Goal: Transaction & Acquisition: Purchase product/service

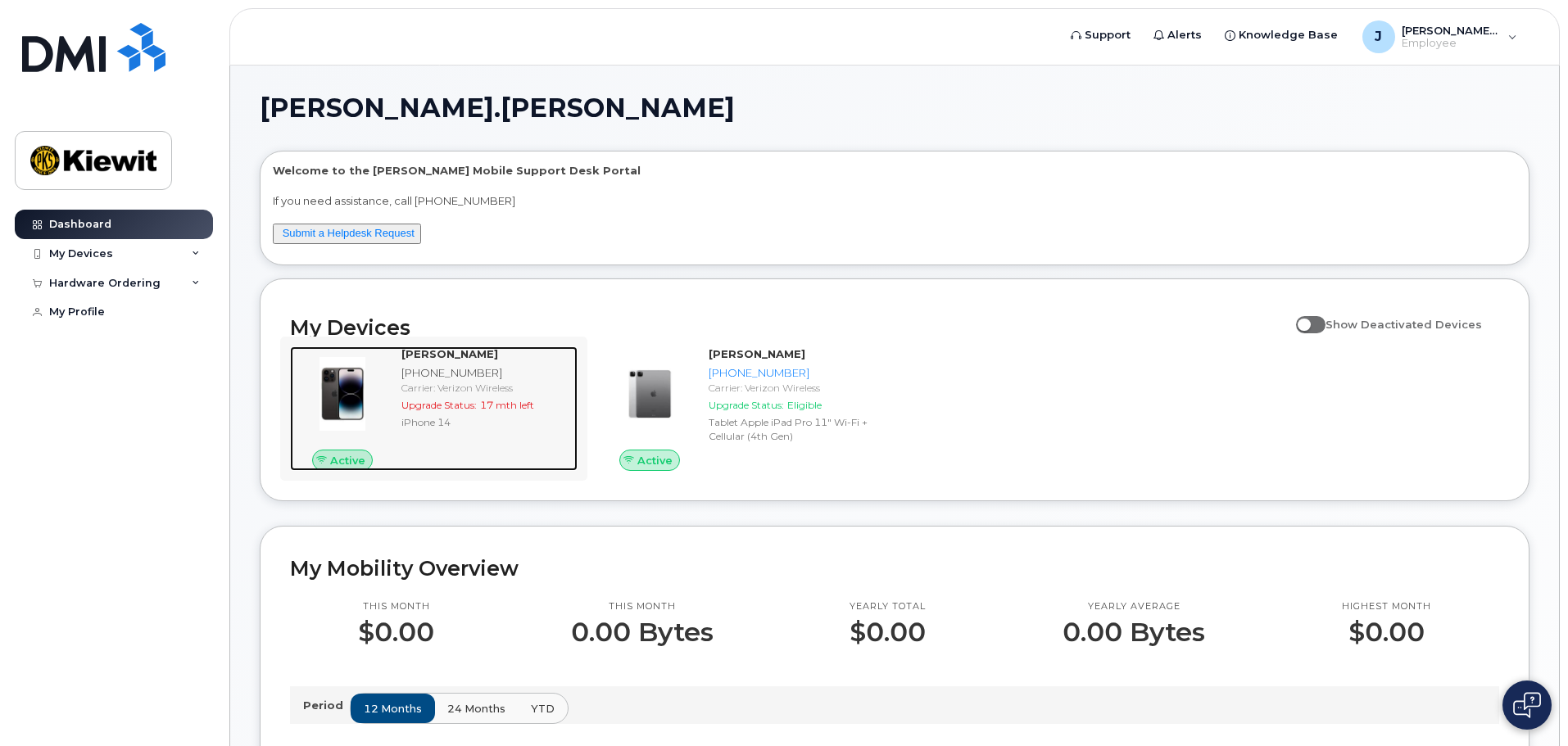
click at [501, 451] on div "JUSTINE ROJAS 303-704-0136 Carrier: Verizon Wireless Upgrade Status: 17 mth lef…" at bounding box center [486, 408] width 183 height 124
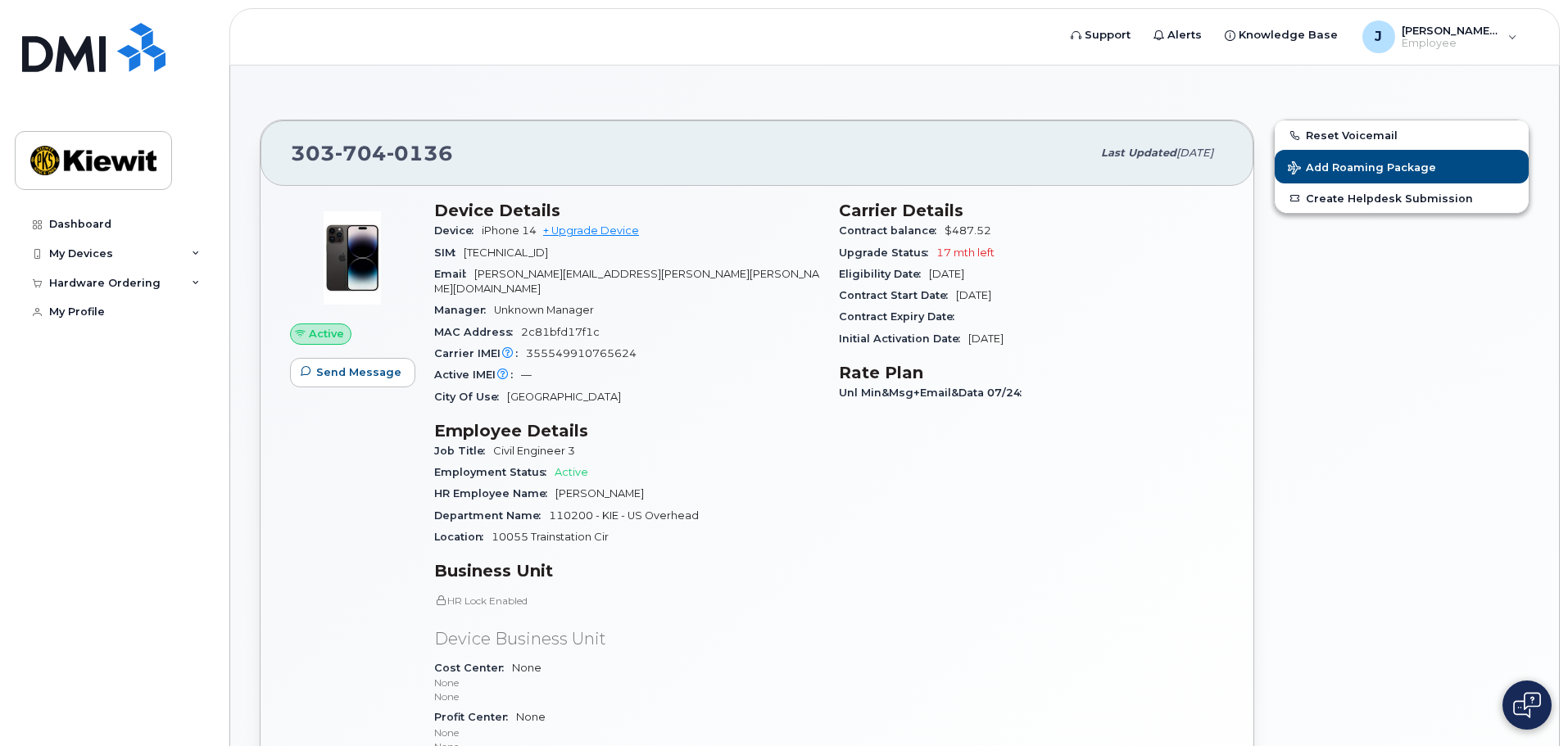
click at [963, 253] on span "17 mth left" at bounding box center [965, 253] width 58 height 13
click at [963, 254] on span "17 mth left" at bounding box center [965, 253] width 58 height 13
click at [1094, 258] on div "Upgrade Status 17 mth left" at bounding box center [1031, 253] width 385 height 21
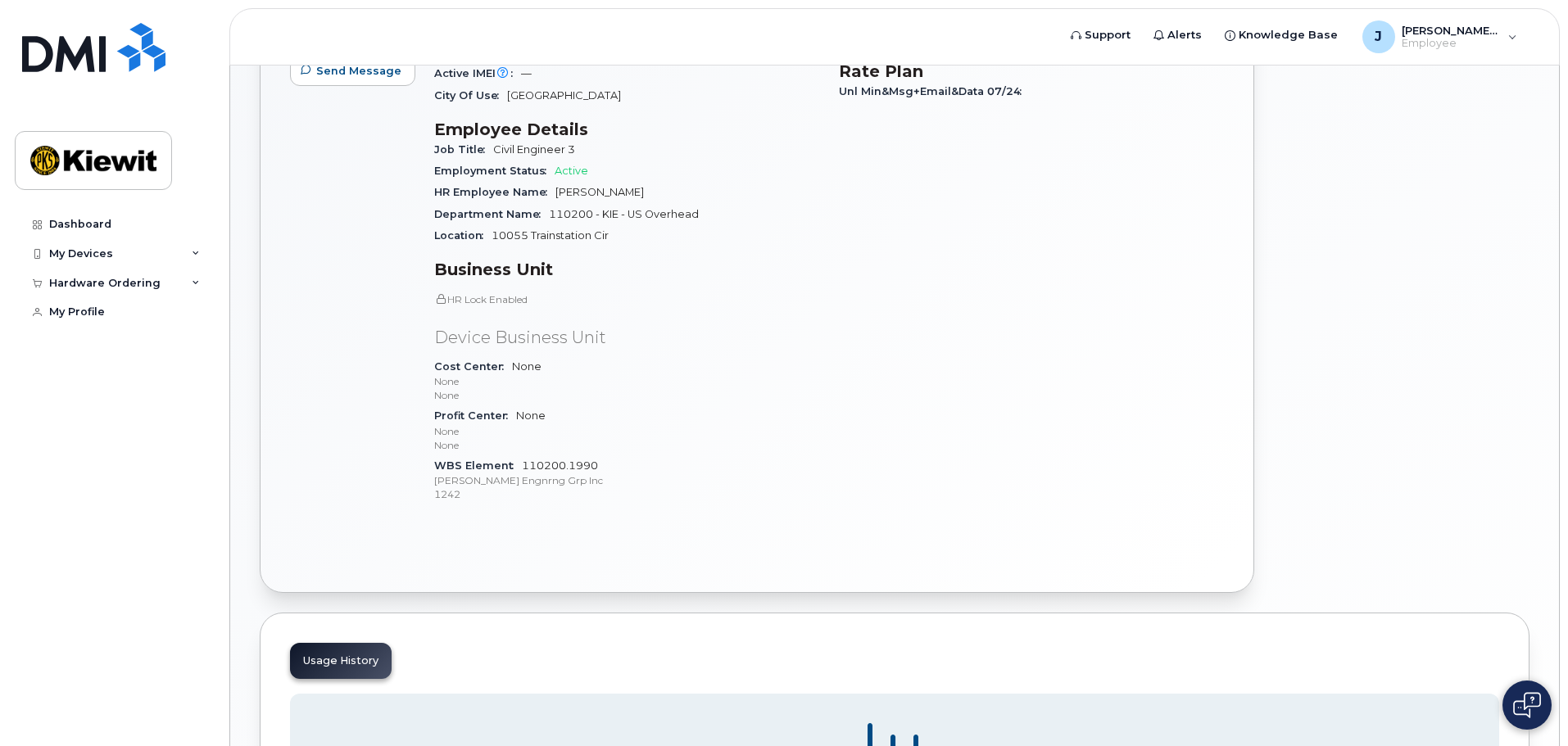
scroll to position [327, 0]
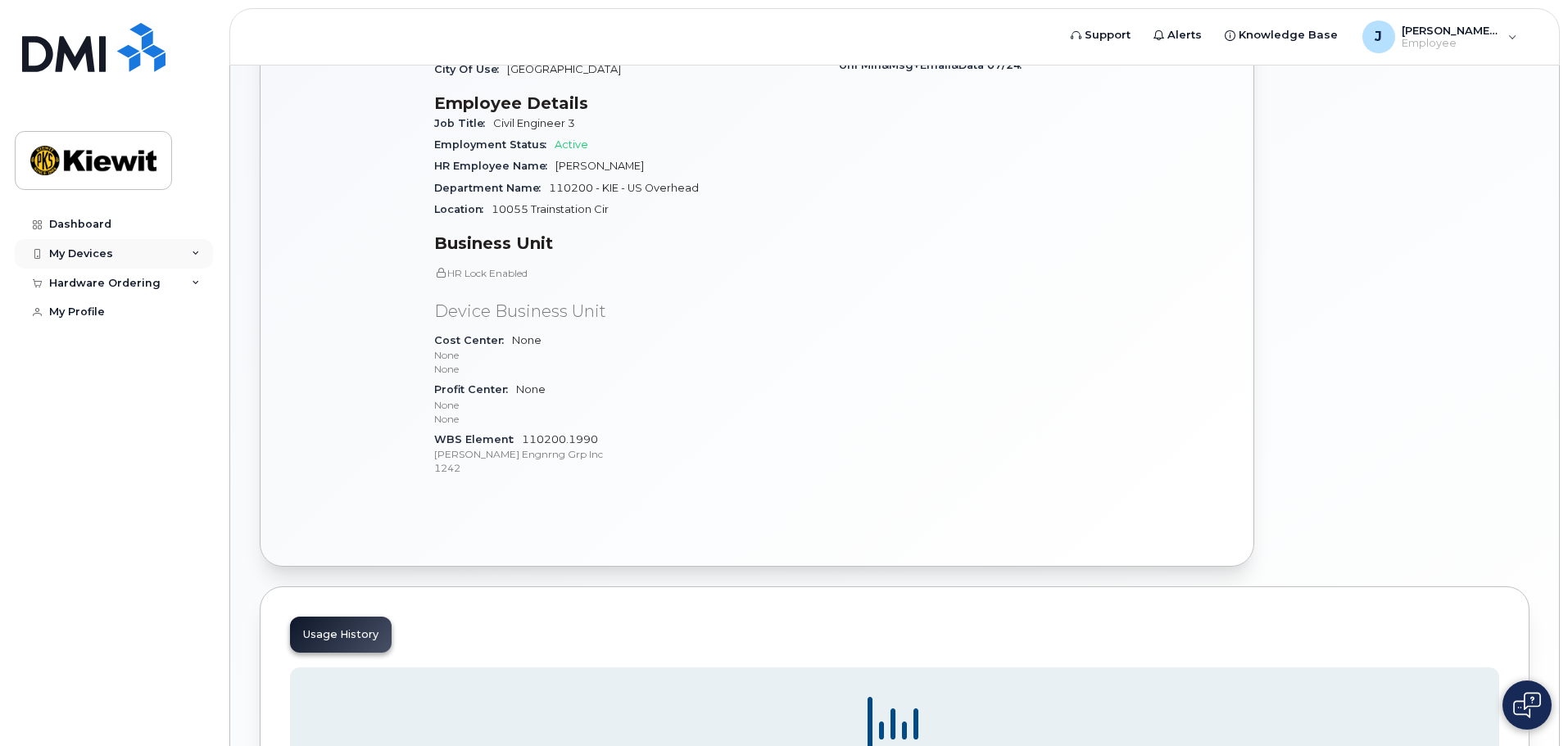
click at [127, 252] on div "My Devices" at bounding box center [114, 253] width 199 height 30
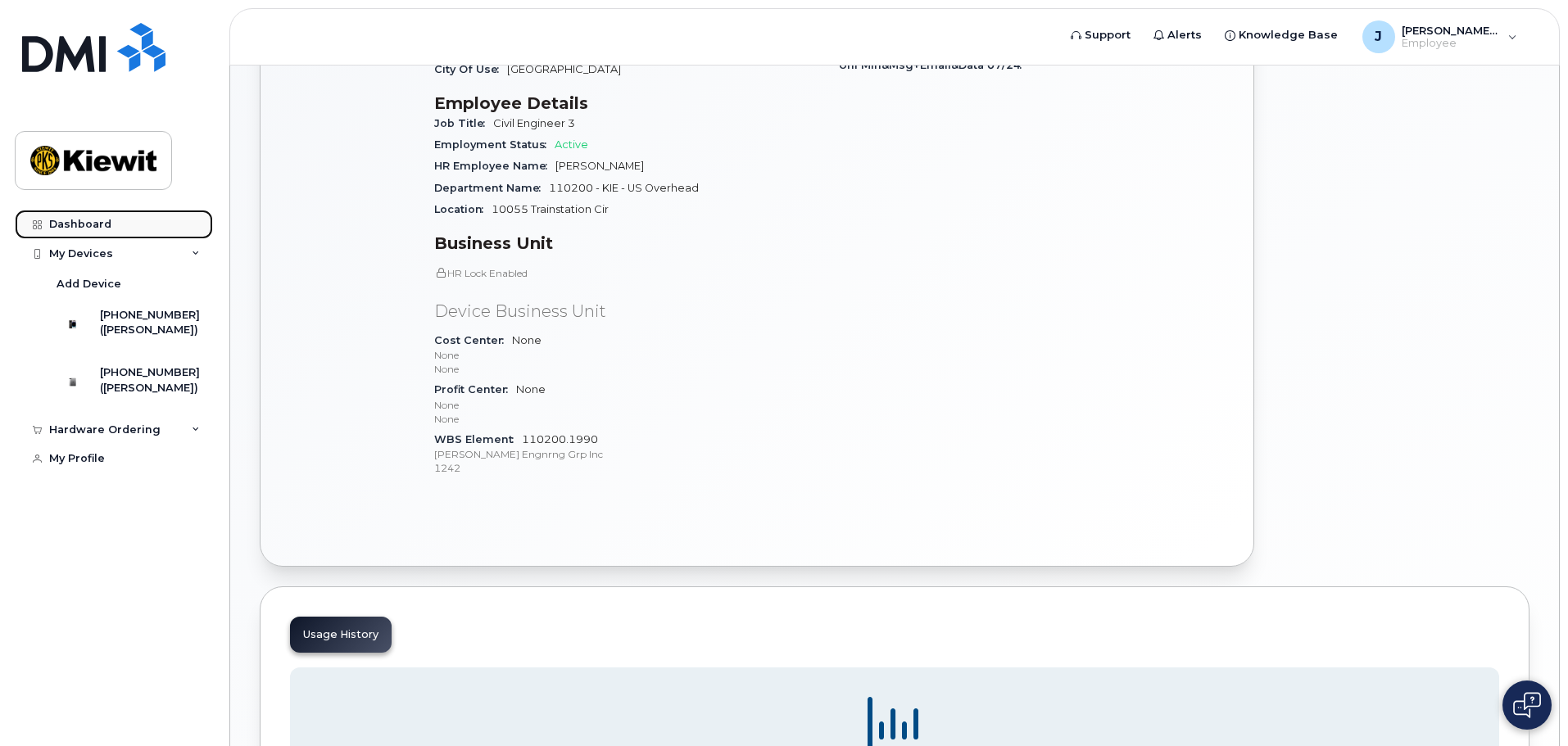
click at [71, 225] on div "Dashboard" at bounding box center [81, 225] width 63 height 13
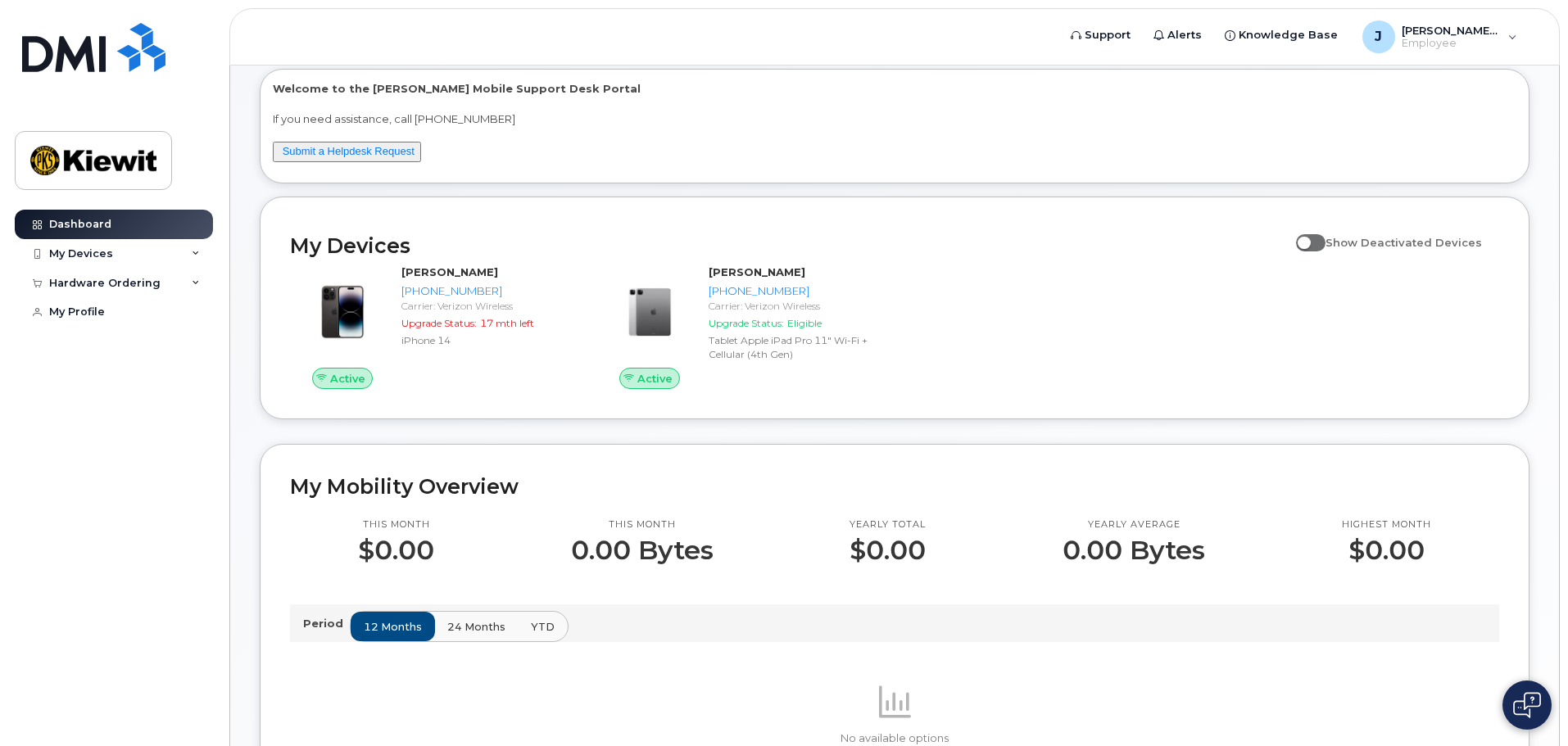
scroll to position [410, 0]
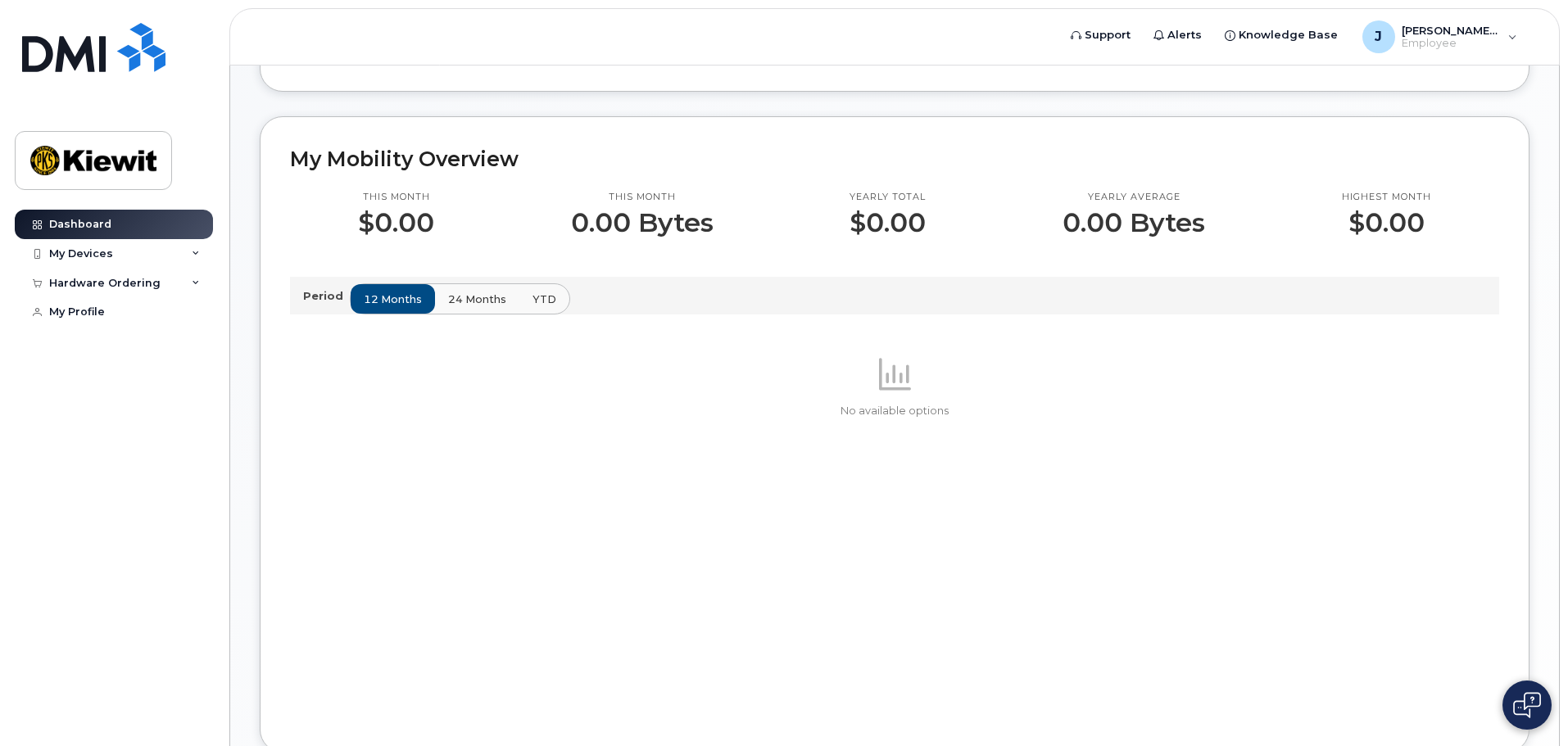
click at [454, 304] on span "24 months" at bounding box center [477, 299] width 58 height 15
click at [537, 296] on span "YTD" at bounding box center [543, 299] width 24 height 15
click at [385, 302] on span "12 months" at bounding box center [393, 299] width 58 height 15
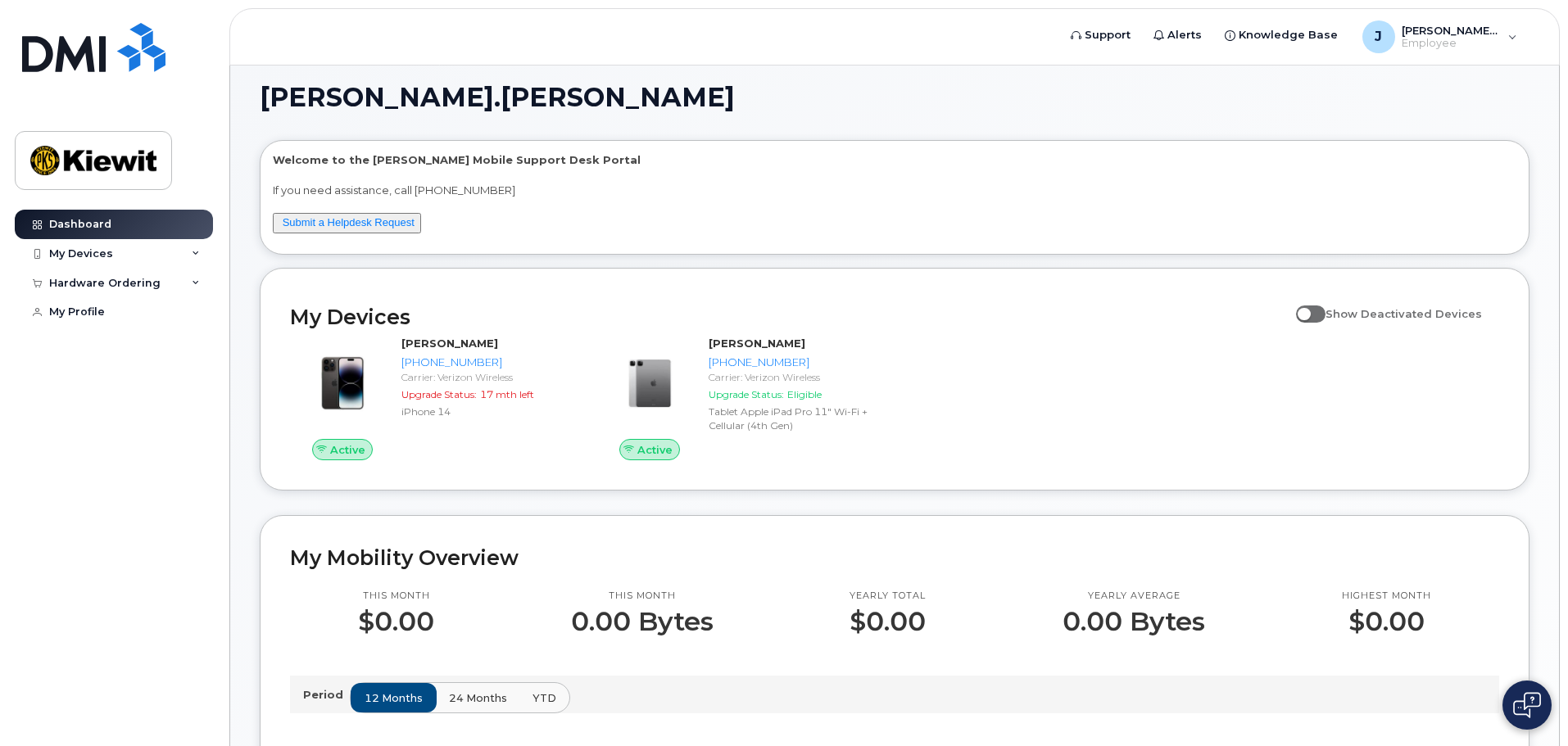
scroll to position [0, 0]
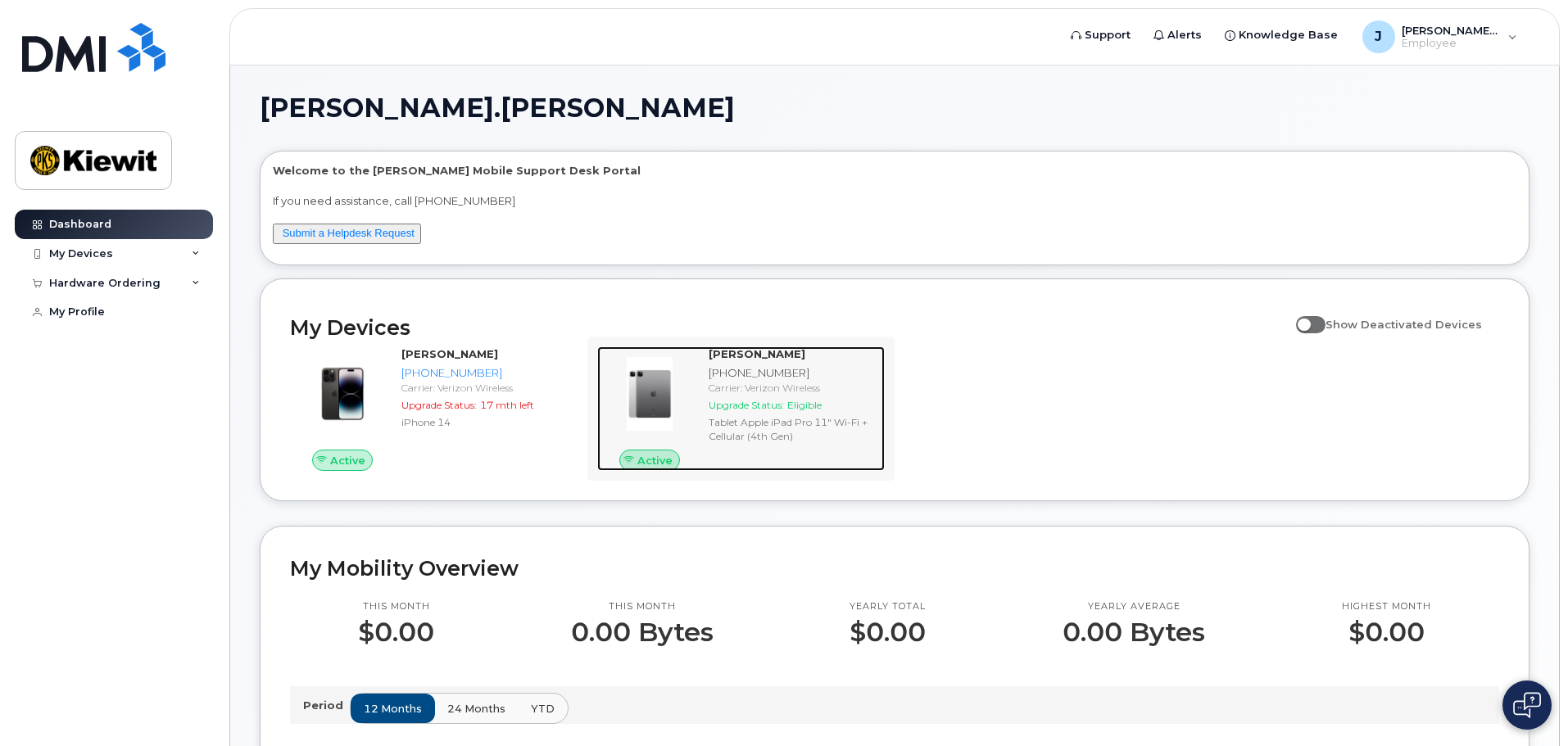
click at [743, 402] on span "Upgrade Status:" at bounding box center [746, 405] width 75 height 13
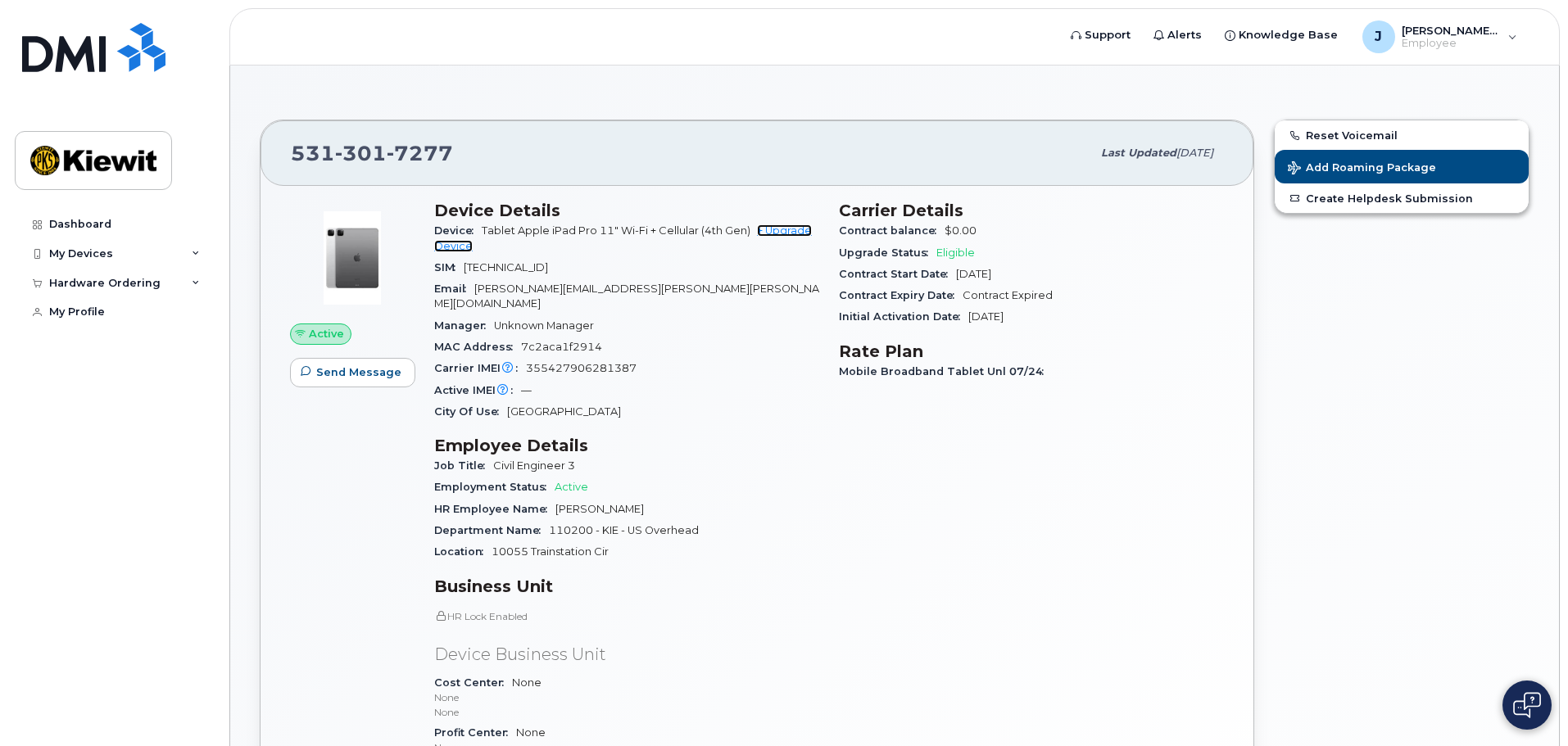
click at [773, 233] on link "+ Upgrade Device" at bounding box center [623, 238] width 378 height 27
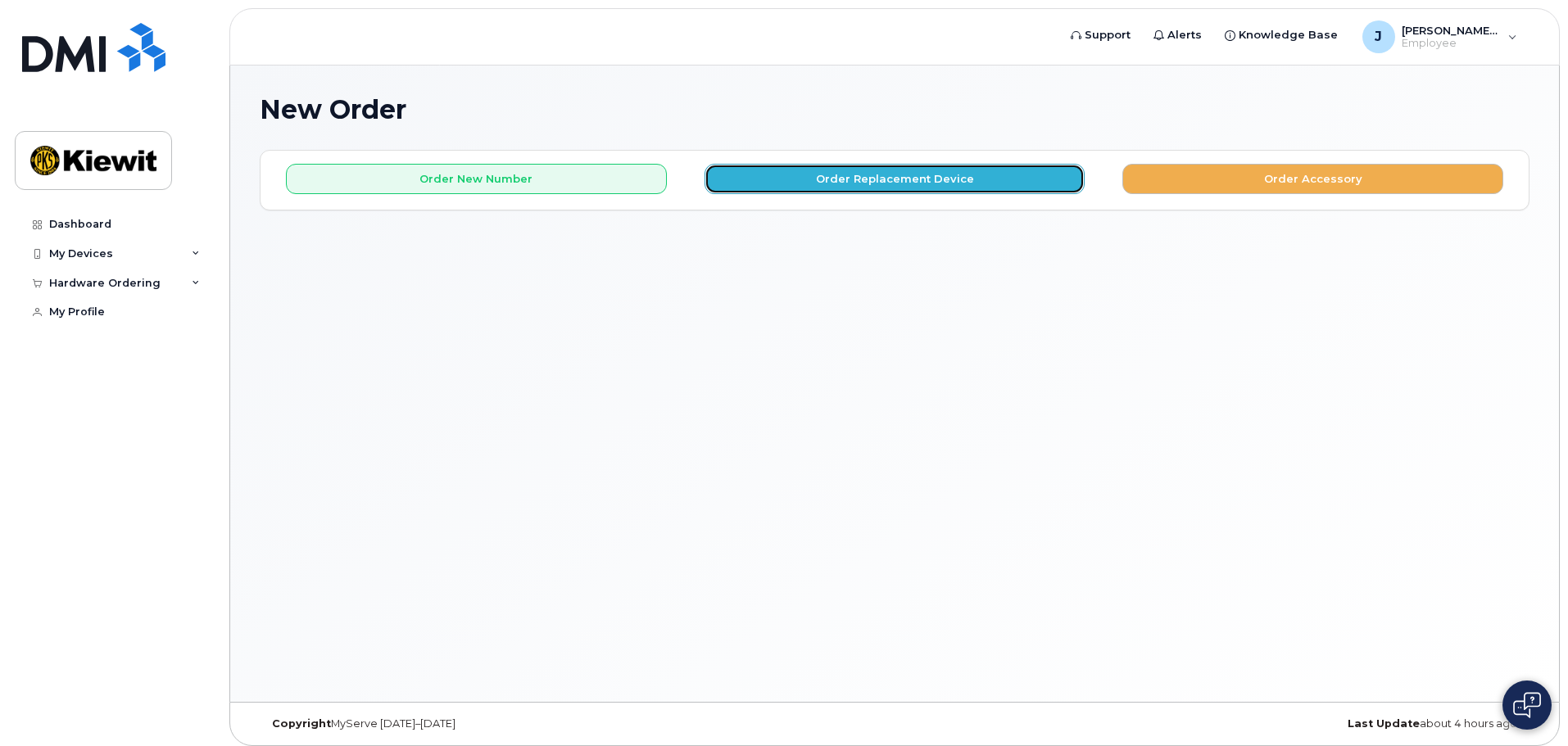
click at [889, 186] on button "Order Replacement Device" at bounding box center [895, 179] width 381 height 30
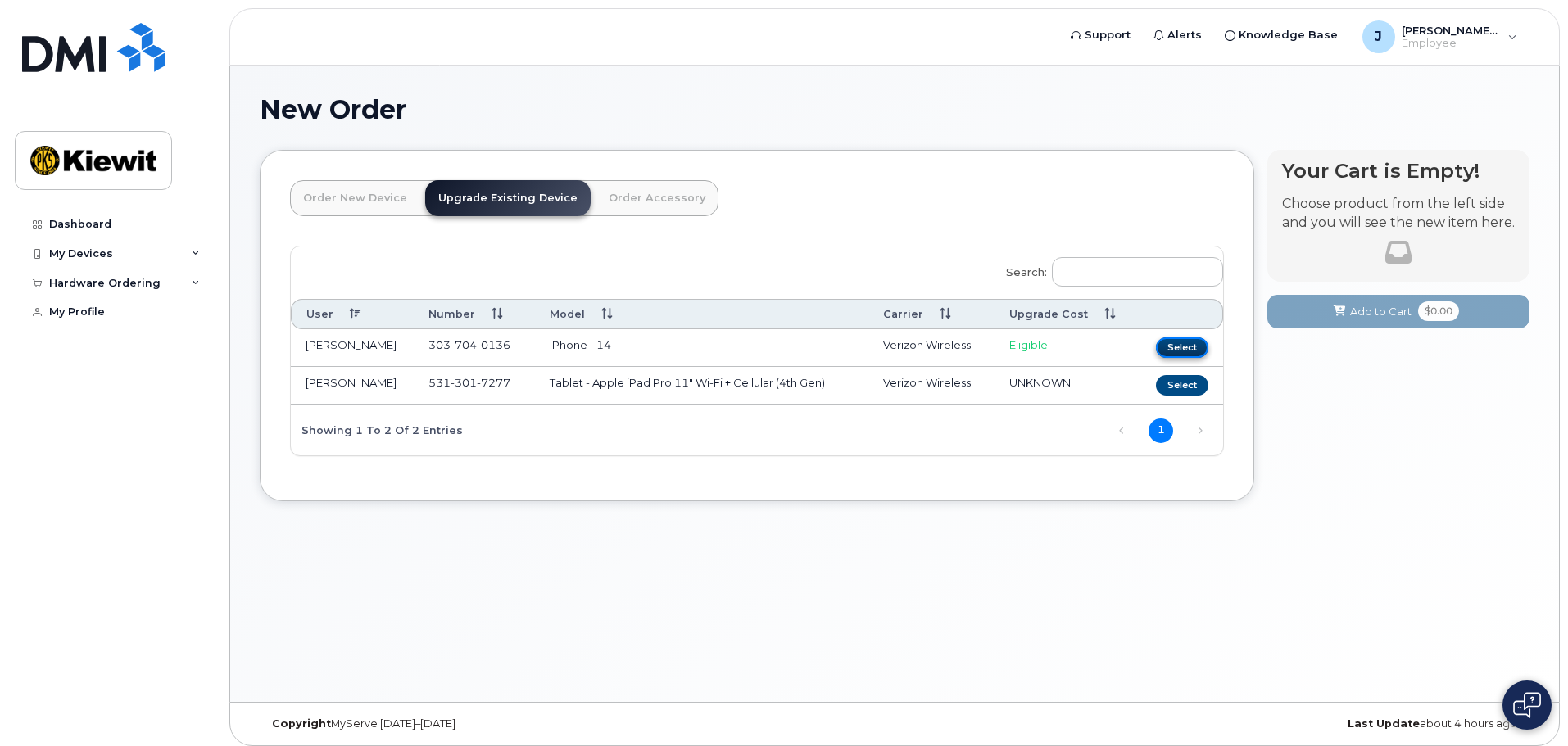
click at [1178, 353] on button "Select" at bounding box center [1182, 347] width 53 height 21
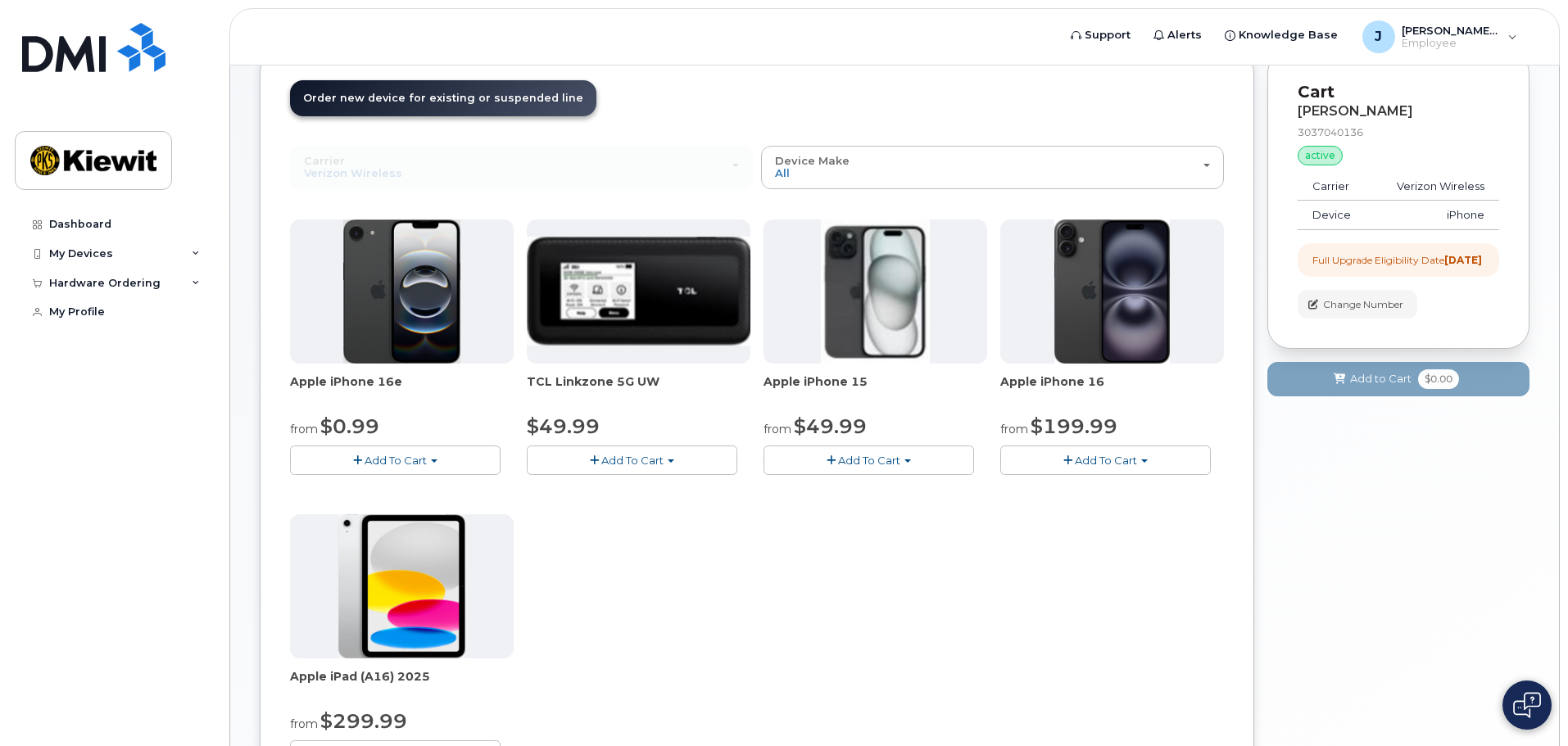
scroll to position [82, 0]
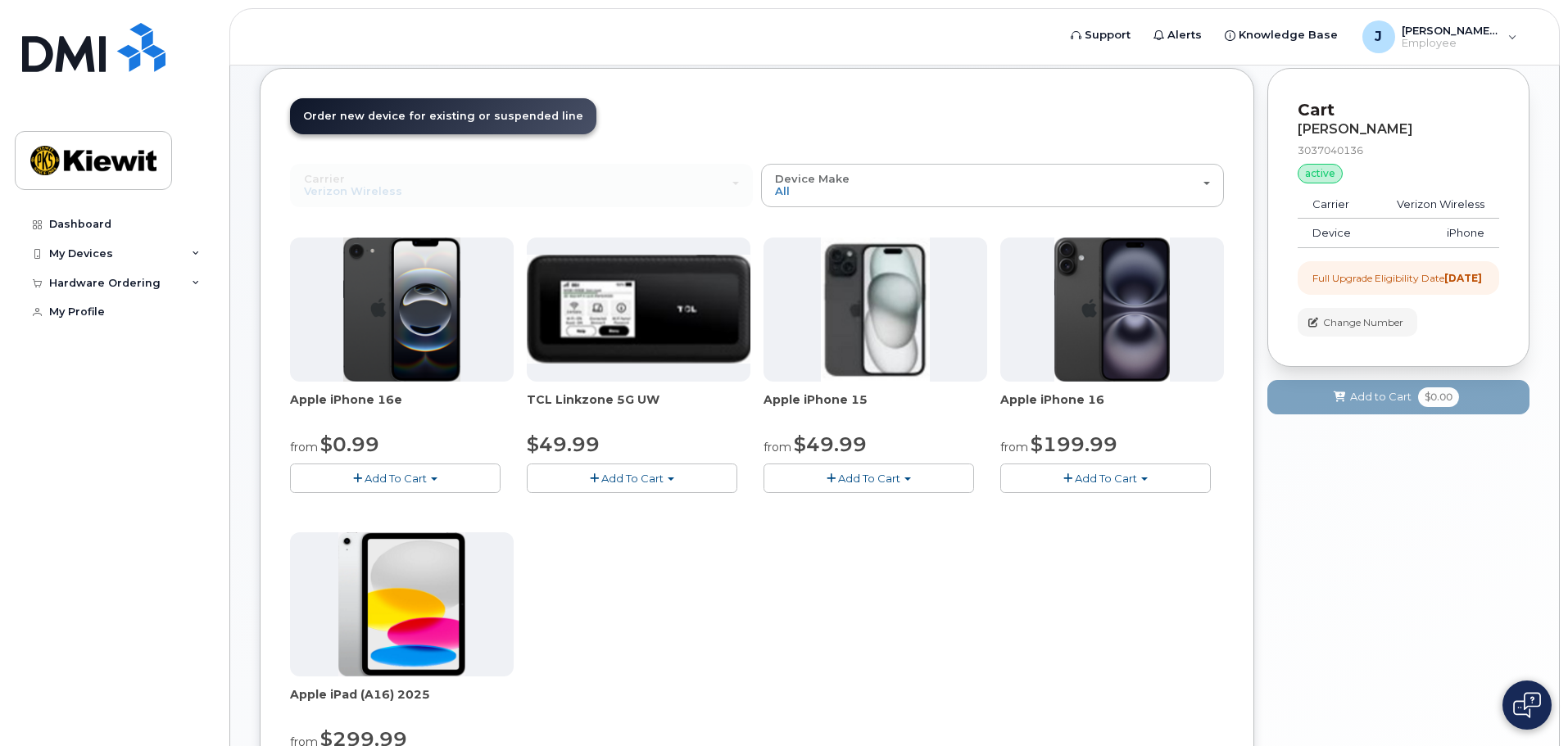
click at [1129, 479] on span "Add To Cart" at bounding box center [1106, 478] width 63 height 13
click at [1204, 533] on link "$199.99 - 2 Year Upgrade (128GB)" at bounding box center [1114, 528] width 220 height 21
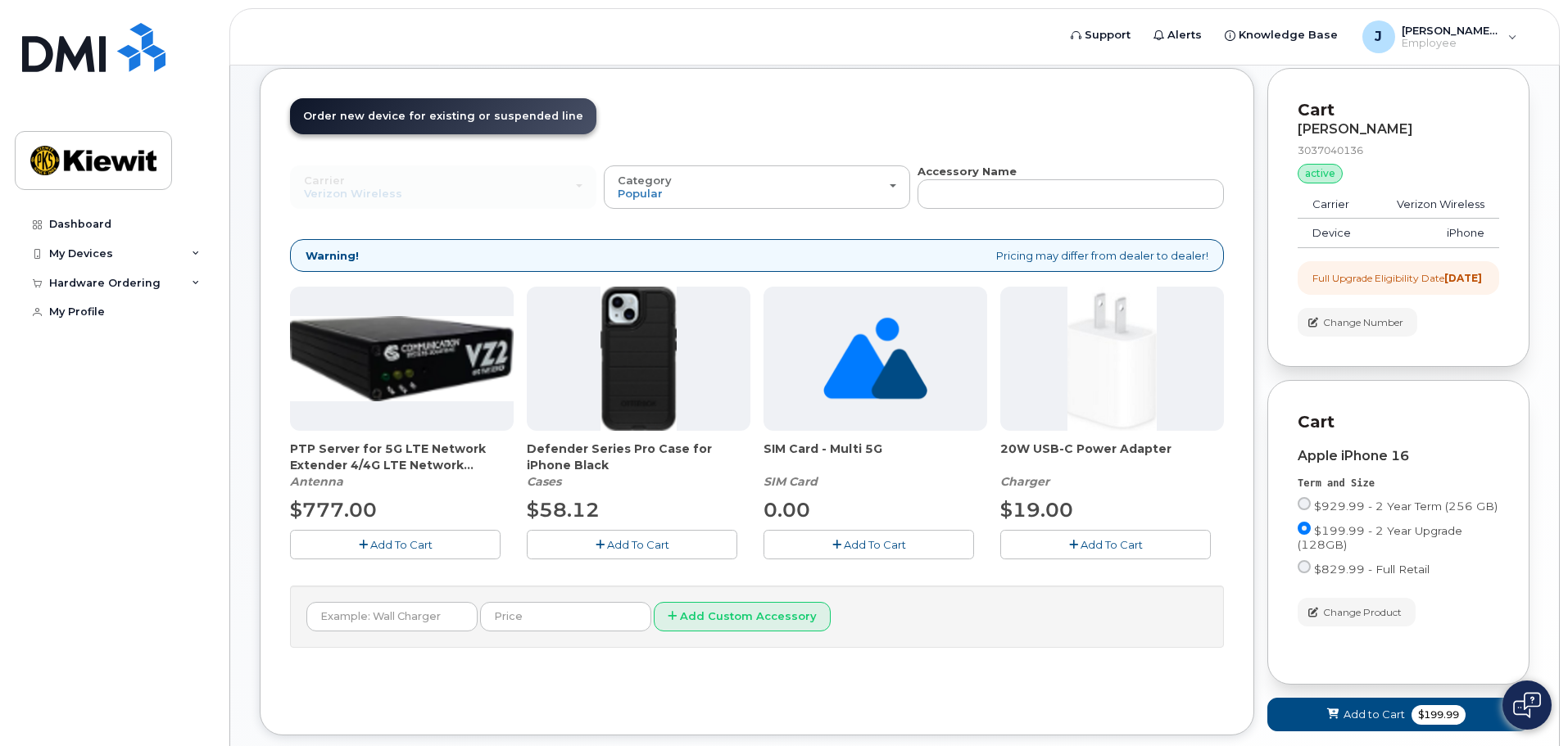
click at [648, 553] on button "Add To Cart" at bounding box center [632, 544] width 210 height 29
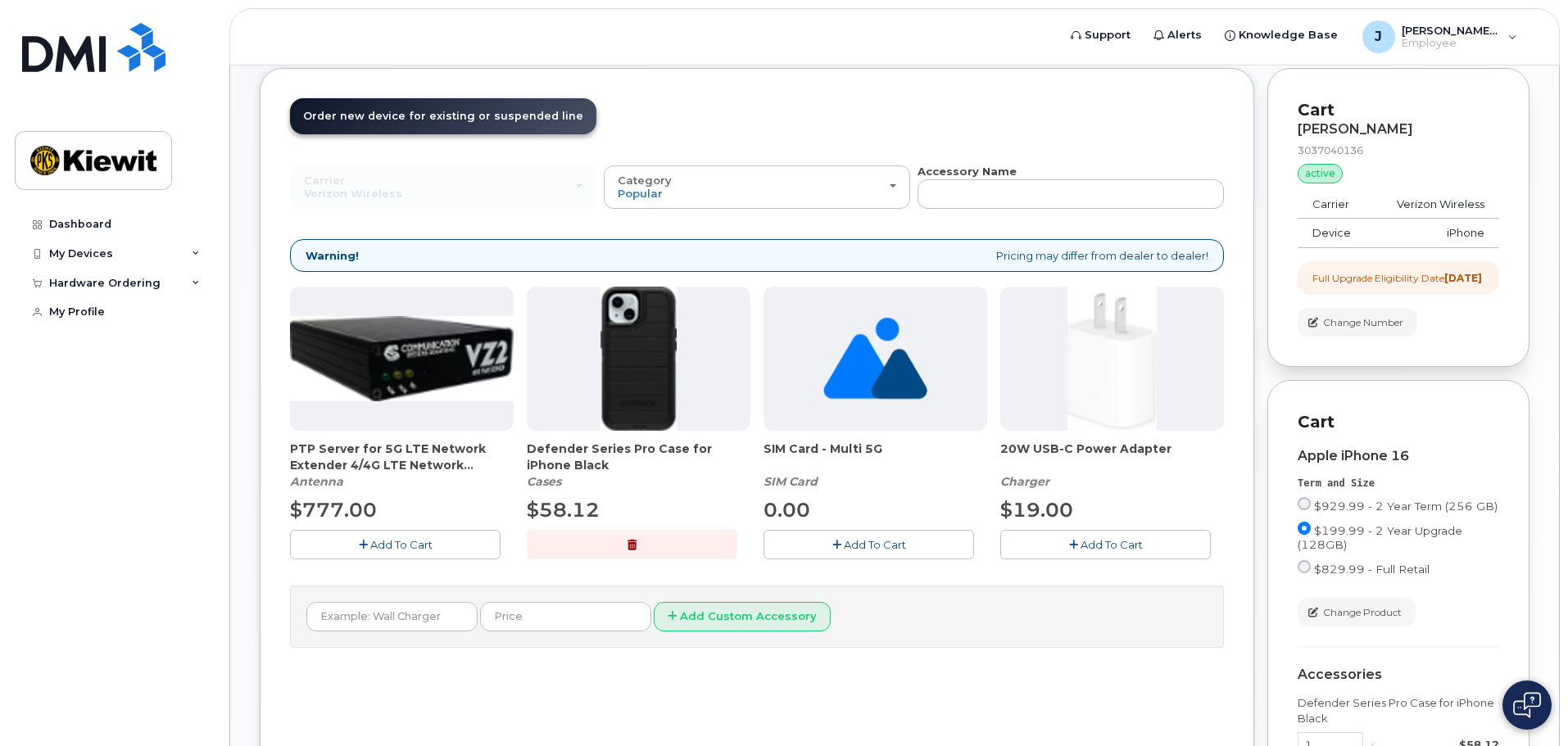
scroll to position [164, 0]
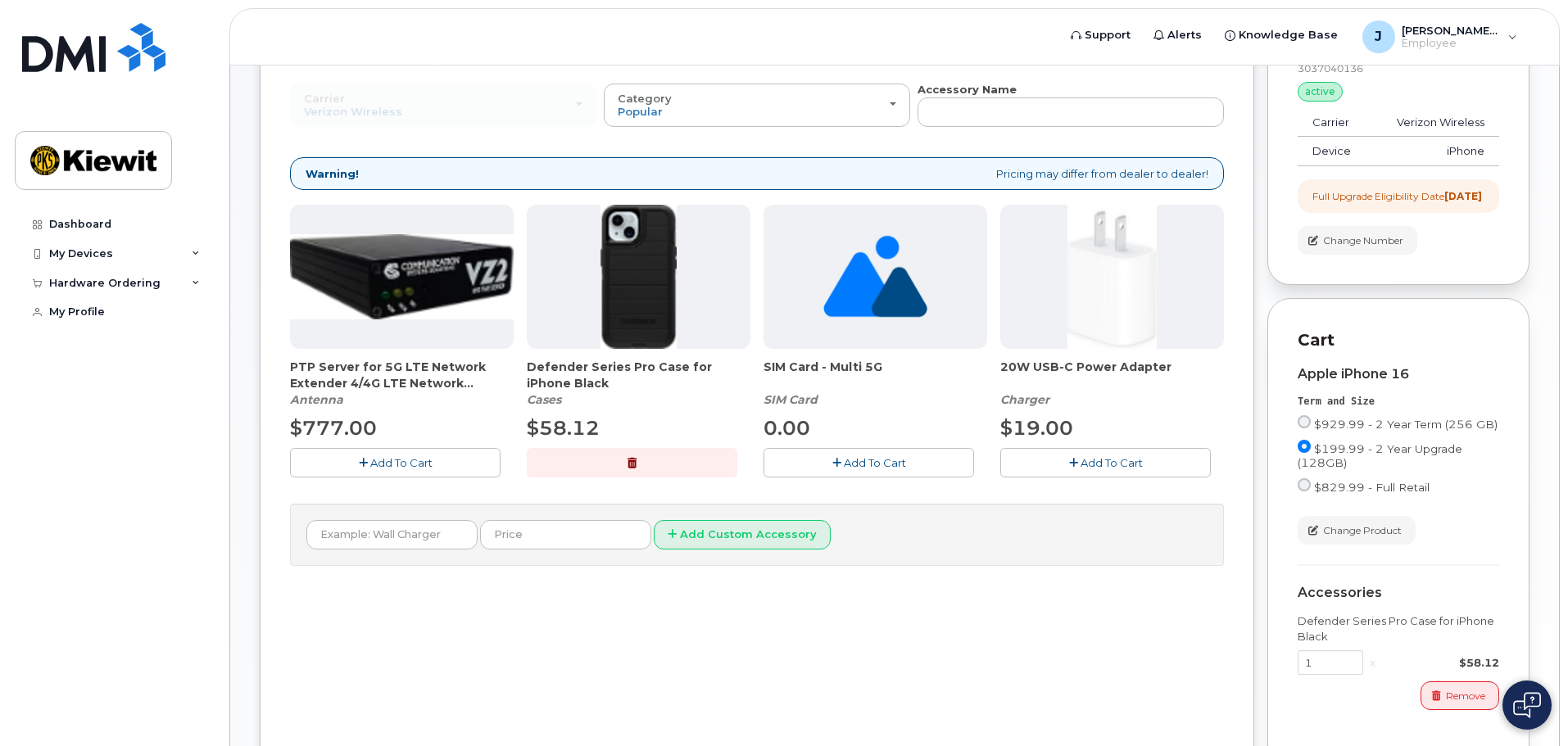
click at [1129, 460] on span "Add To Cart" at bounding box center [1112, 462] width 63 height 13
click at [965, 471] on button "Add To Cart" at bounding box center [868, 462] width 210 height 29
click at [962, 473] on button "button" at bounding box center [868, 462] width 210 height 29
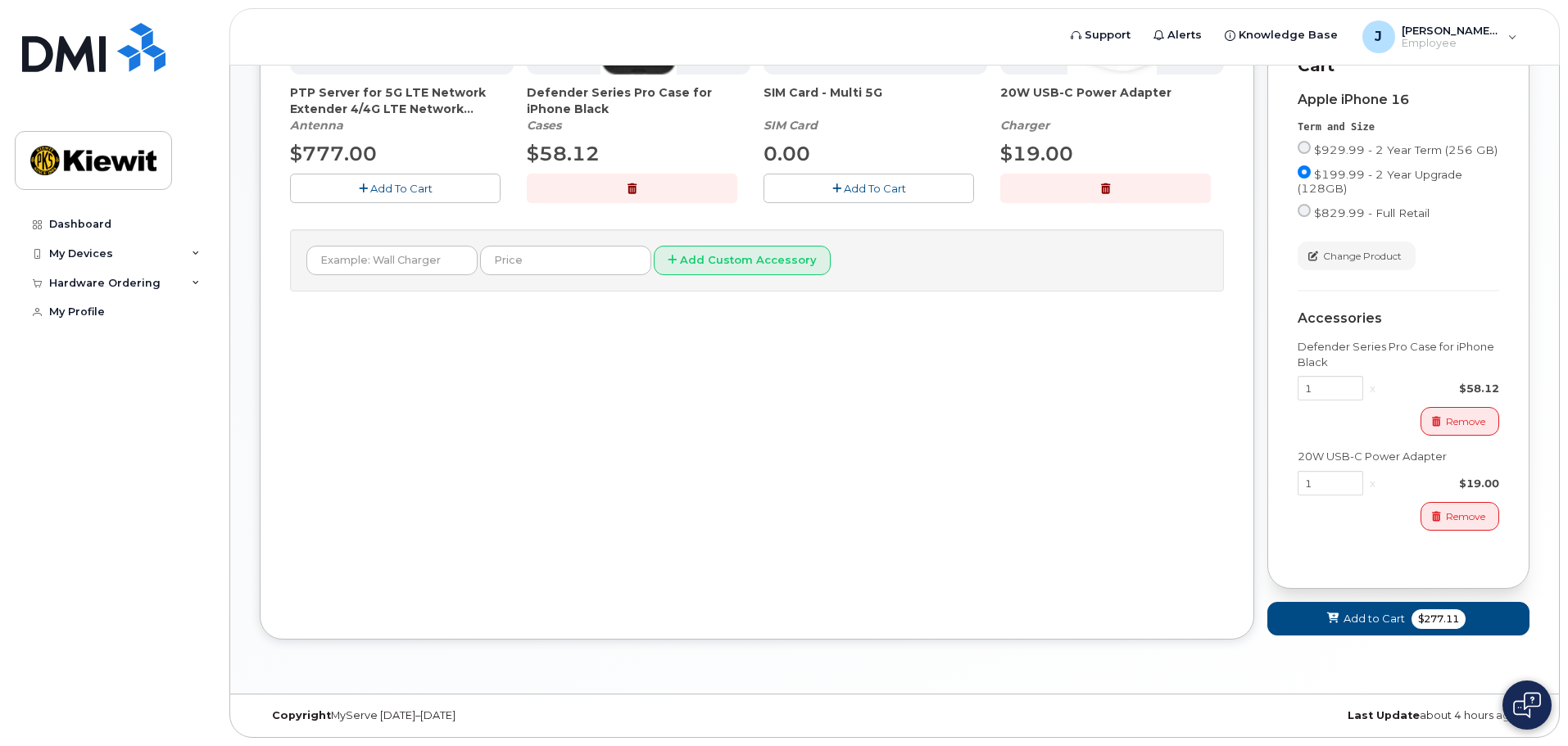
scroll to position [452, 0]
click at [1448, 624] on span "$277.11" at bounding box center [1438, 619] width 54 height 20
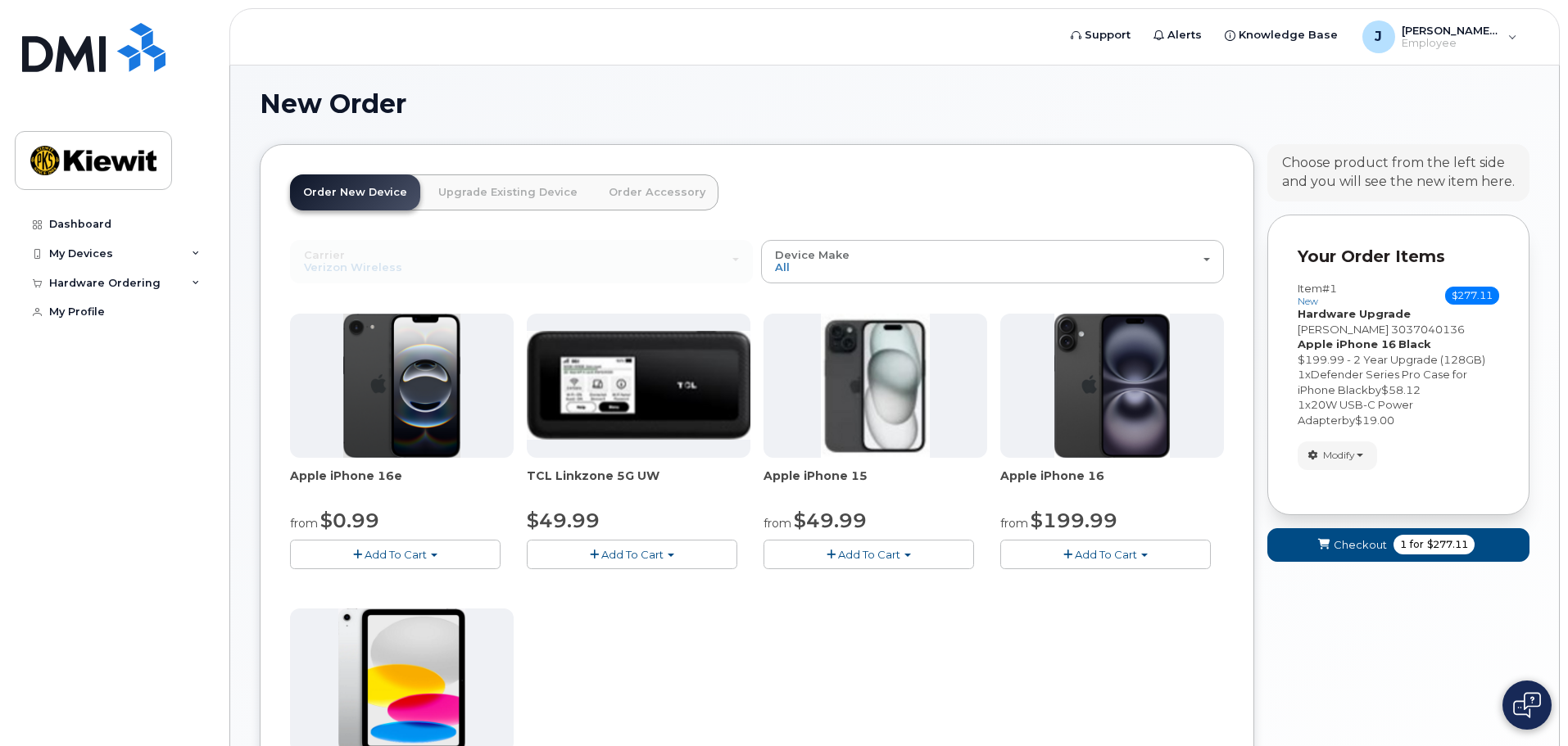
scroll to position [0, 0]
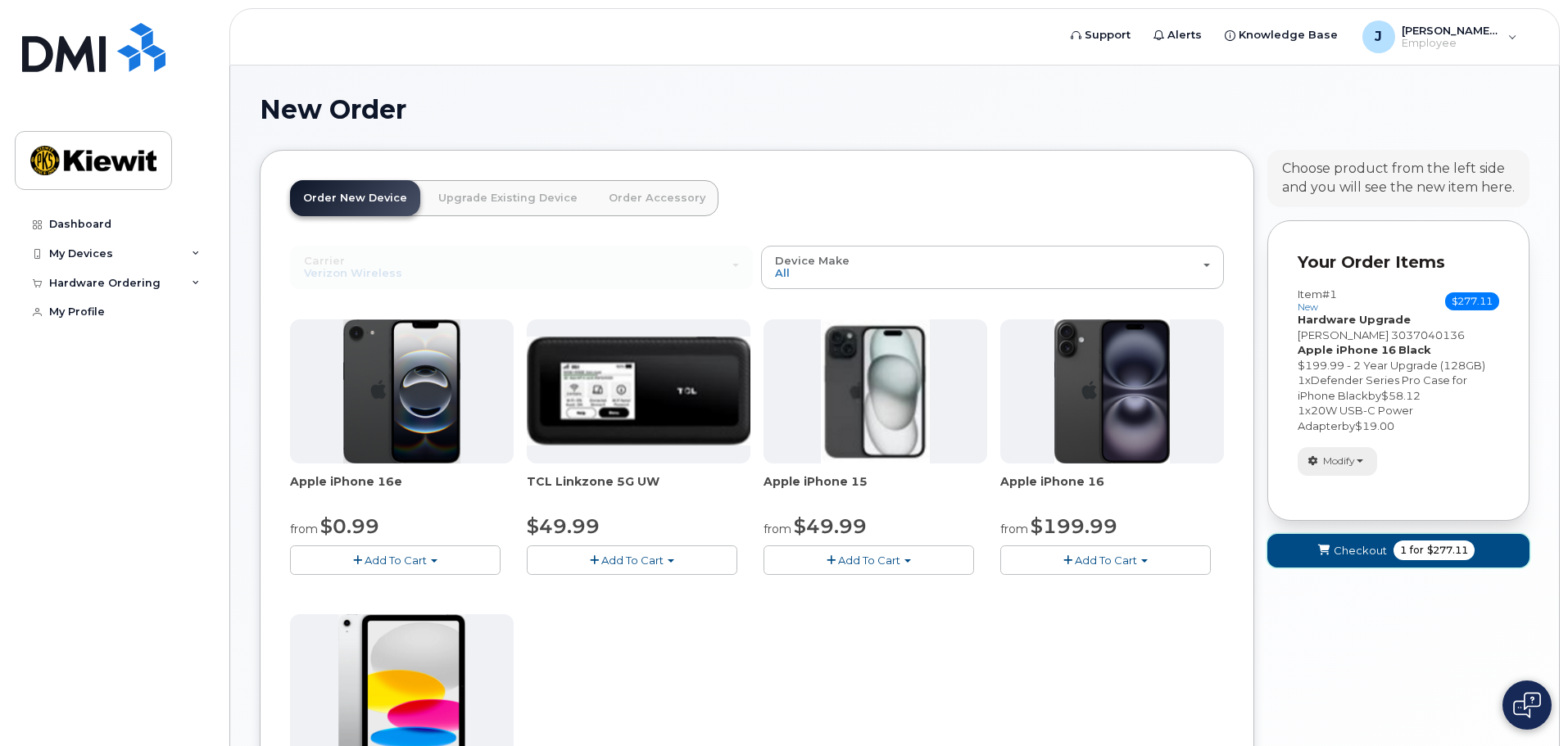
drag, startPoint x: 1421, startPoint y: 559, endPoint x: 1333, endPoint y: 463, distance: 130.2
click at [1333, 463] on form "Your Order Items Item #1 new $277.11 Accessories Only SIM Only Activation New A…" at bounding box center [1398, 402] width 262 height 363
click at [1334, 465] on span "Modify" at bounding box center [1339, 461] width 32 height 14
click at [1354, 538] on button "Checkout 1 for $277.11" at bounding box center [1398, 551] width 262 height 34
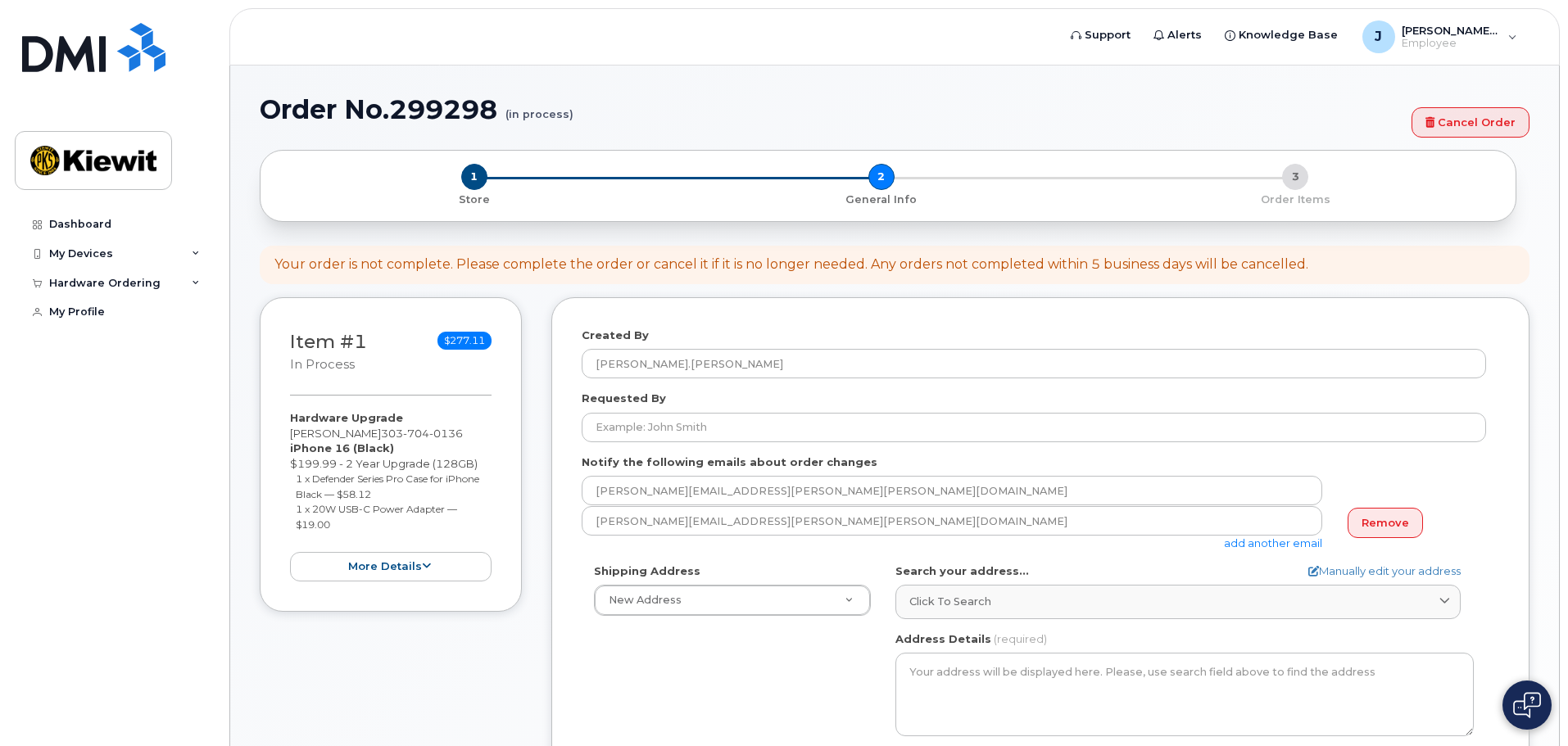
select select
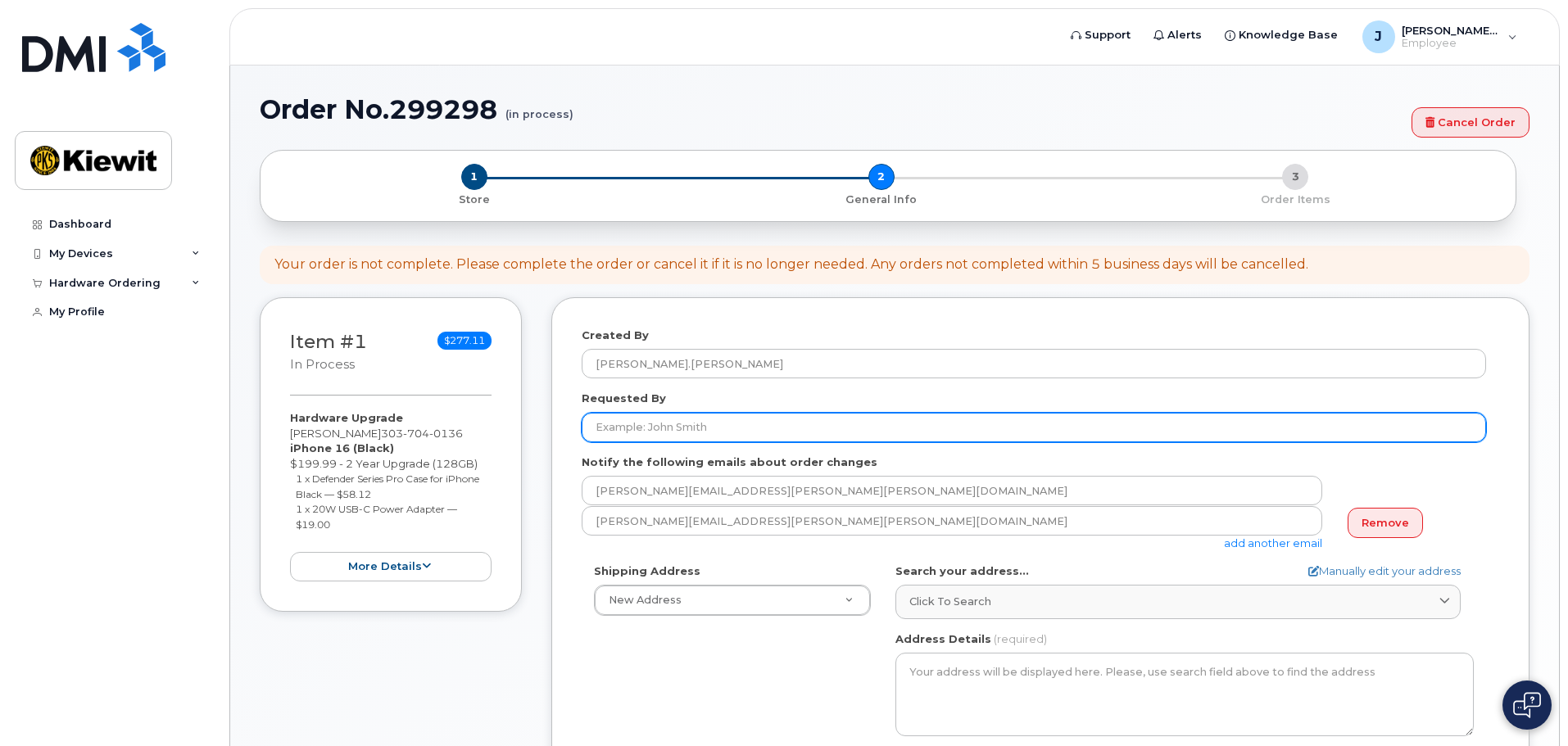
click at [814, 431] on input "Requested By" at bounding box center [1034, 427] width 905 height 30
click at [788, 425] on input "Requested By" at bounding box center [1034, 427] width 905 height 30
type input "Justine Rojas"
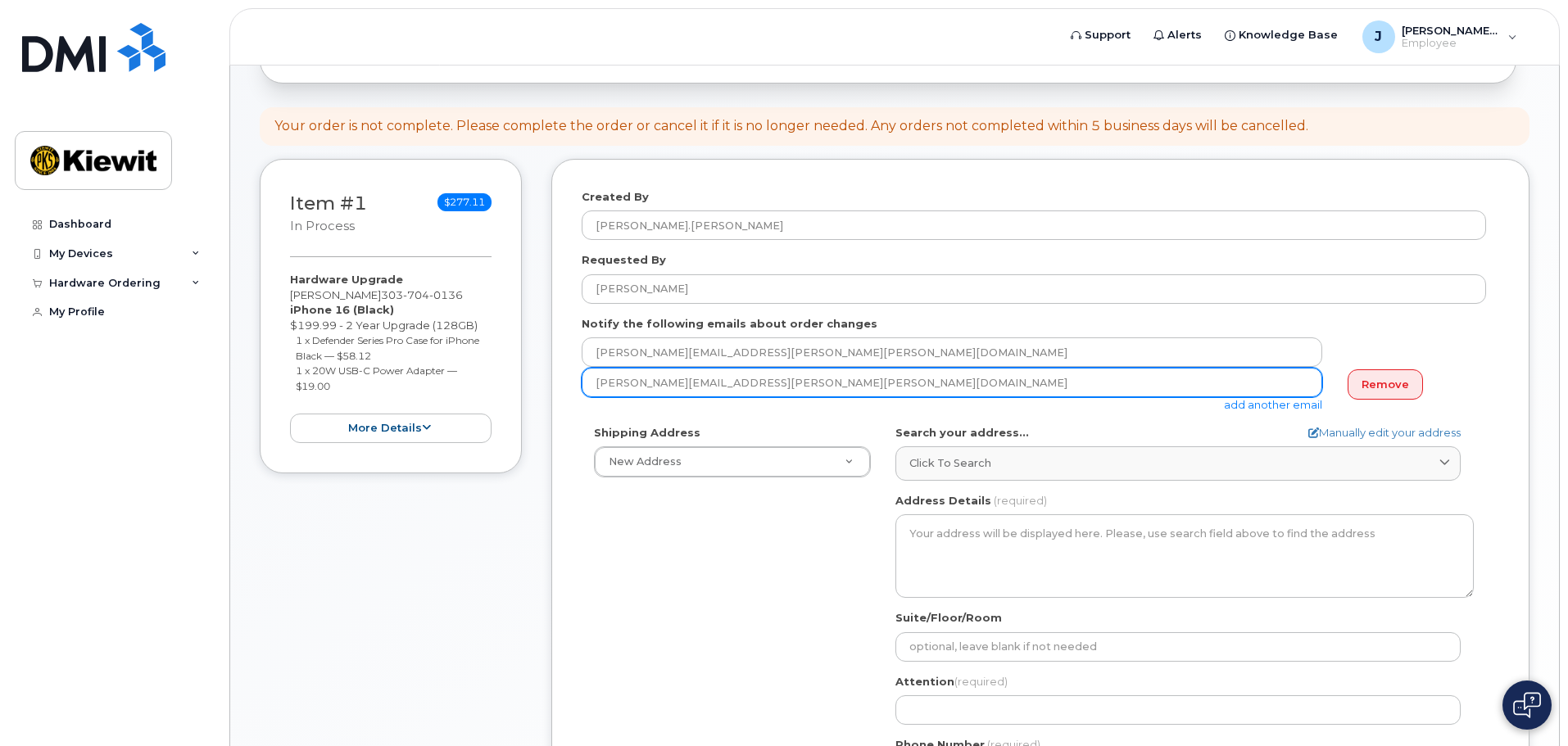
scroll to position [164, 0]
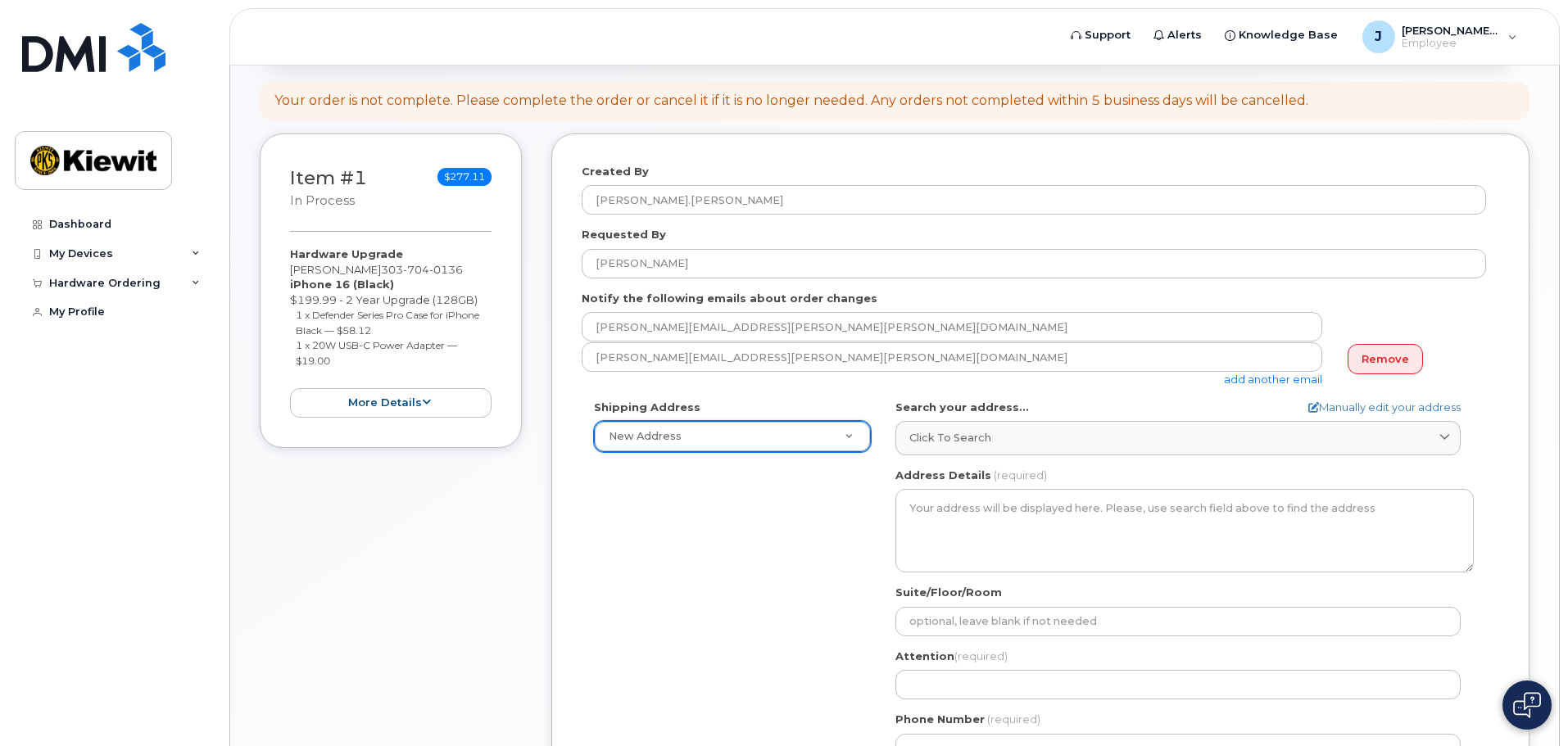
drag, startPoint x: 787, startPoint y: 448, endPoint x: 800, endPoint y: 447, distance: 13.0
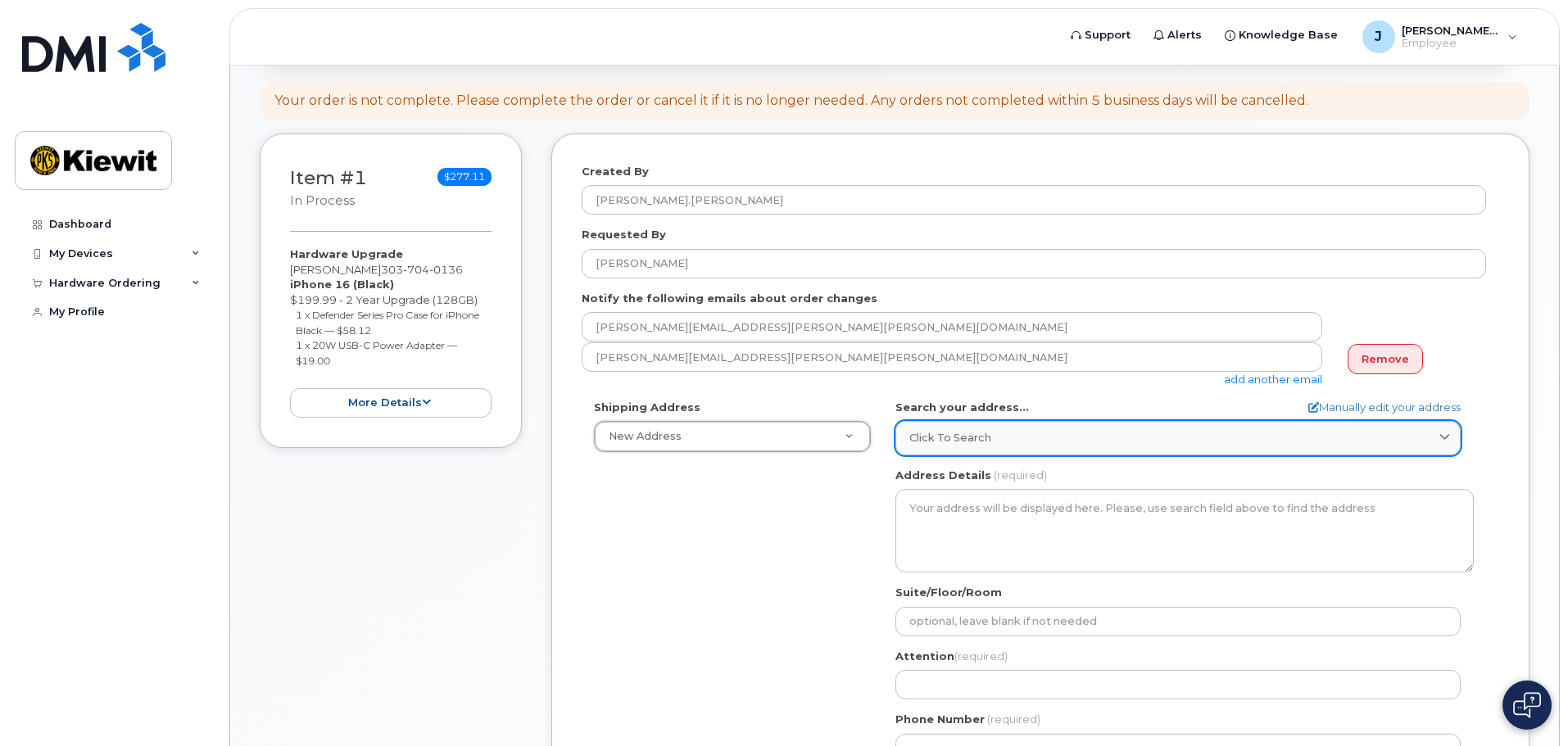
click at [1068, 445] on div "Click to search" at bounding box center [1178, 437] width 538 height 15
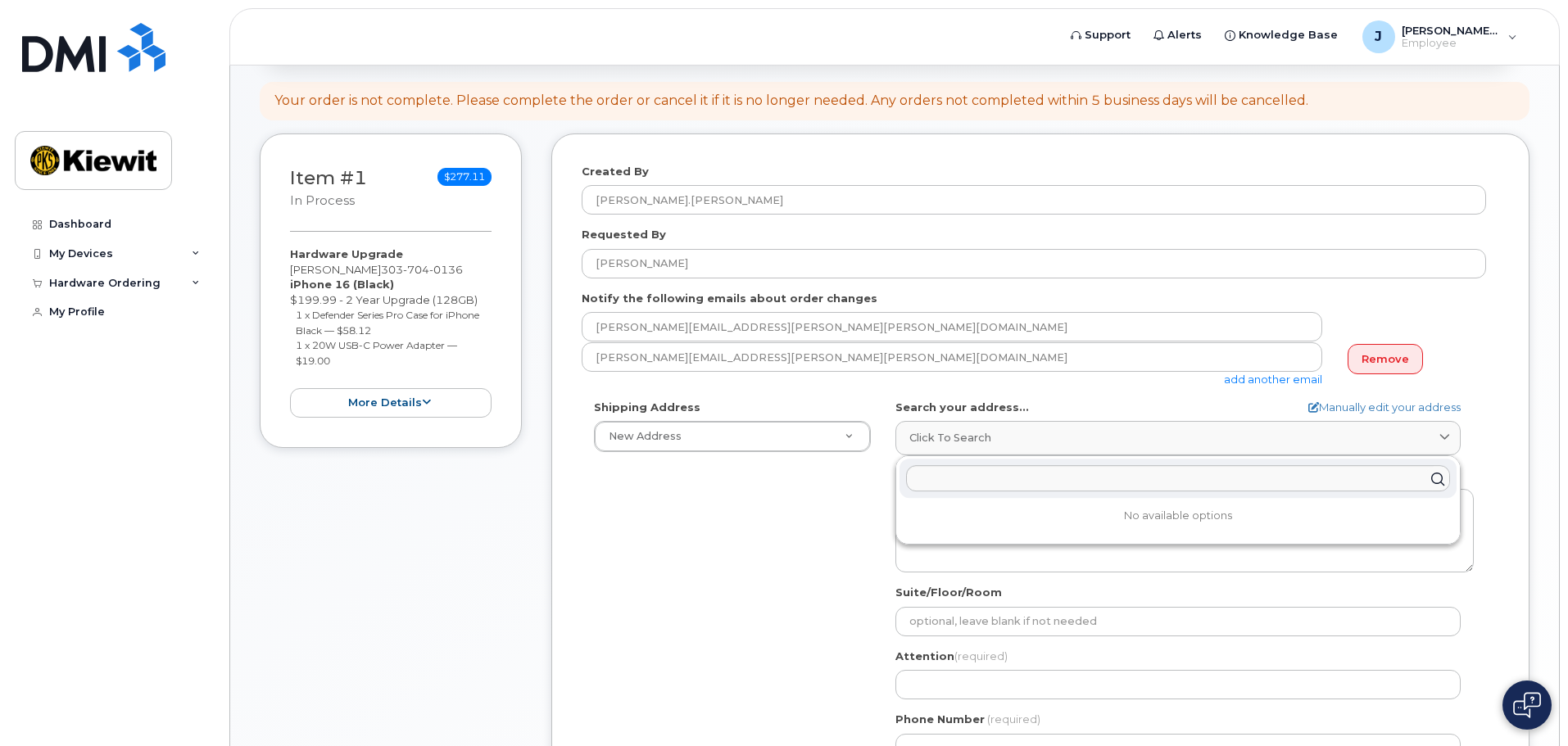
click at [718, 503] on div "Shipping Address New Address New Address AB Search your address... Manually edi…" at bounding box center [1034, 588] width 905 height 376
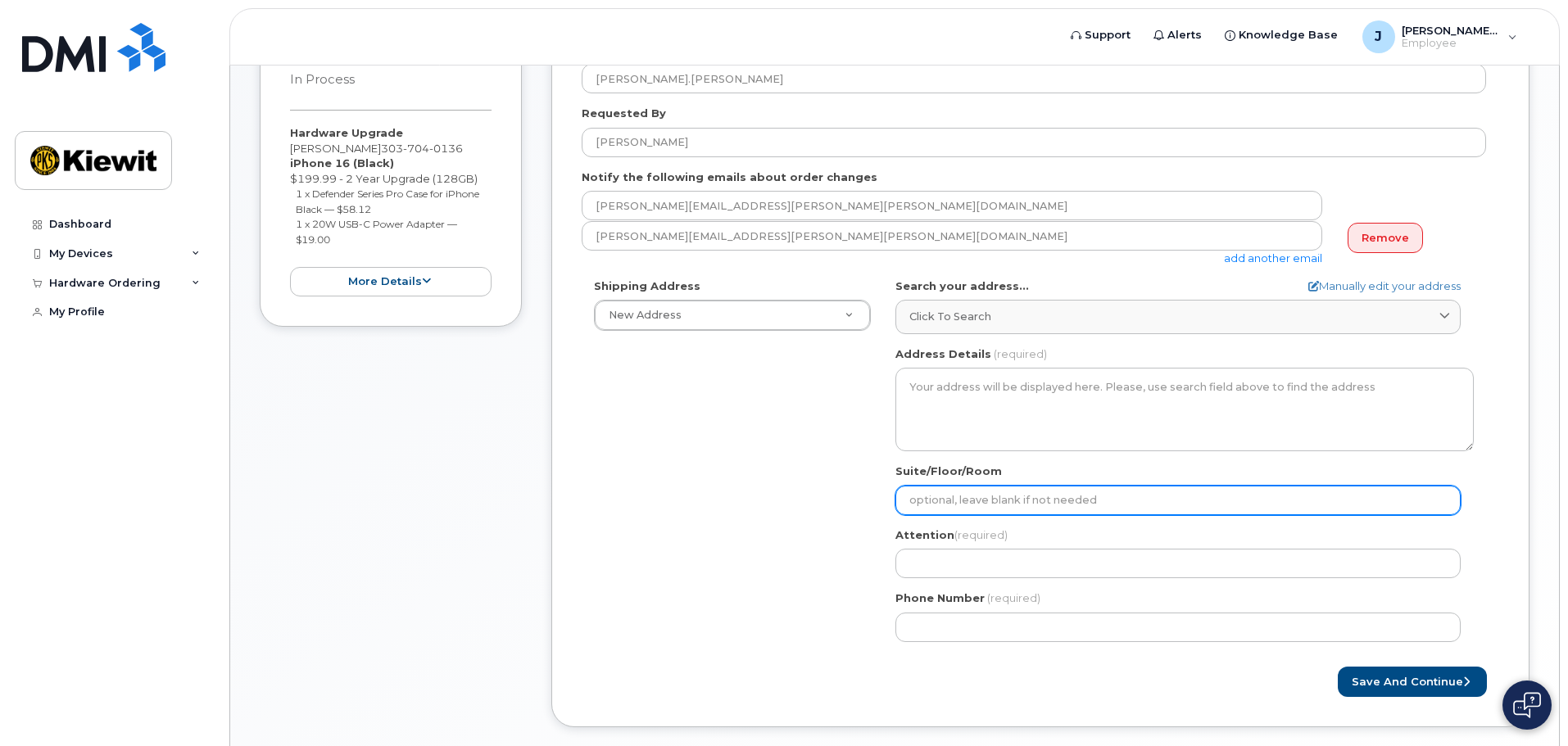
scroll to position [327, 0]
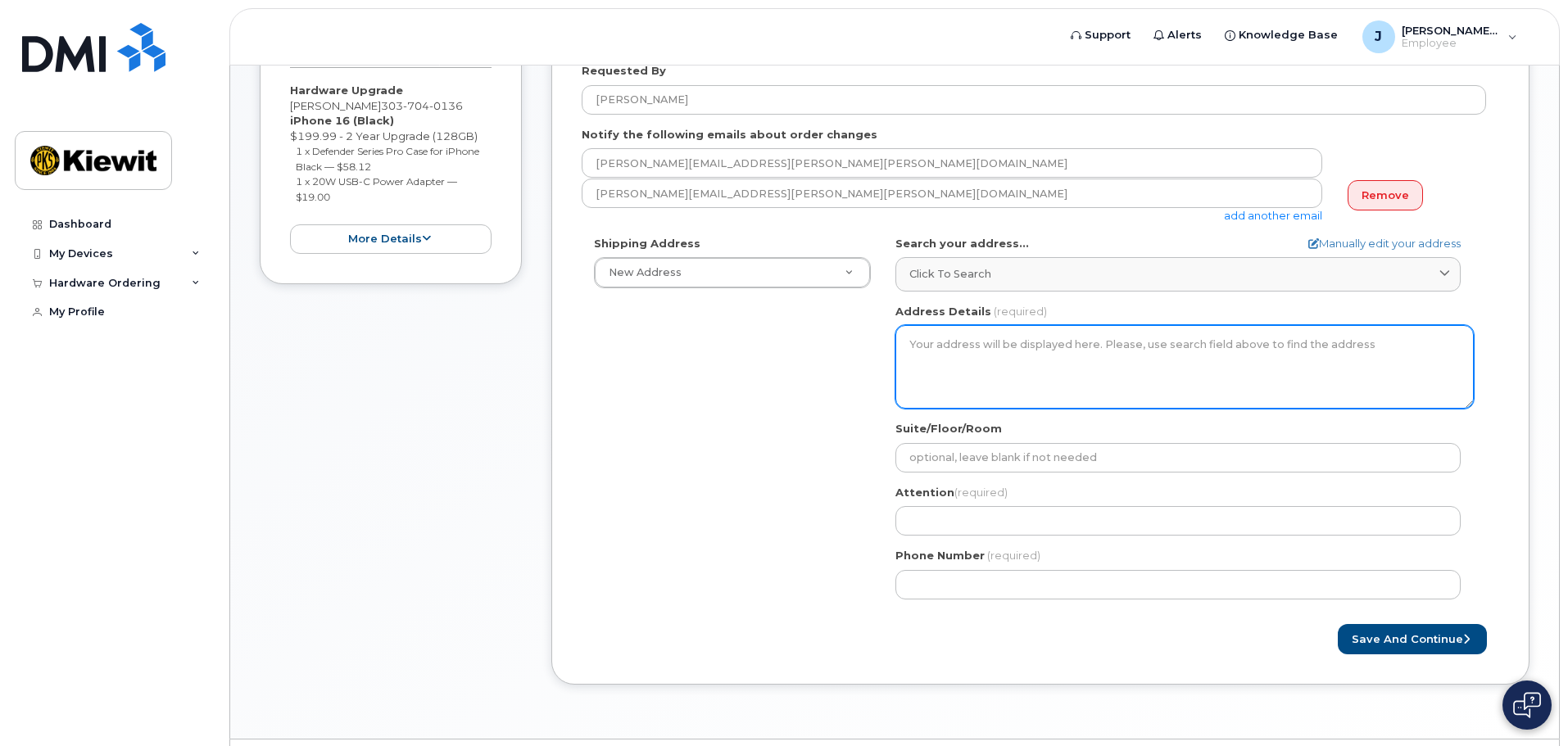
click at [1162, 371] on textarea "Address Details" at bounding box center [1185, 366] width 578 height 83
click at [1152, 355] on textarea "Address Details" at bounding box center [1185, 366] width 578 height 83
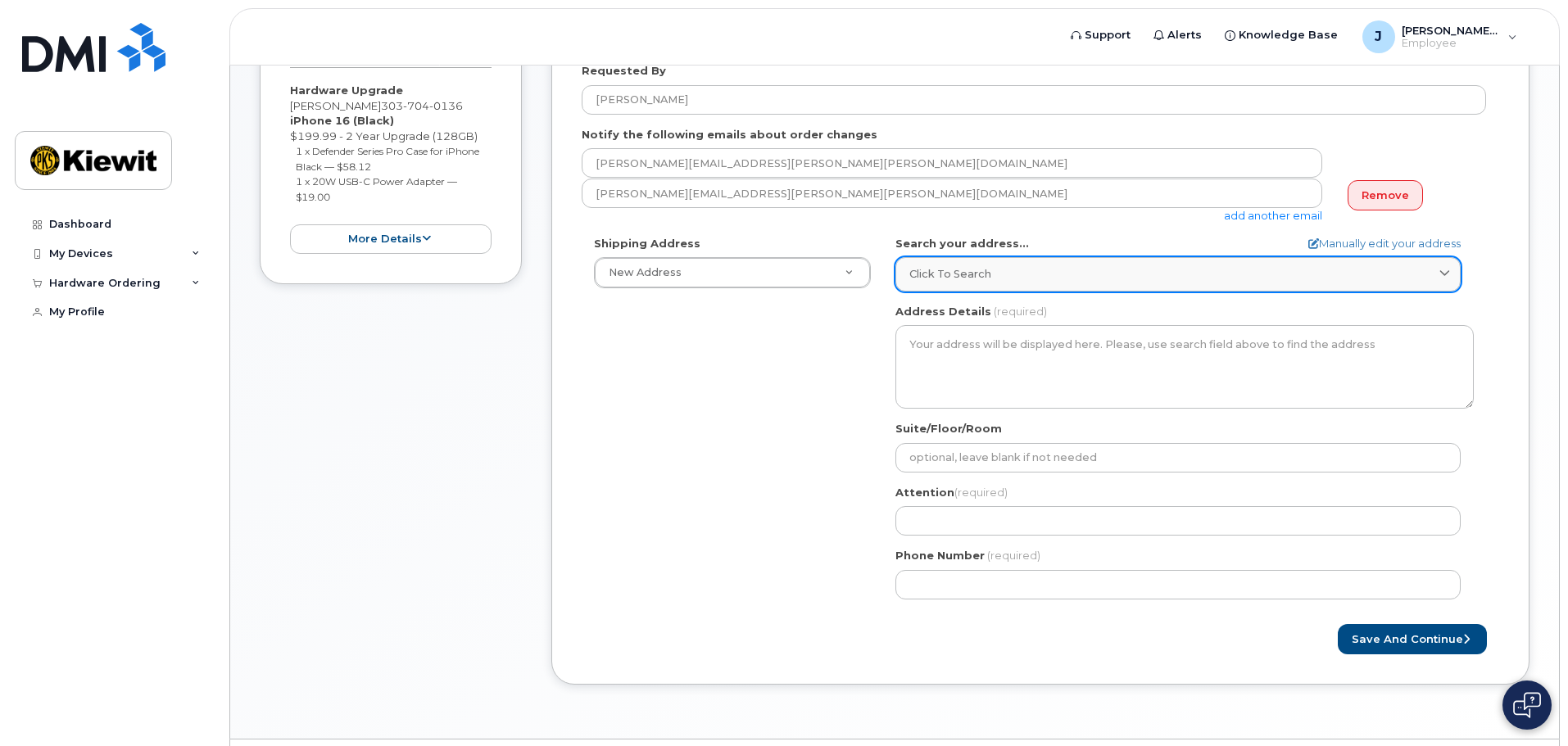
click at [1078, 290] on link "Click to search" at bounding box center [1179, 274] width 566 height 34
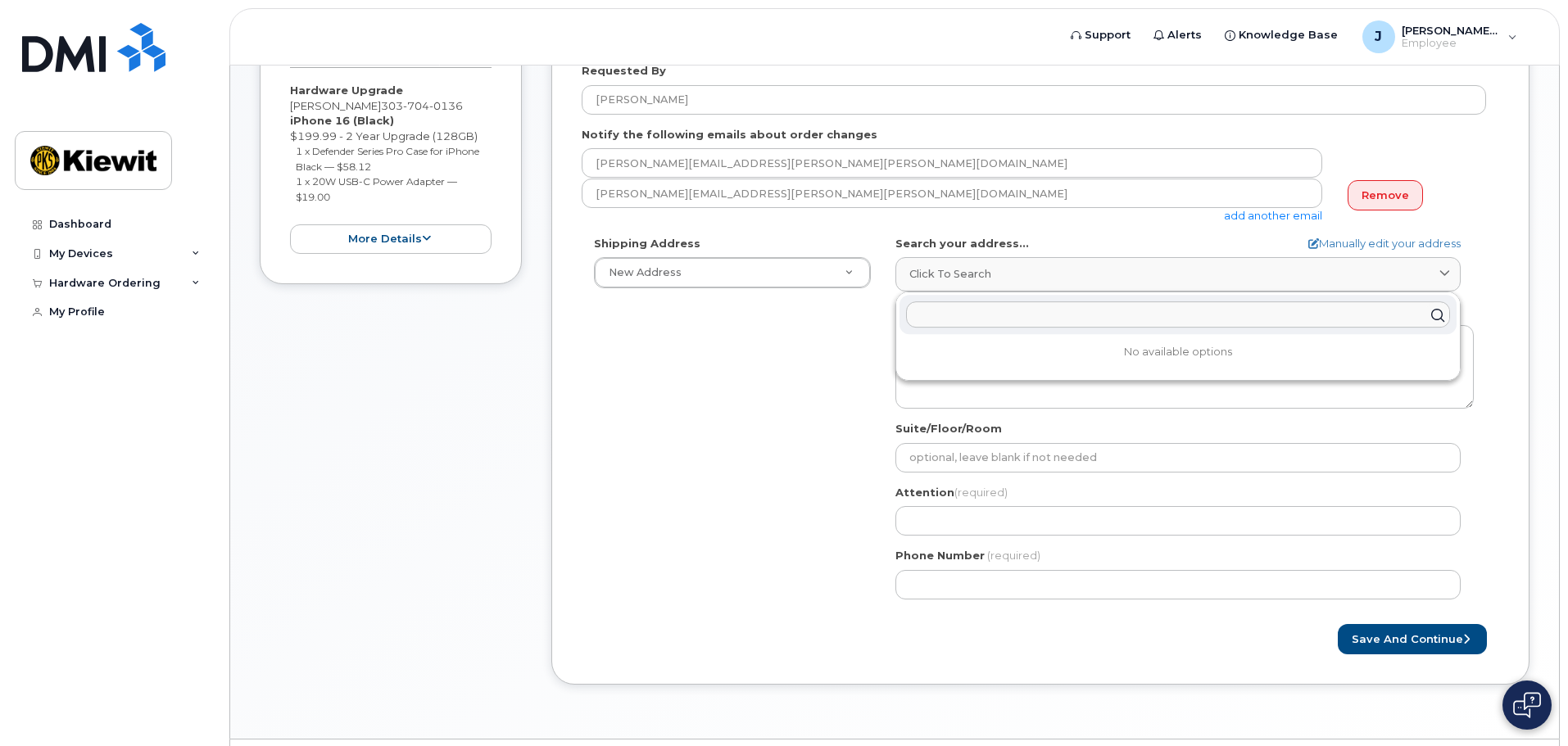
click at [1089, 321] on input "text" at bounding box center [1178, 315] width 544 height 26
click at [1430, 249] on link "Manually edit your address" at bounding box center [1385, 243] width 152 height 15
select select
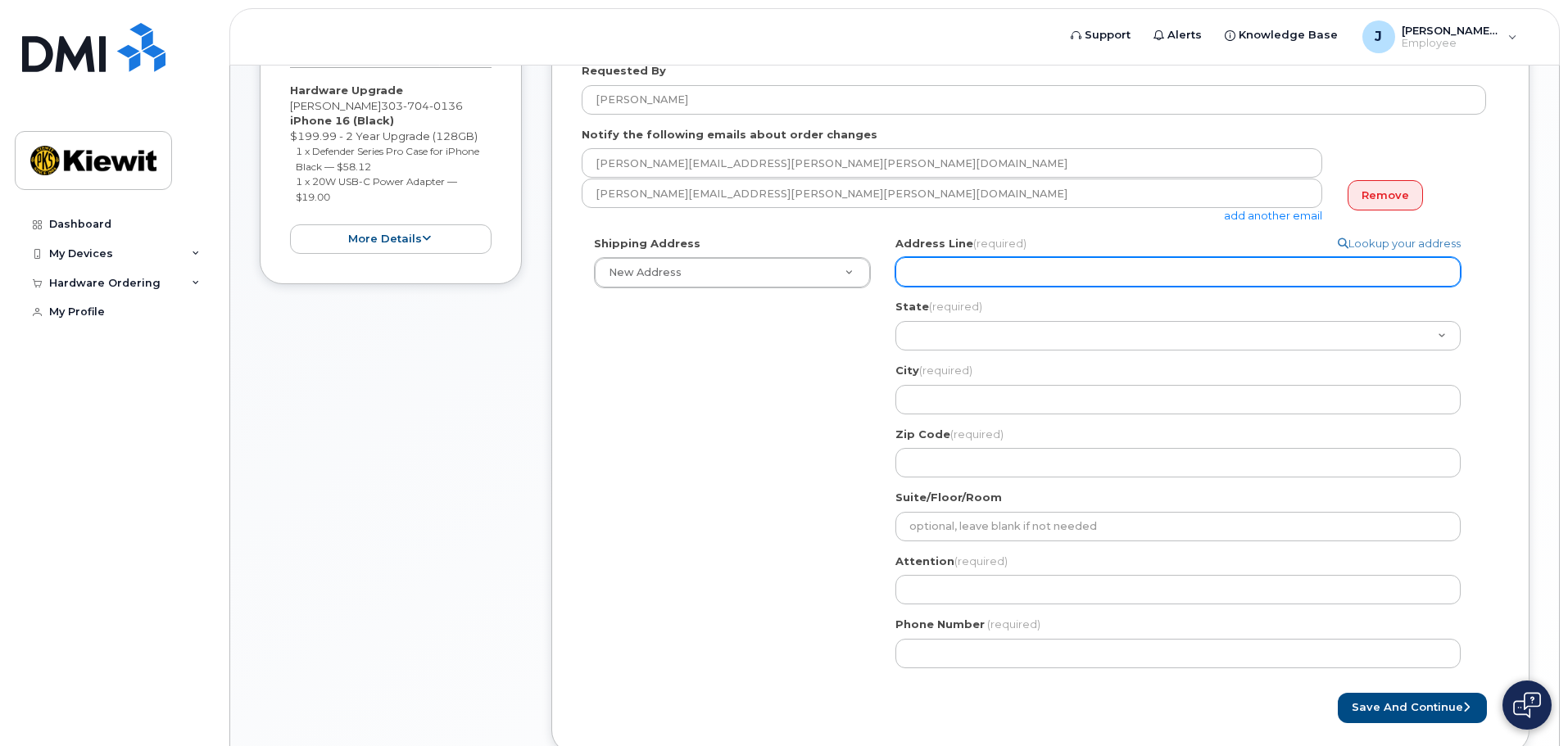
click at [1270, 277] on input "Address Line (required)" at bounding box center [1179, 271] width 566 height 30
select select
type input "5"
select select
type input "53"
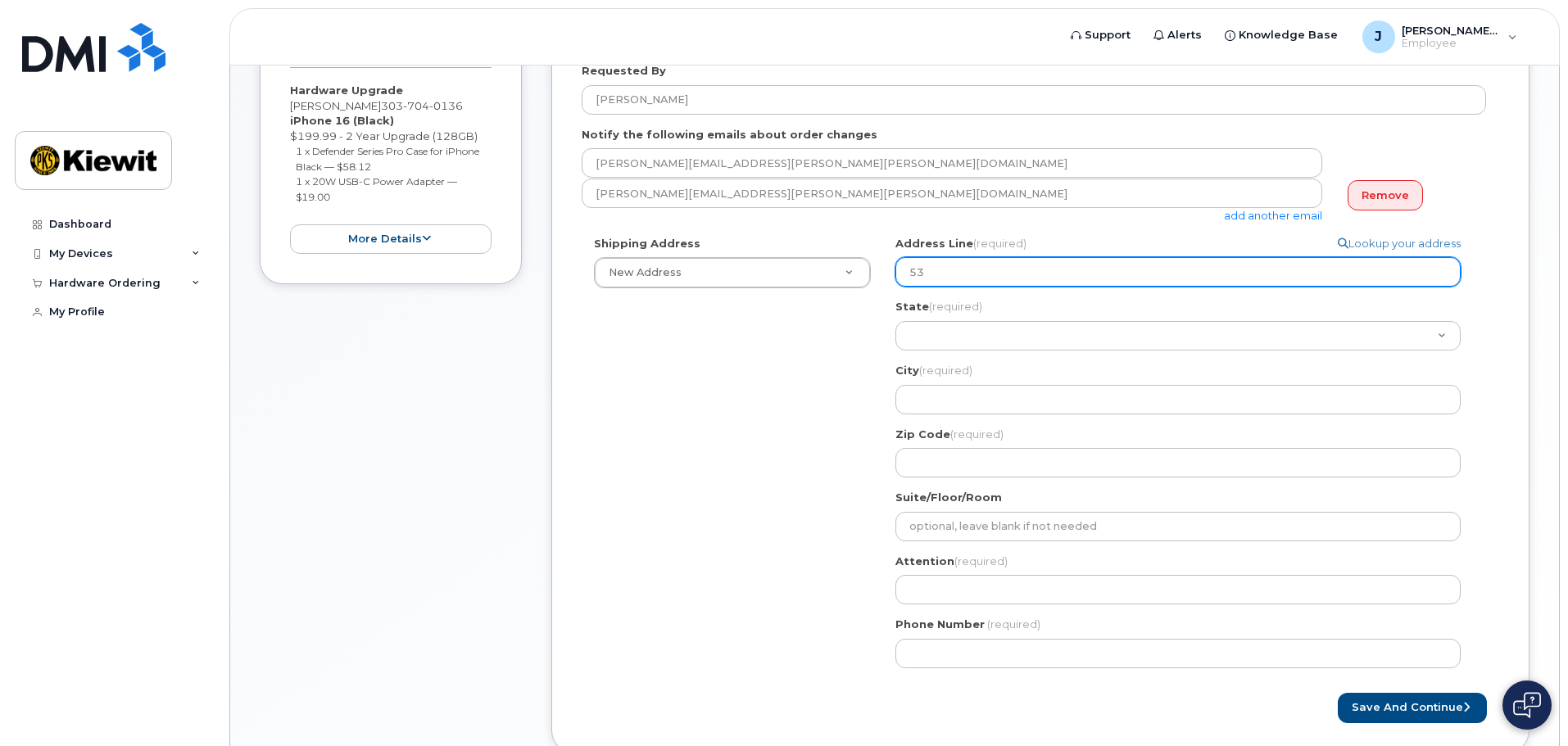
select select
type input "535"
select select
type input "5354"
select select
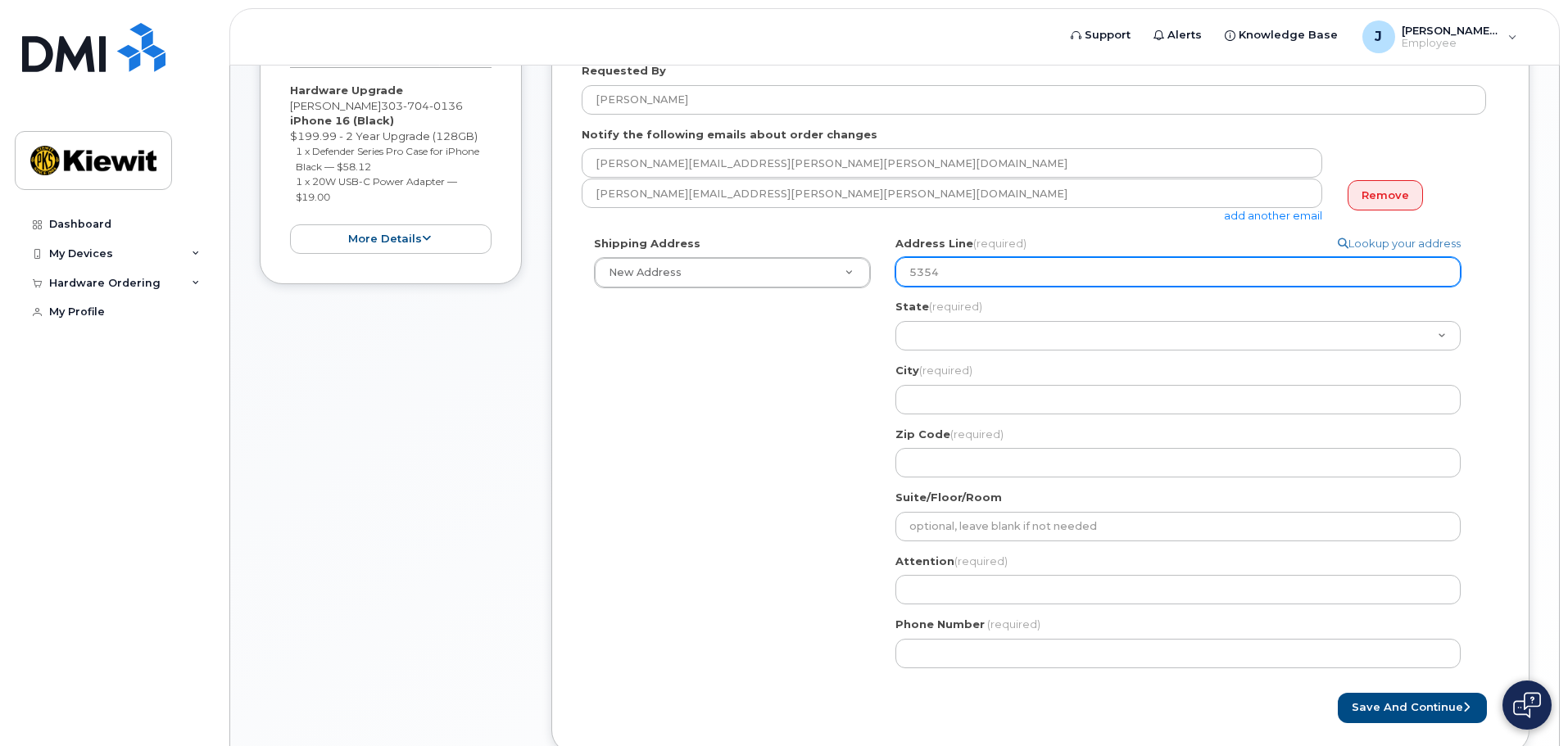
type input "5354 E"
select select
type input "5354"
select select
type input "535"
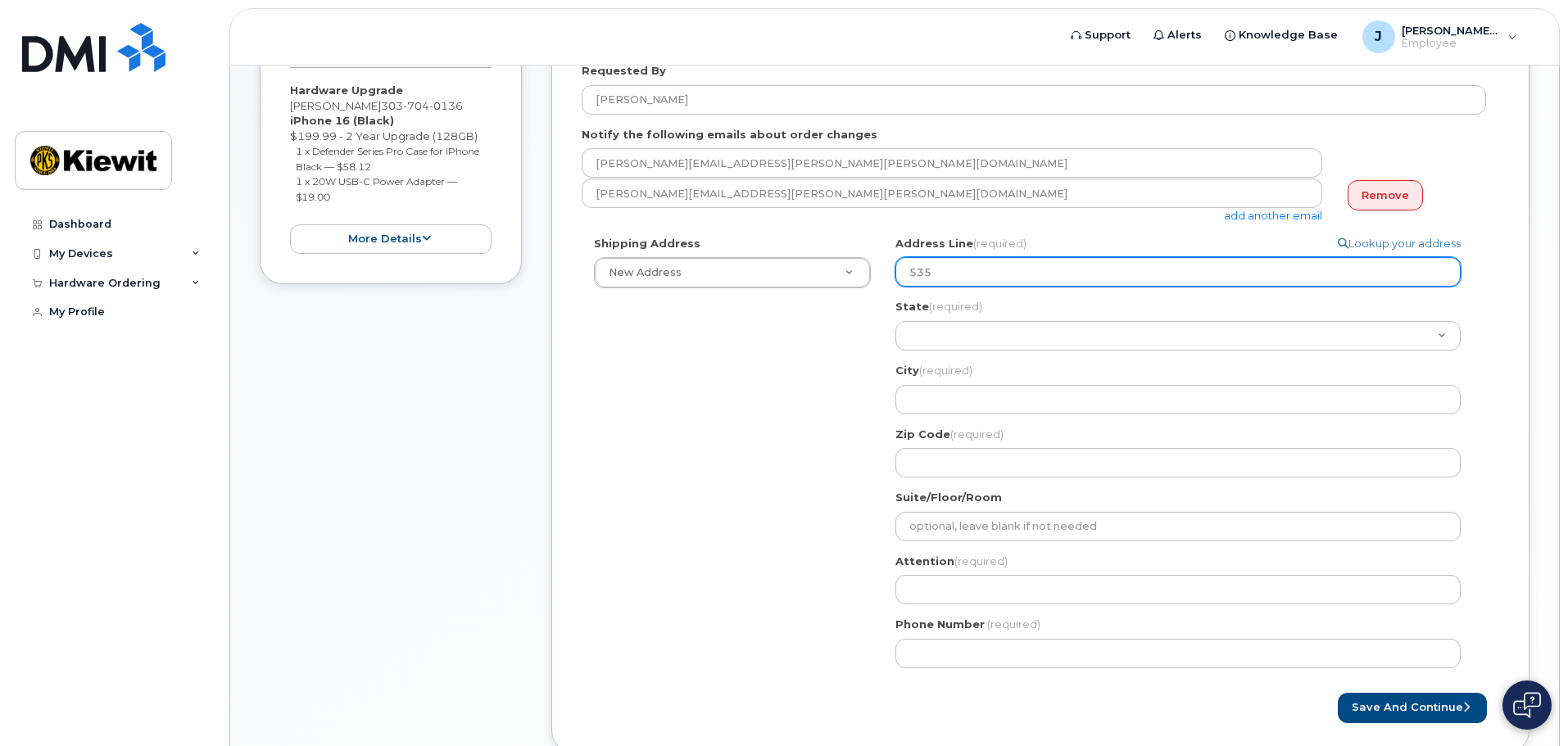
select select
type input "53"
select select
type input "5"
select select
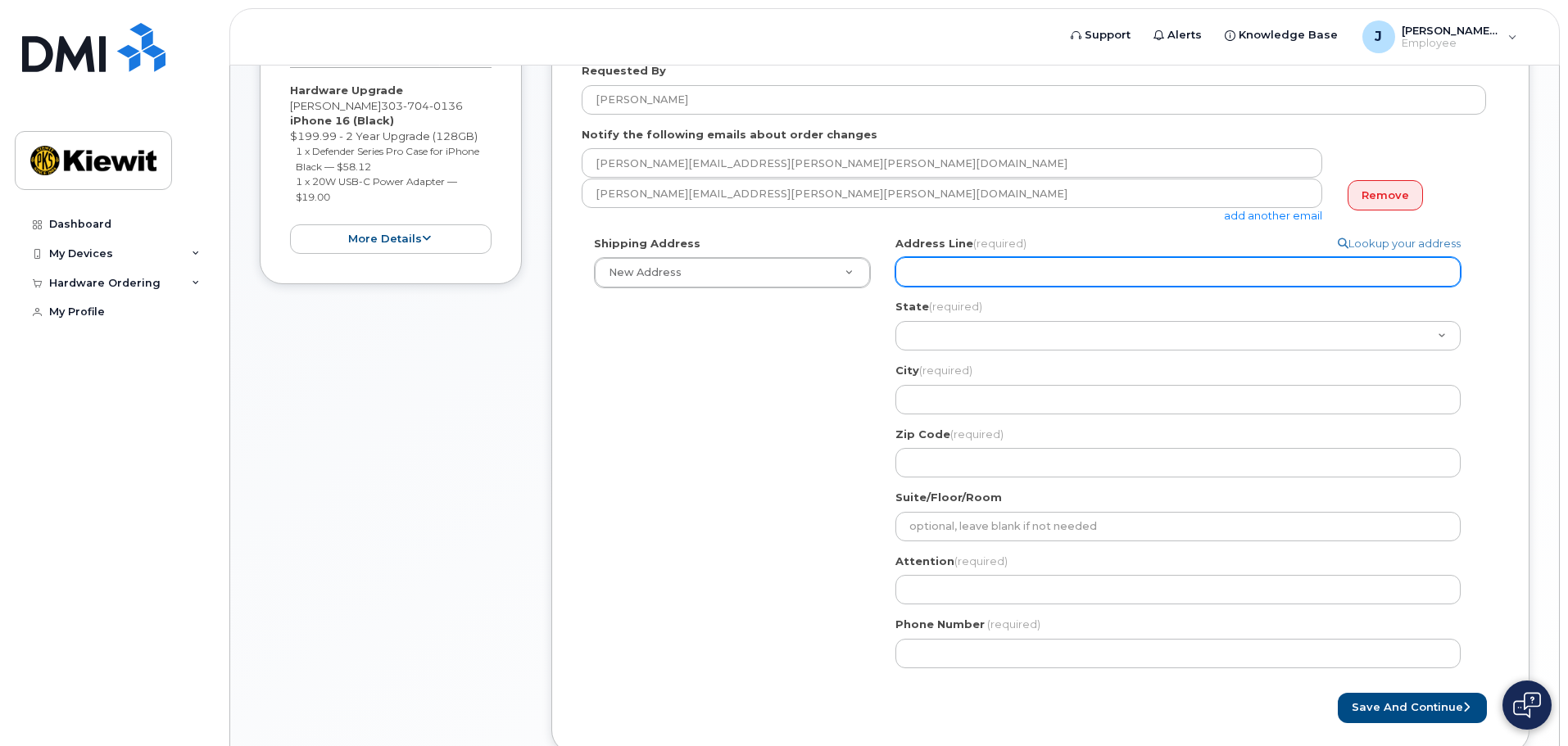
select select
type input "5"
select select
type input "53"
select select
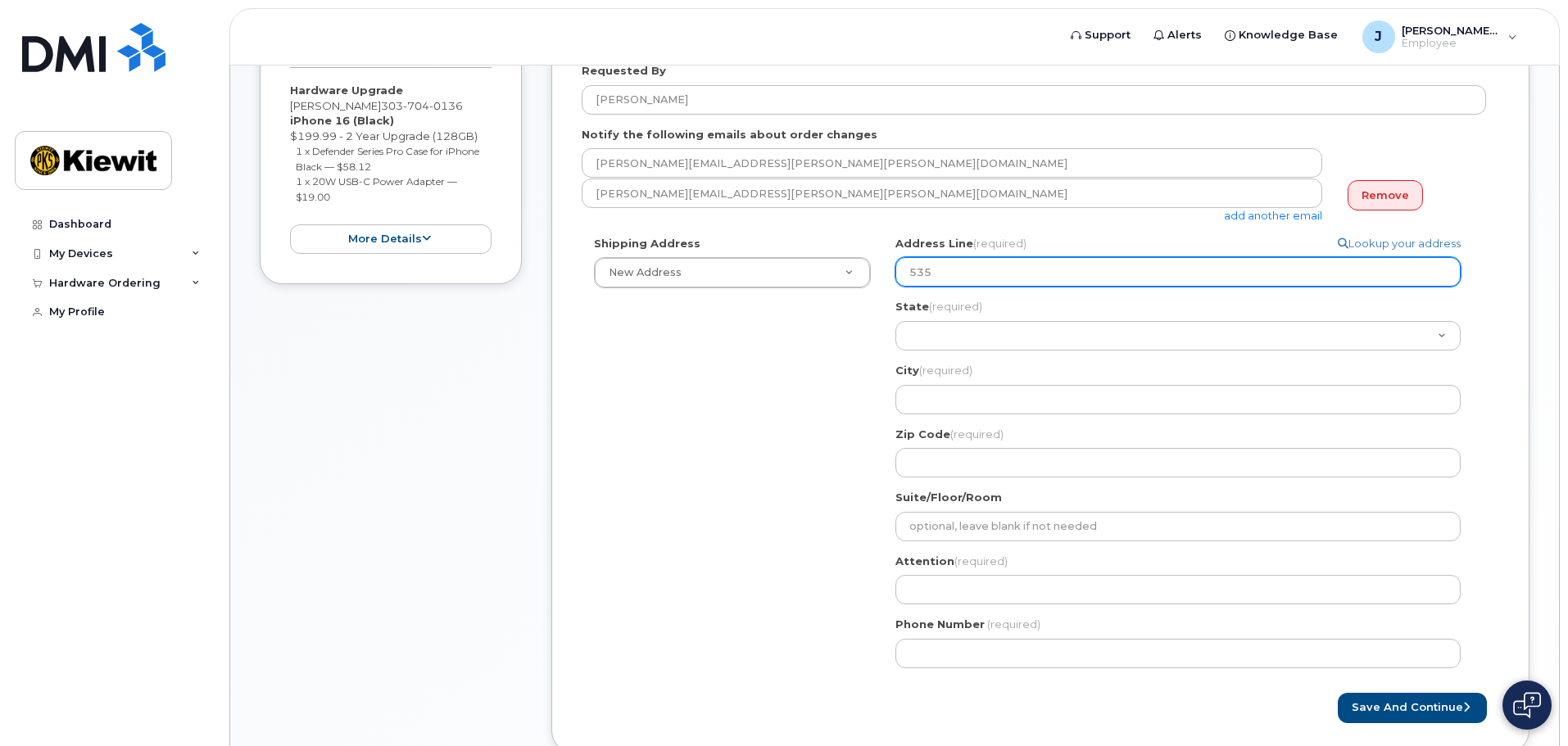
type input "535"
drag, startPoint x: 1078, startPoint y: 284, endPoint x: 698, endPoint y: 274, distance: 380.1
click at [698, 274] on div "Shipping Address New Address New Address Search your address... Manually edit y…" at bounding box center [1034, 458] width 905 height 445
paste input "4 E Loop 820 S, Fort Worth, TX 76119"
select select
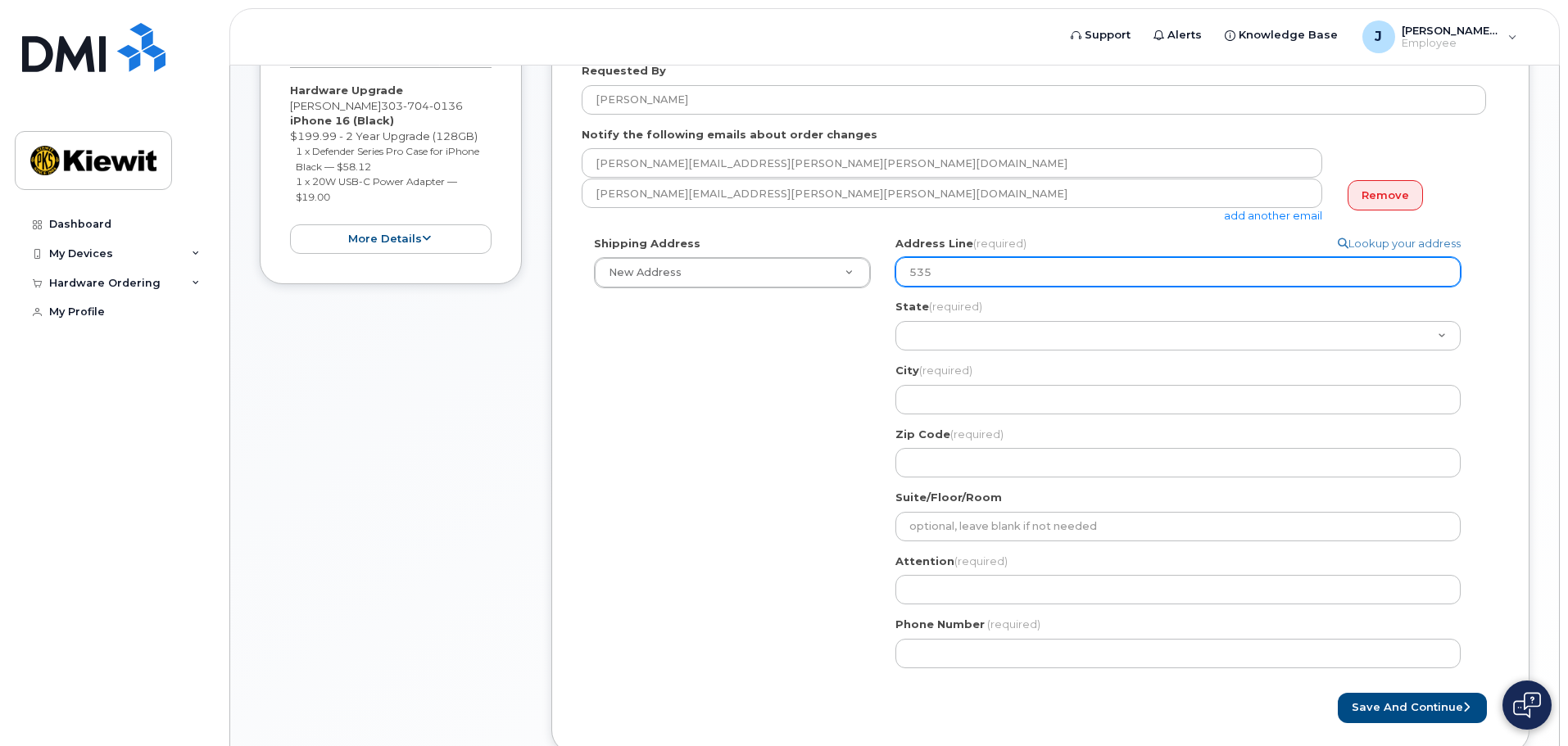
type input "5354 E Loop 820 S, Fort Worth, TX 76119"
drag, startPoint x: 1145, startPoint y: 272, endPoint x: 1013, endPoint y: 287, distance: 132.8
click at [1013, 287] on div "Address Line (required) Lookup your address 5354 E Loop 820 S, Fort Worth, TX 7…" at bounding box center [1185, 357] width 578 height 242
select select
type input "5354 E Loop 820 S"
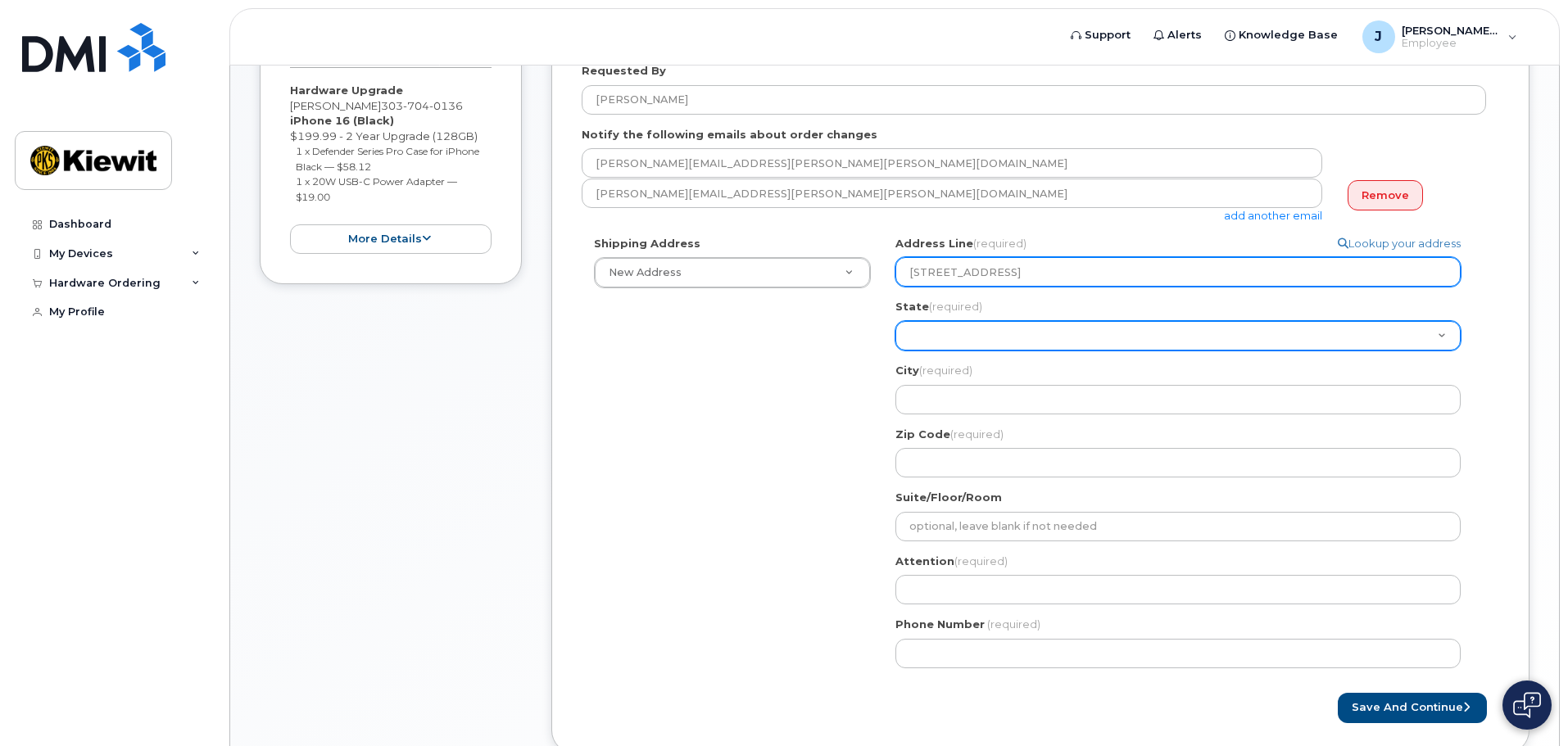
select select "TN"
select select
select select "TX"
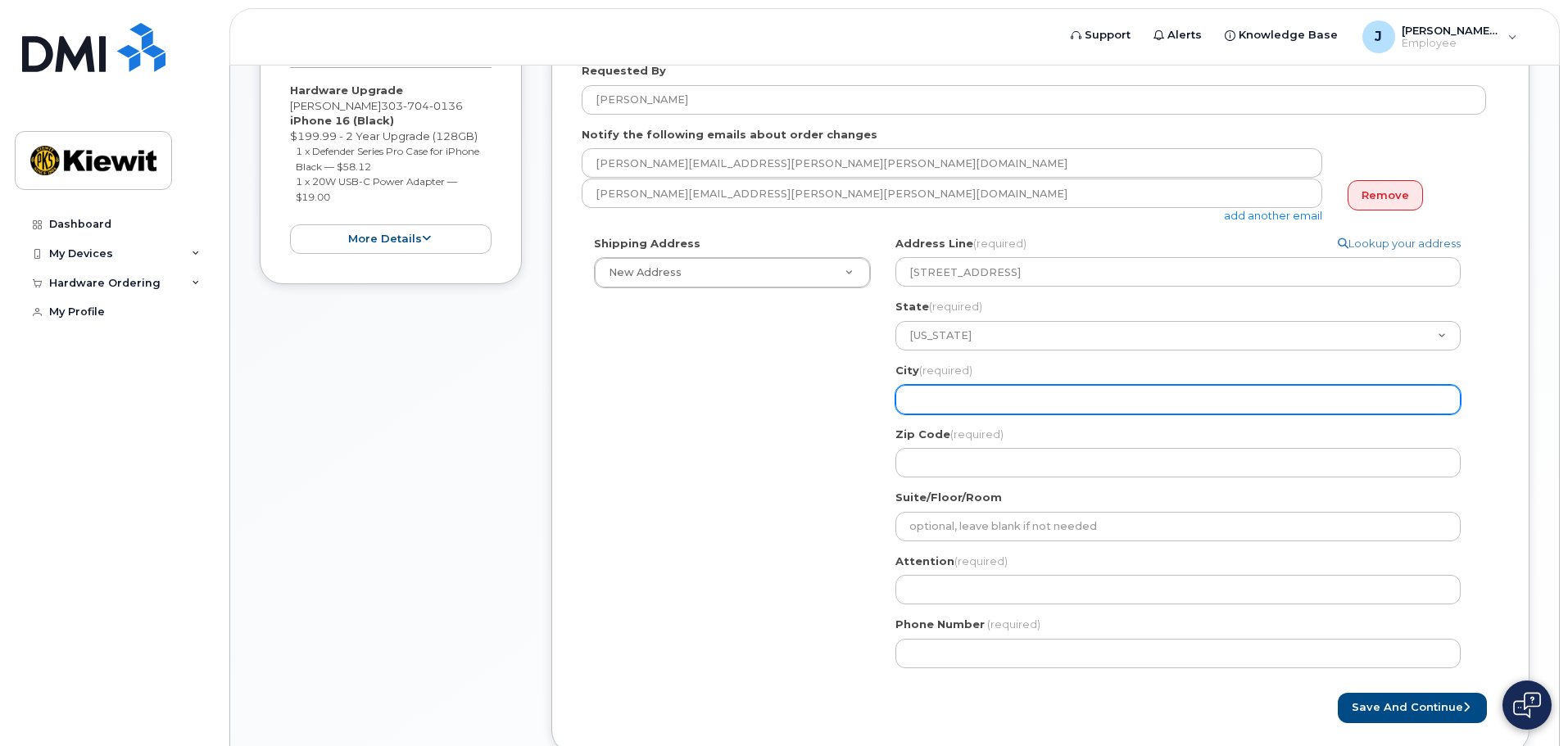
select select
type input "F"
select select
type input "Fo"
select select
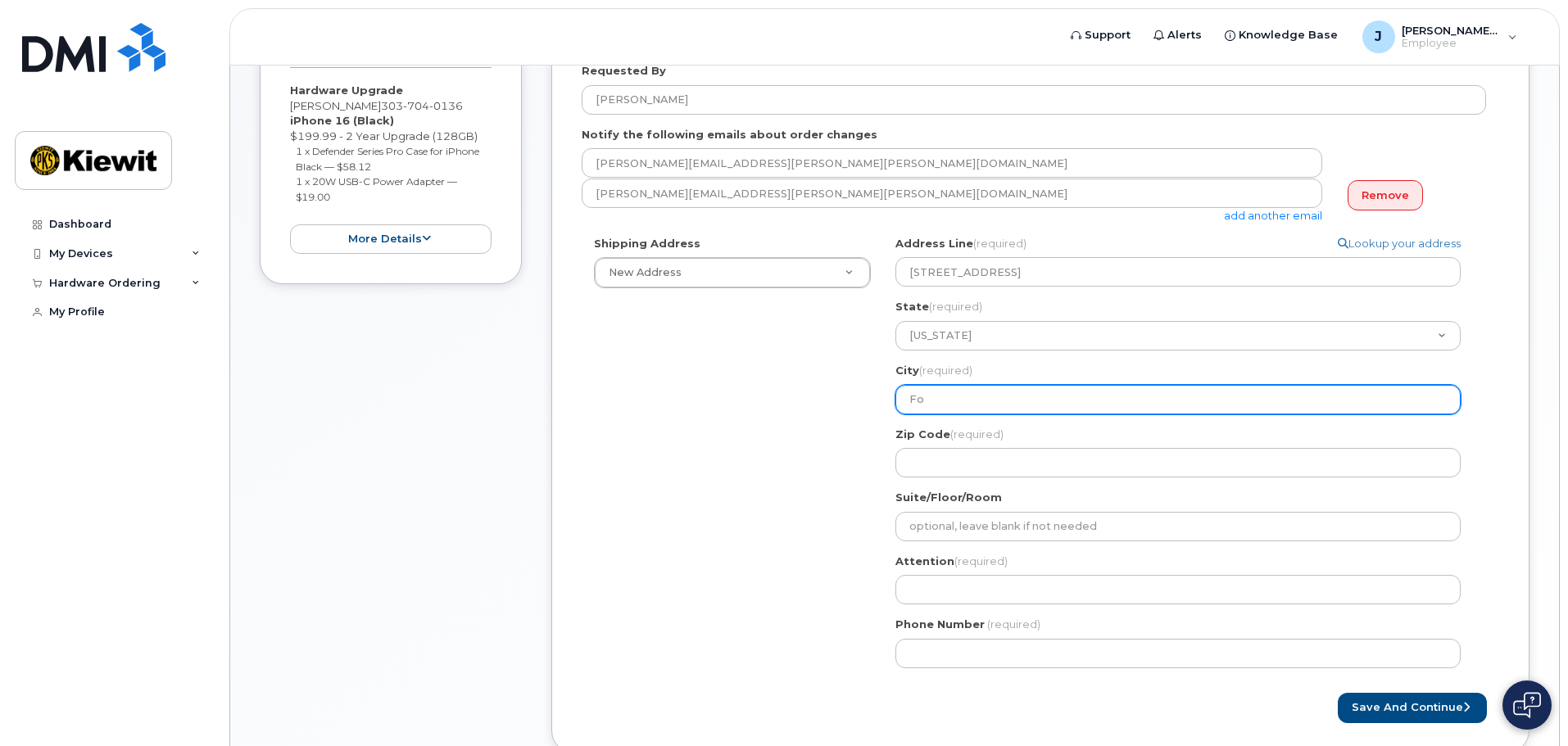
type input "For"
select select
type input "Fort"
select select
type input "Fort W"
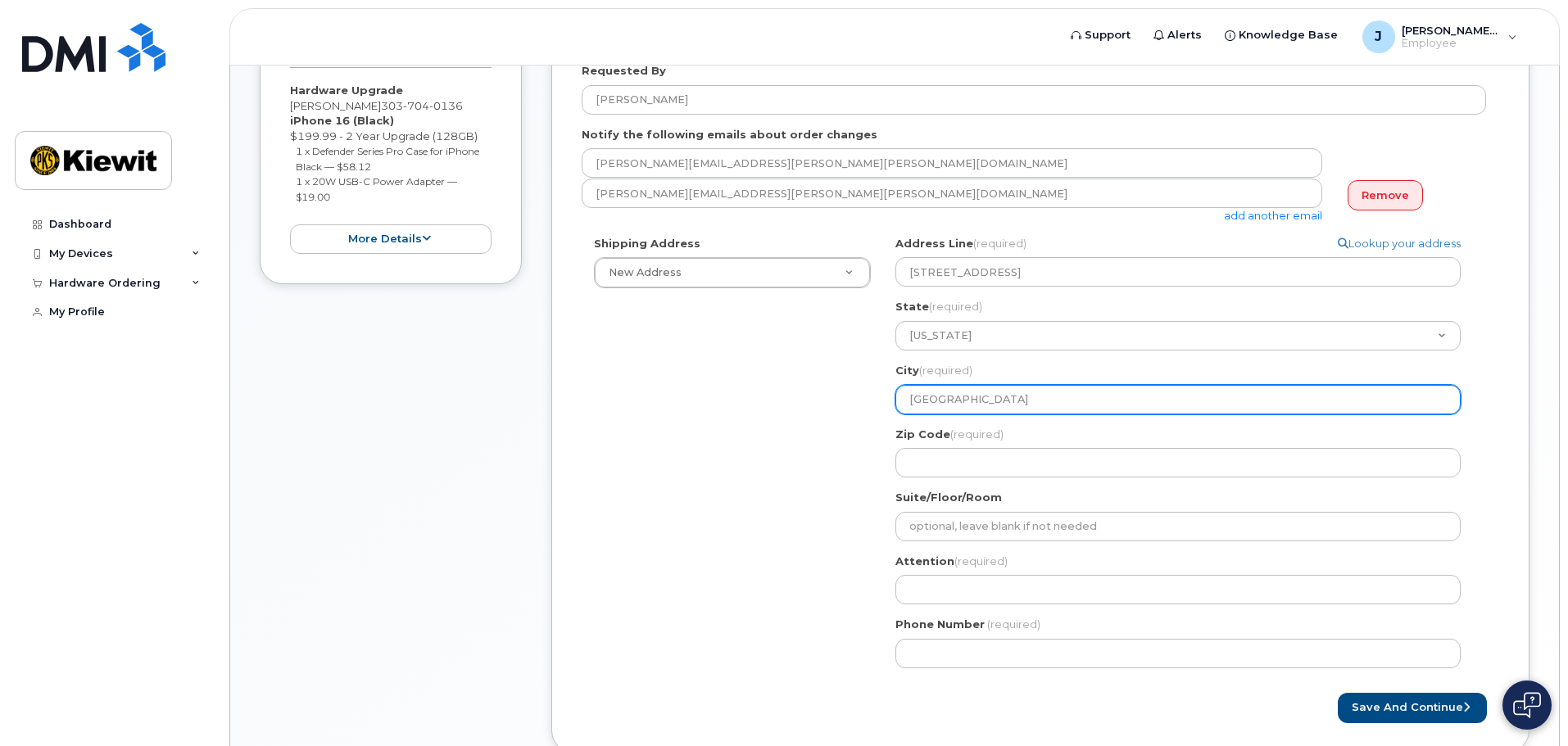
select select
type input "Fort Wo"
select select
type input "Fort Wor"
select select
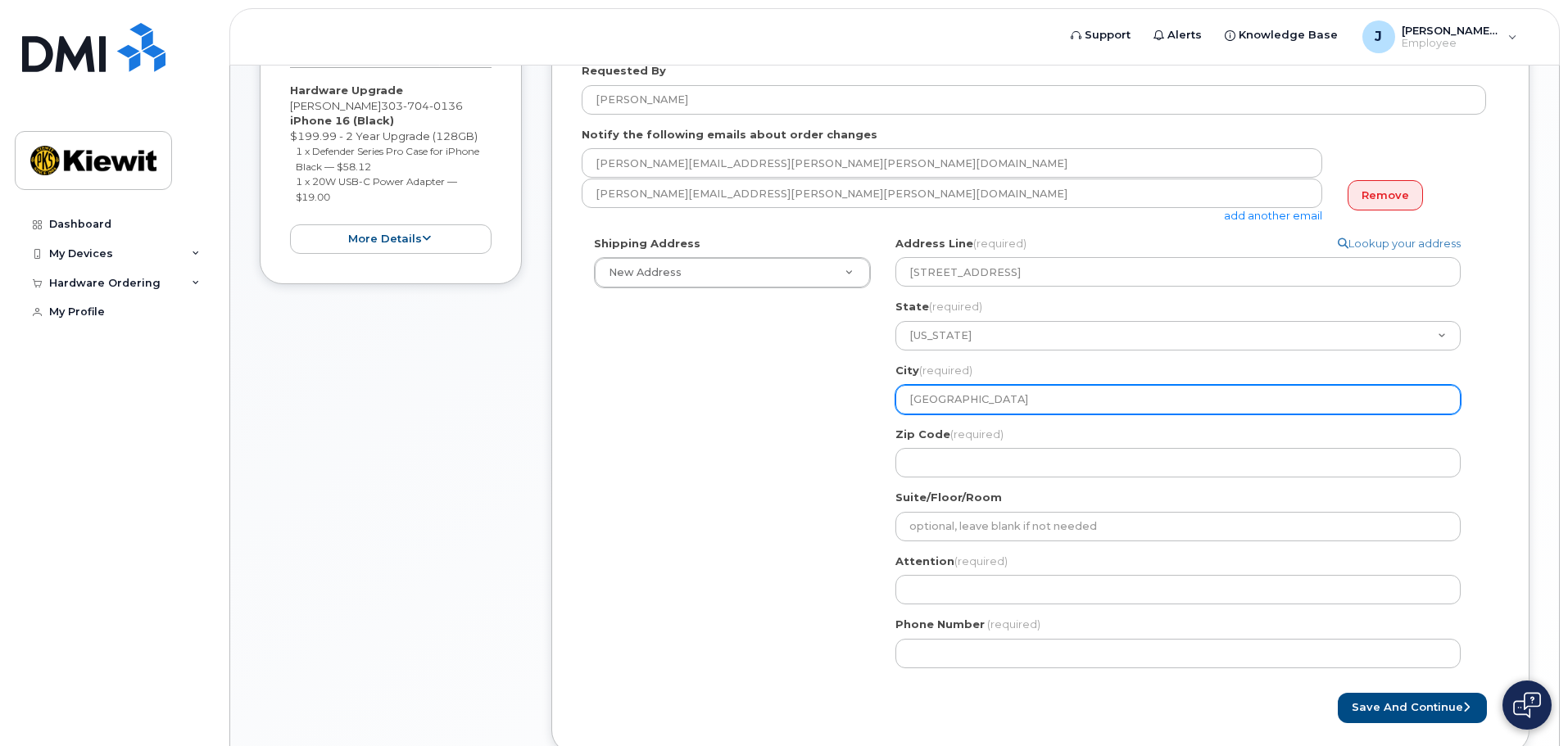
type input "Fort Wort"
select select
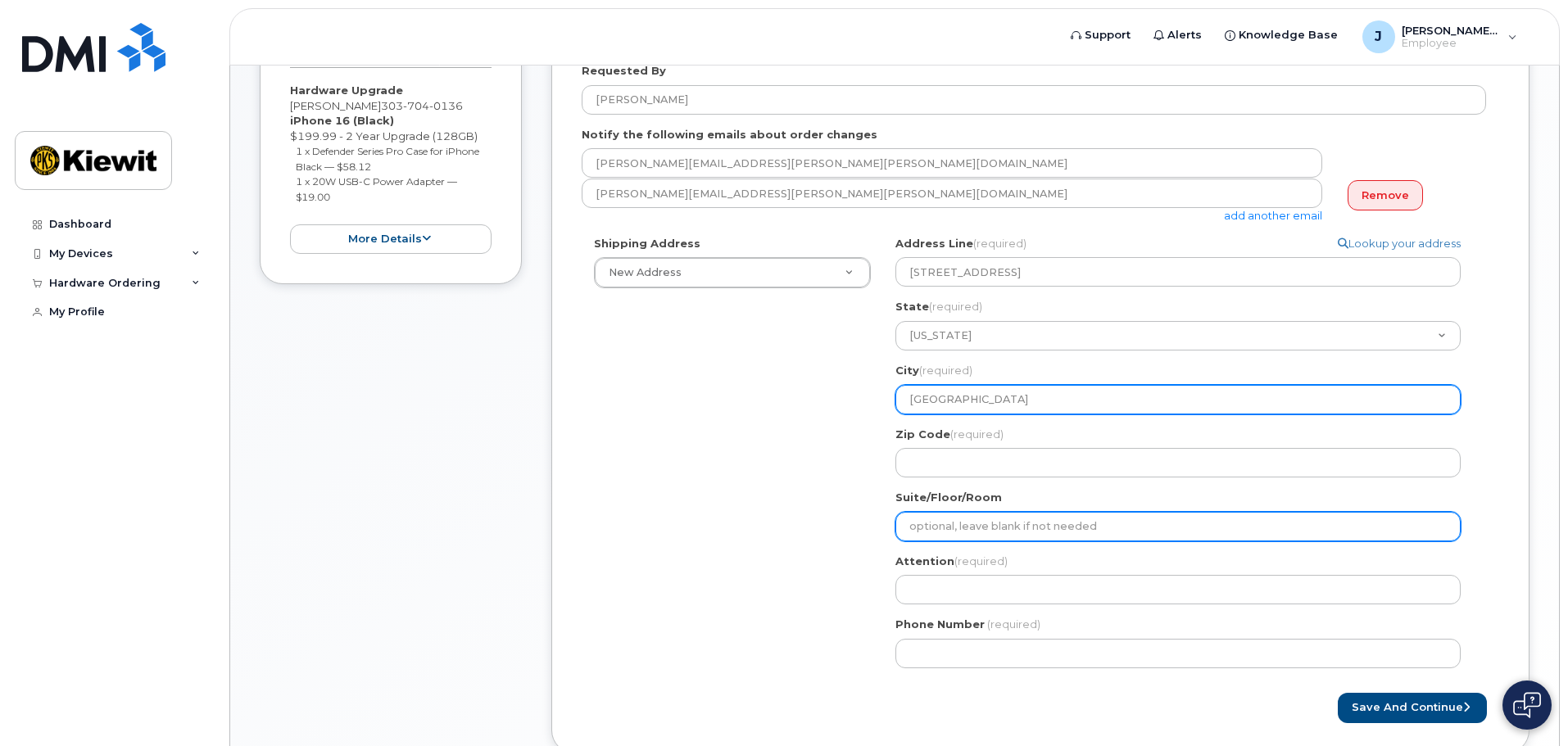
type input "Fort Worth"
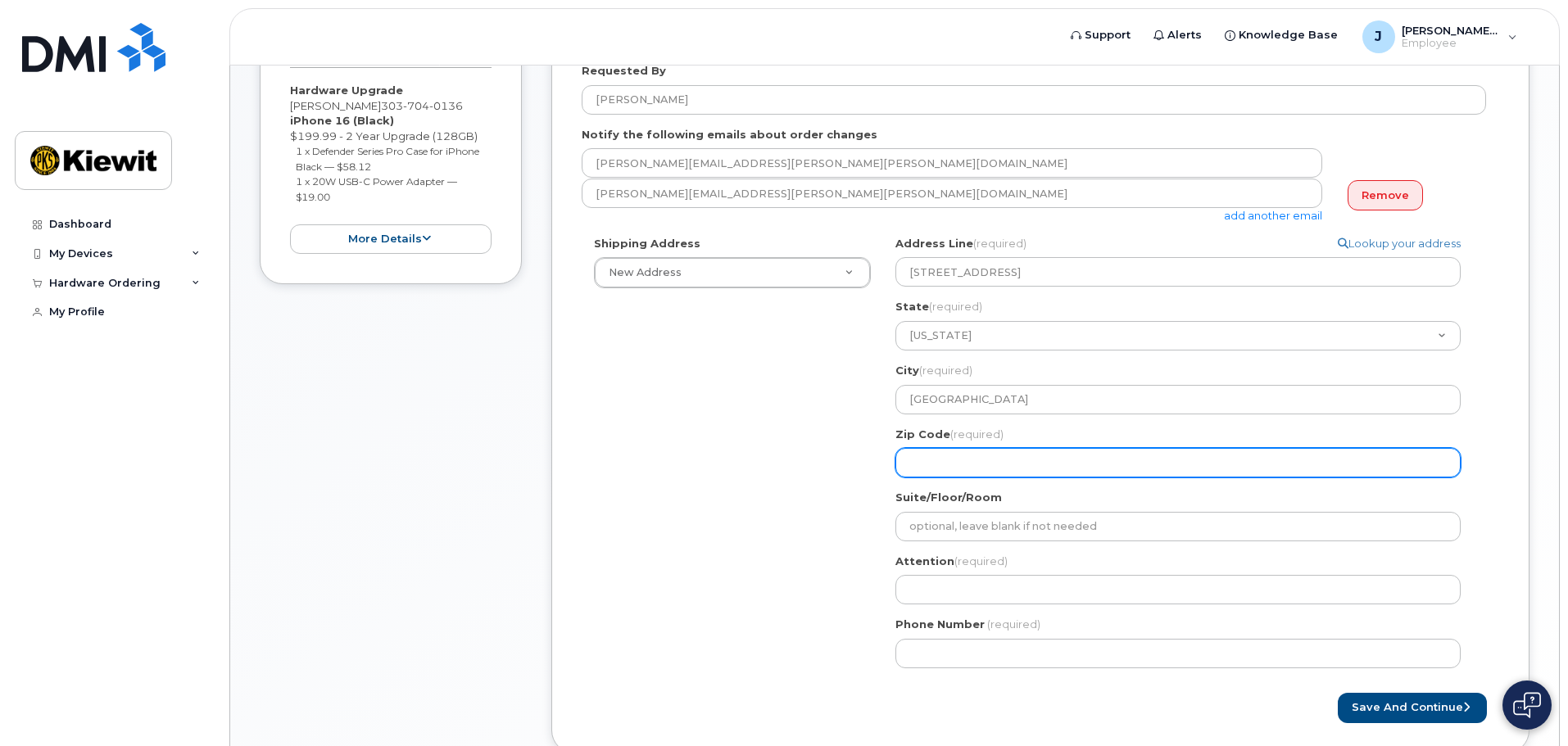
click at [1055, 462] on input "Zip Code (required)" at bounding box center [1179, 462] width 566 height 30
select select
type input "7"
select select
type input "76"
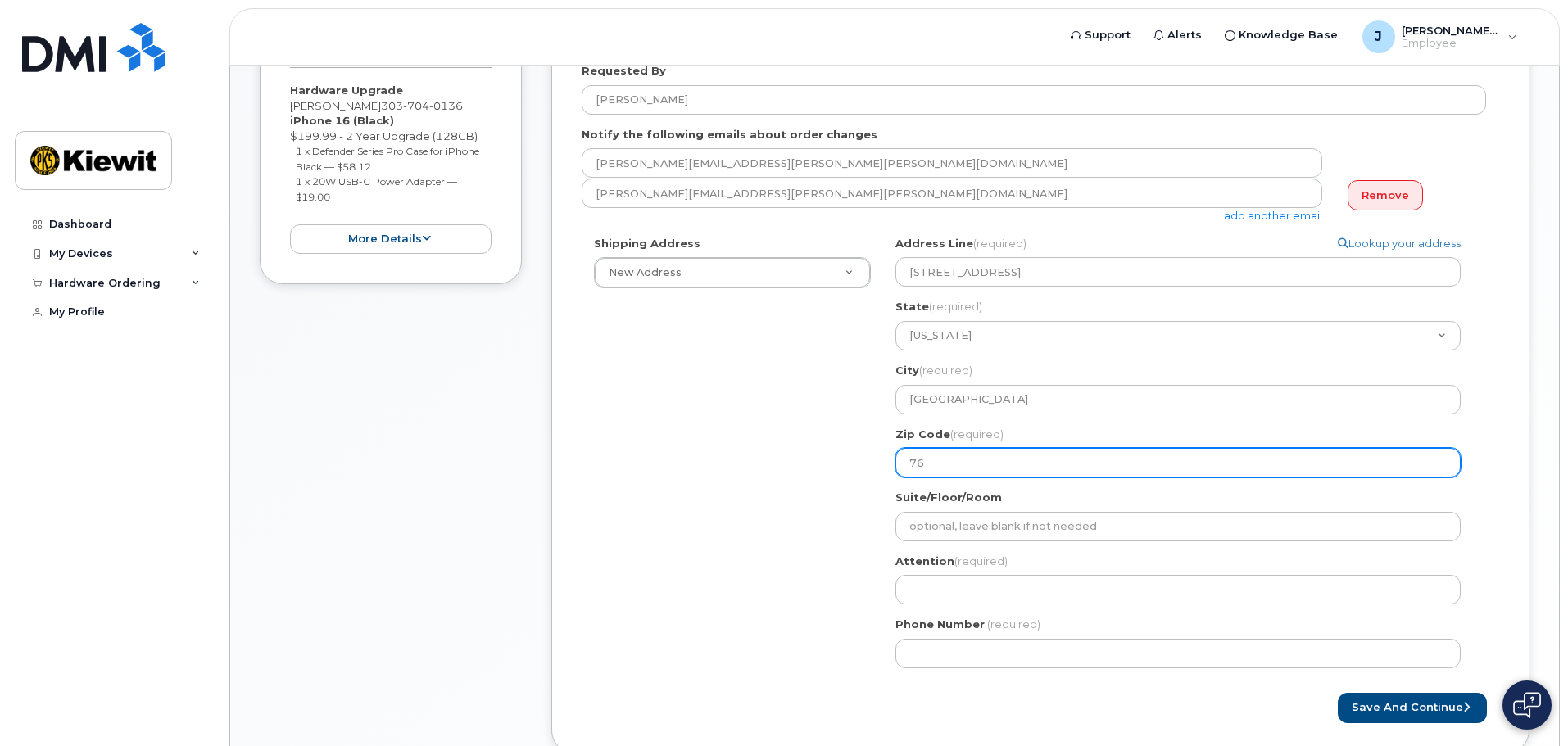
select select
type input "761"
select select
type input "7611"
select select
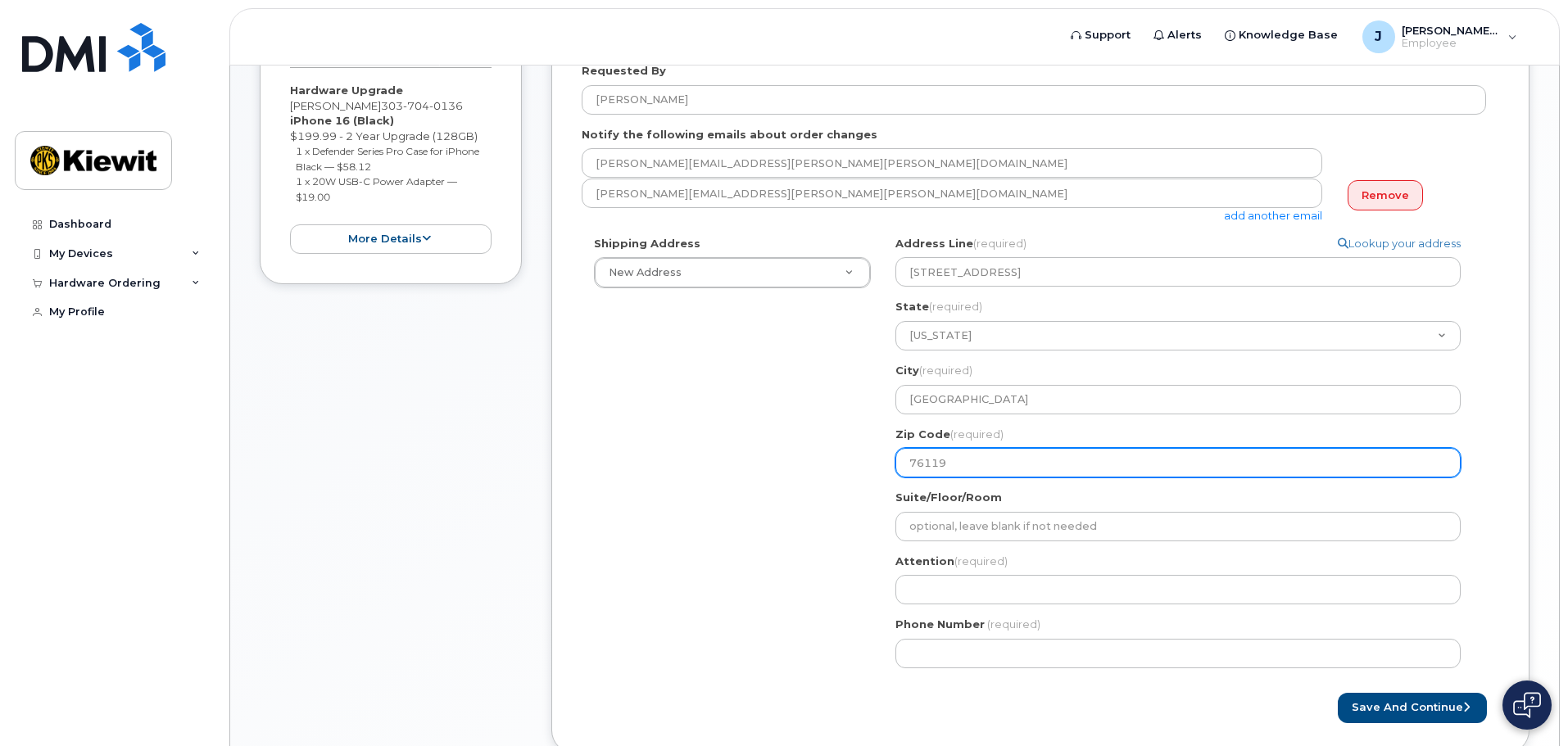
type input "76119"
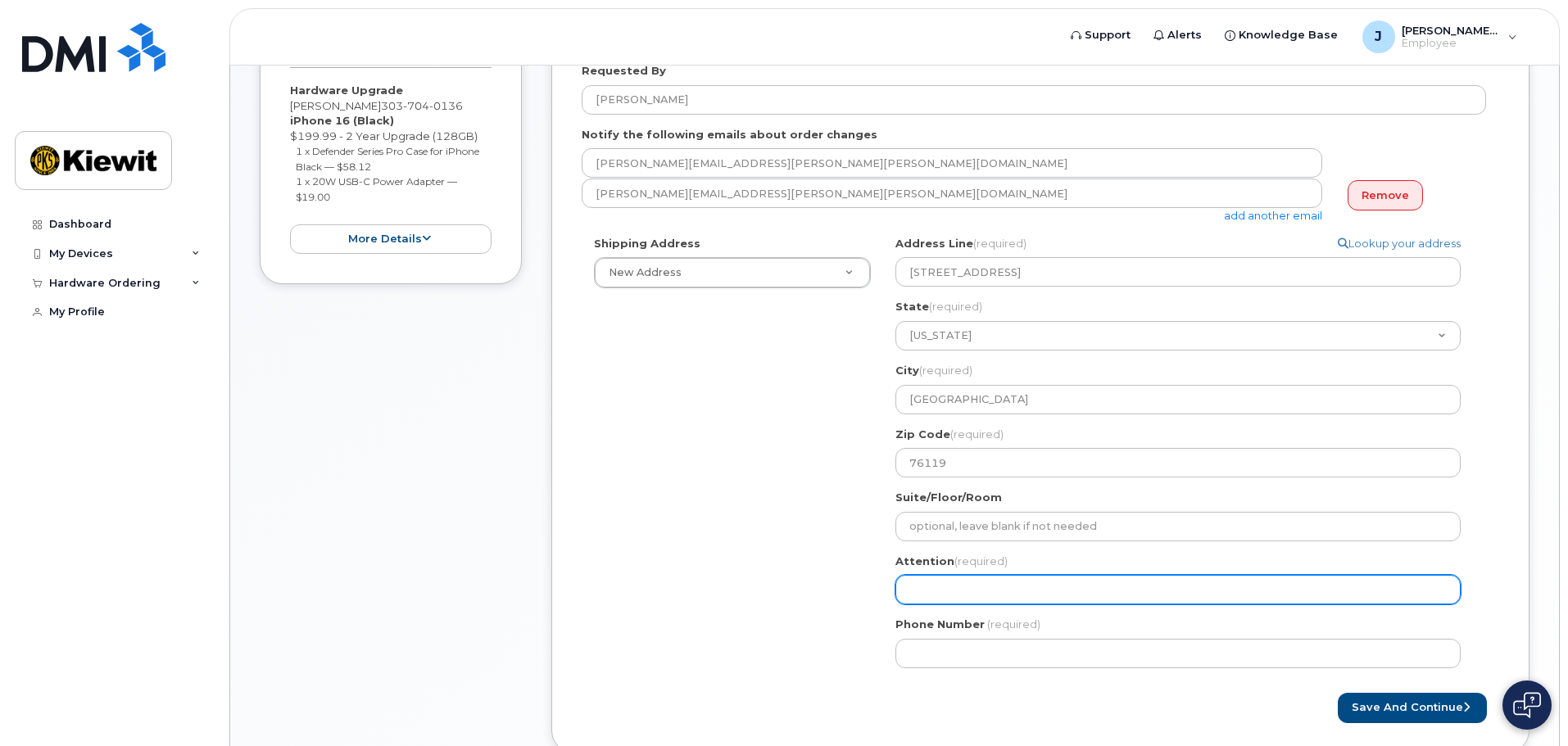
click at [1018, 586] on input "Attention (required)" at bounding box center [1179, 589] width 566 height 30
select select
type input "J"
select select
type input "Ju"
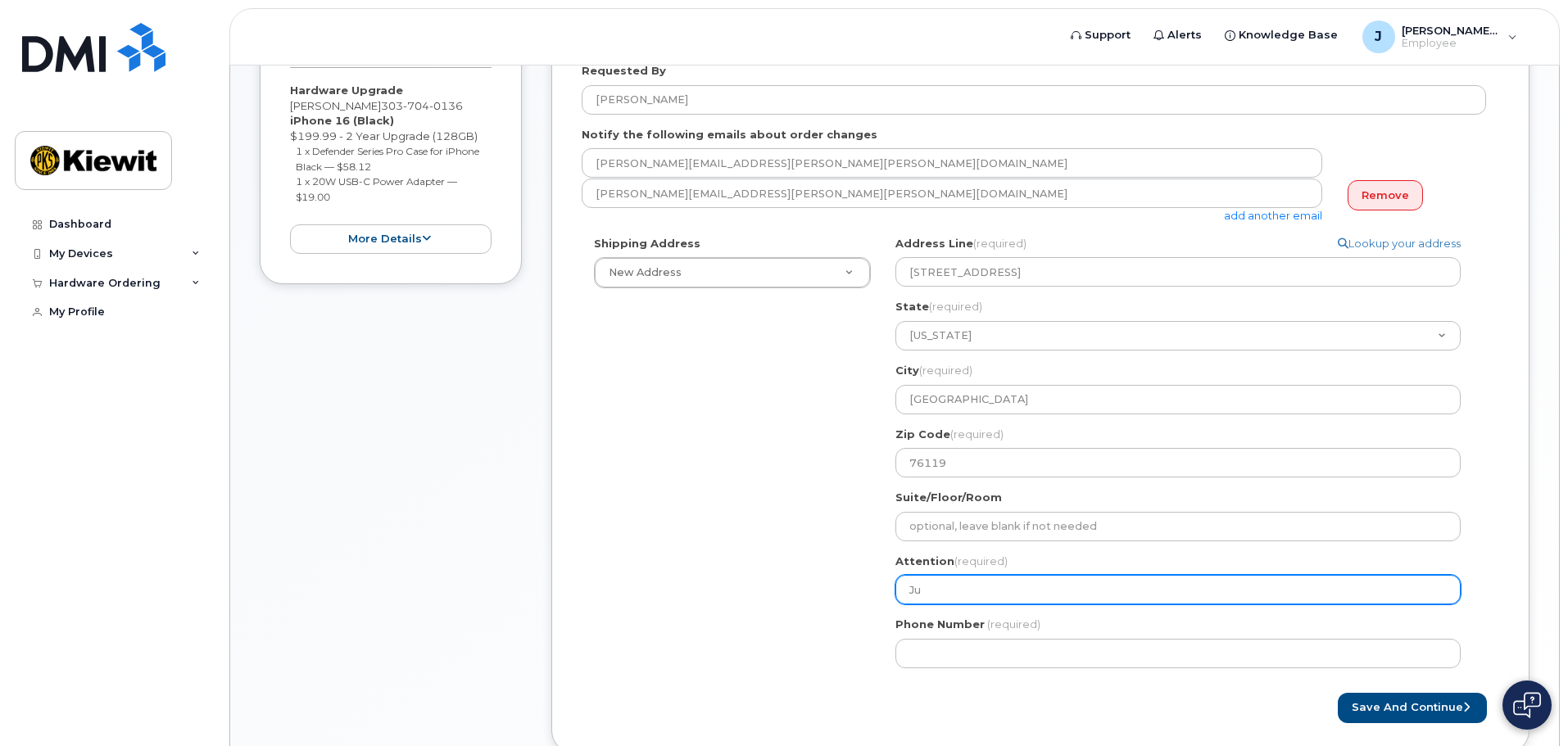
select select
type input "Jus"
select select
type input "Just"
select select
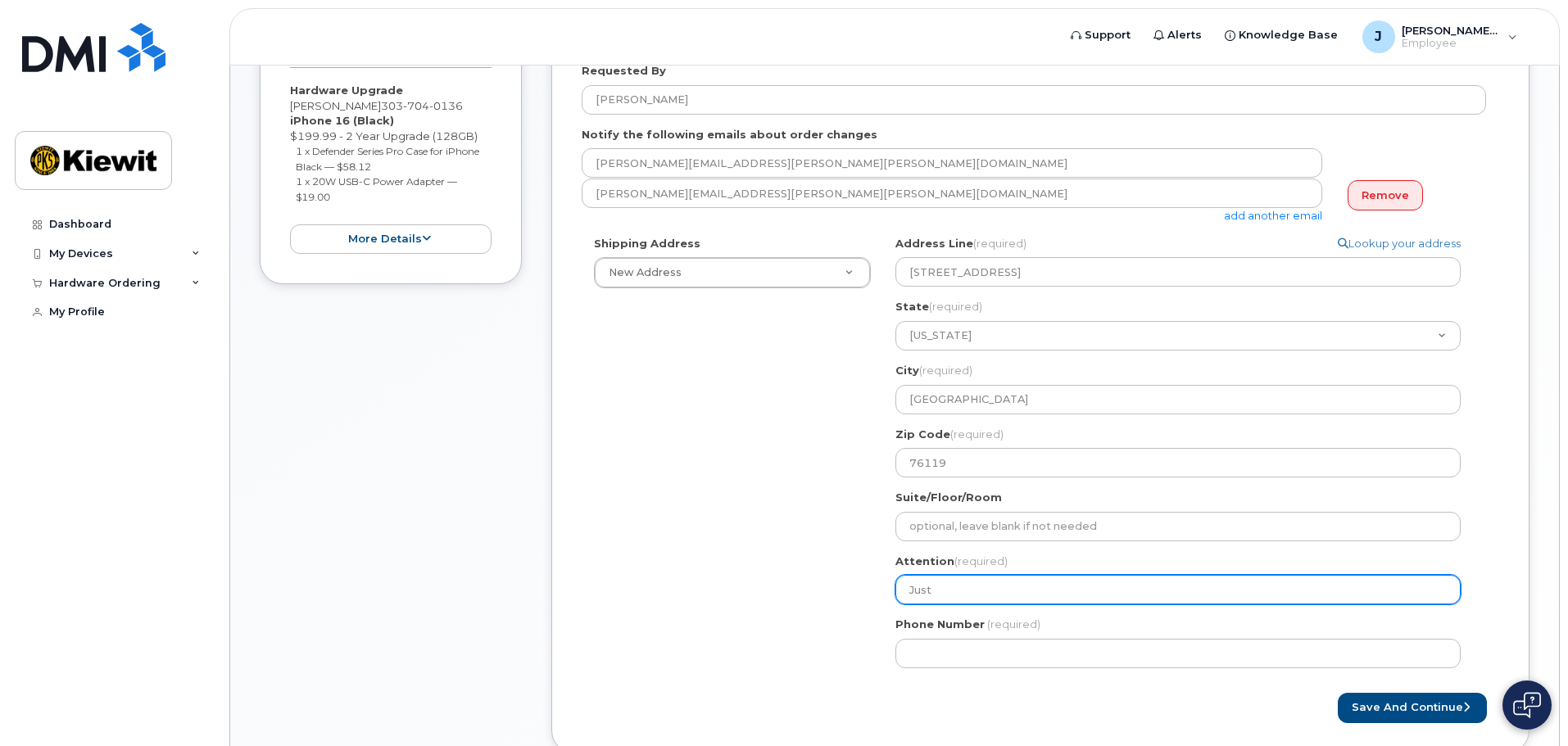
type input "Justi"
select select
type input "Justin"
select select
type input "Justine"
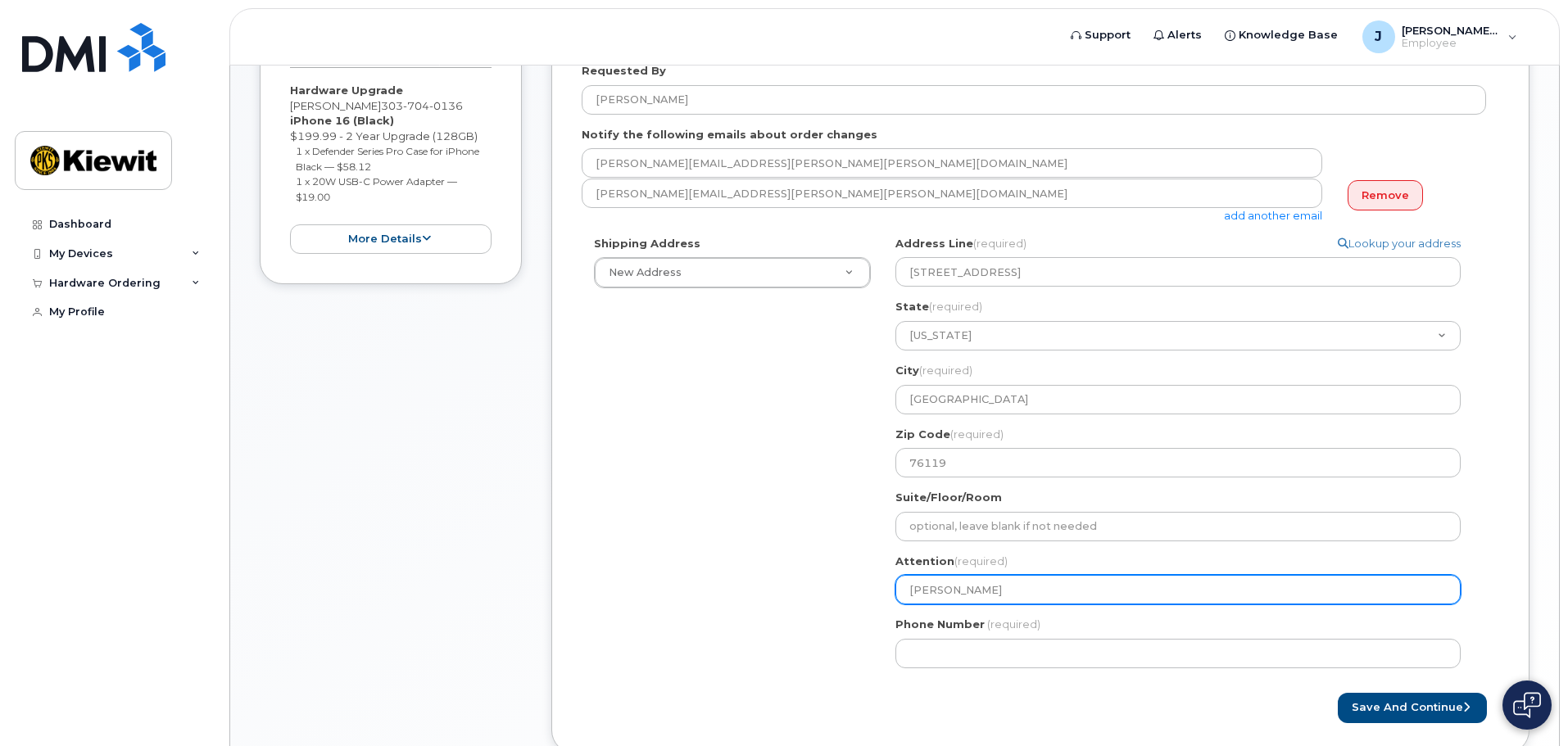
select select
type input "Justine R"
select select
type input "Justine Ro"
select select
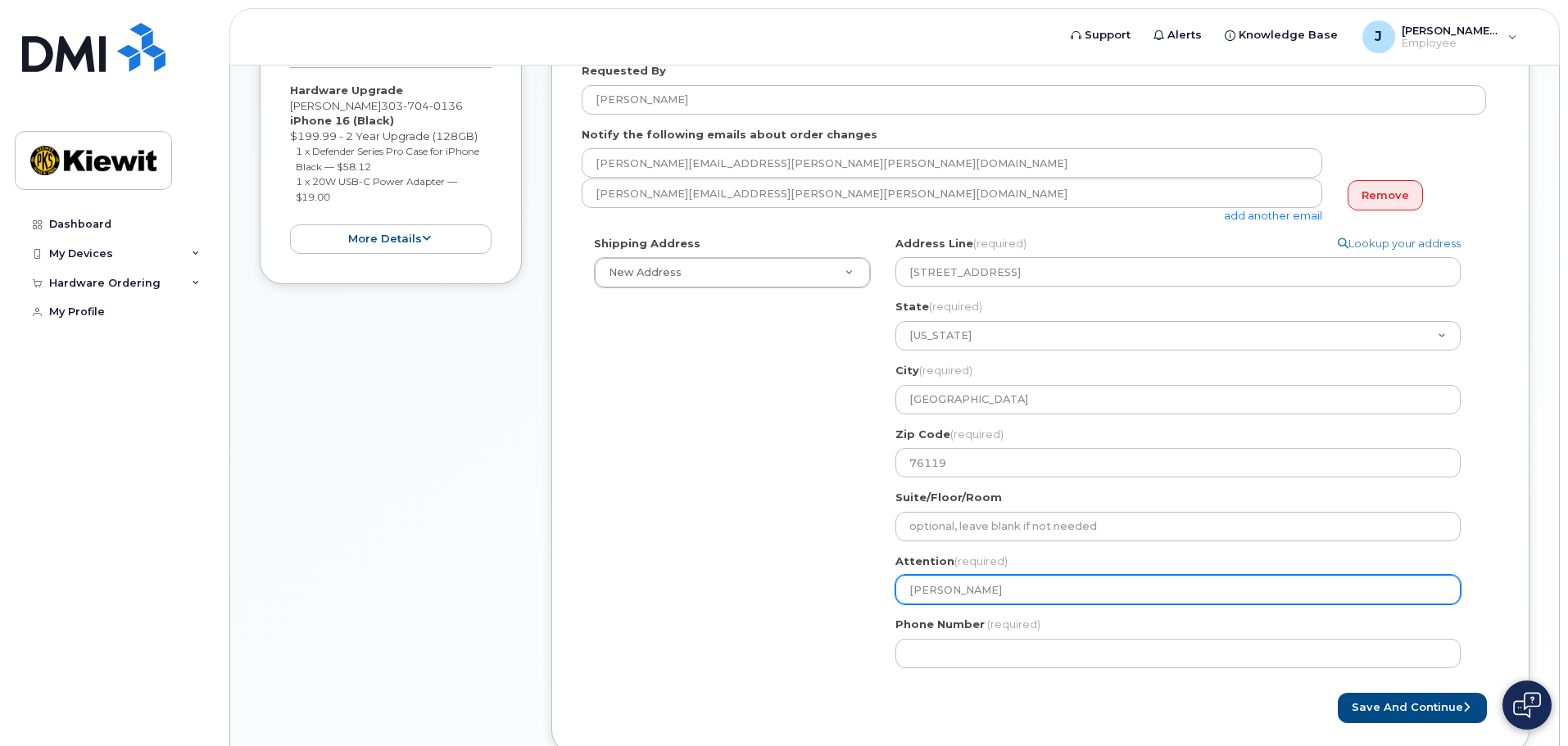
type input "Justine Roj"
select select
type input "Justine Roja"
select select
type input "[PERSON_NAME]"
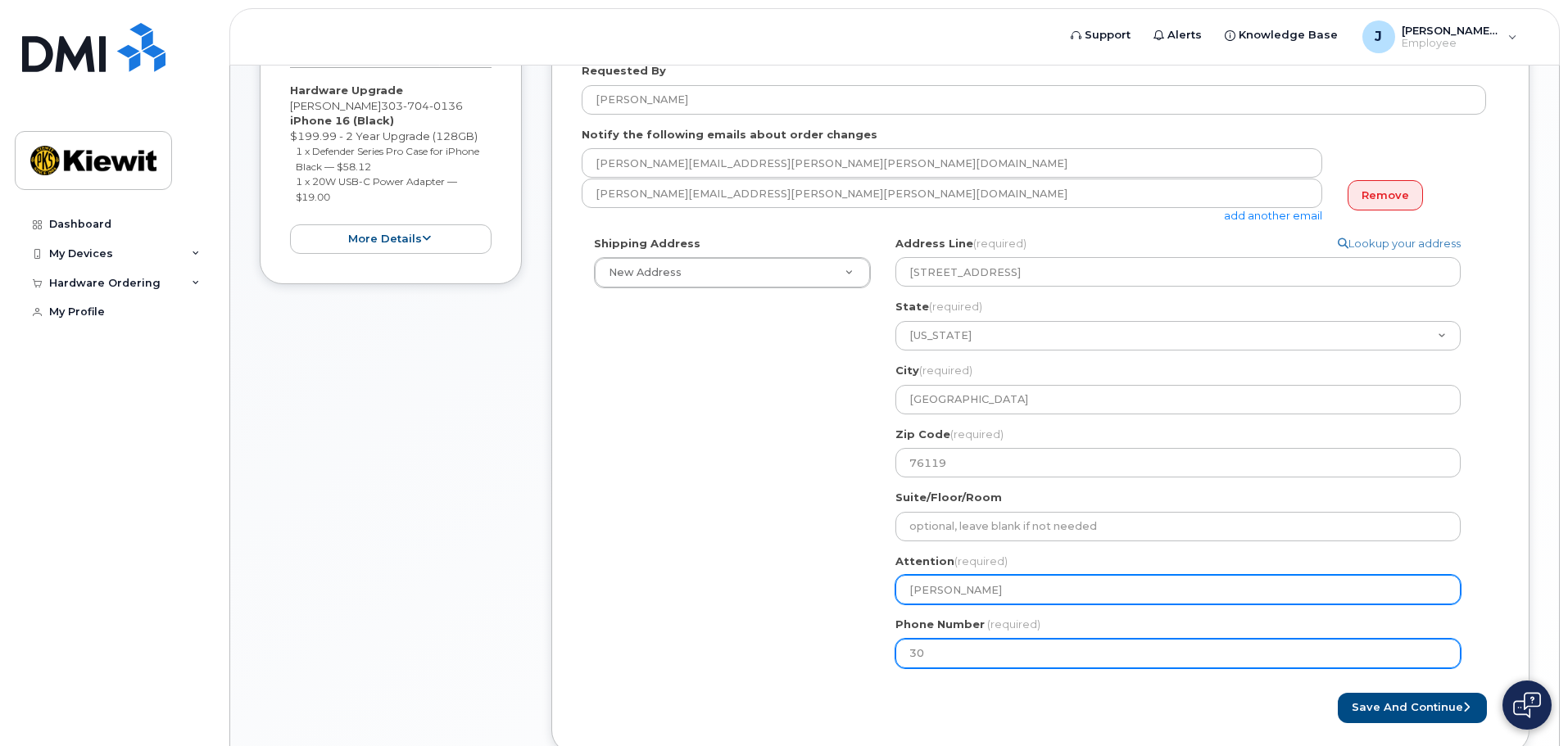
type input "3"
type input "303704017"
select select
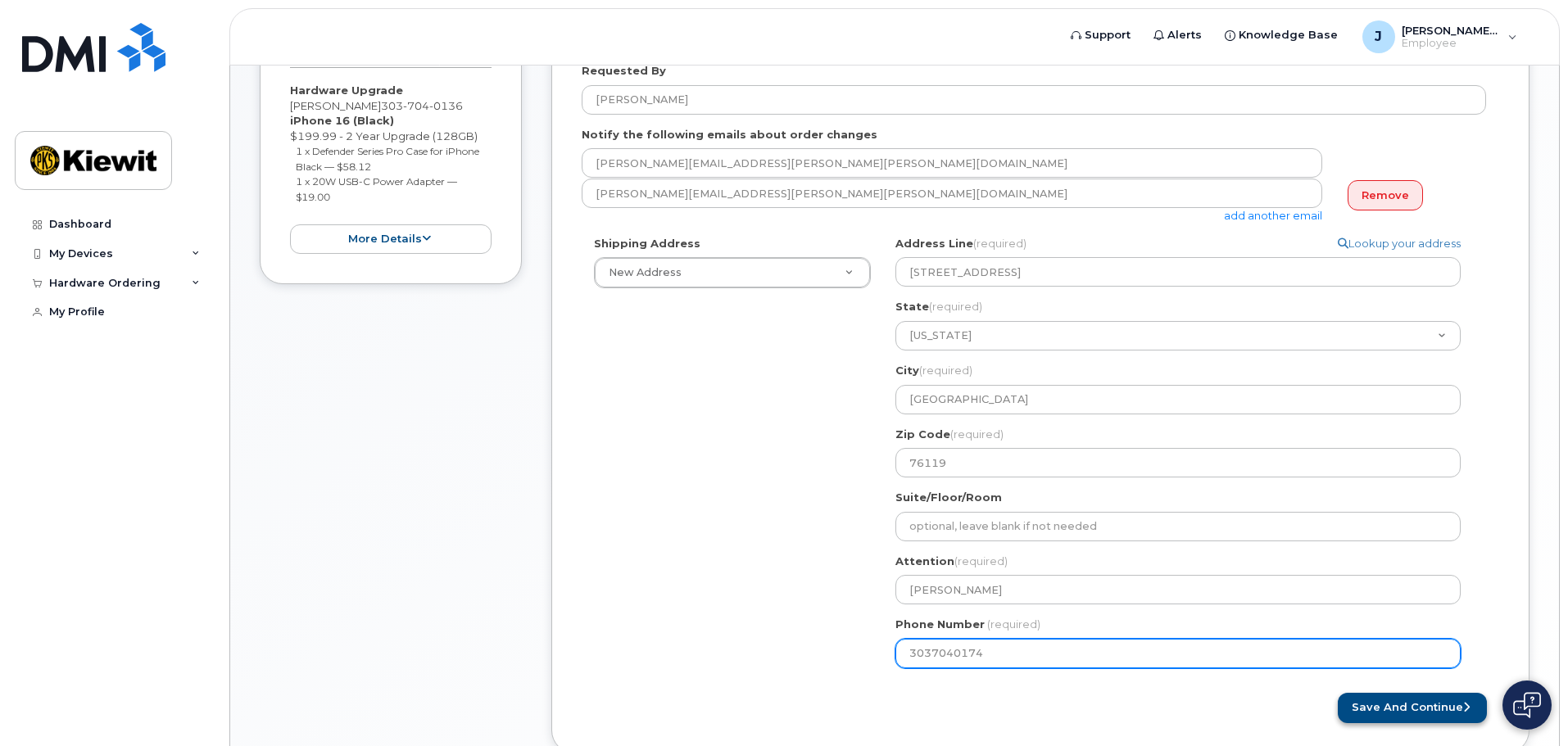
type input "3037040174"
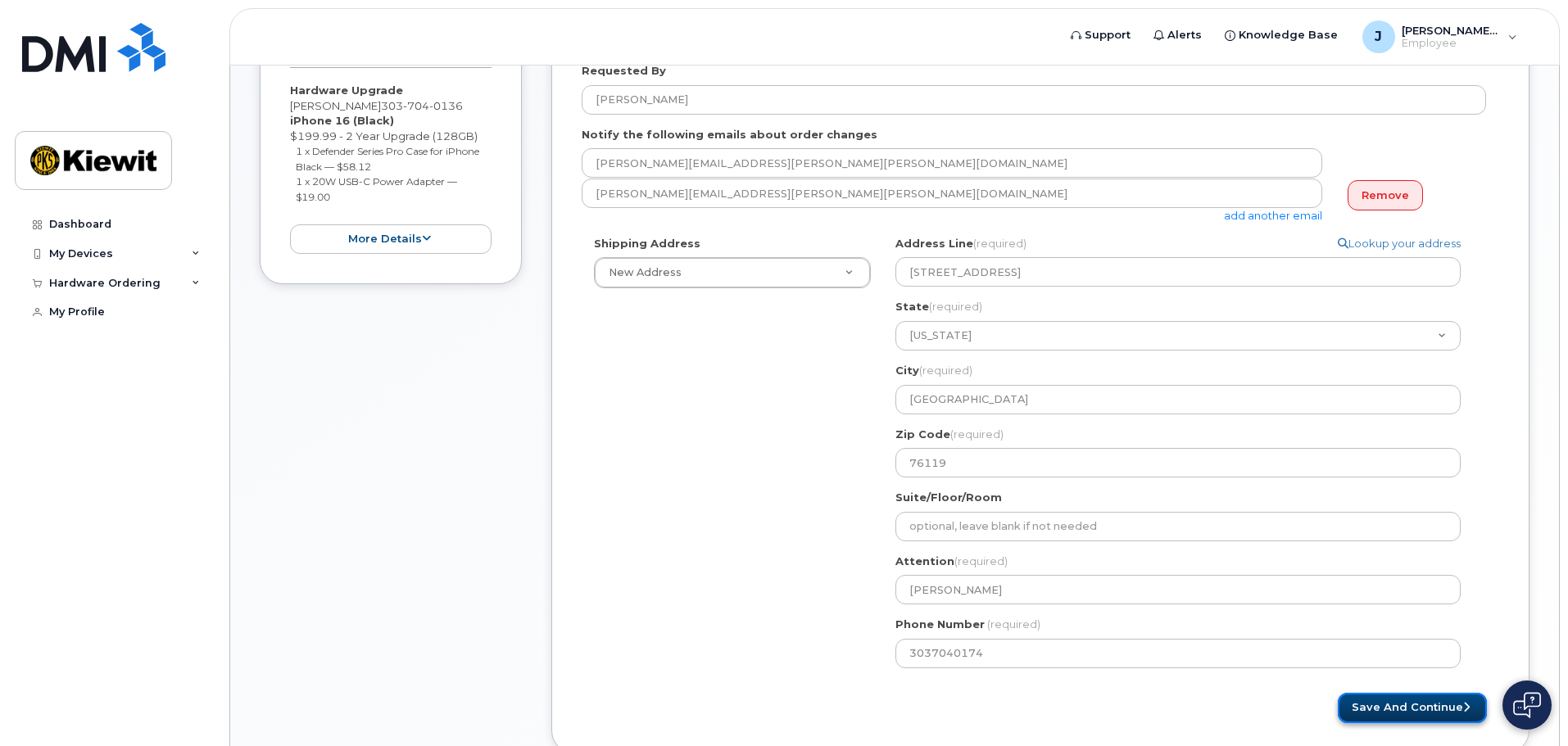
click at [1401, 707] on button "Save and Continue" at bounding box center [1412, 708] width 149 height 30
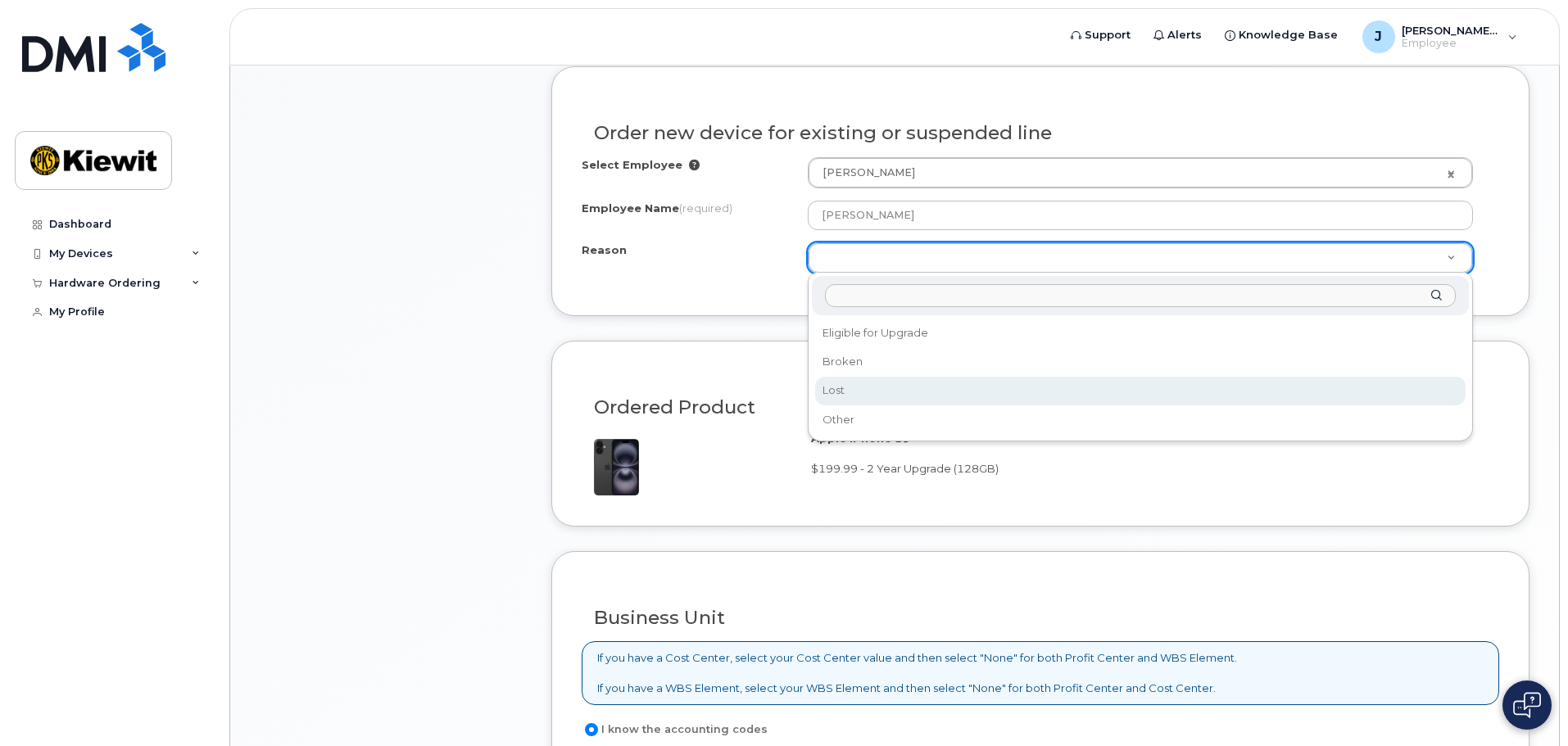
scroll to position [818, 0]
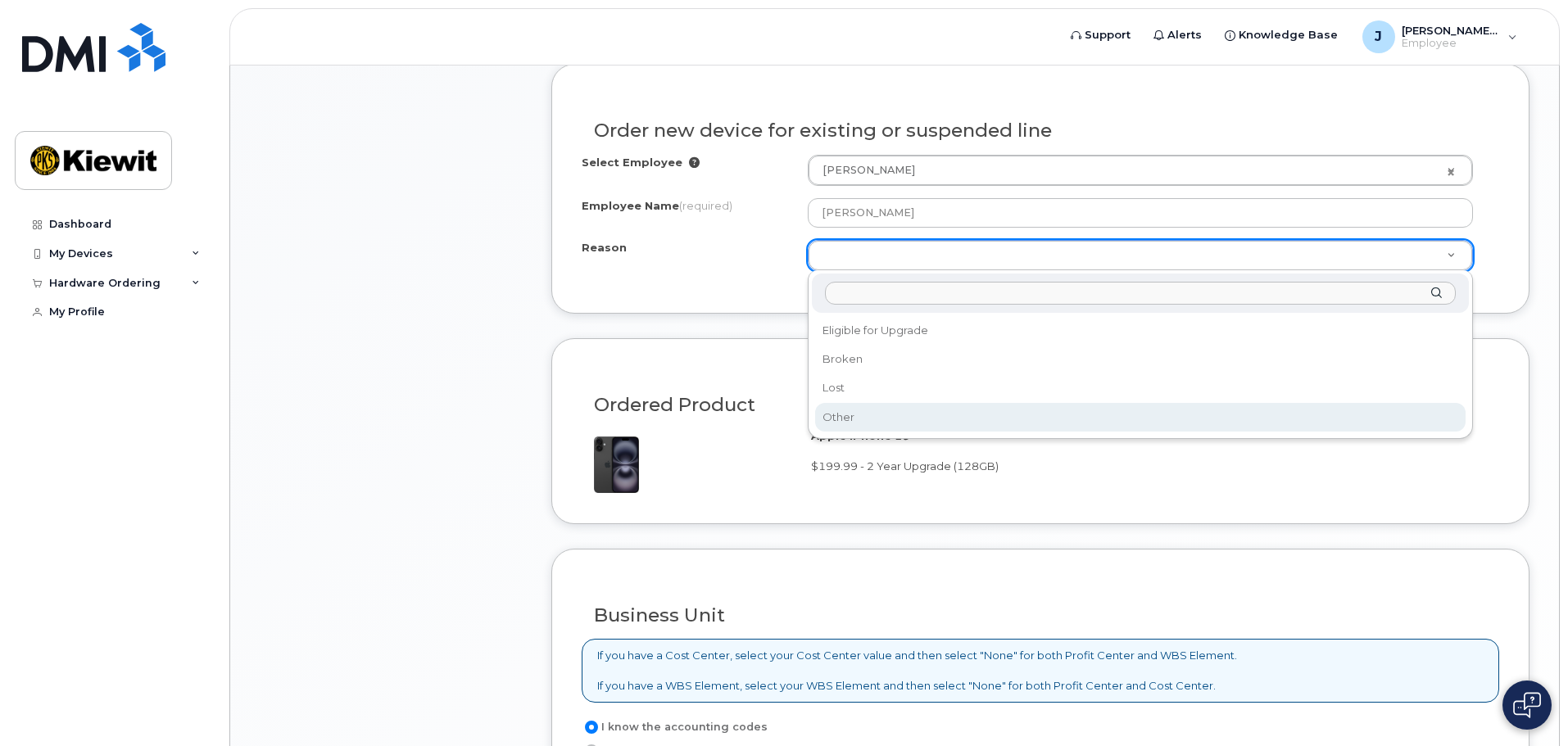
select select "other"
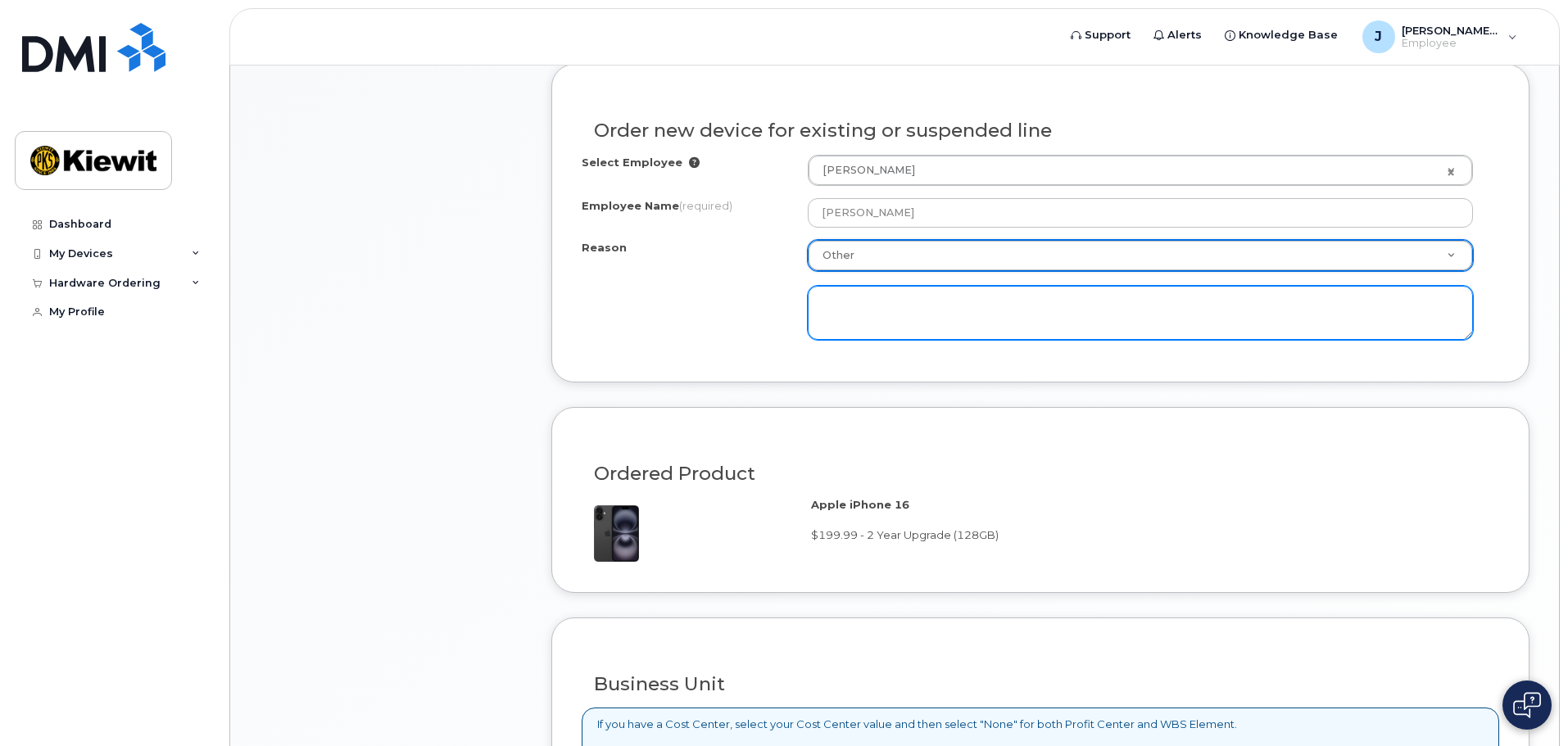
click at [933, 299] on textarea at bounding box center [1140, 312] width 665 height 54
type textarea "B"
click at [987, 299] on textarea "The current phone battery doesnt last" at bounding box center [1140, 312] width 665 height 54
click at [1052, 301] on textarea "The current phone battery doesn't last" at bounding box center [1140, 312] width 665 height 54
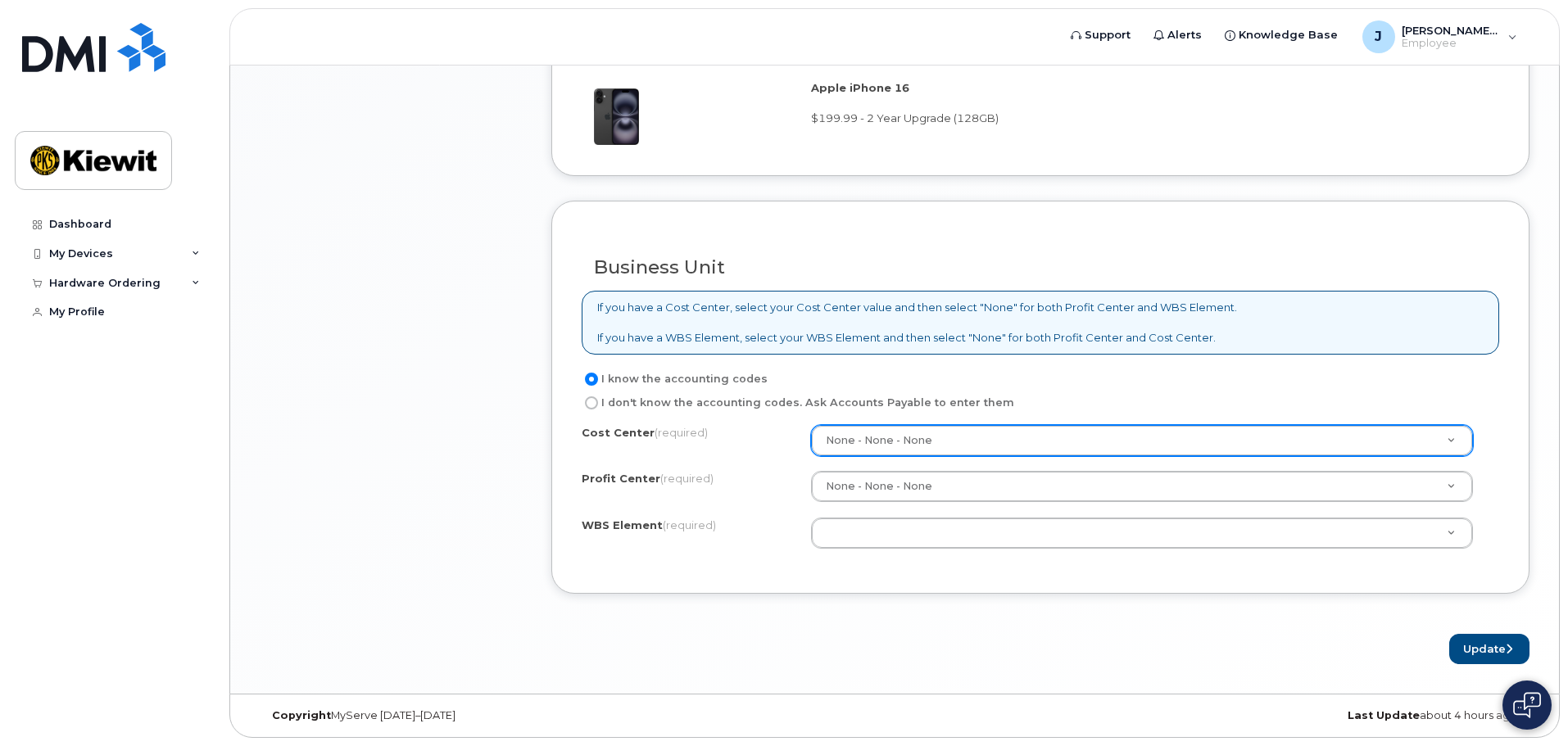
type textarea "The current phone battery doesn't last, and its getting obsolete"
click at [973, 512] on li "Please enter 1 or more character" at bounding box center [1142, 509] width 647 height 17
click at [967, 484] on input "text" at bounding box center [1142, 479] width 627 height 24
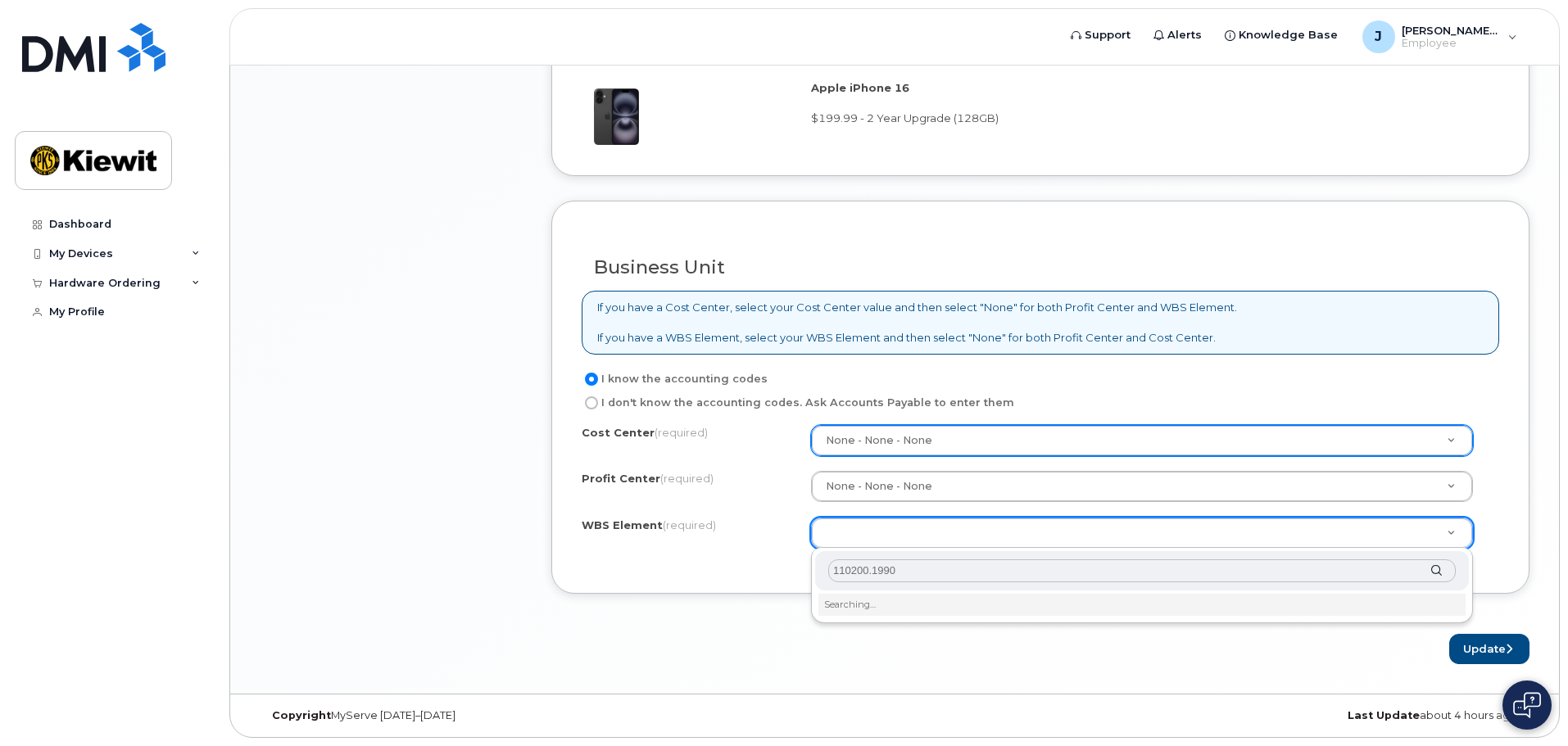
type input "110200.1990"
click at [1441, 572] on div "110200.1990" at bounding box center [1142, 571] width 654 height 40
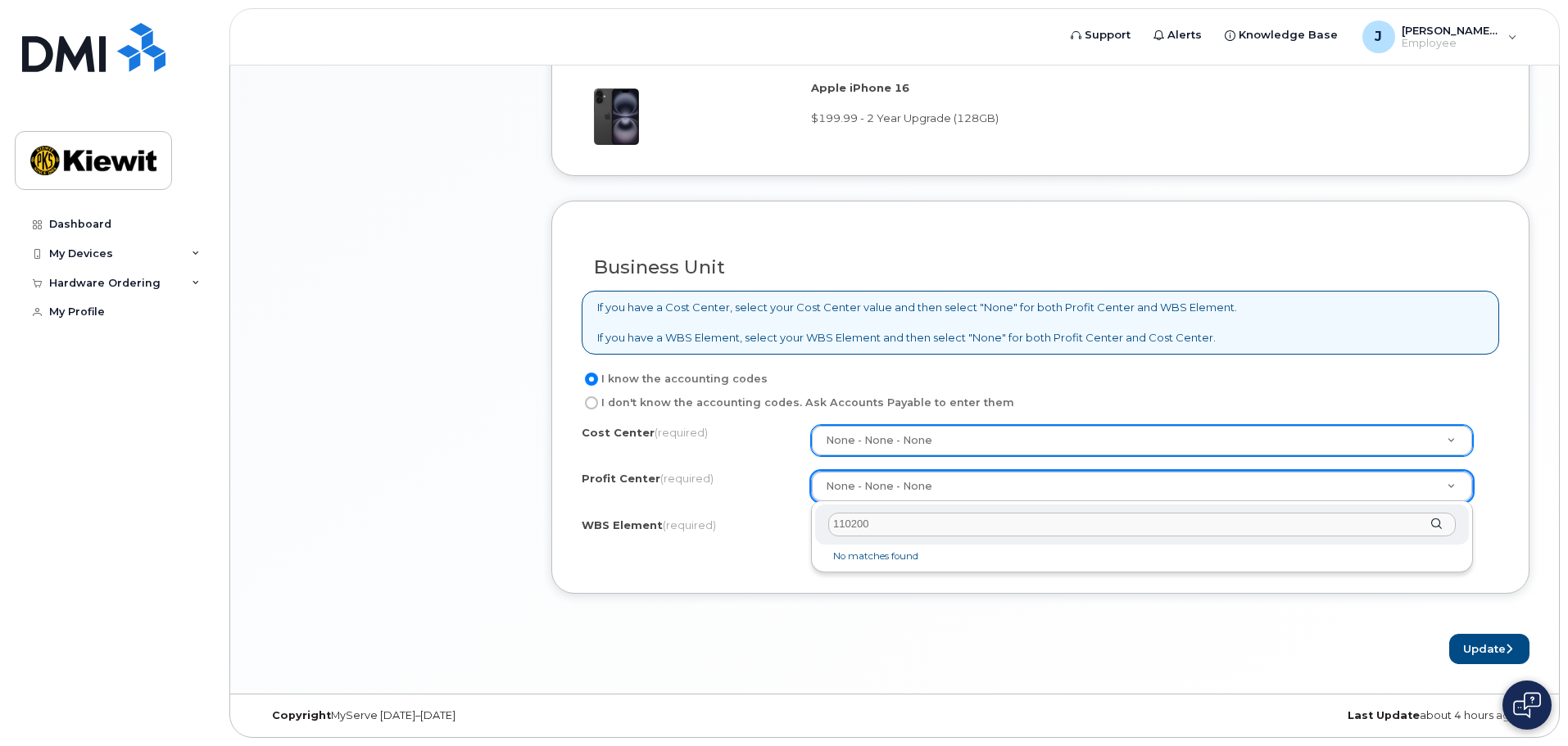
click at [1255, 528] on input "110200" at bounding box center [1142, 524] width 627 height 24
type input "110200"
click at [1069, 538] on div "110200" at bounding box center [1142, 524] width 654 height 40
click at [1479, 642] on button "Update" at bounding box center [1489, 649] width 81 height 30
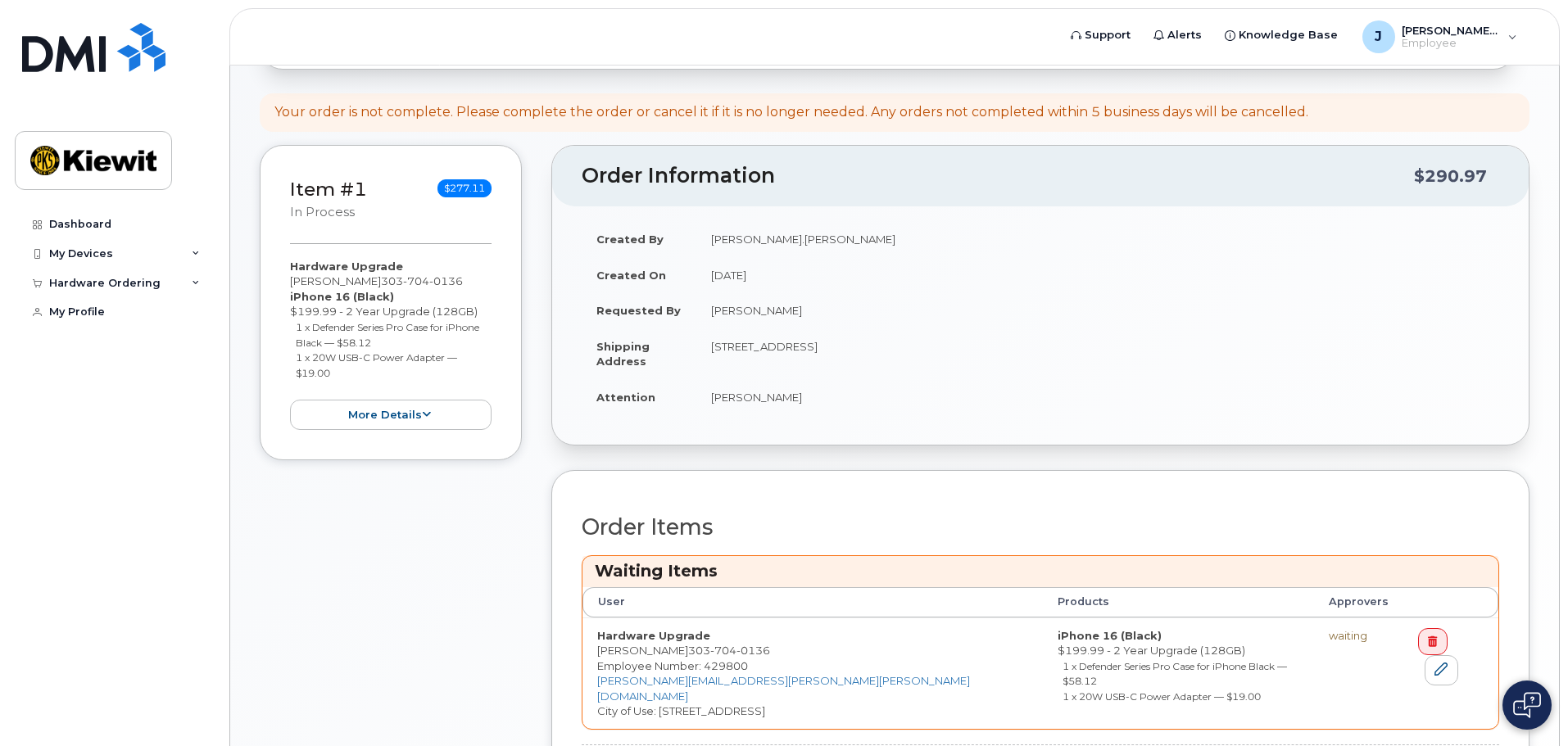
scroll to position [386, 0]
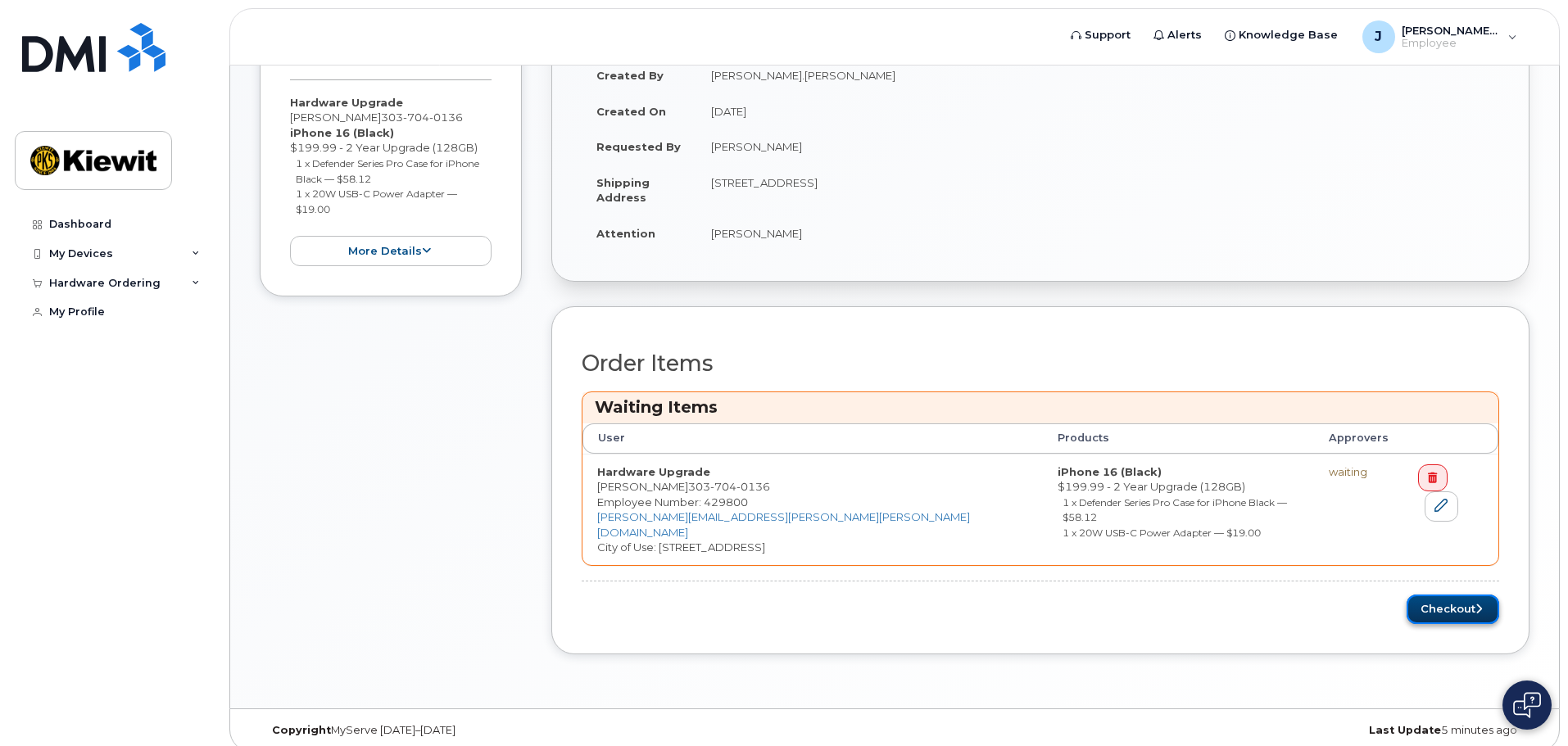
click at [1477, 604] on icon "submit" at bounding box center [1479, 609] width 6 height 11
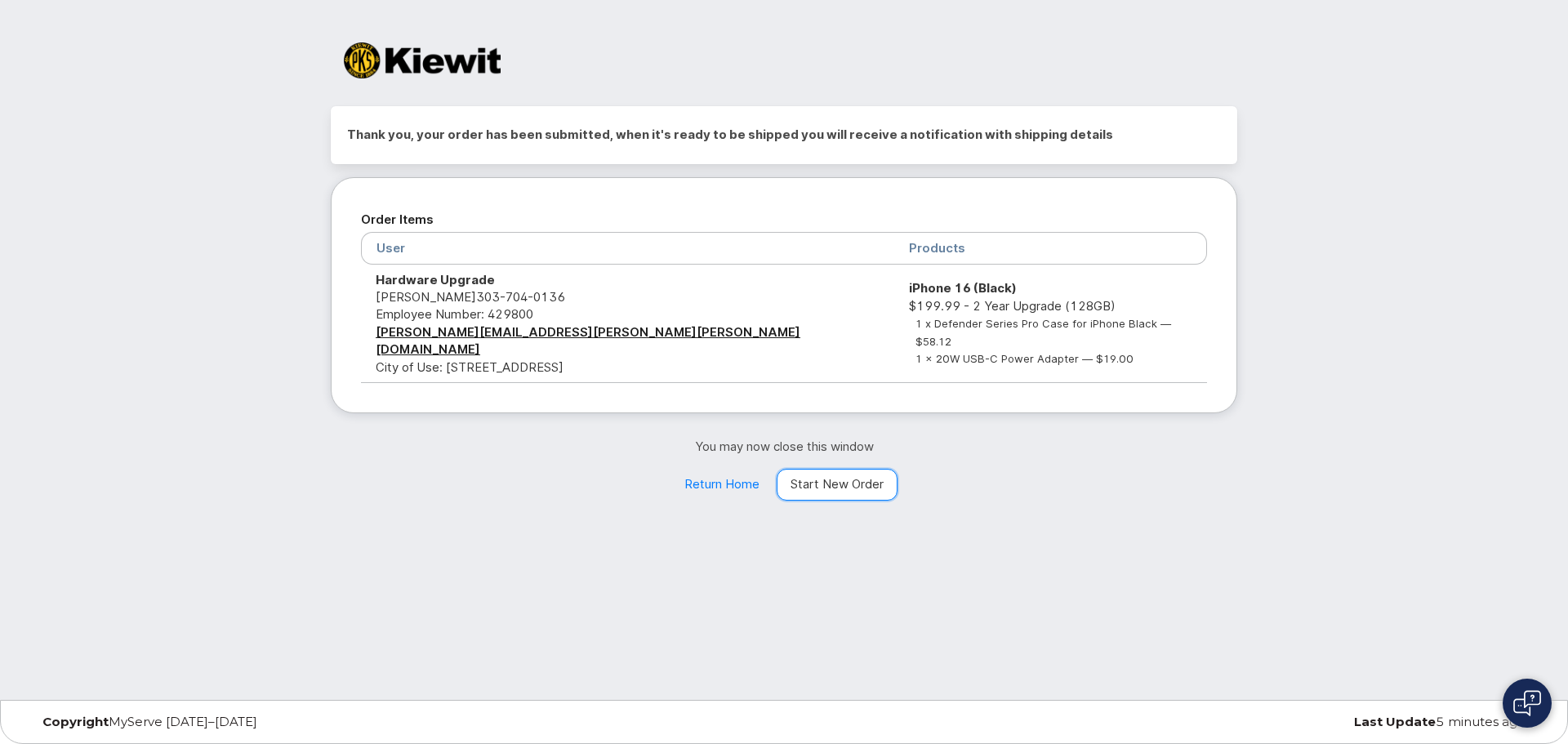
click at [821, 468] on link "Start New Order" at bounding box center [837, 484] width 120 height 33
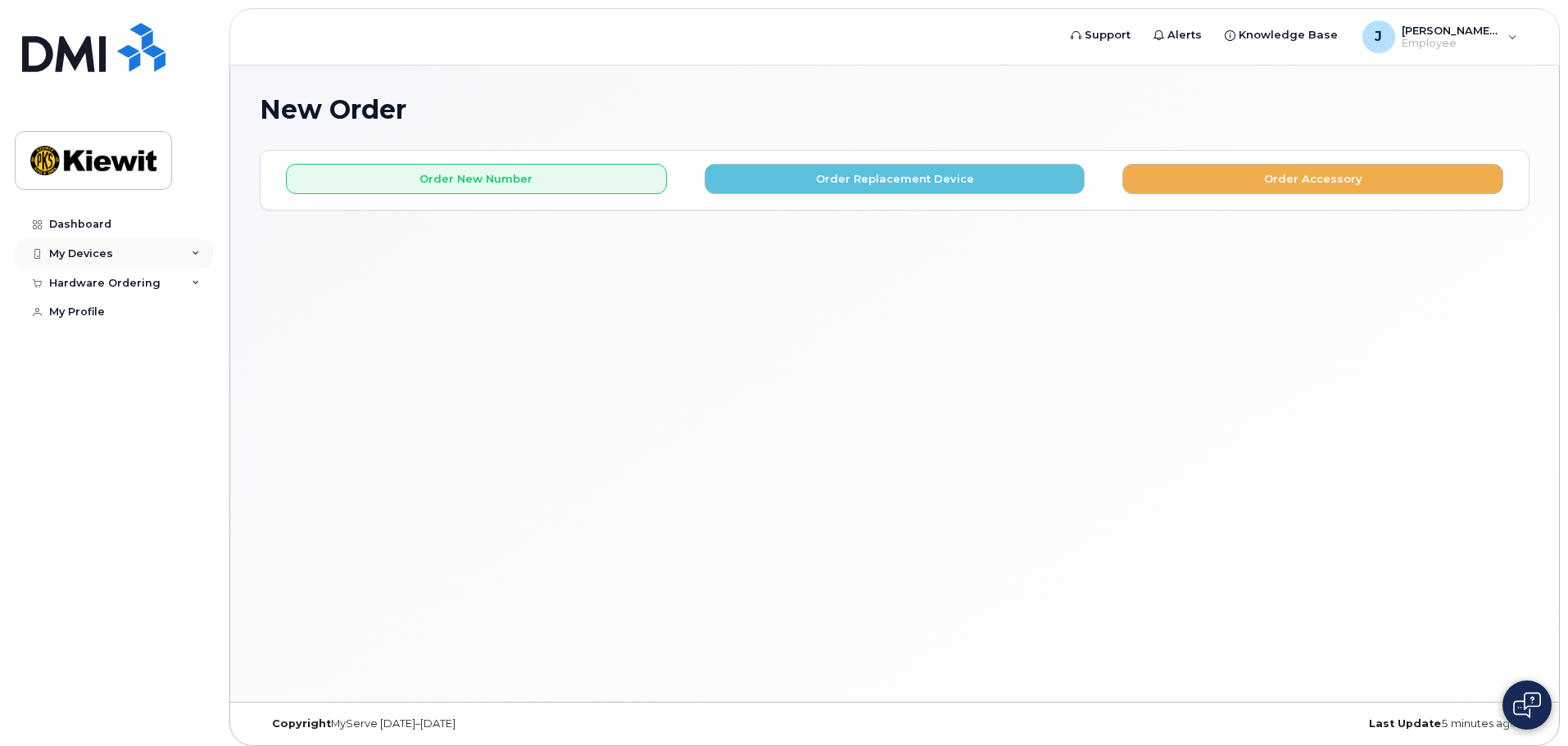
click at [80, 255] on div "My Devices" at bounding box center [81, 253] width 64 height 13
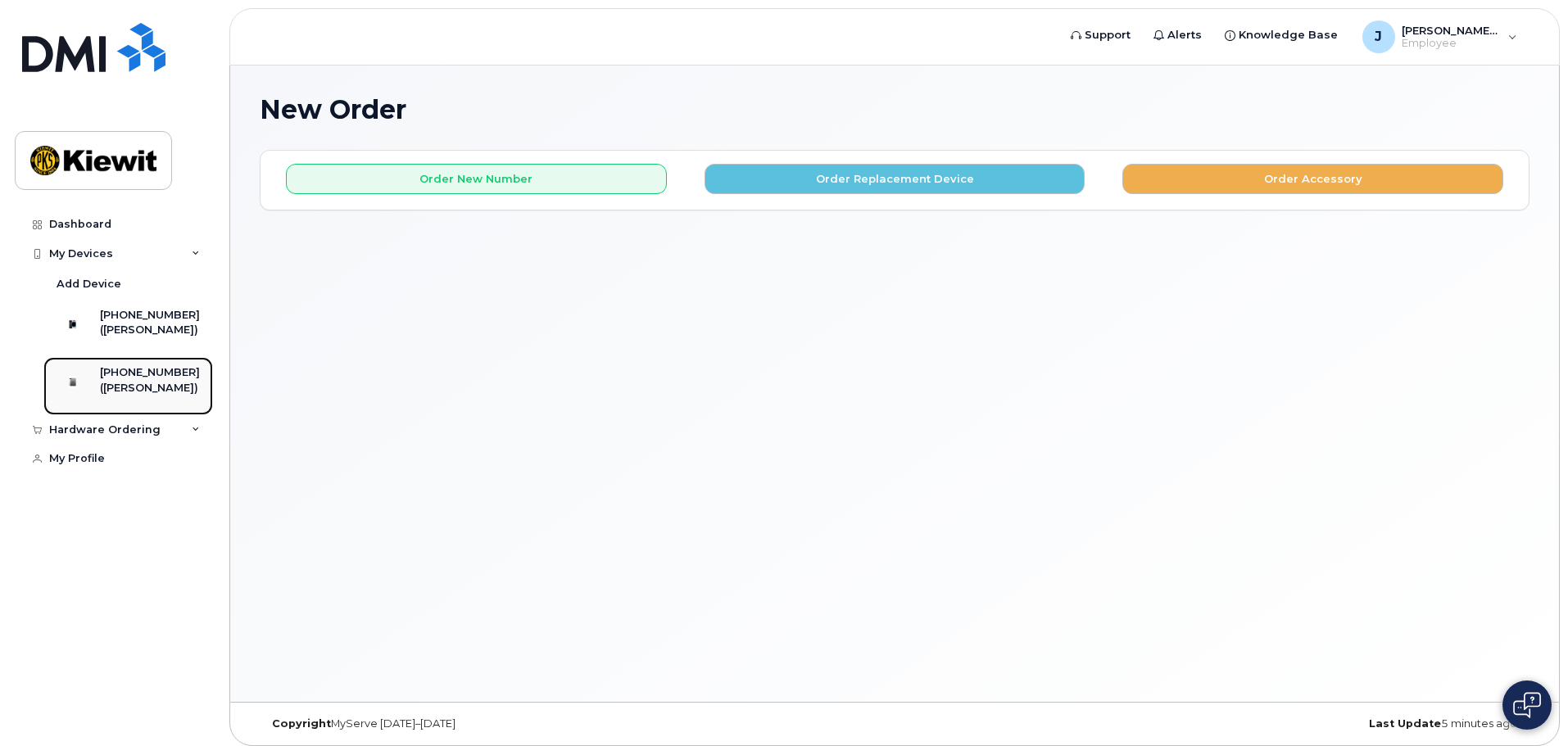
click at [129, 395] on div "([PERSON_NAME])" at bounding box center [150, 388] width 100 height 14
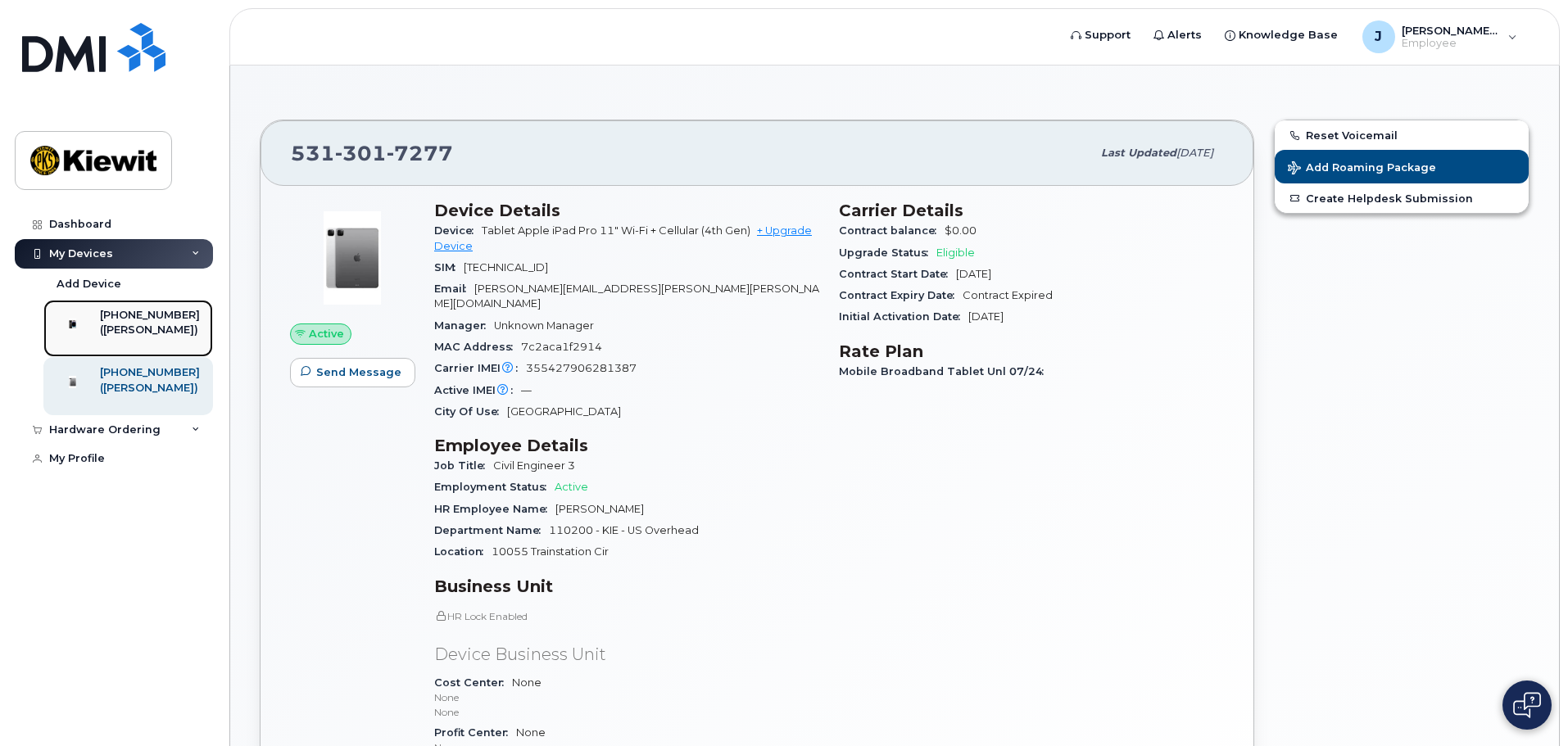
click at [124, 334] on div "([PERSON_NAME])" at bounding box center [150, 330] width 100 height 14
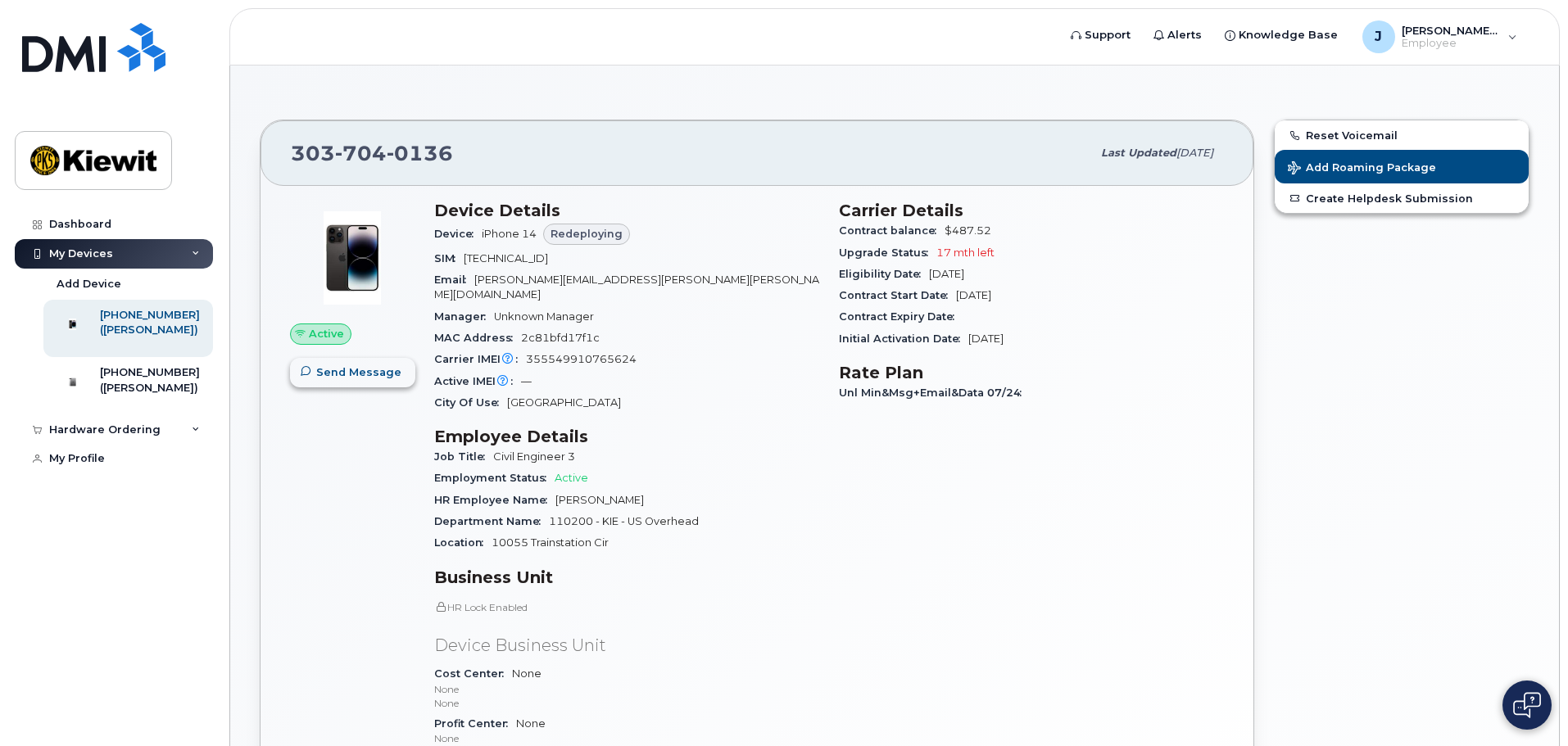
click at [357, 367] on span "Send Message" at bounding box center [358, 371] width 85 height 15
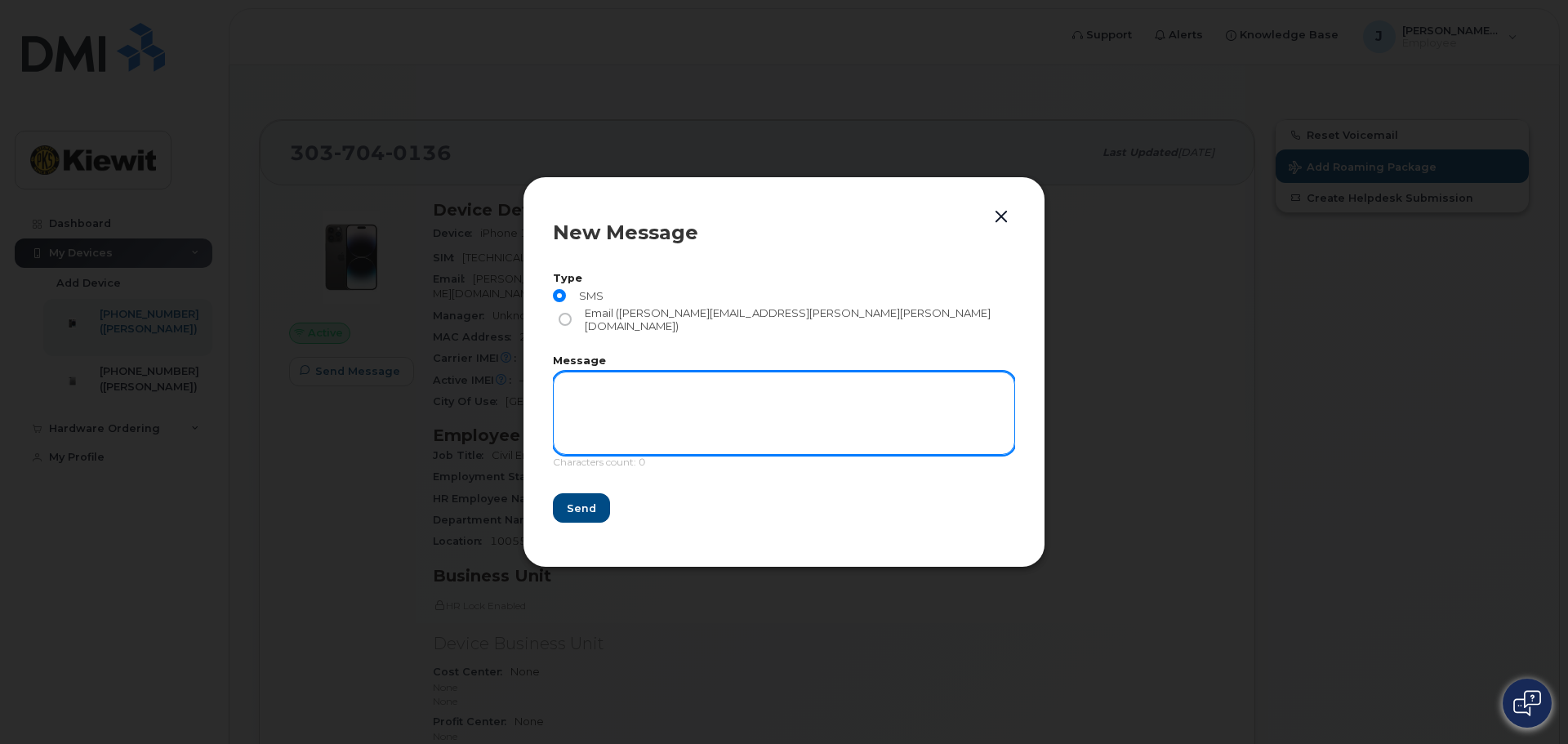
click at [813, 385] on textarea at bounding box center [784, 413] width 462 height 83
type textarea "Test"
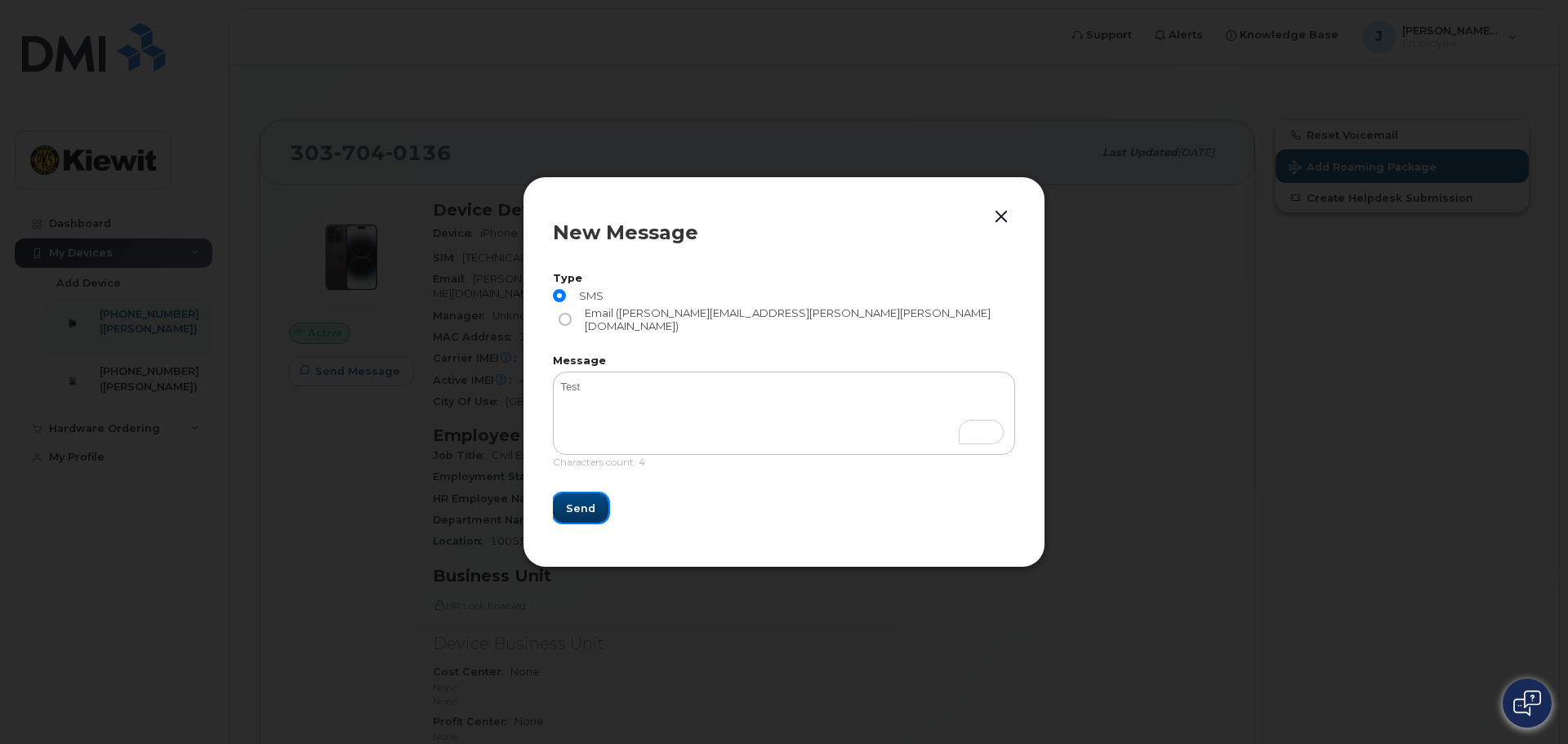
click at [566, 500] on span "Send" at bounding box center [580, 508] width 29 height 15
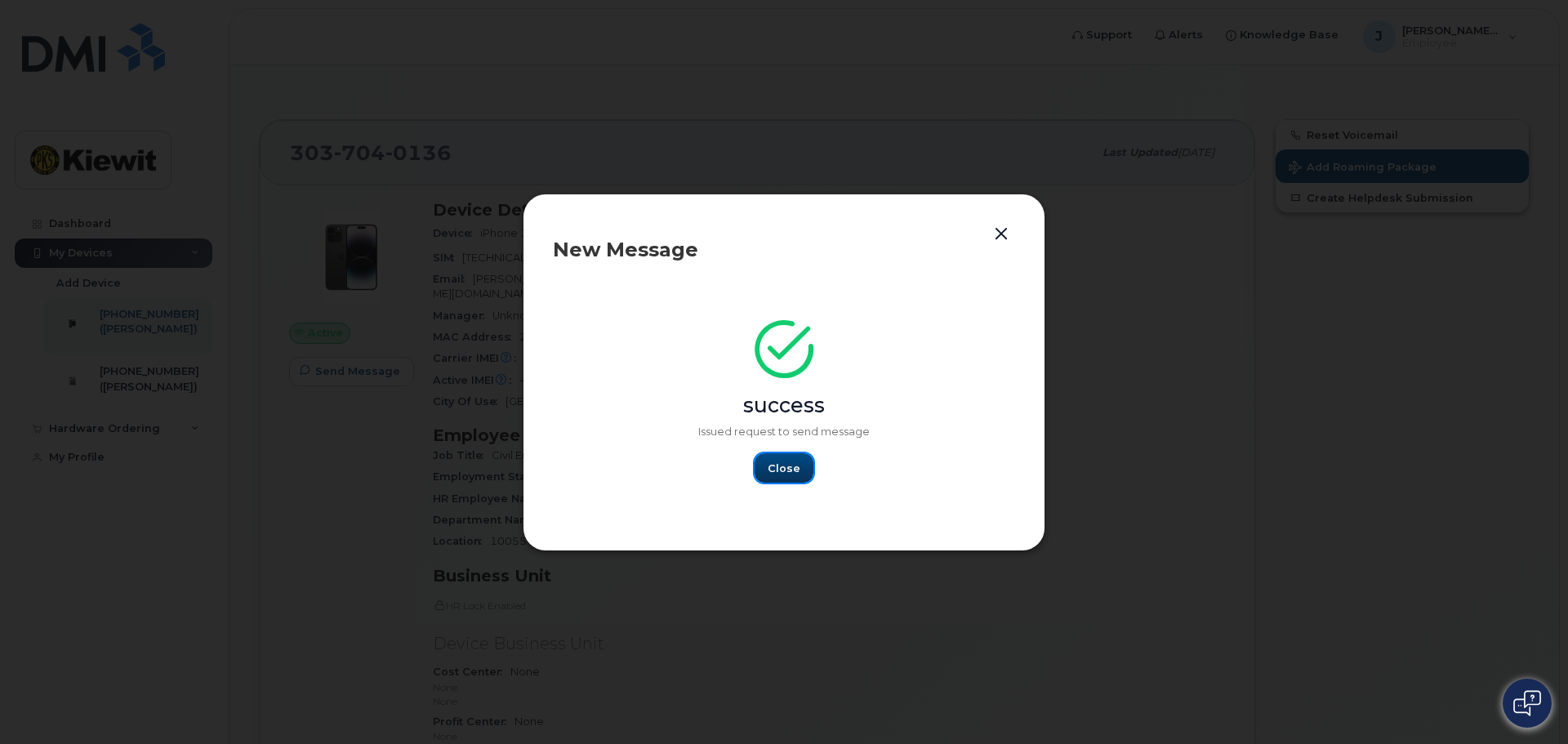
click at [796, 468] on span "Close" at bounding box center [784, 467] width 33 height 15
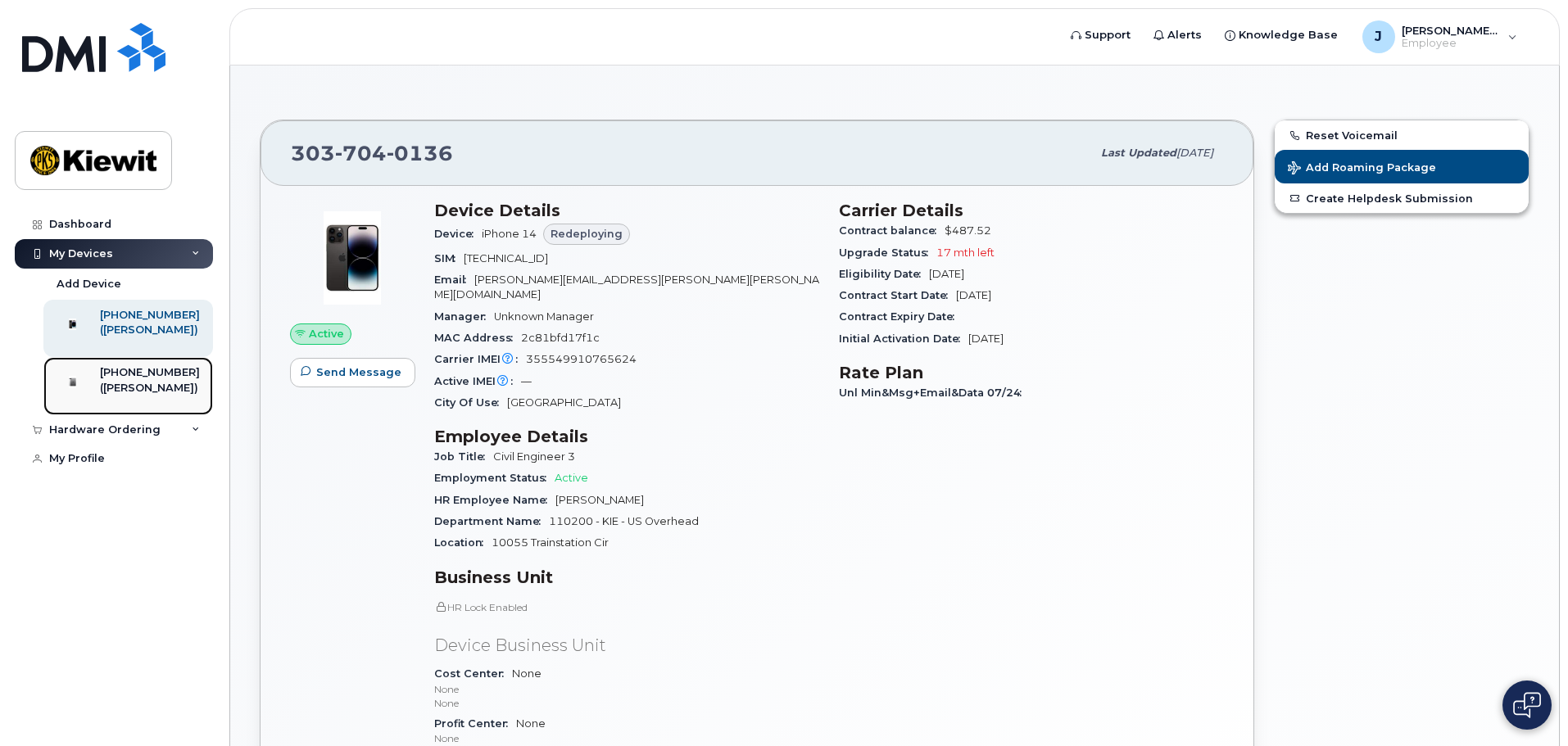
click at [139, 395] on div "([PERSON_NAME])" at bounding box center [150, 388] width 100 height 14
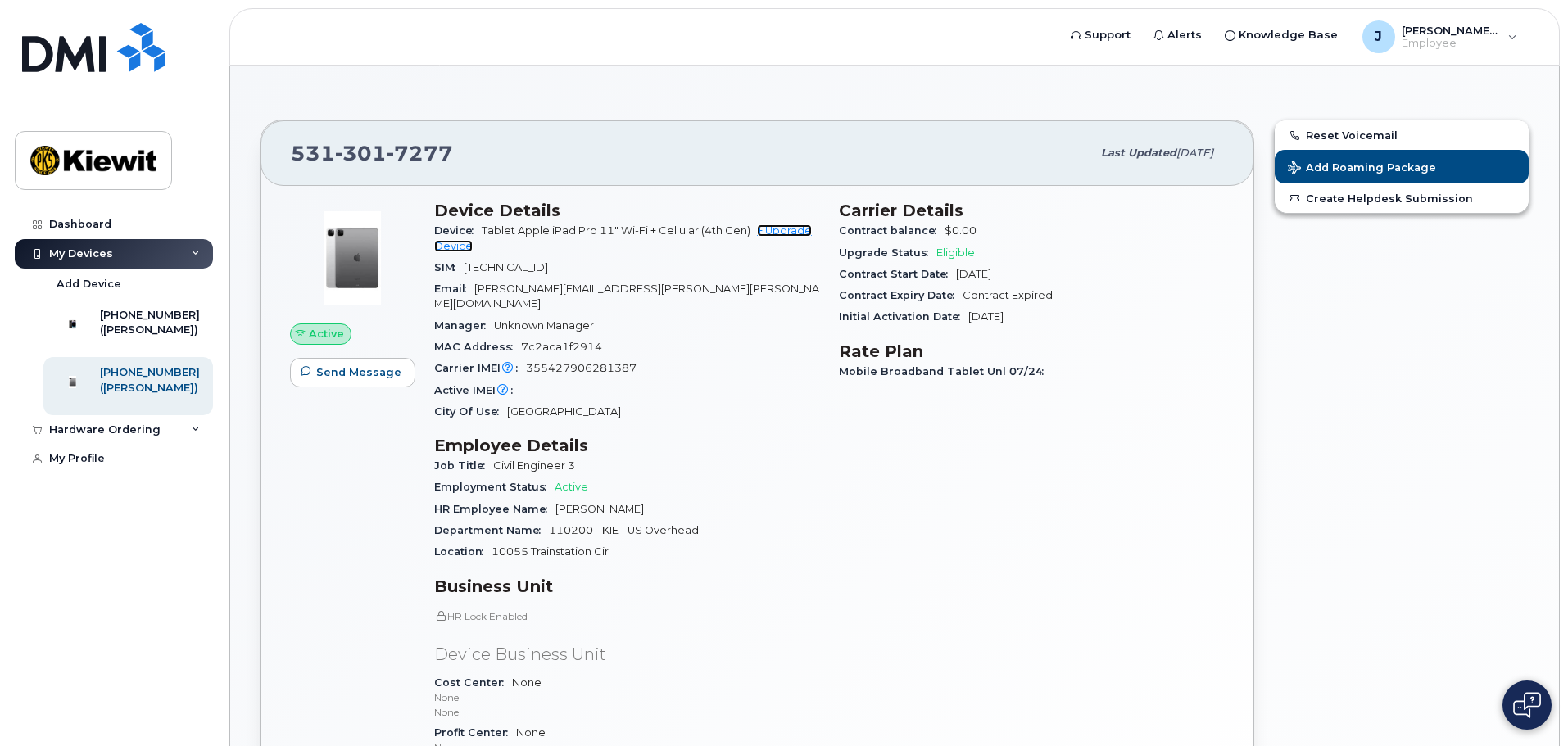
click at [794, 233] on link "+ Upgrade Device" at bounding box center [623, 238] width 378 height 27
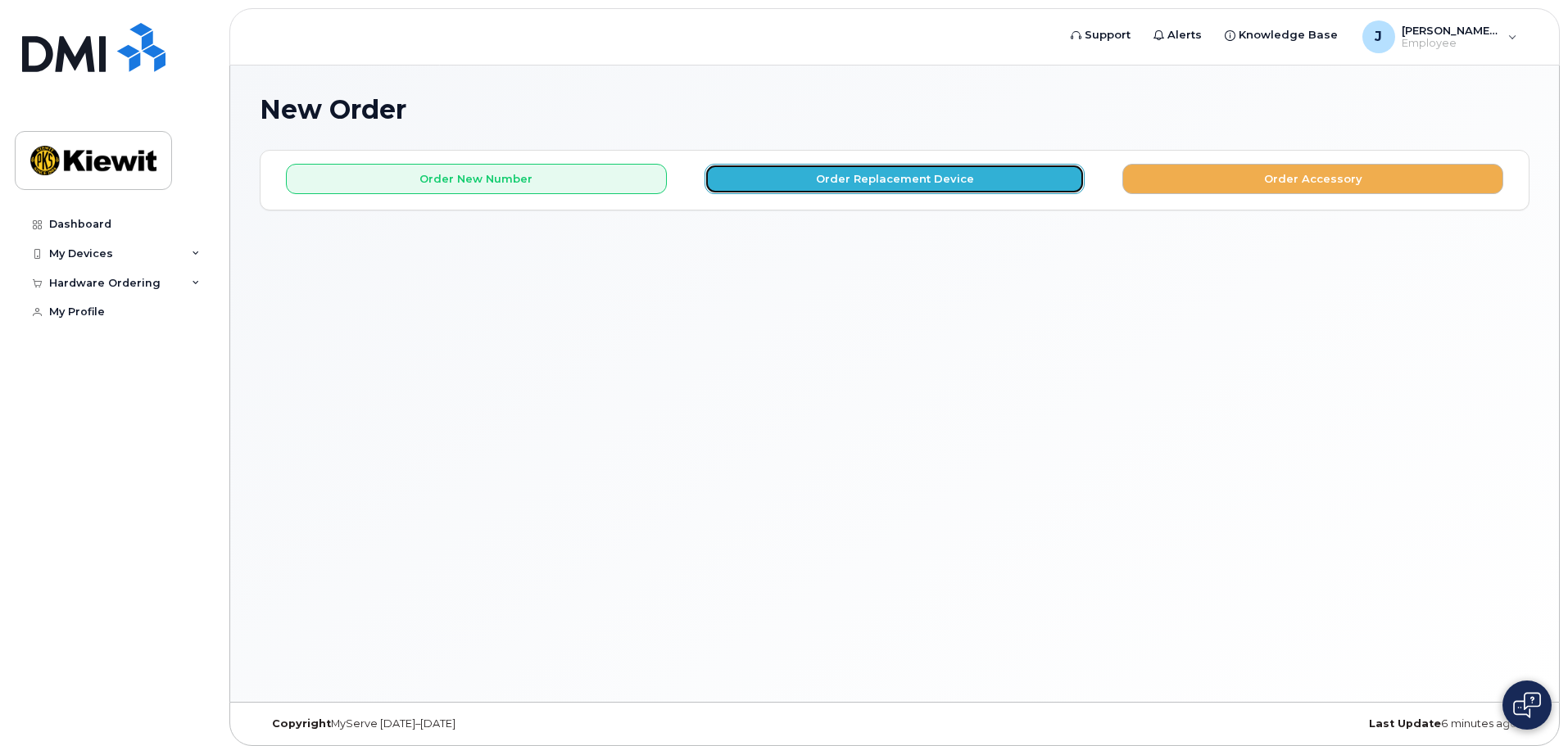
click at [780, 188] on button "Order Replacement Device" at bounding box center [895, 179] width 381 height 30
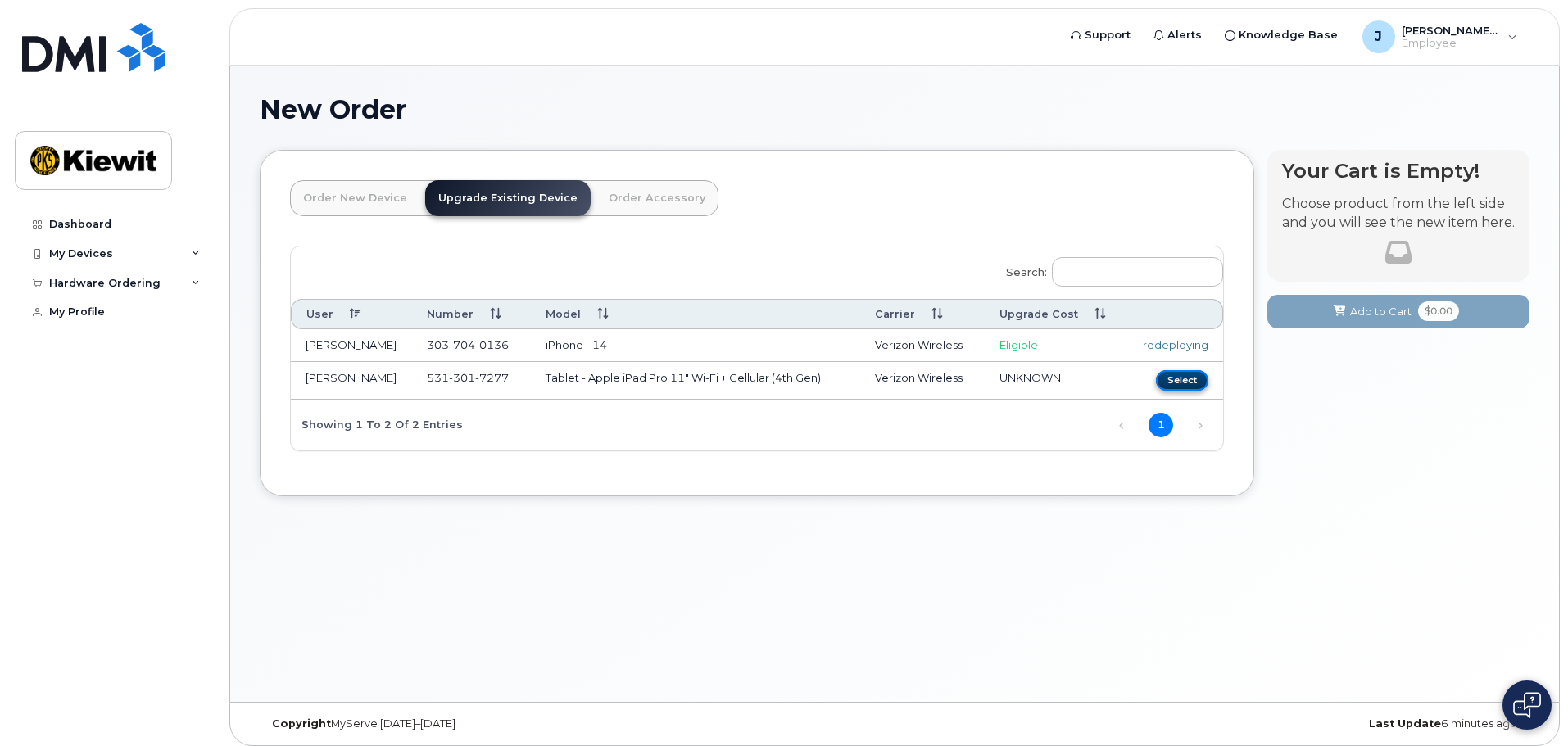
click at [1181, 373] on button "Select" at bounding box center [1182, 380] width 53 height 21
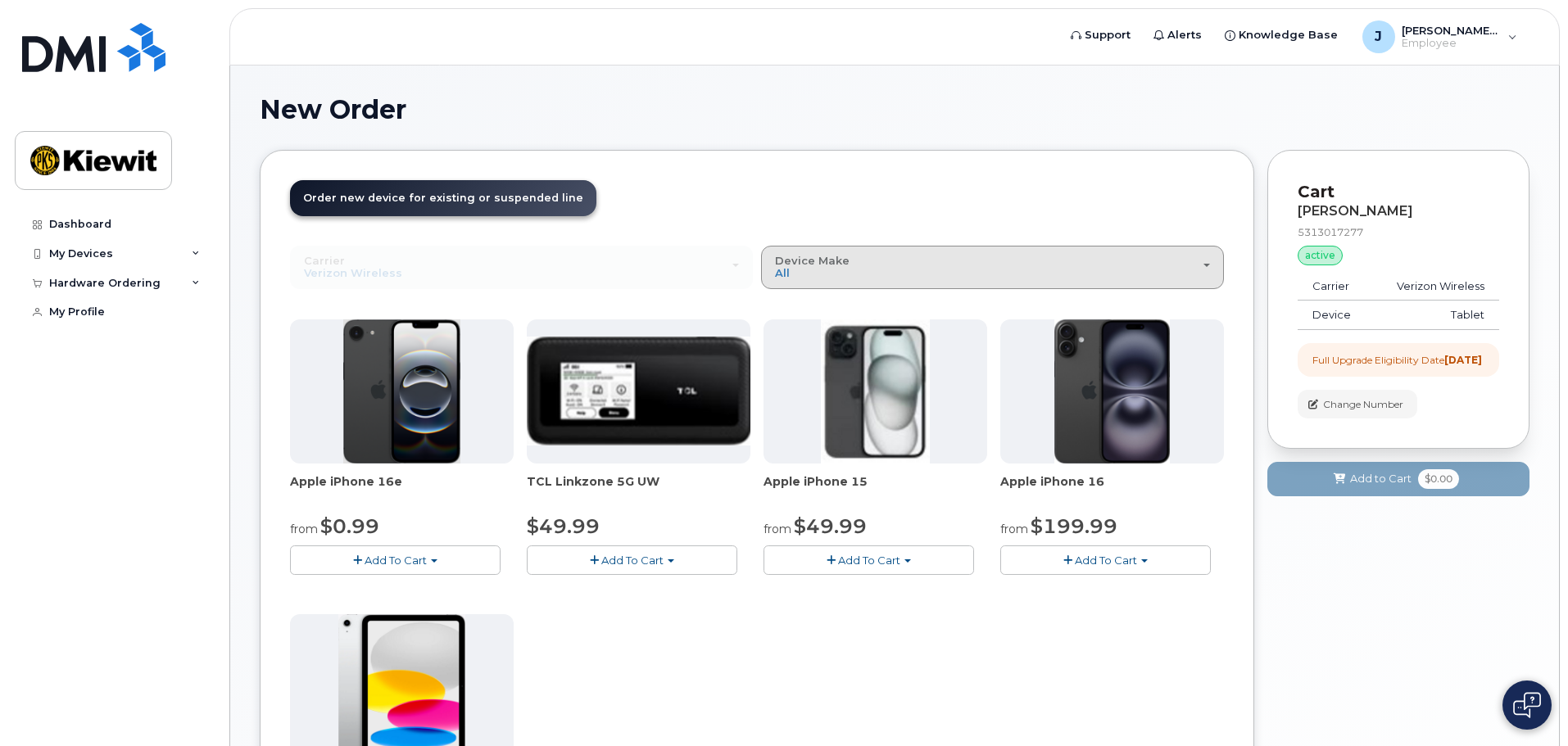
click at [935, 276] on div "Device Make All iPhone Modem Tablet" at bounding box center [993, 267] width 435 height 25
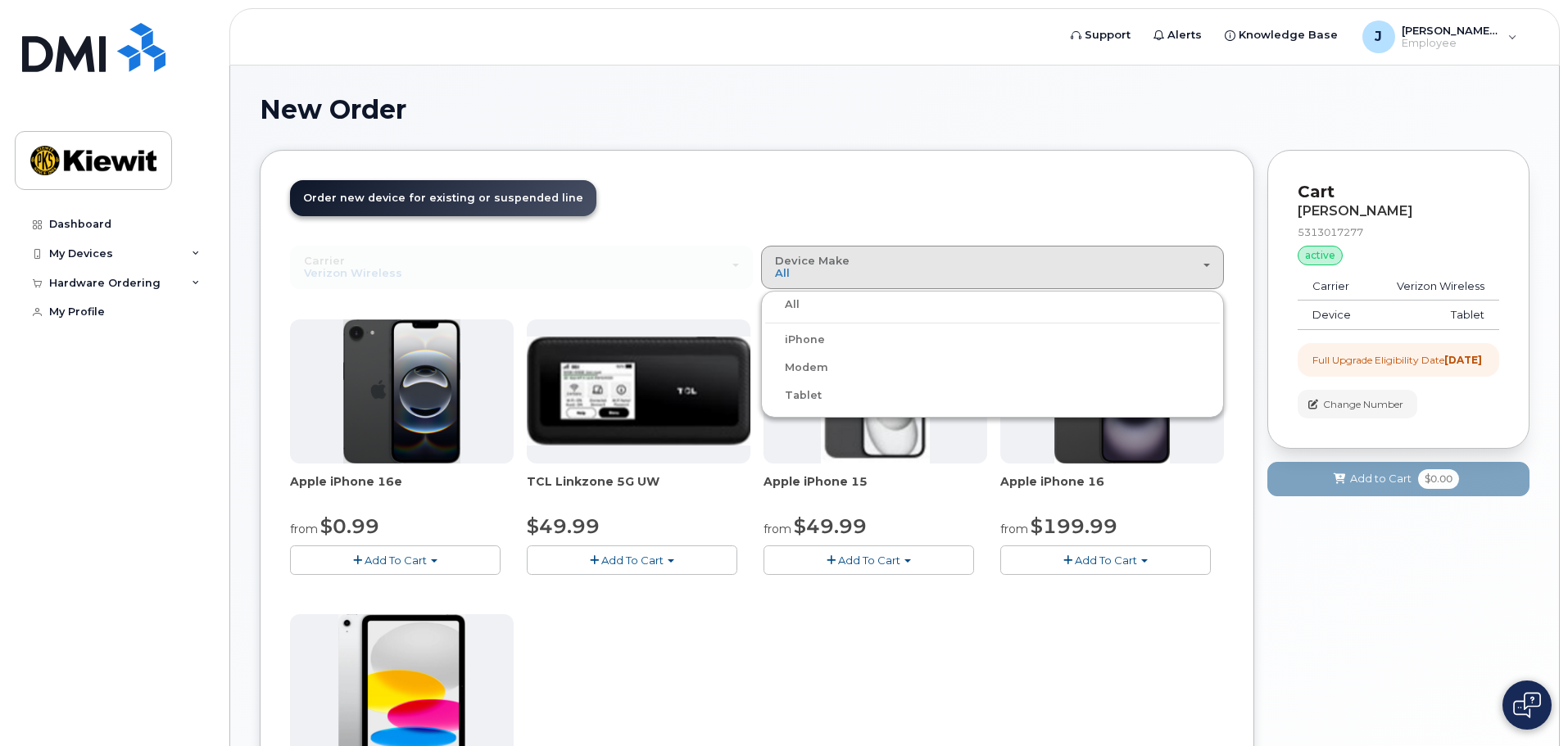
click at [800, 394] on label "Tablet" at bounding box center [793, 395] width 56 height 20
click at [0, 0] on input "Tablet" at bounding box center [0, 0] width 0 height 0
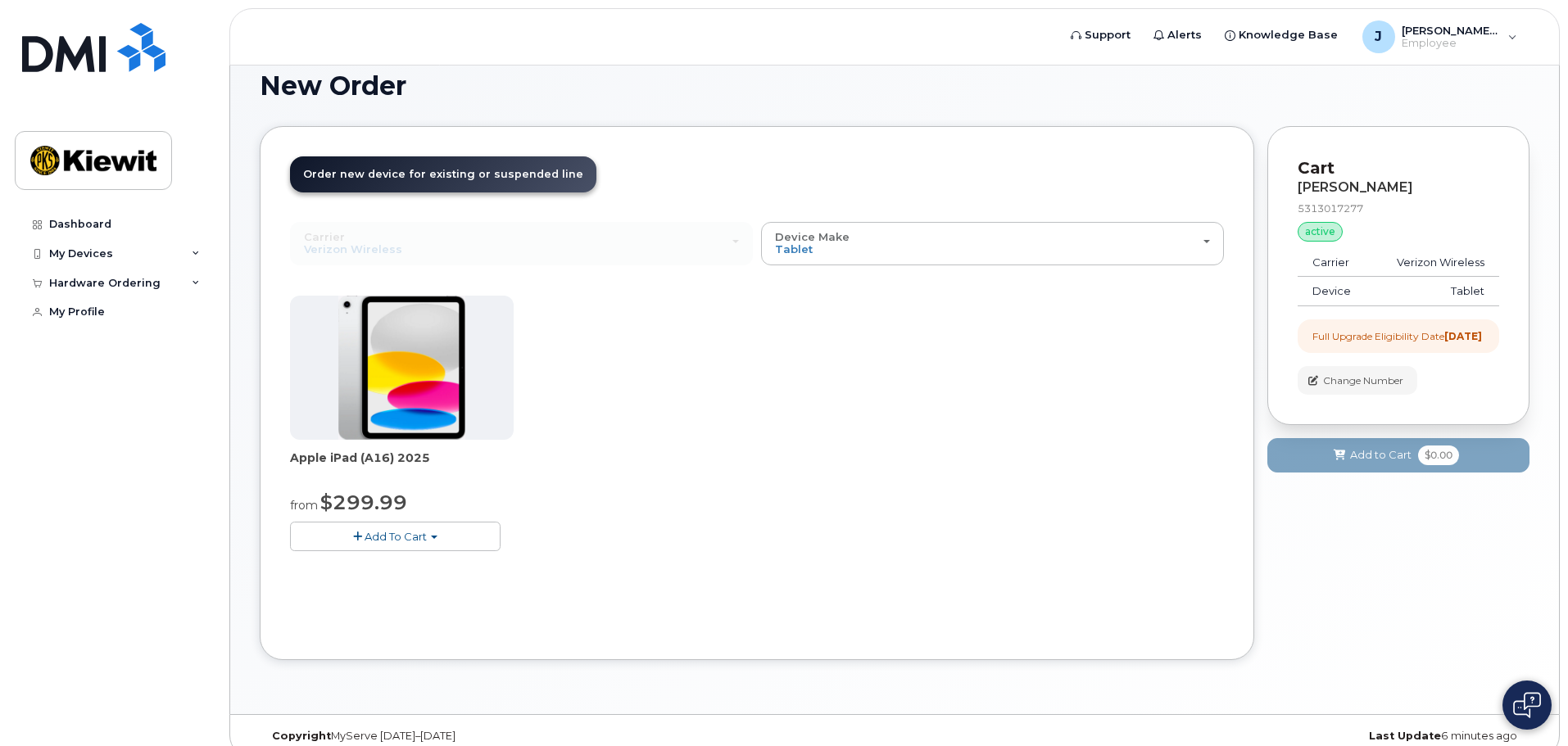
scroll to position [44, 0]
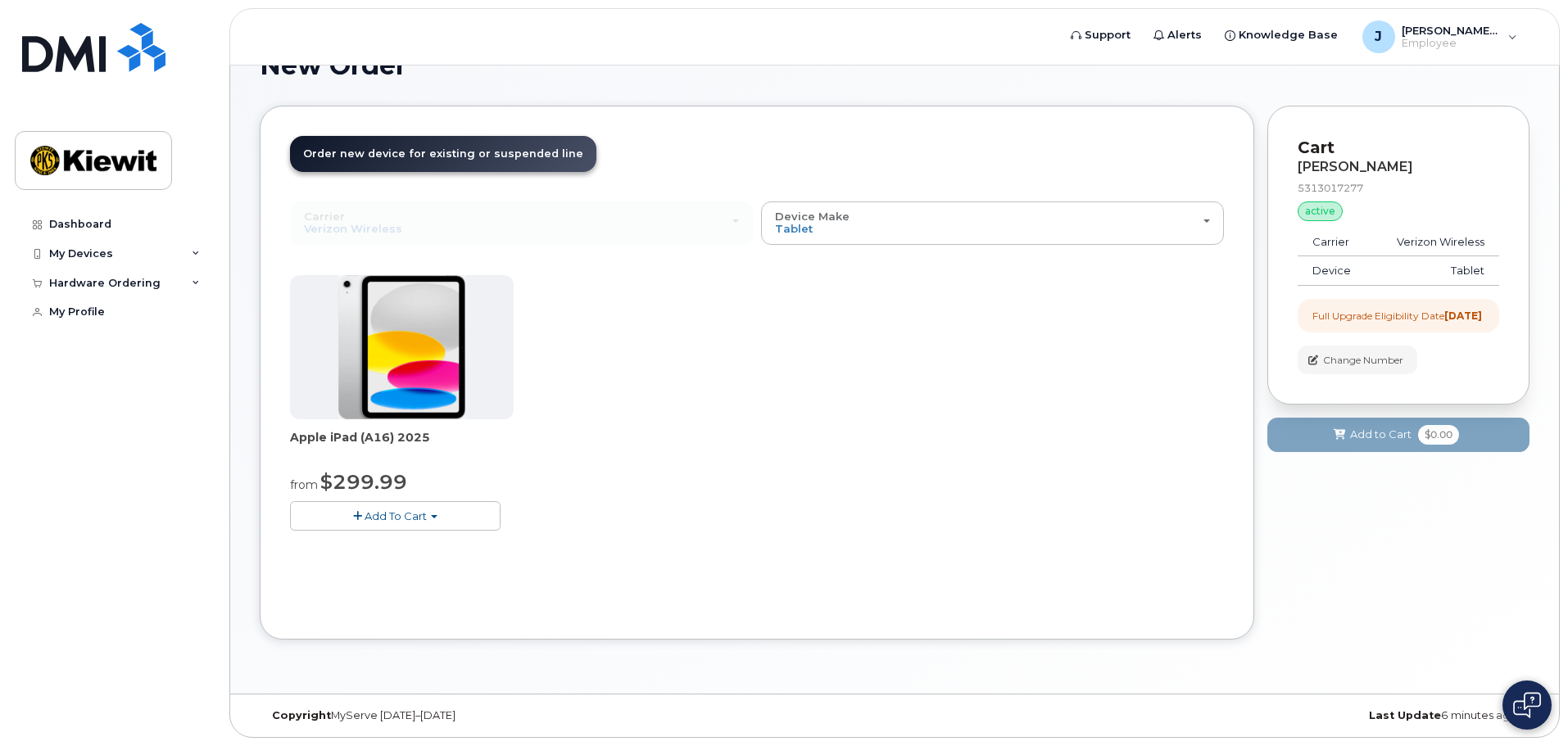
click at [425, 525] on button "Add To Cart" at bounding box center [395, 515] width 210 height 29
click at [460, 550] on link "$299.99 - 2 Year Upgrade (128GB)" at bounding box center [405, 547] width 220 height 21
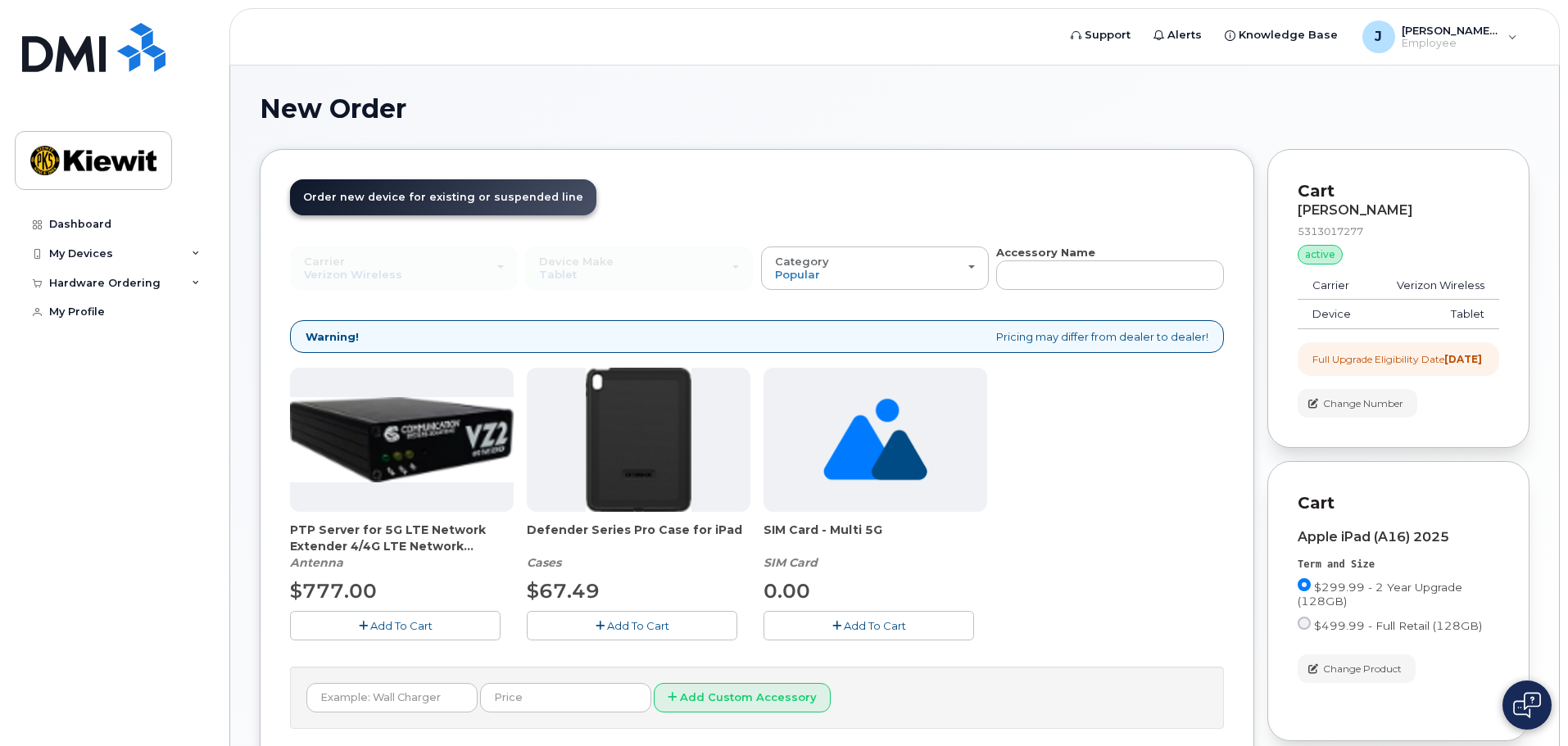
scroll to position [0, 0]
click at [546, 206] on link "Order new device and new line Order new device for existing or suspended line O…" at bounding box center [443, 198] width 306 height 36
click at [617, 530] on span "Defender Series Pro Case for iPad" at bounding box center [639, 538] width 224 height 33
click at [606, 636] on button "Add To Cart" at bounding box center [632, 626] width 210 height 29
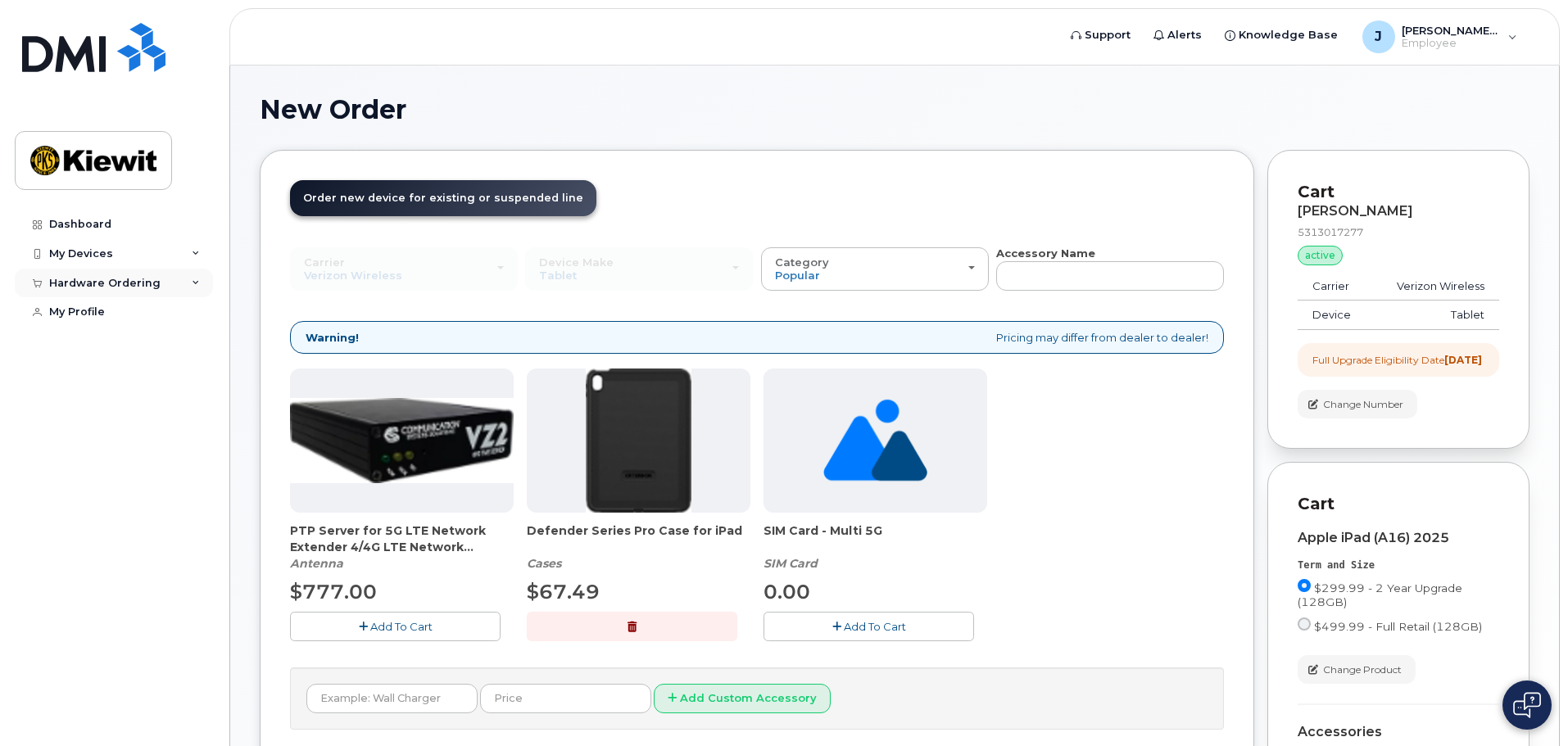
click at [138, 284] on div "Hardware Ordering" at bounding box center [105, 283] width 112 height 13
click at [95, 309] on div "My Orders" at bounding box center [86, 312] width 59 height 14
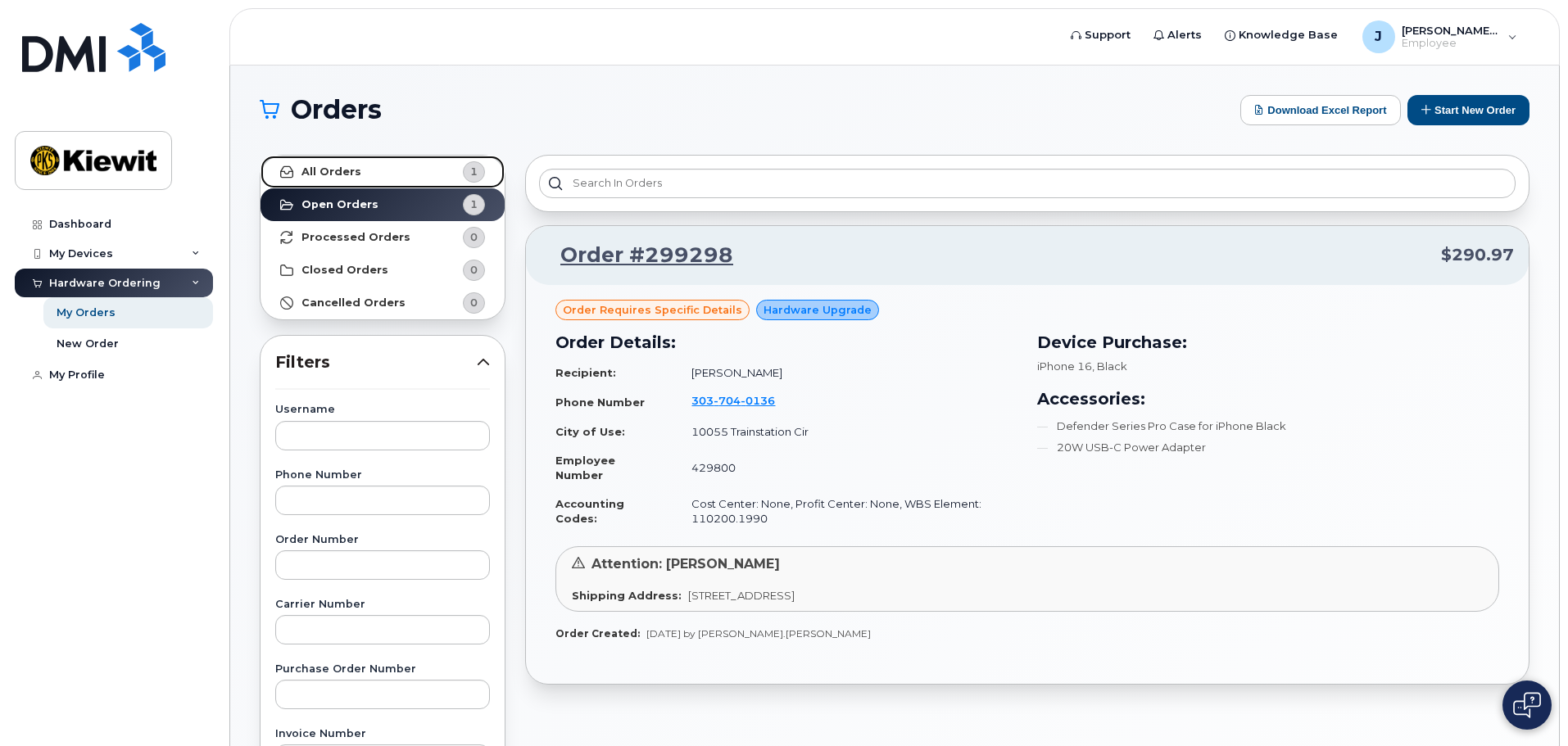
click at [393, 171] on link "All Orders 1" at bounding box center [382, 172] width 244 height 33
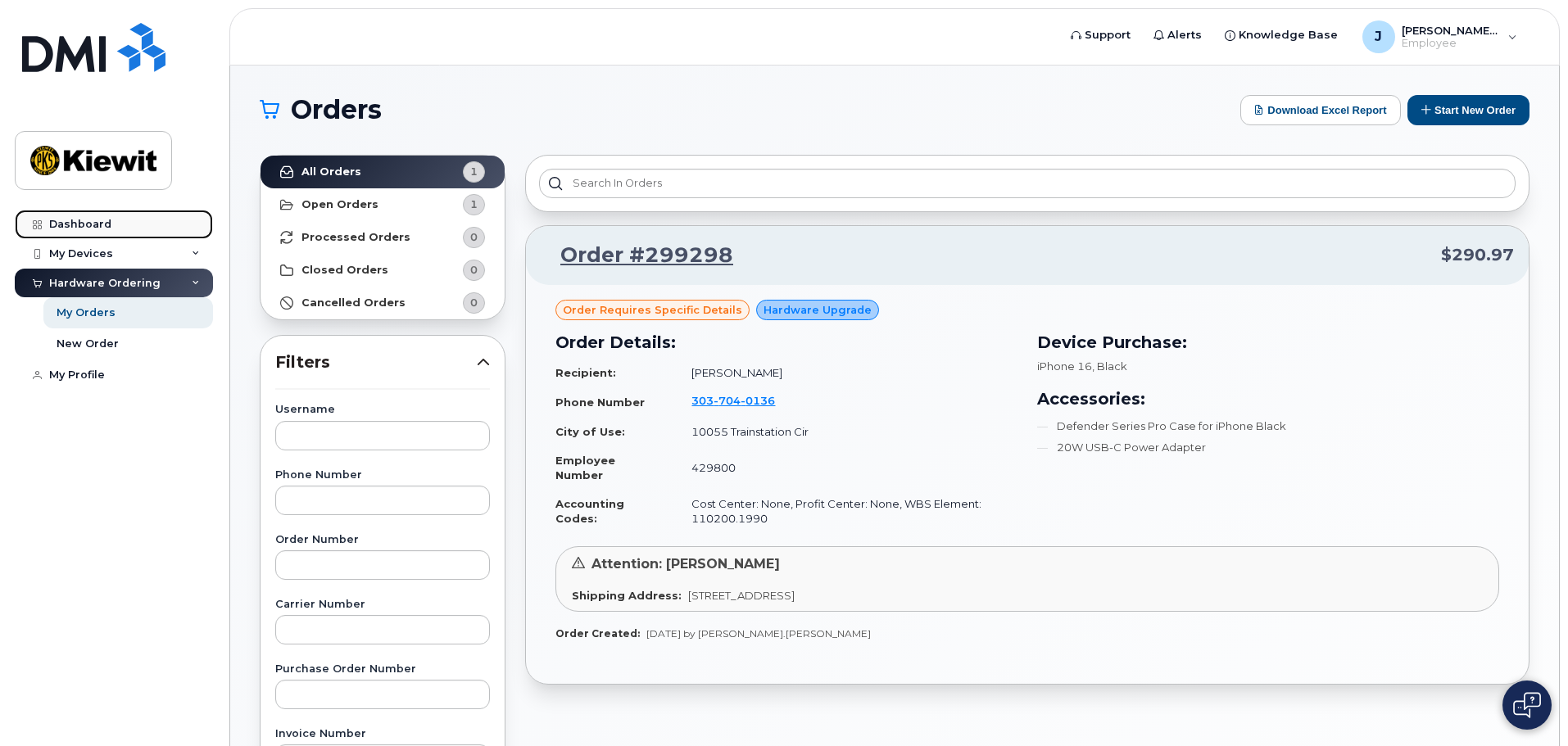
click at [105, 218] on div "Dashboard" at bounding box center [81, 225] width 63 height 13
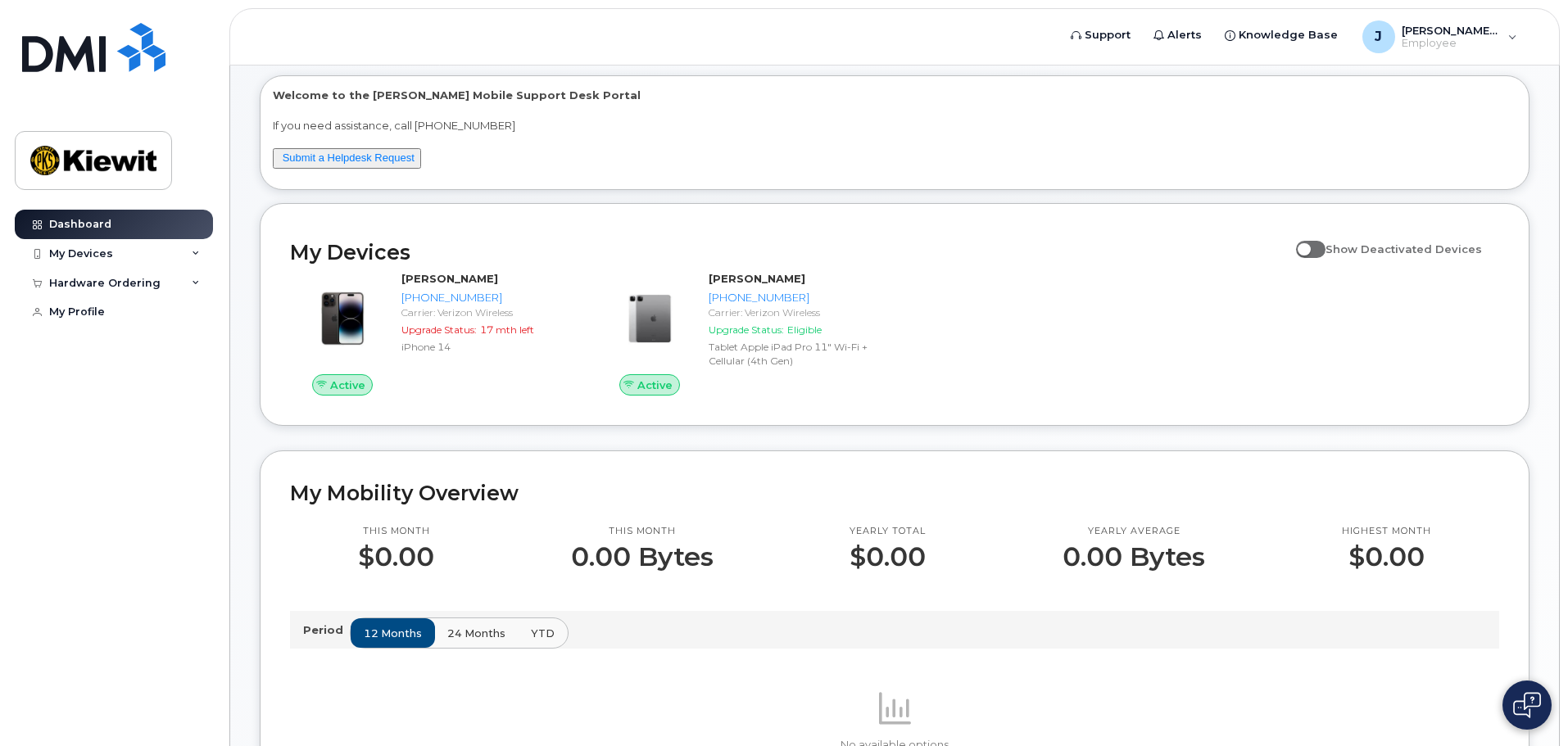
scroll to position [164, 0]
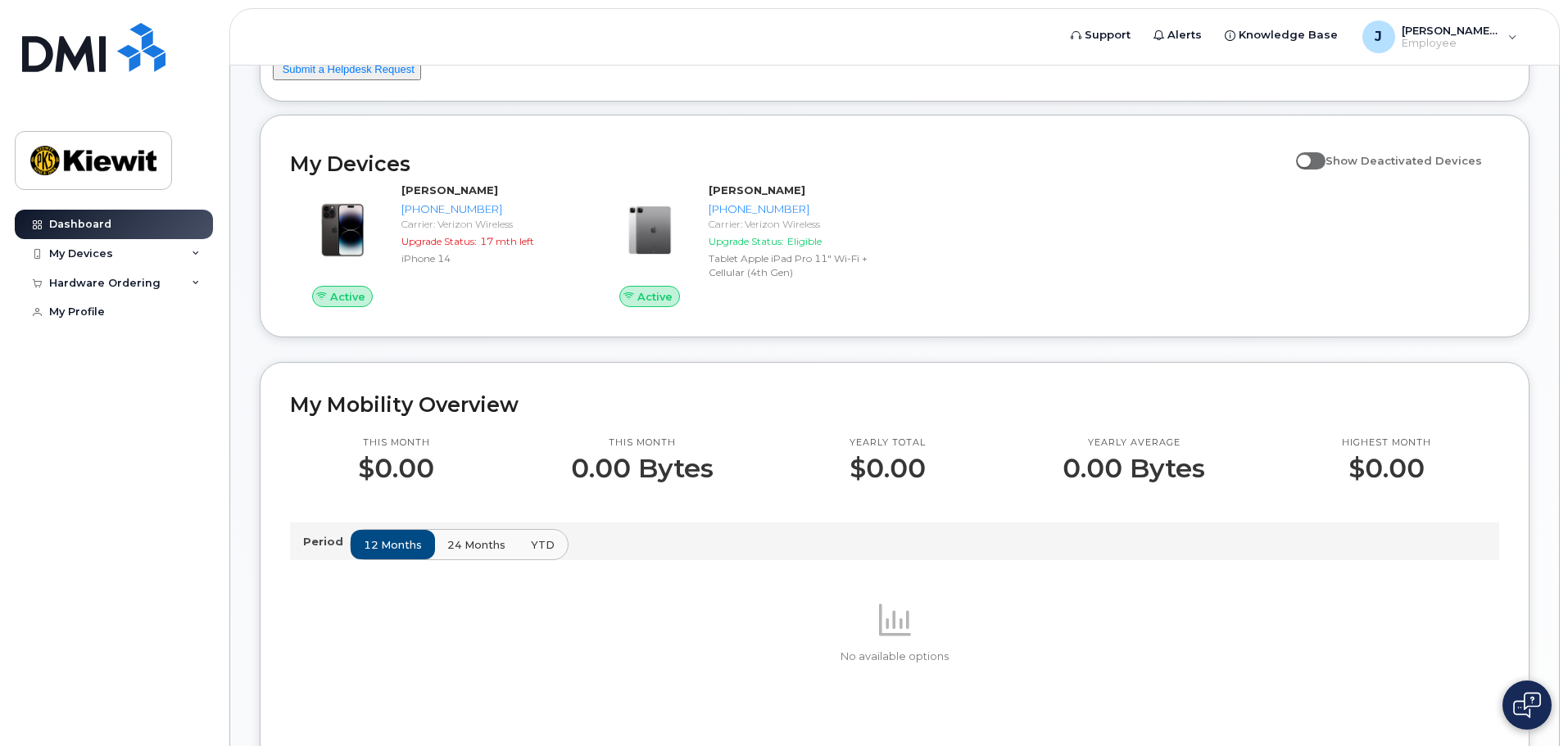
click at [1317, 162] on span at bounding box center [1310, 160] width 30 height 16
click at [1309, 158] on input "Show Deactivated Devices" at bounding box center [1302, 151] width 13 height 13
click at [1322, 155] on span at bounding box center [1310, 160] width 30 height 16
click at [1309, 155] on input "Show Deactivated Devices" at bounding box center [1302, 151] width 13 height 13
checkbox input "false"
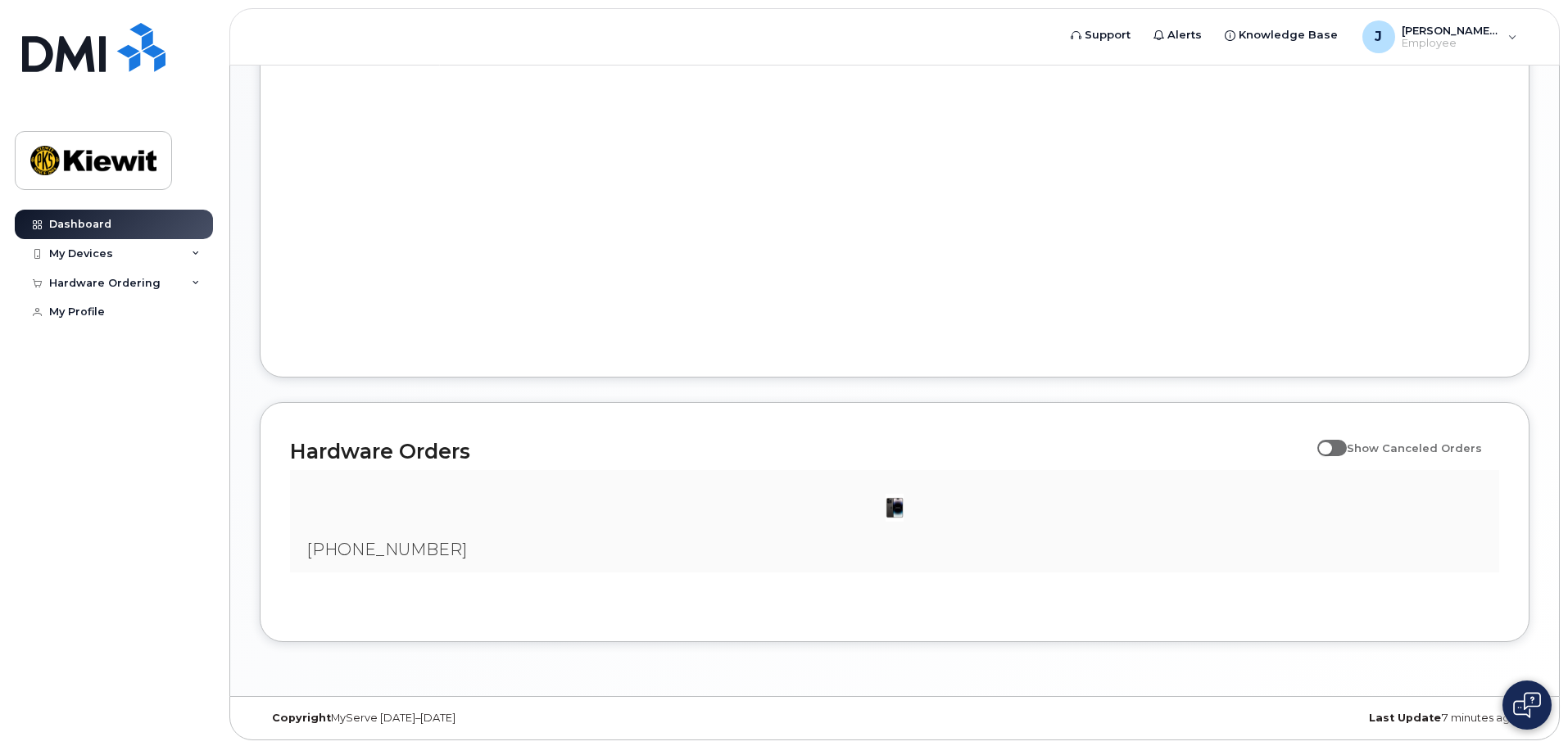
scroll to position [787, 0]
click at [898, 503] on img at bounding box center [894, 505] width 33 height 33
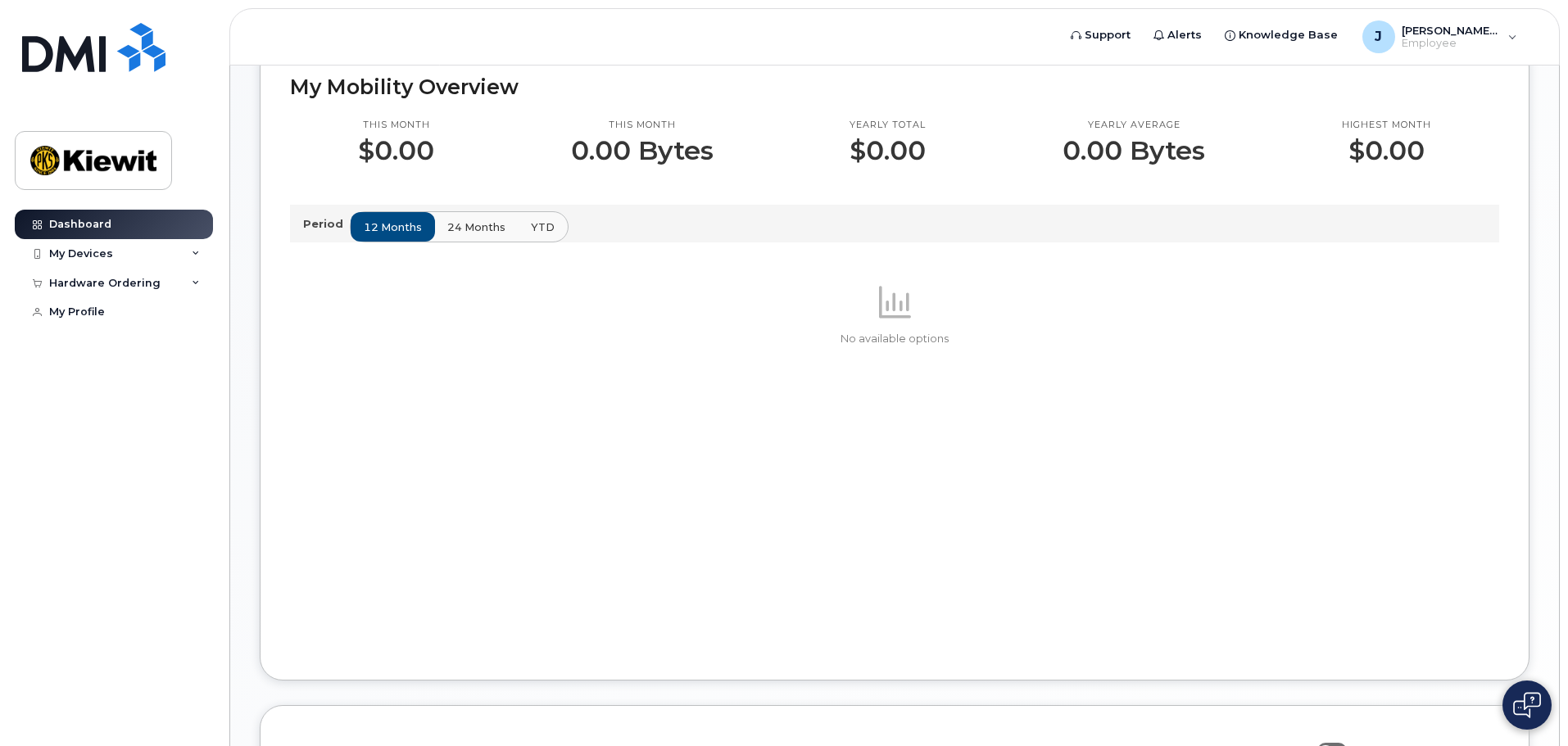
scroll to position [0, 0]
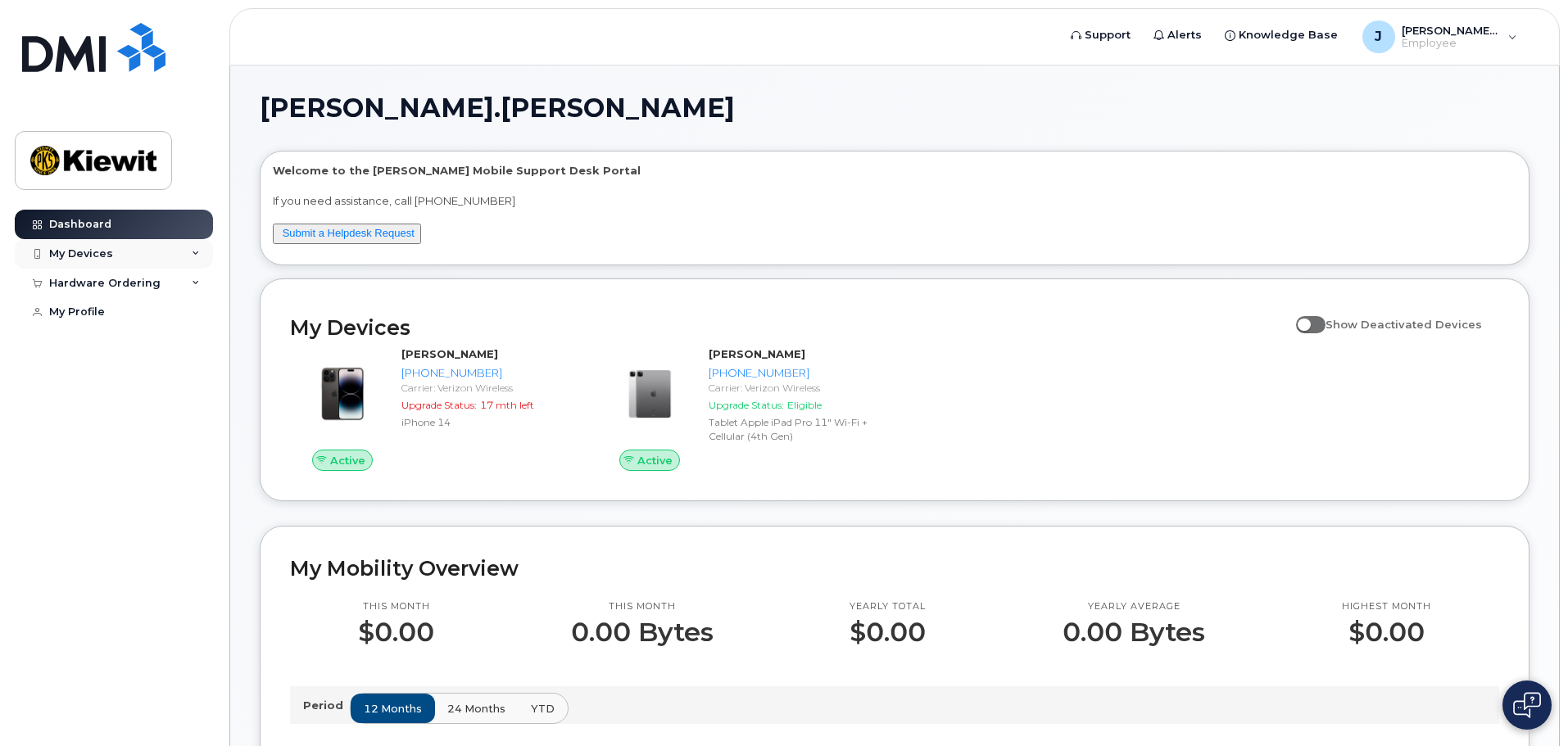
click at [190, 250] on div "My Devices" at bounding box center [114, 253] width 199 height 30
click at [190, 277] on div "Hardware Ordering" at bounding box center [114, 283] width 199 height 30
click at [191, 282] on div "Hardware Ordering" at bounding box center [114, 283] width 199 height 30
click at [189, 292] on div "Hardware Ordering" at bounding box center [114, 283] width 199 height 30
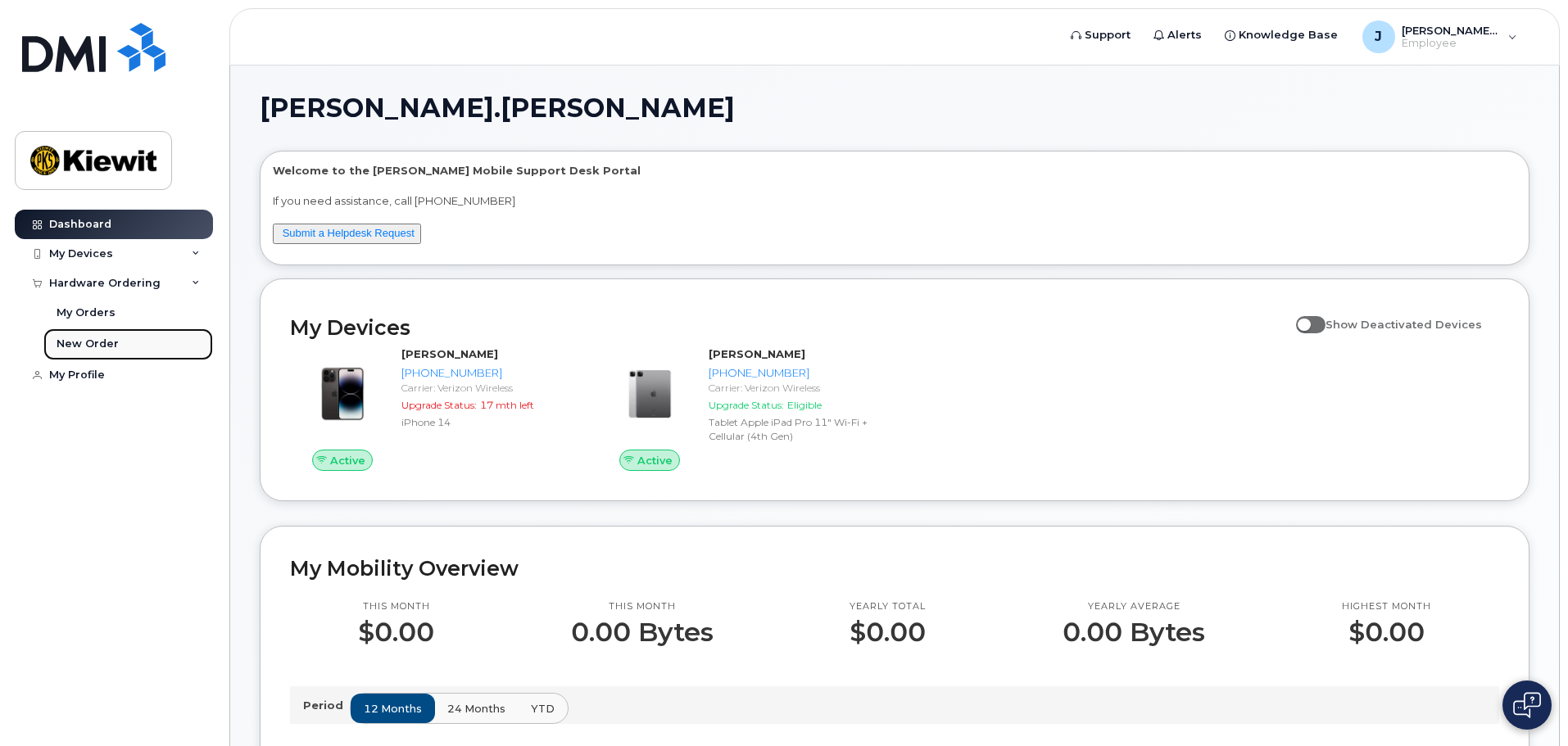
click at [108, 345] on div "New Order" at bounding box center [88, 343] width 63 height 14
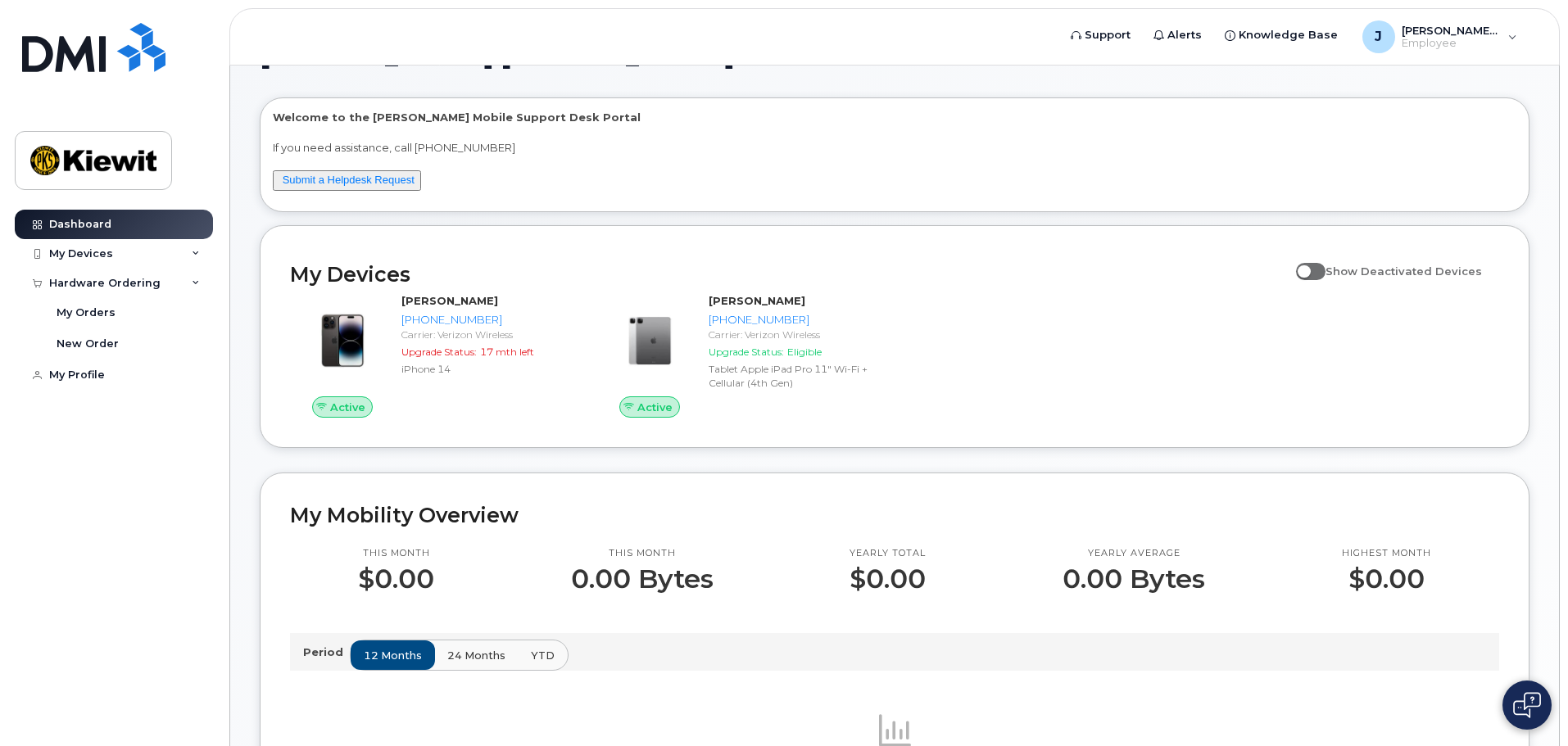
scroll to position [82, 0]
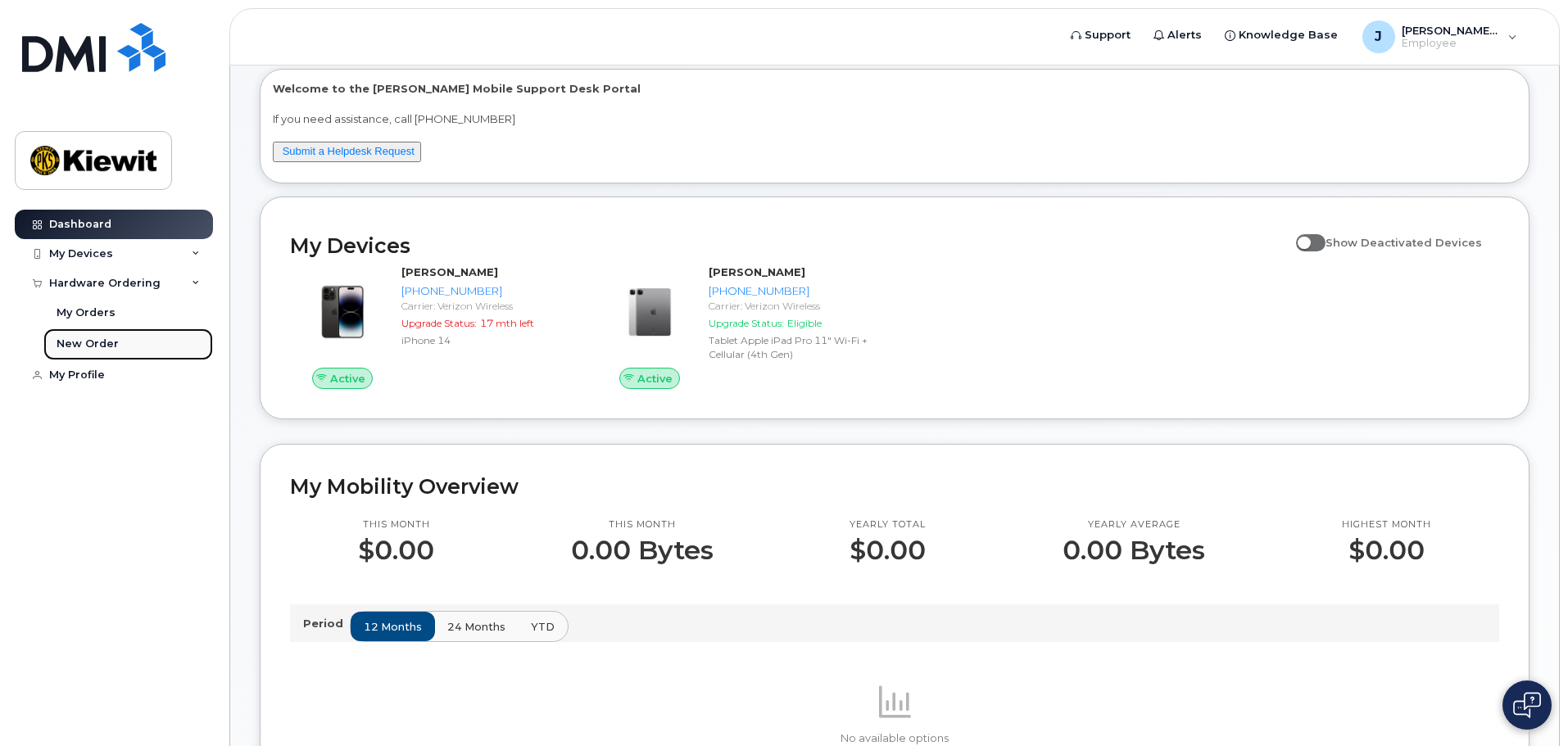
click at [117, 343] on link "New Order" at bounding box center [128, 343] width 169 height 31
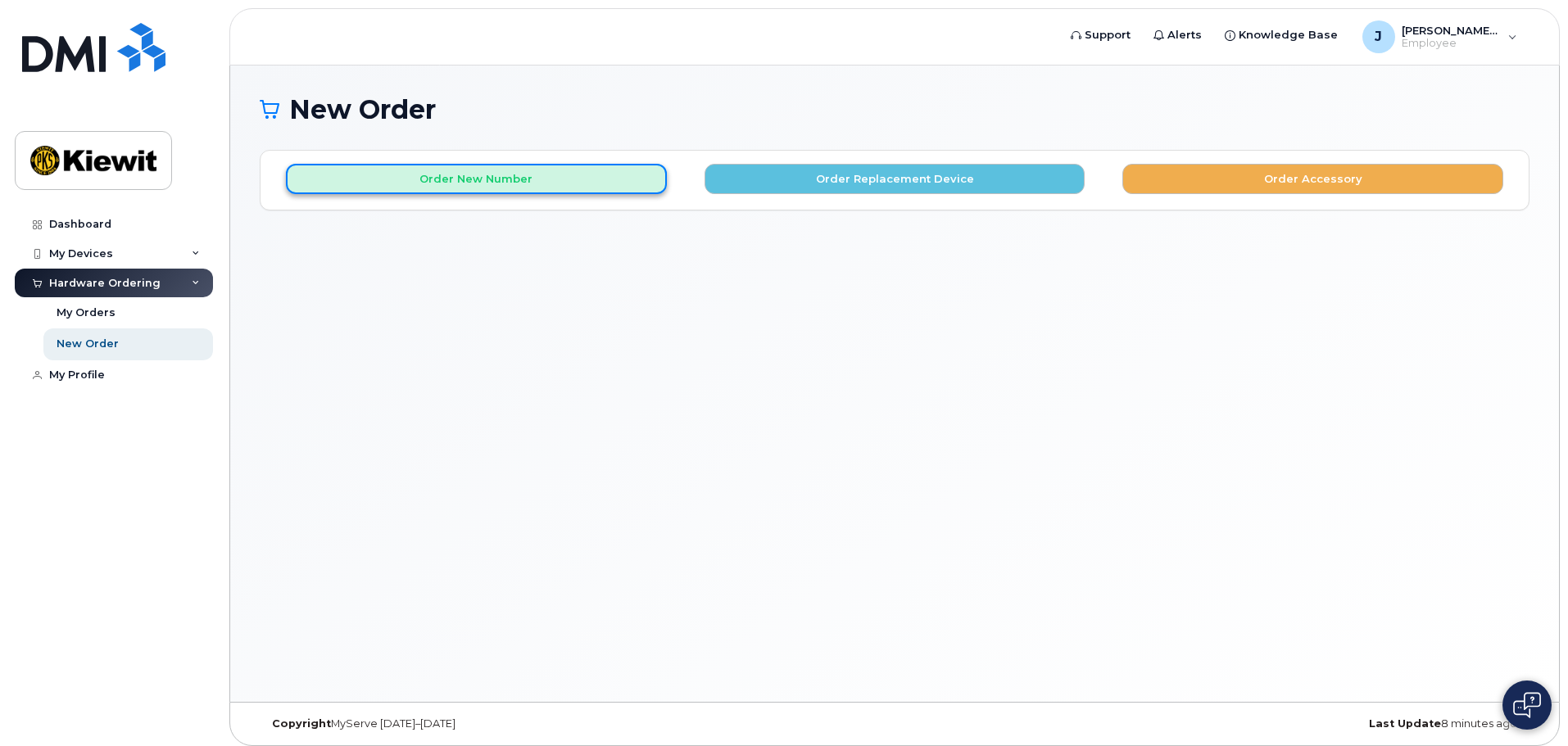
click at [571, 185] on button "Order New Number" at bounding box center [476, 179] width 381 height 30
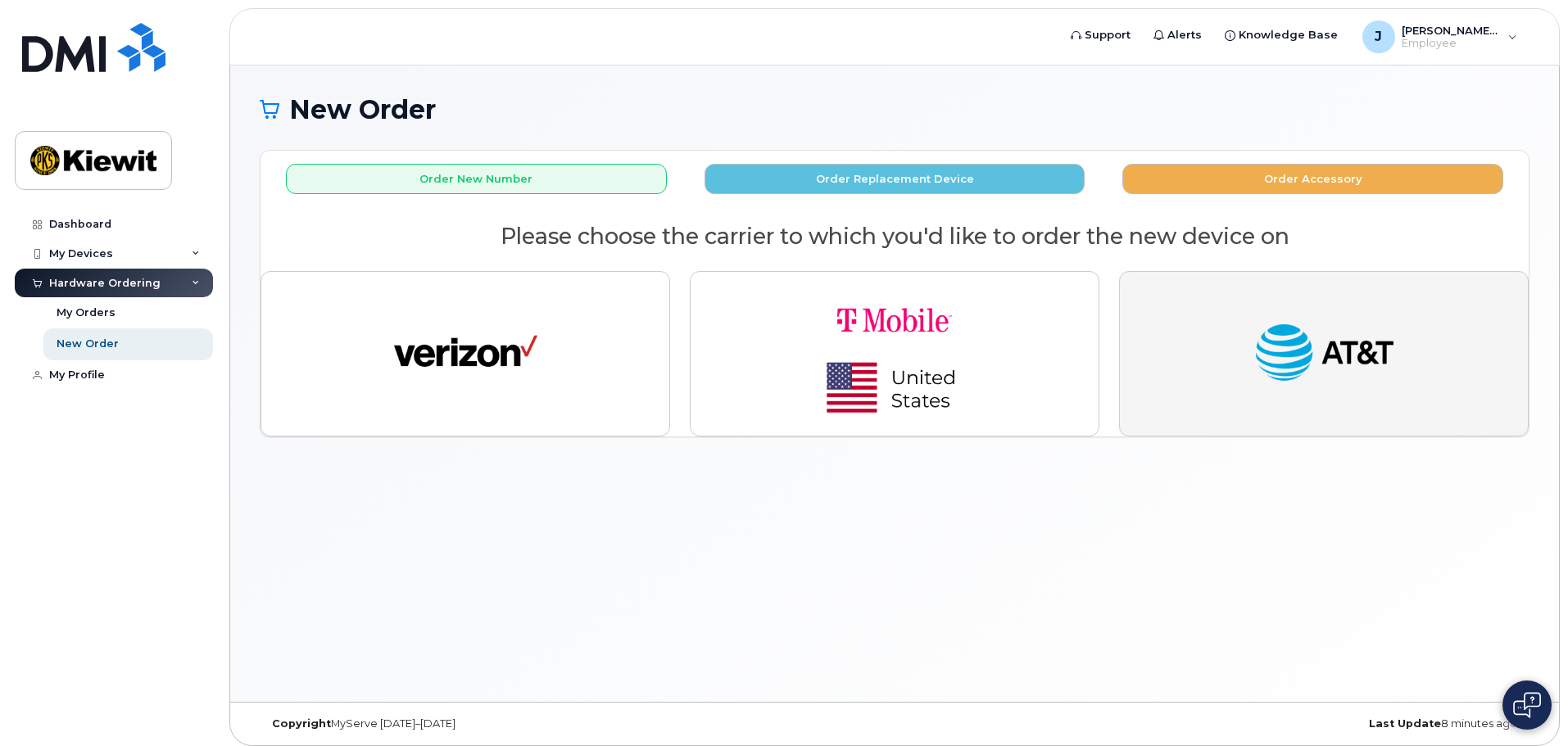
click at [1409, 344] on button "button" at bounding box center [1325, 353] width 410 height 165
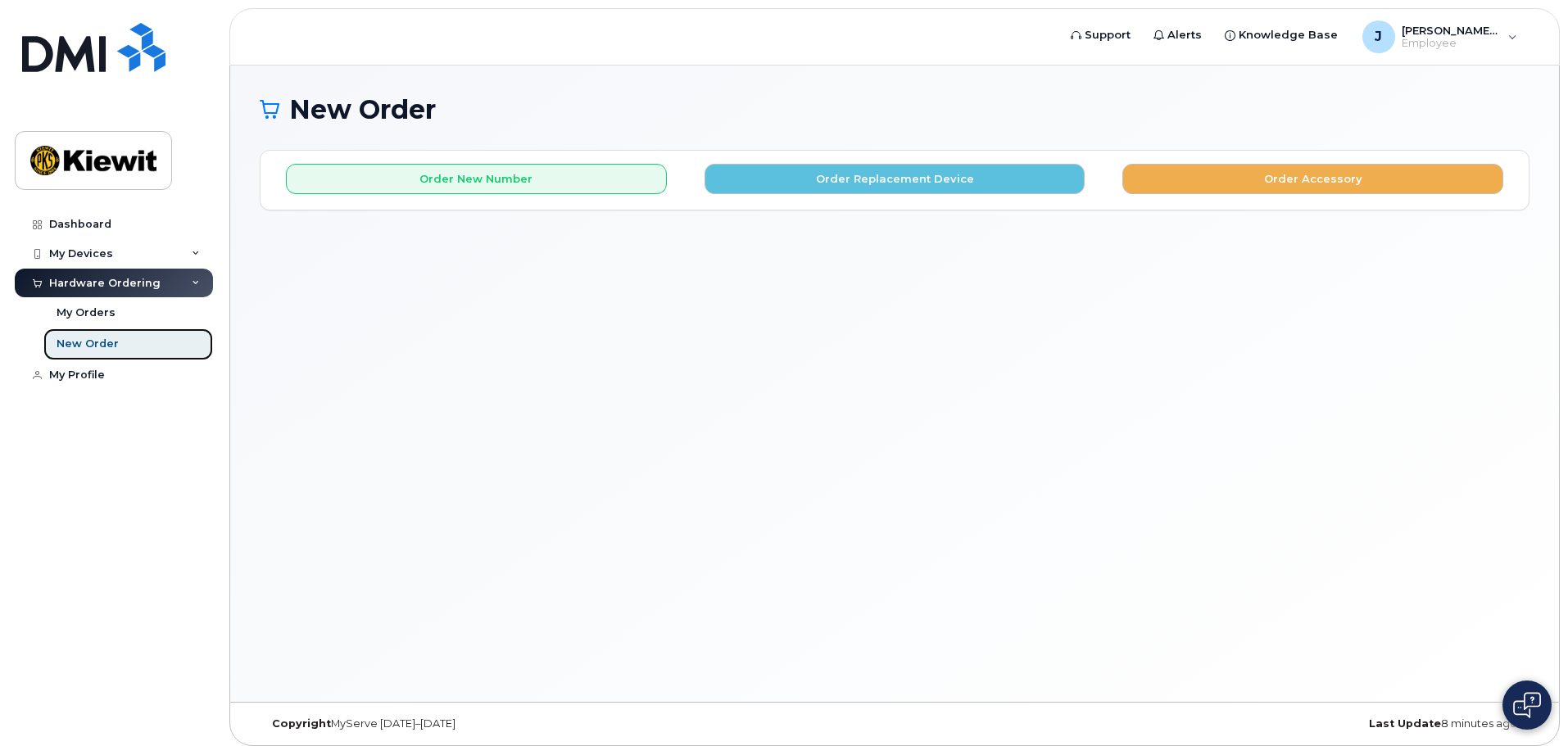
click at [143, 342] on link "New Order" at bounding box center [128, 343] width 169 height 31
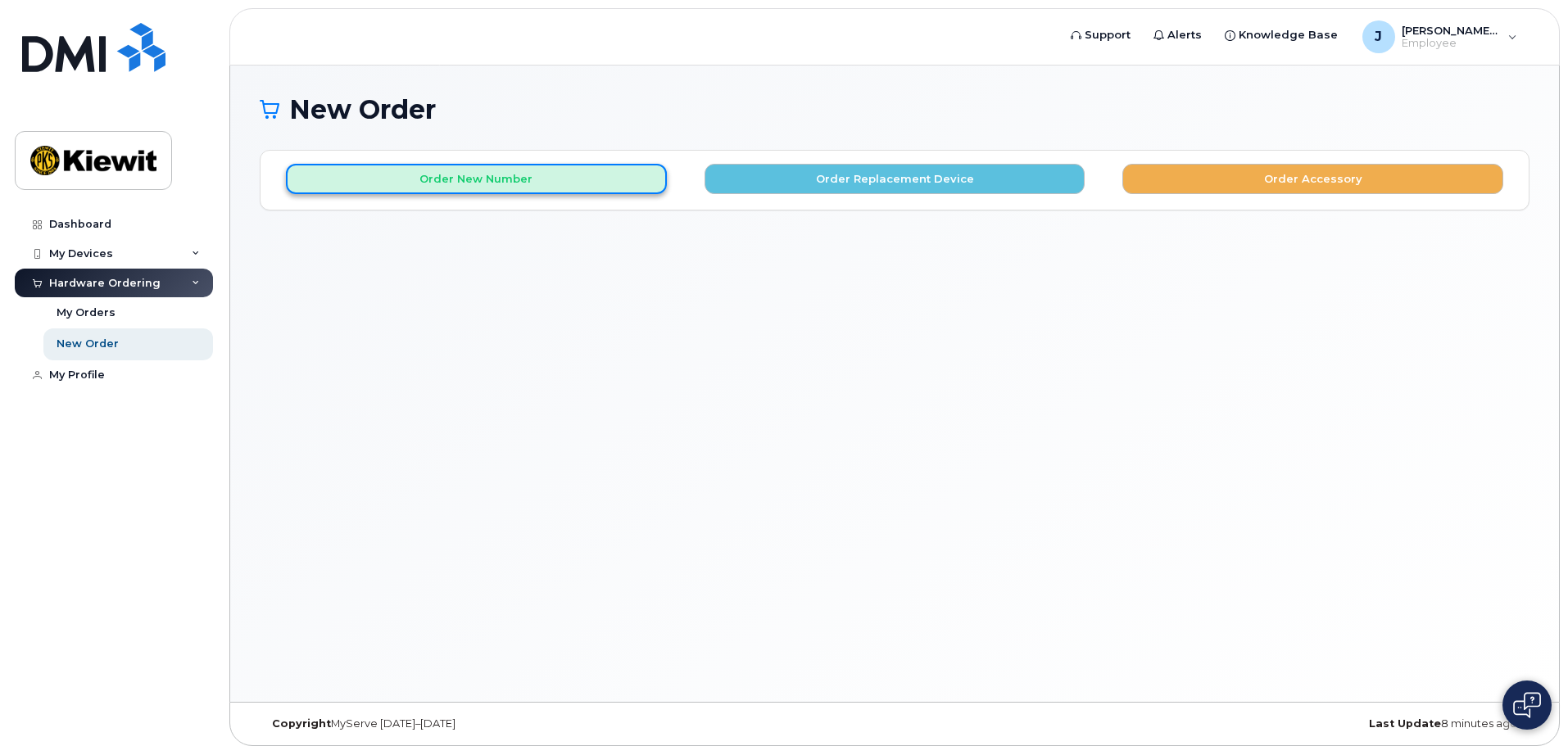
click at [487, 184] on button "Order New Number" at bounding box center [476, 179] width 381 height 30
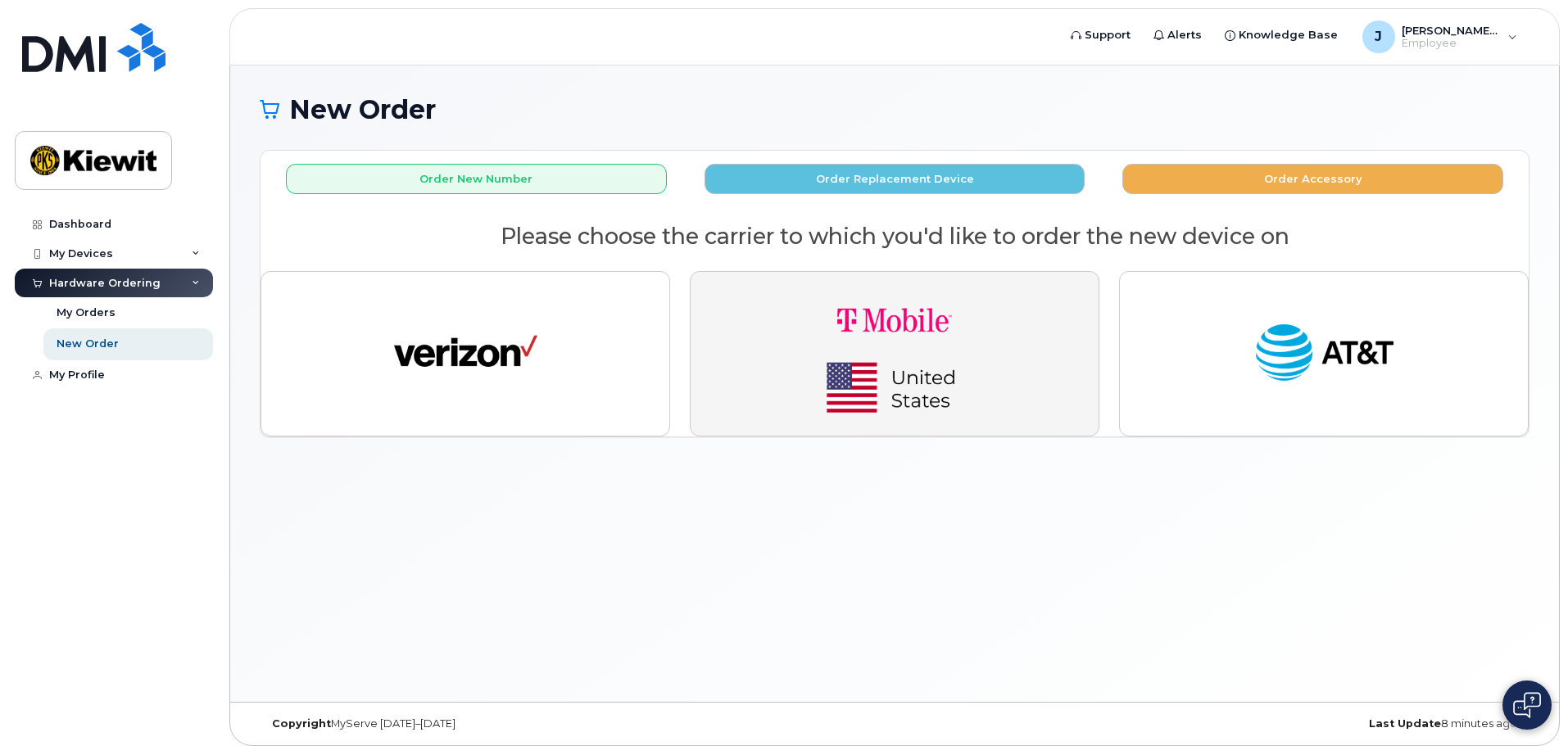
click at [1028, 329] on button "button" at bounding box center [895, 353] width 410 height 165
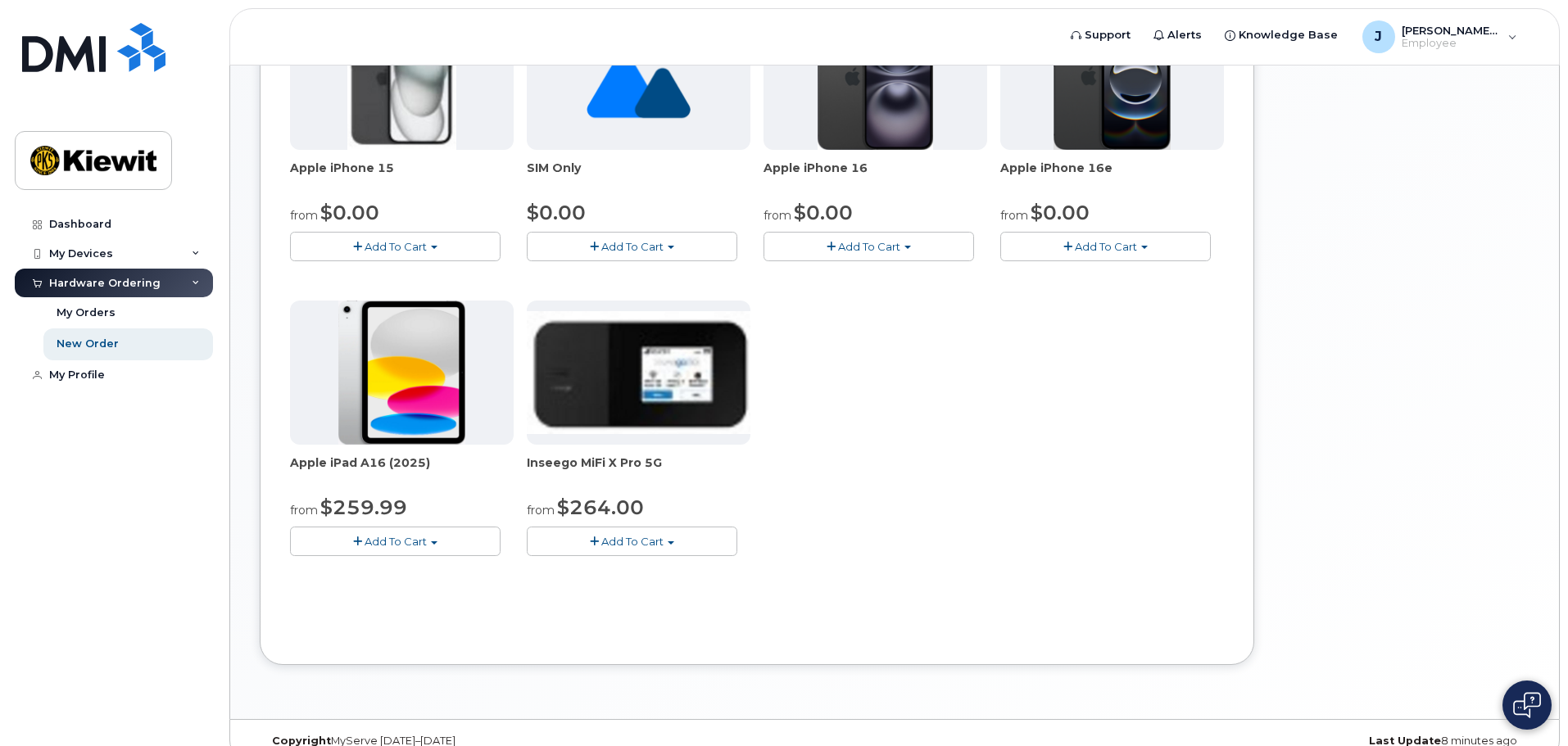
scroll to position [339, 0]
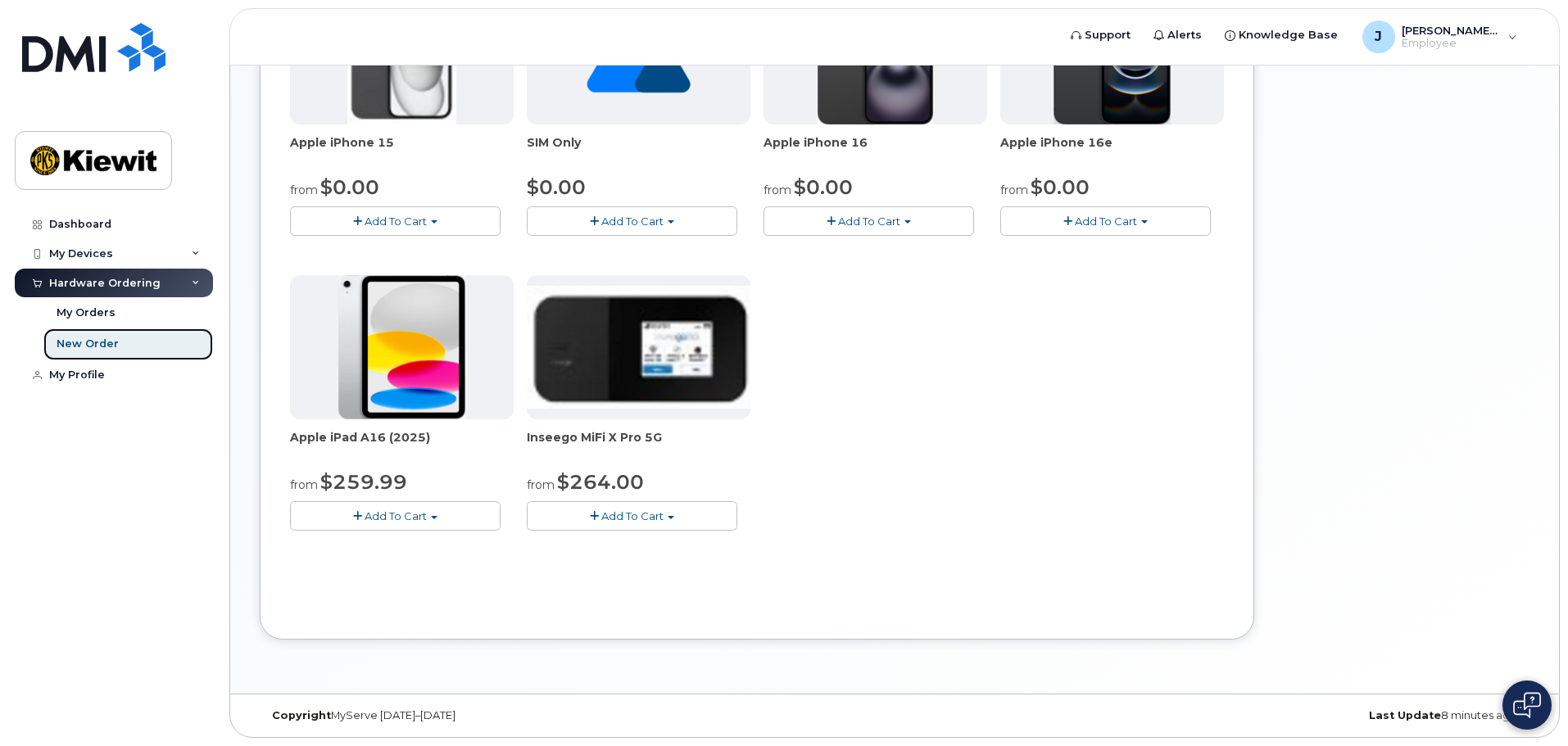
click at [115, 334] on link "New Order" at bounding box center [128, 343] width 169 height 31
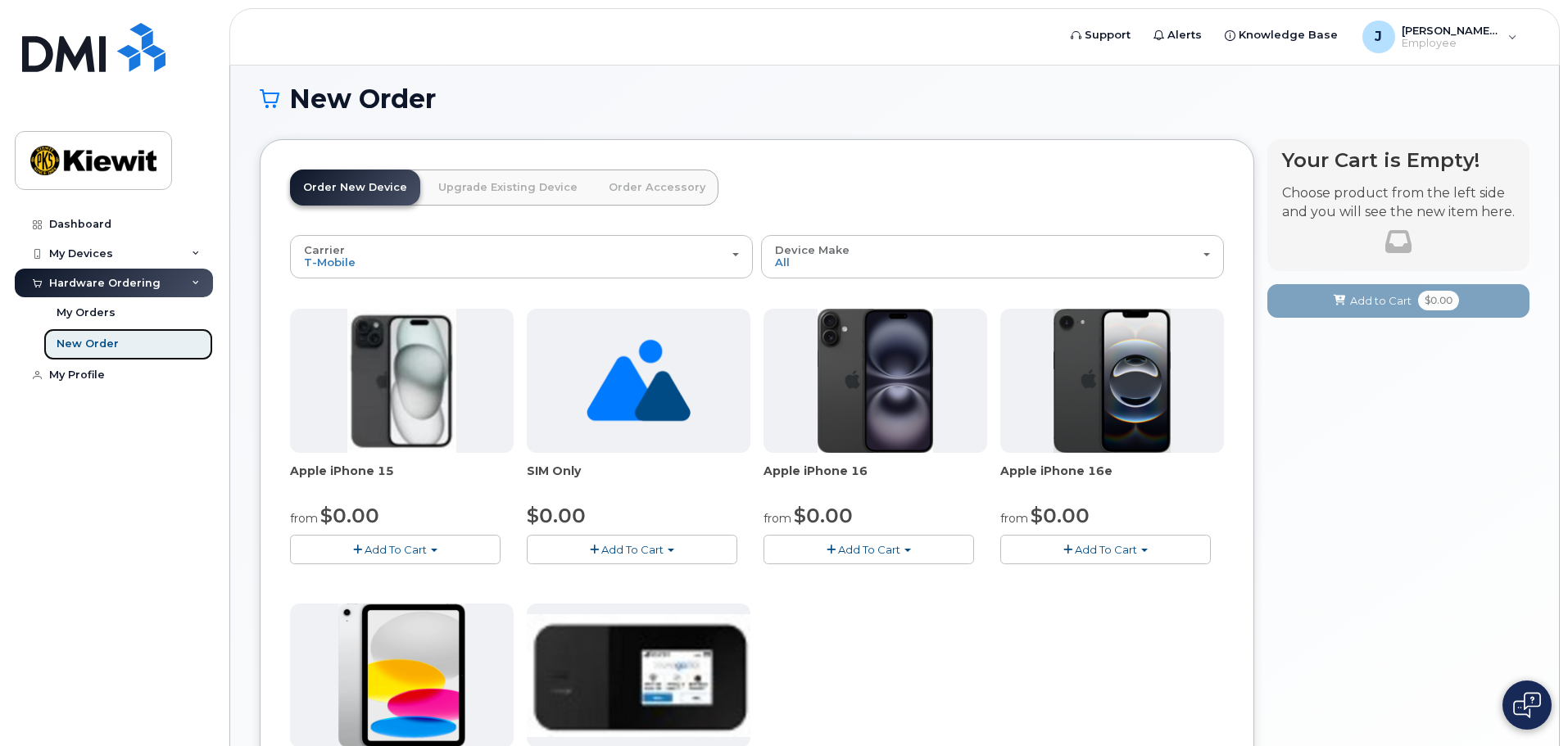
scroll to position [0, 0]
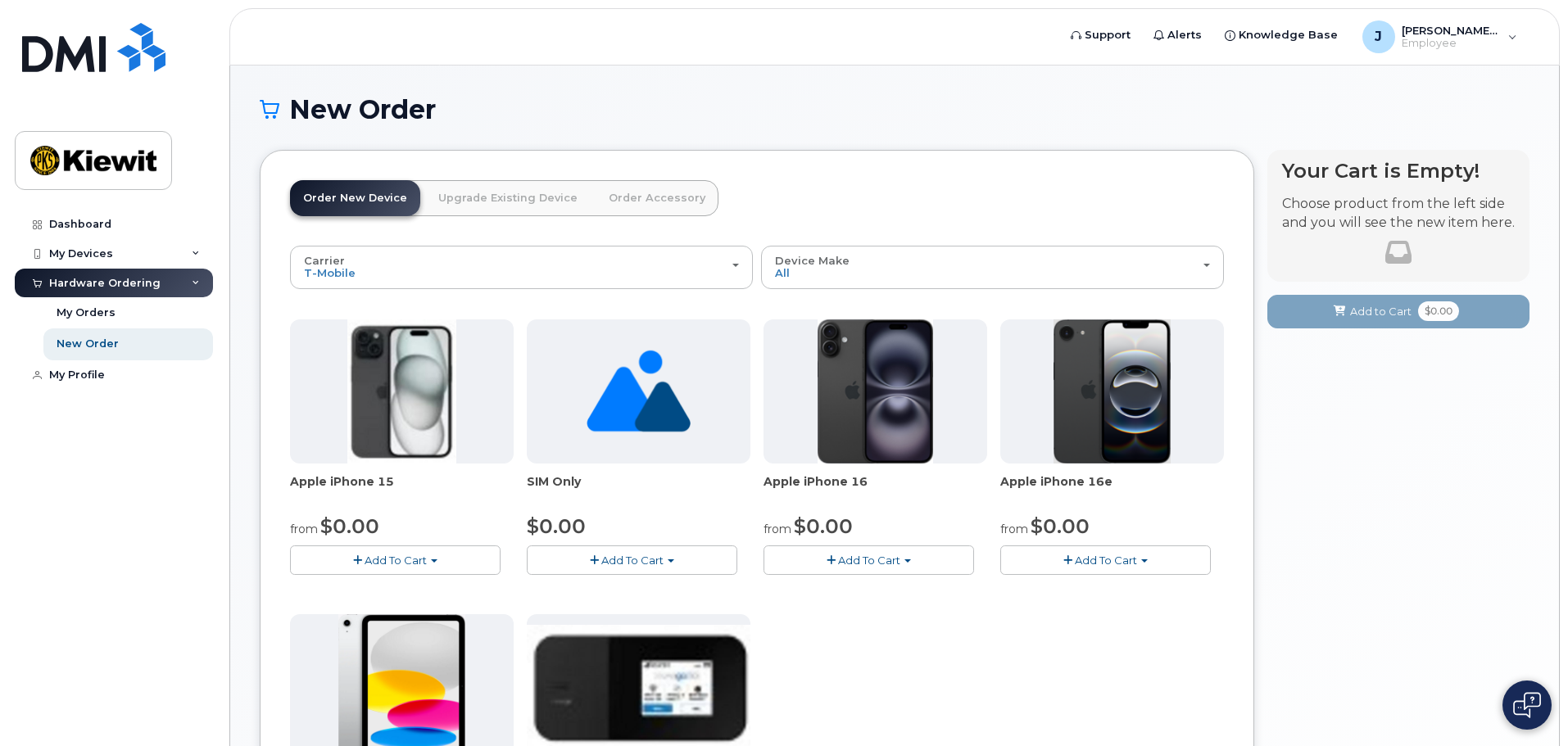
click at [507, 199] on link "Upgrade Existing Device" at bounding box center [507, 198] width 166 height 36
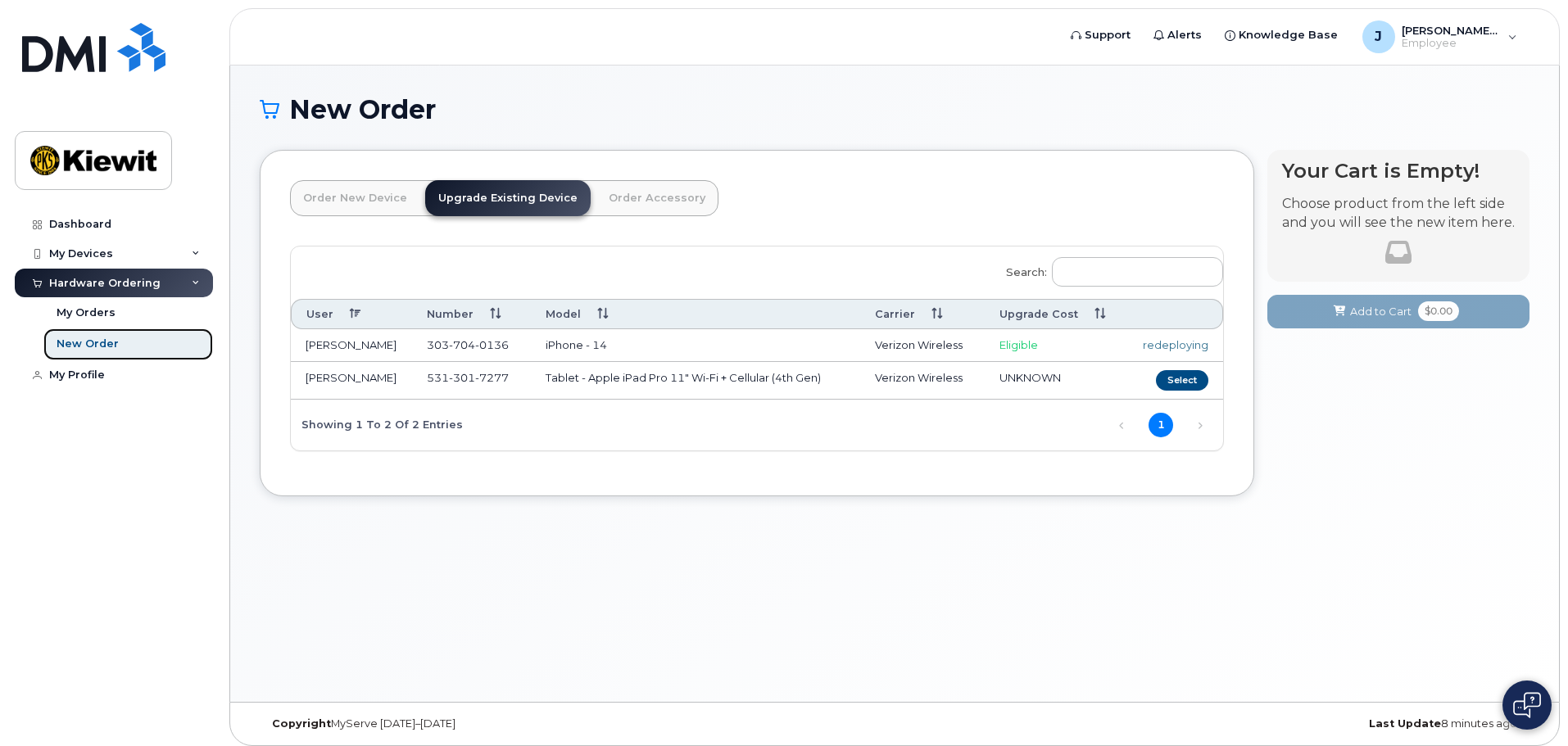
click at [81, 345] on div "New Order" at bounding box center [88, 343] width 63 height 14
click at [111, 313] on div "My Orders" at bounding box center [86, 312] width 59 height 14
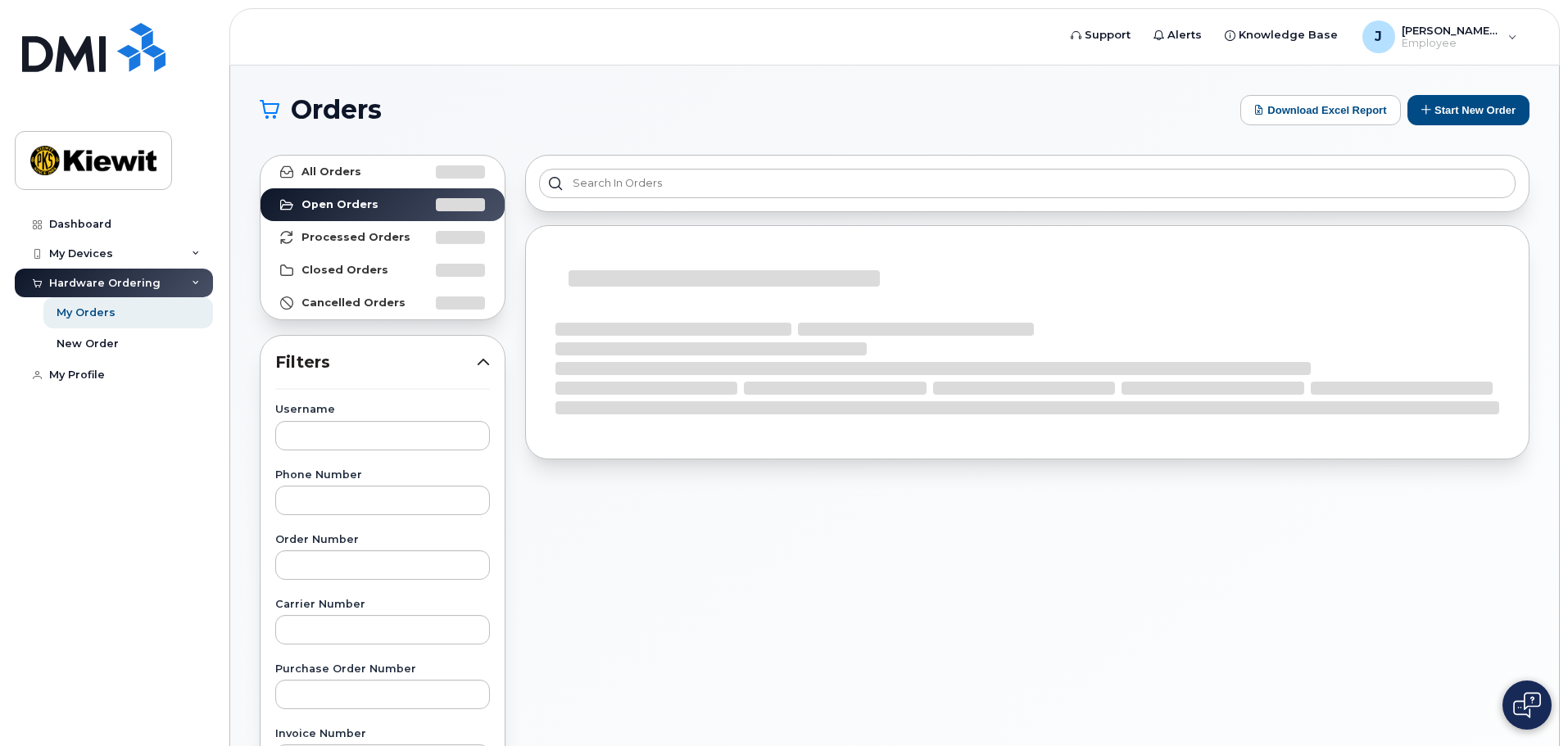
click at [174, 290] on div "Hardware Ordering" at bounding box center [114, 283] width 199 height 30
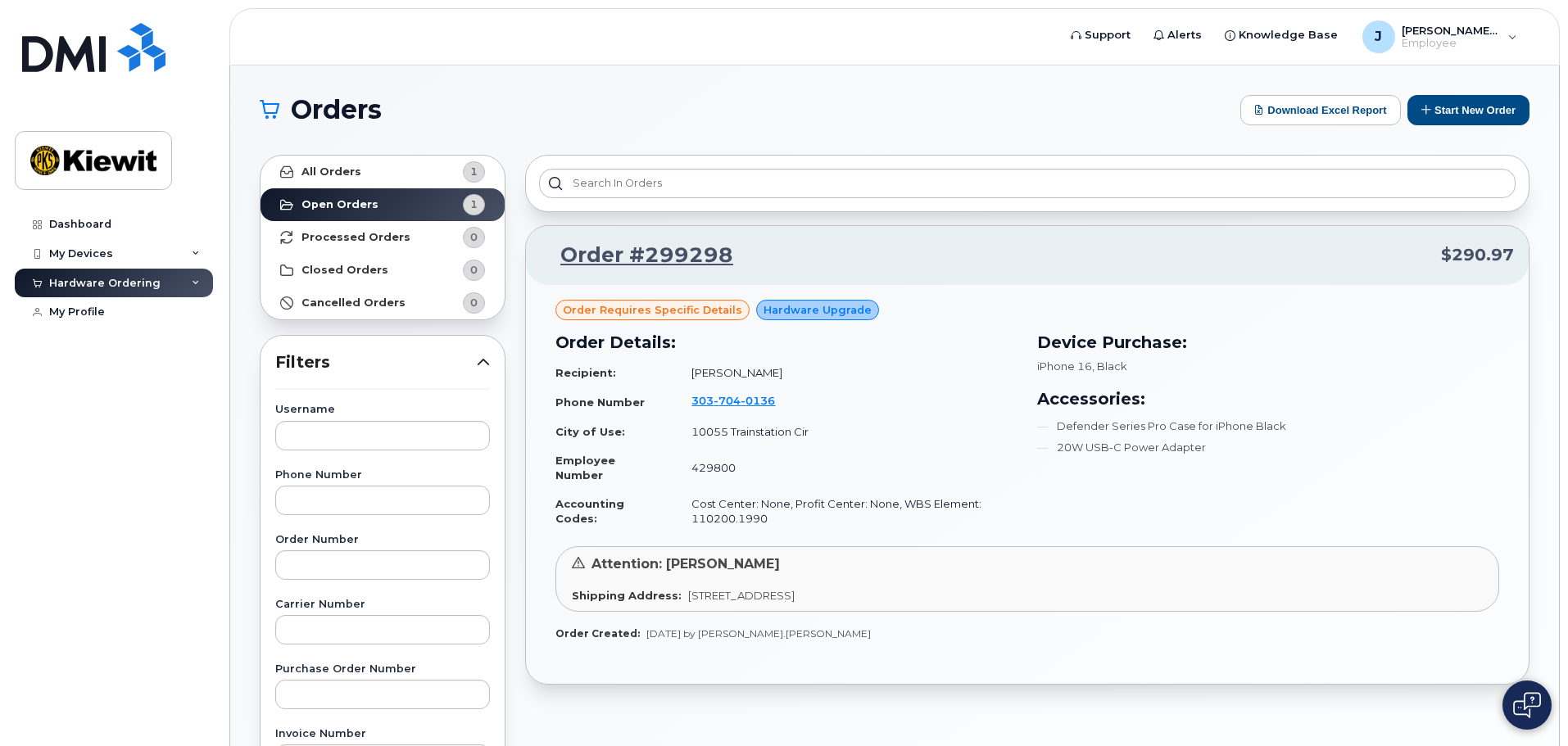
click at [174, 290] on div "Hardware Ordering" at bounding box center [114, 283] width 199 height 30
click at [84, 254] on div "My Devices" at bounding box center [81, 253] width 64 height 13
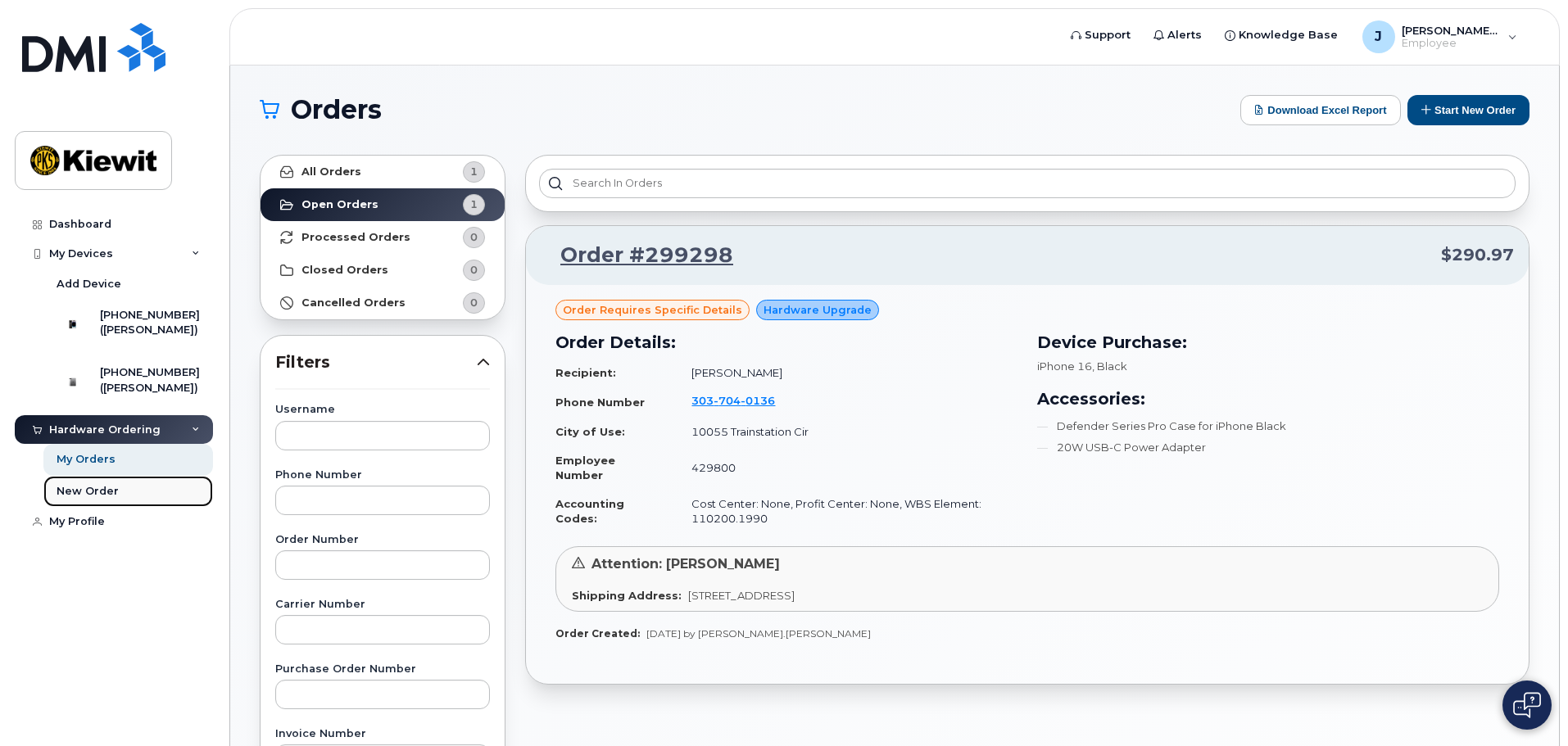
click at [115, 507] on link "New Order" at bounding box center [128, 491] width 169 height 31
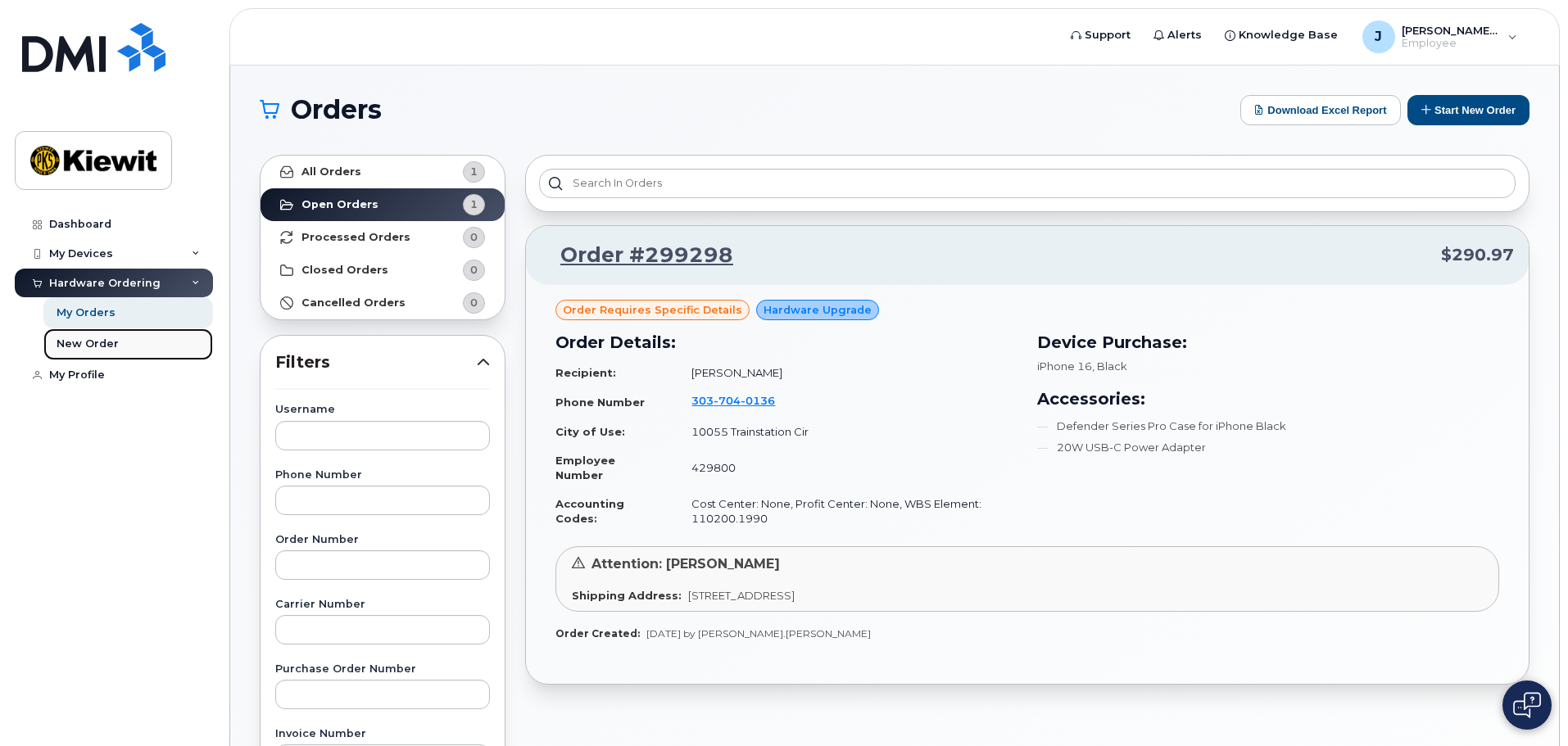
click at [124, 335] on link "New Order" at bounding box center [128, 343] width 169 height 31
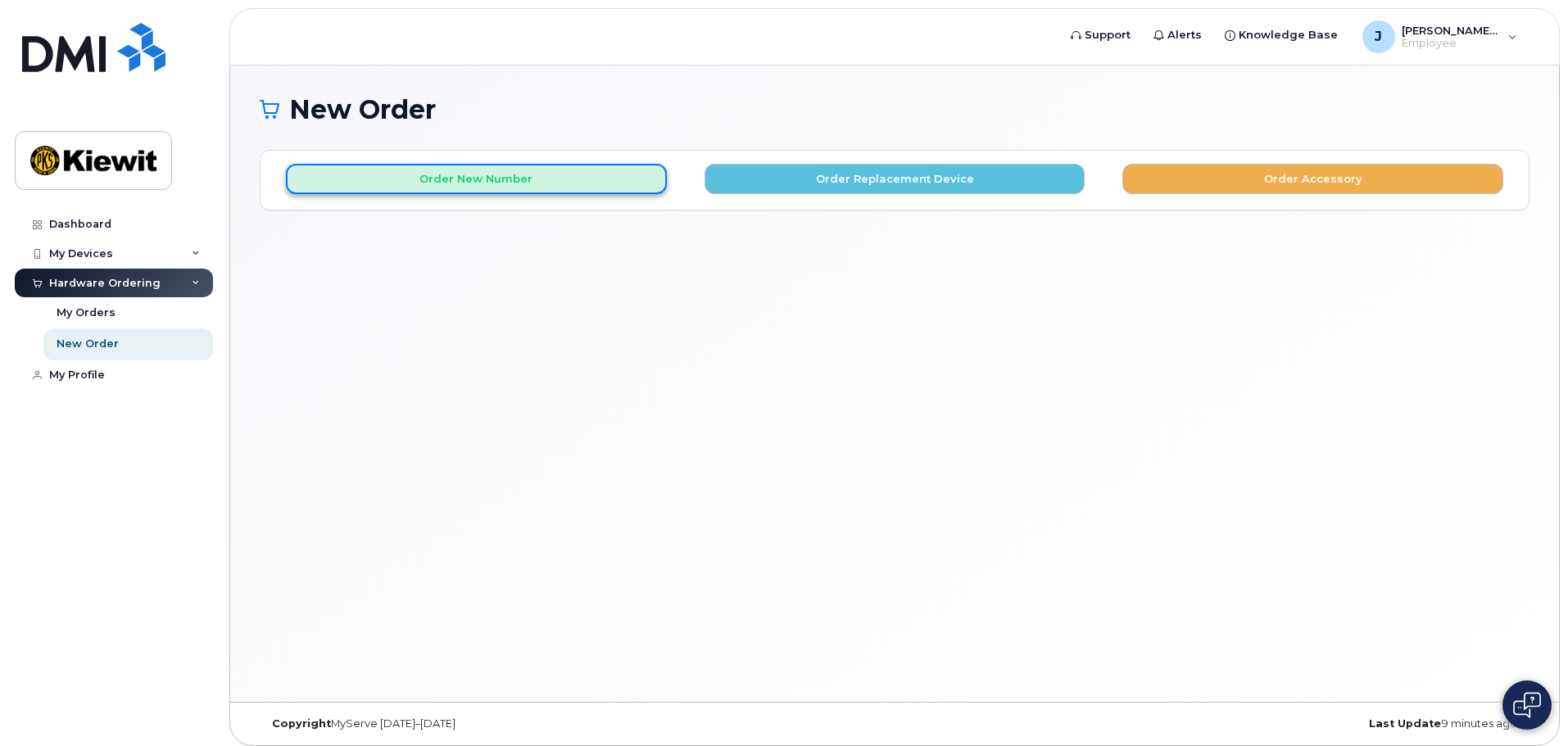
click at [656, 181] on button "Order New Number" at bounding box center [476, 179] width 381 height 30
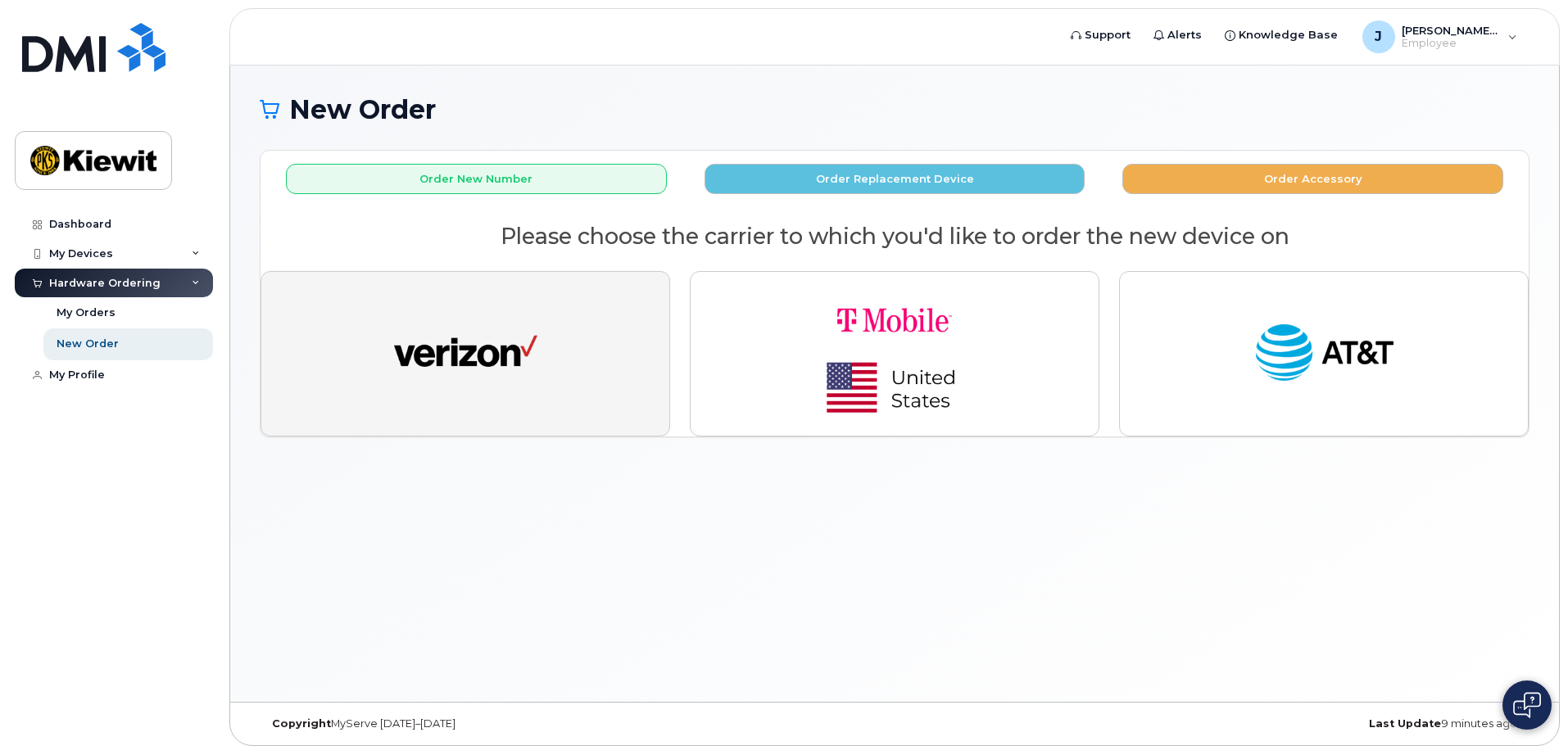
click at [624, 360] on button "button" at bounding box center [465, 353] width 410 height 165
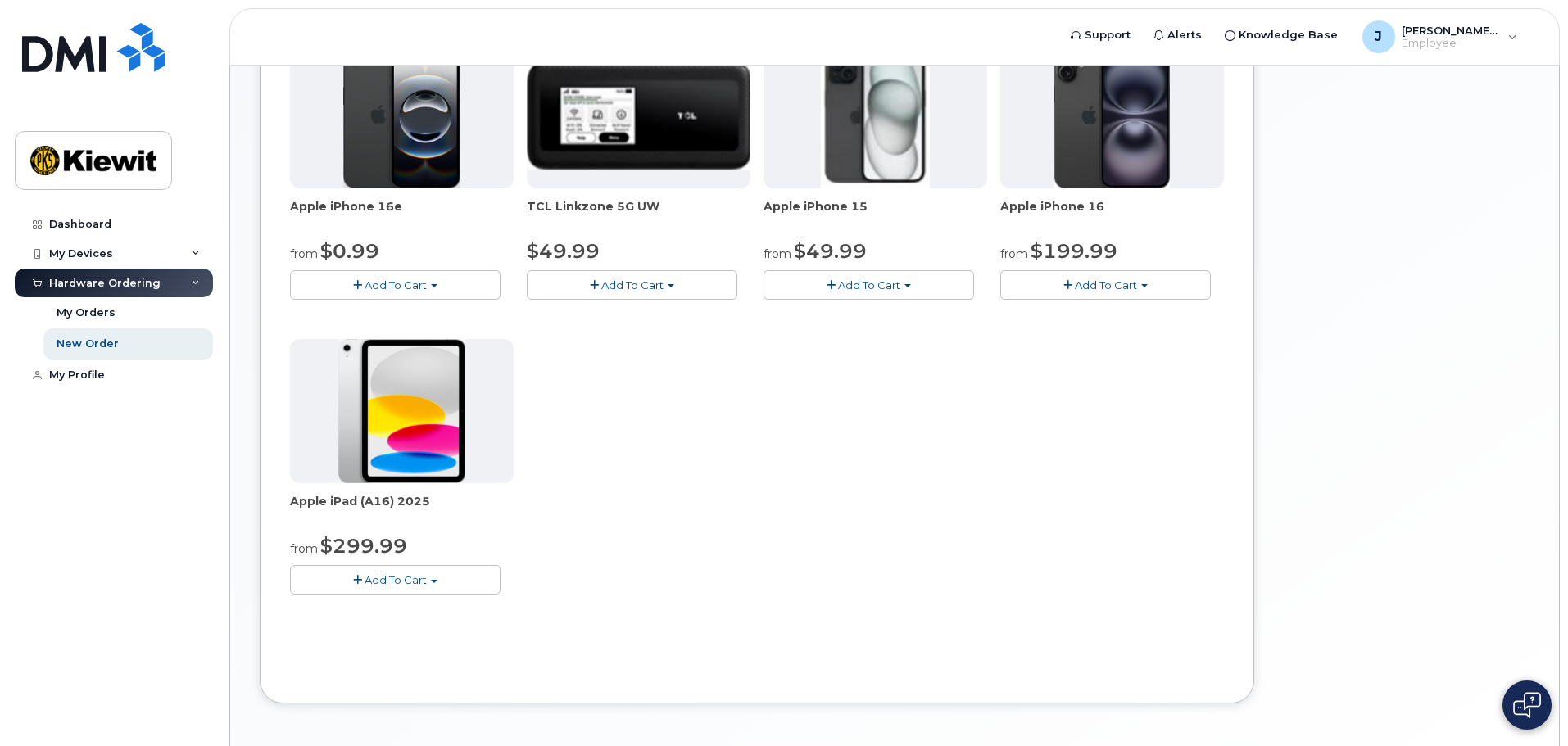
scroll to position [327, 0]
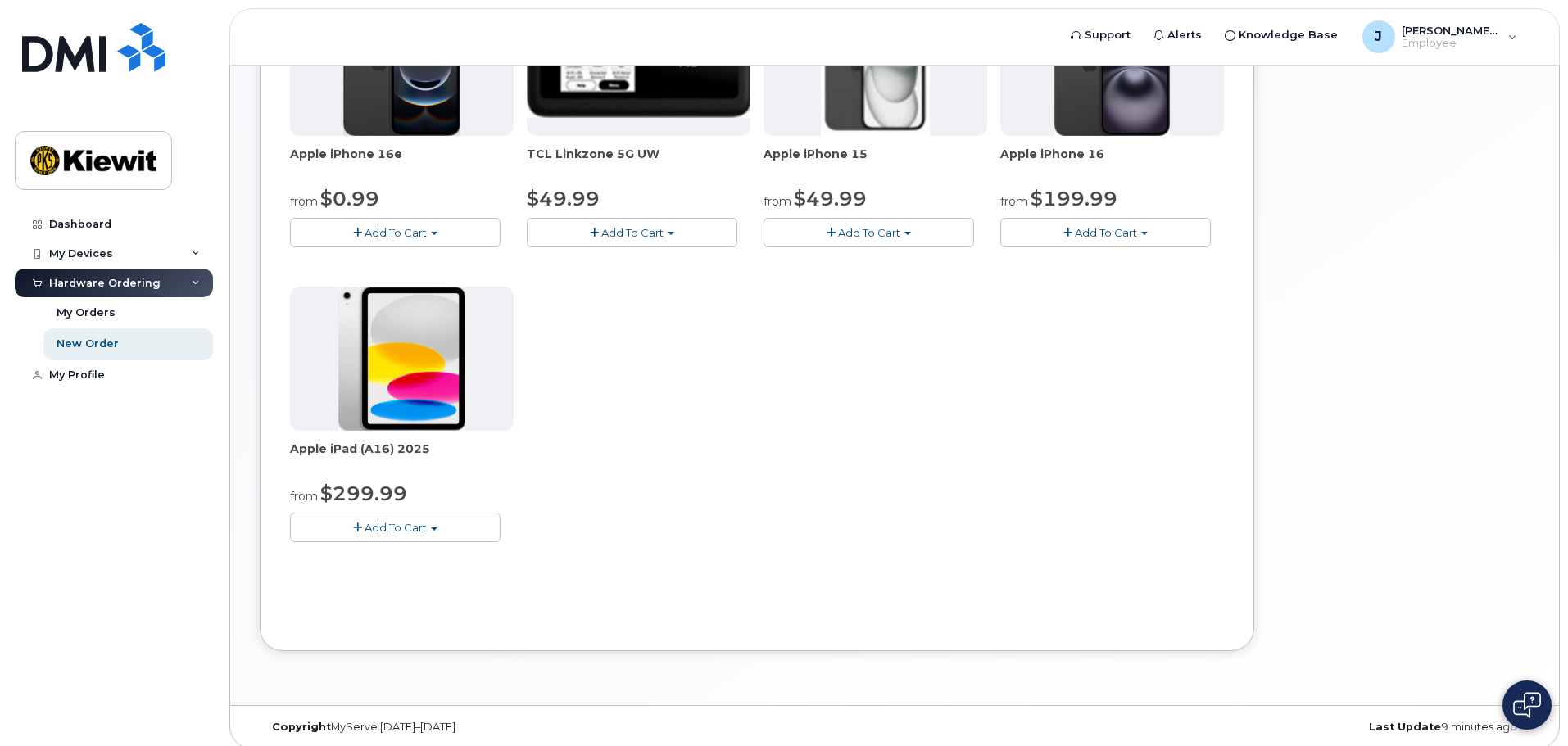
click at [407, 528] on span "Add To Cart" at bounding box center [396, 527] width 63 height 13
click at [412, 562] on link "$299.99 - 2 Year Activation (128GB)" at bounding box center [407, 557] width 226 height 21
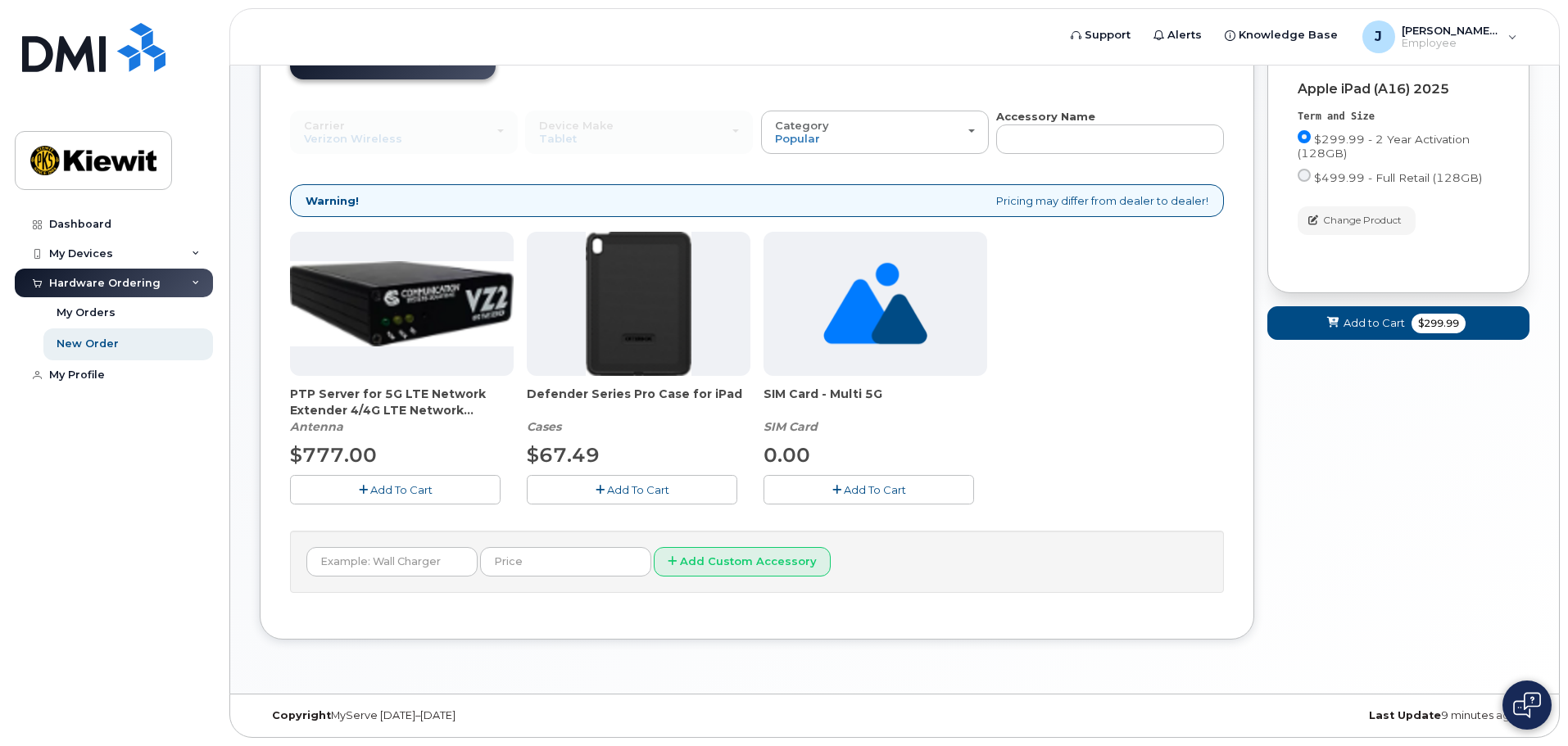
scroll to position [0, 0]
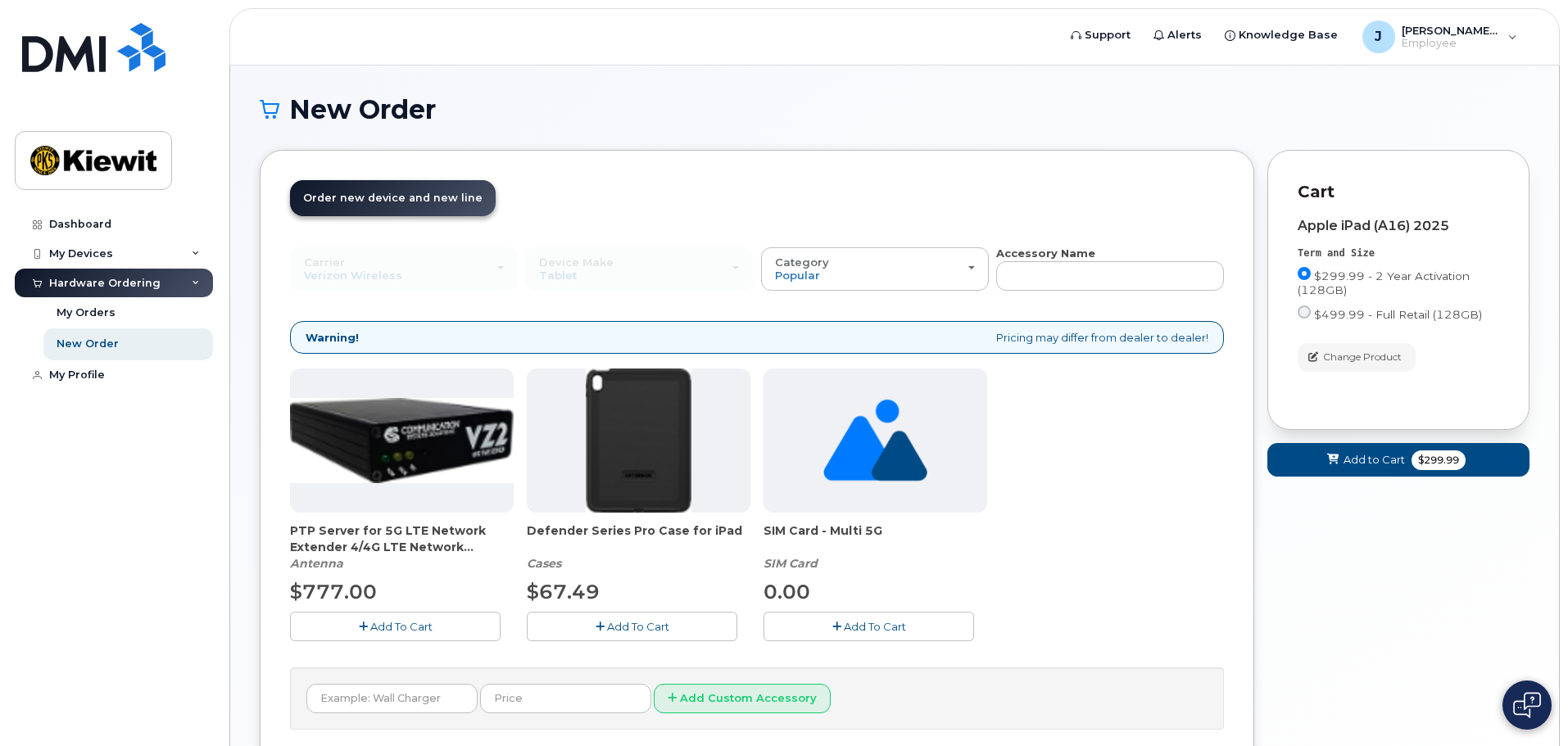
click at [102, 279] on div "Hardware Ordering" at bounding box center [105, 283] width 112 height 13
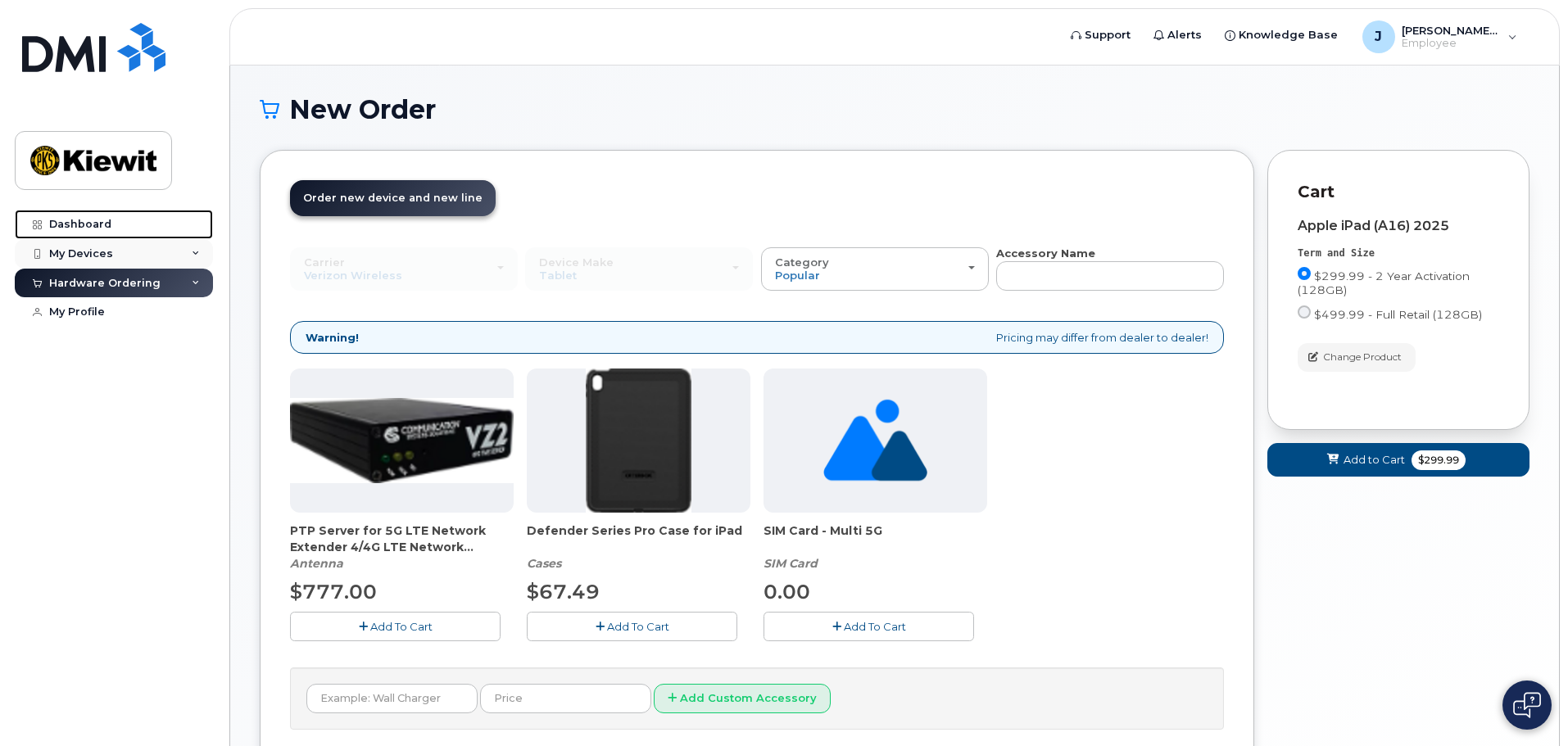
drag, startPoint x: 98, startPoint y: 231, endPoint x: 98, endPoint y: 255, distance: 24.0
click at [98, 233] on link "Dashboard" at bounding box center [114, 224] width 199 height 30
click at [98, 255] on div "My Devices" at bounding box center [81, 253] width 64 height 13
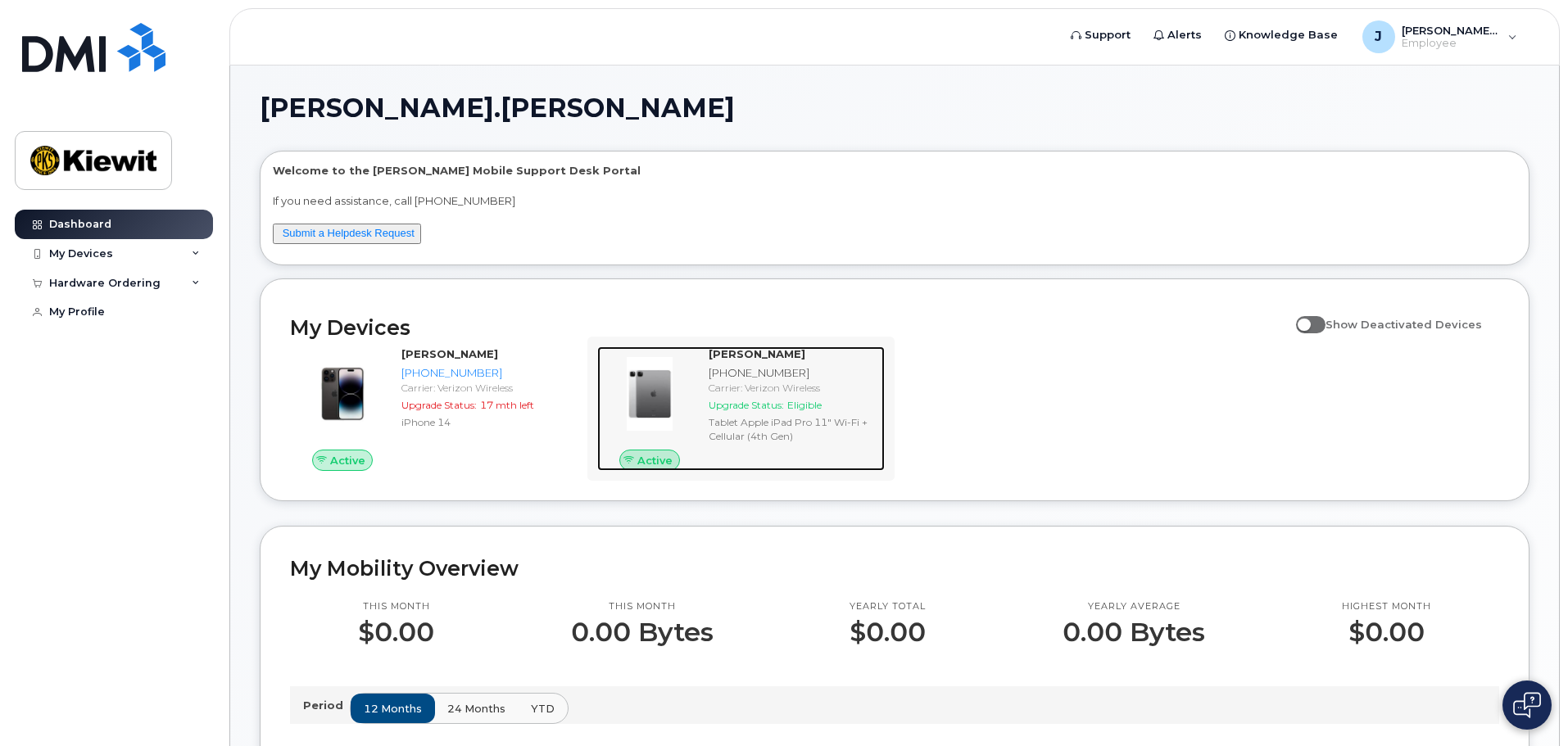
click at [749, 382] on div "Carrier: Verizon Wireless" at bounding box center [793, 388] width 169 height 14
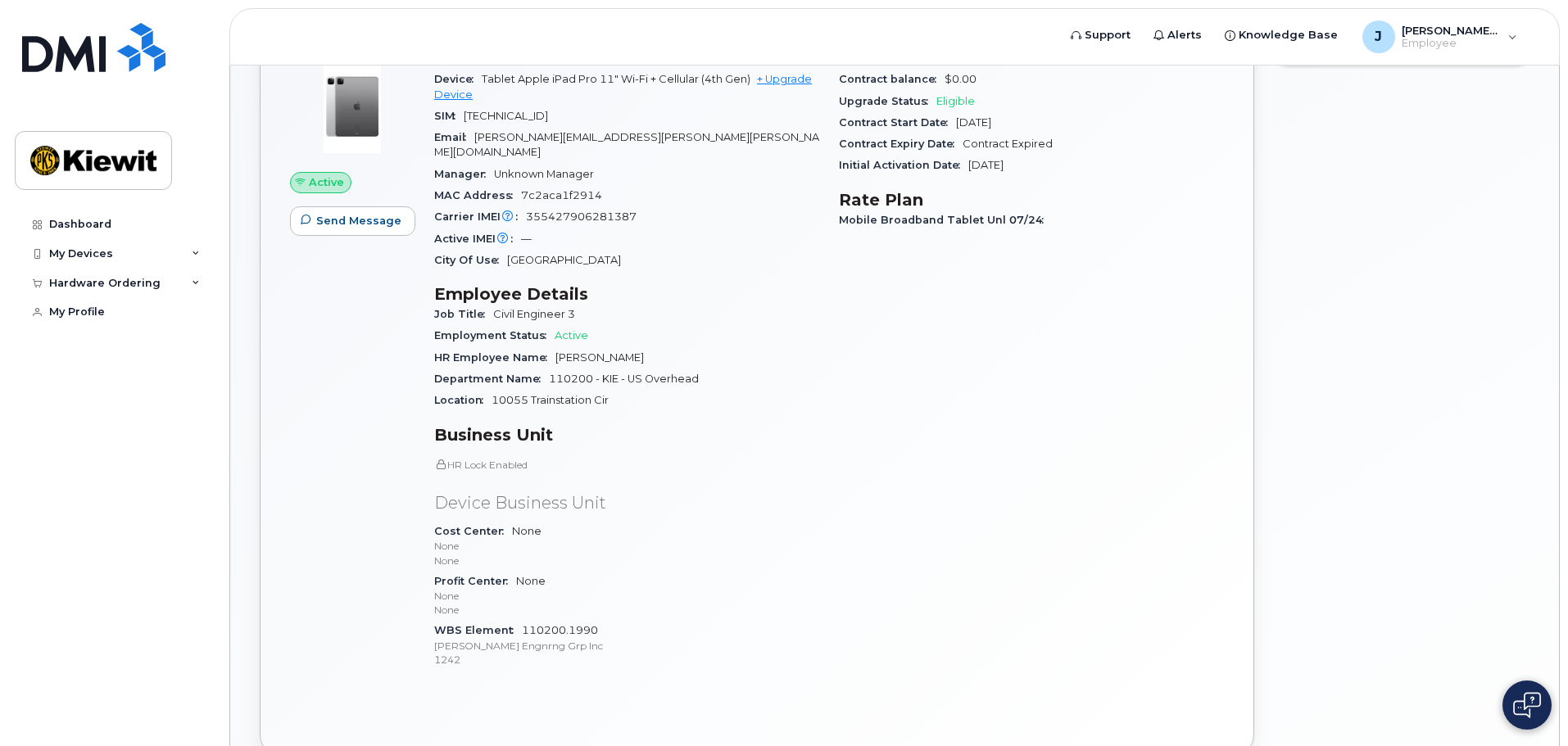
scroll to position [164, 0]
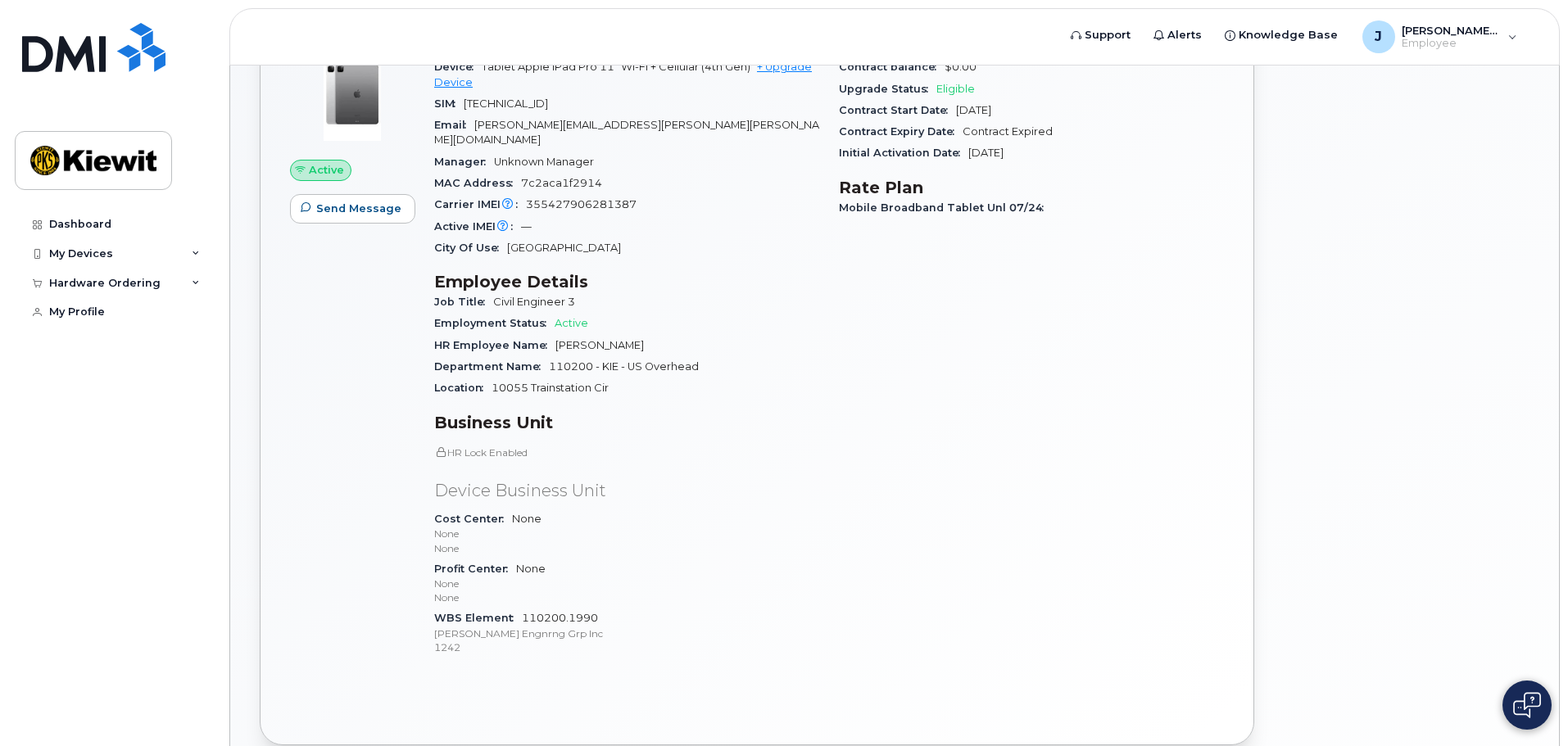
click at [446, 445] on span at bounding box center [440, 452] width 13 height 13
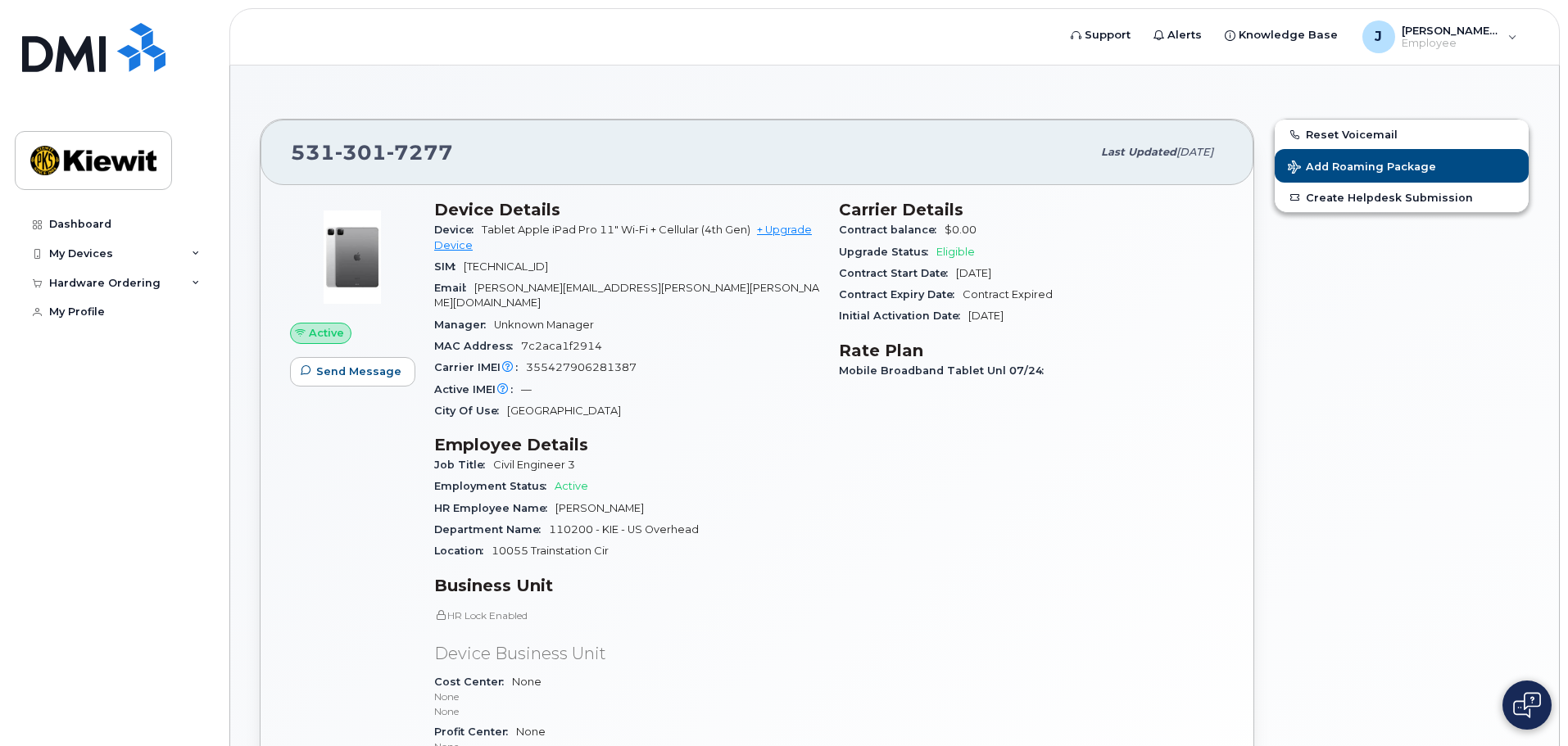
scroll to position [0, 0]
click at [146, 286] on div "Hardware Ordering" at bounding box center [105, 283] width 112 height 13
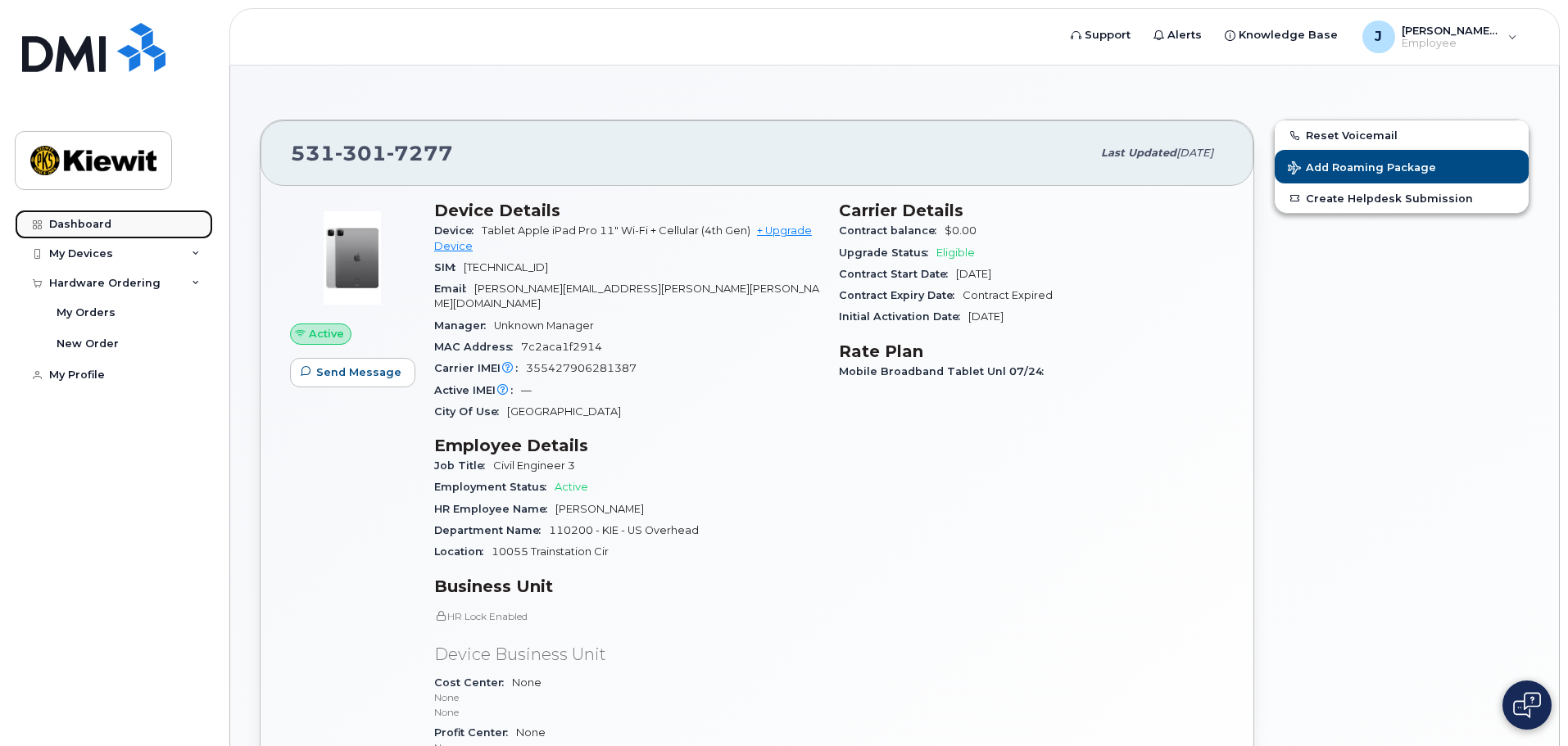
click at [134, 231] on link "Dashboard" at bounding box center [114, 224] width 199 height 30
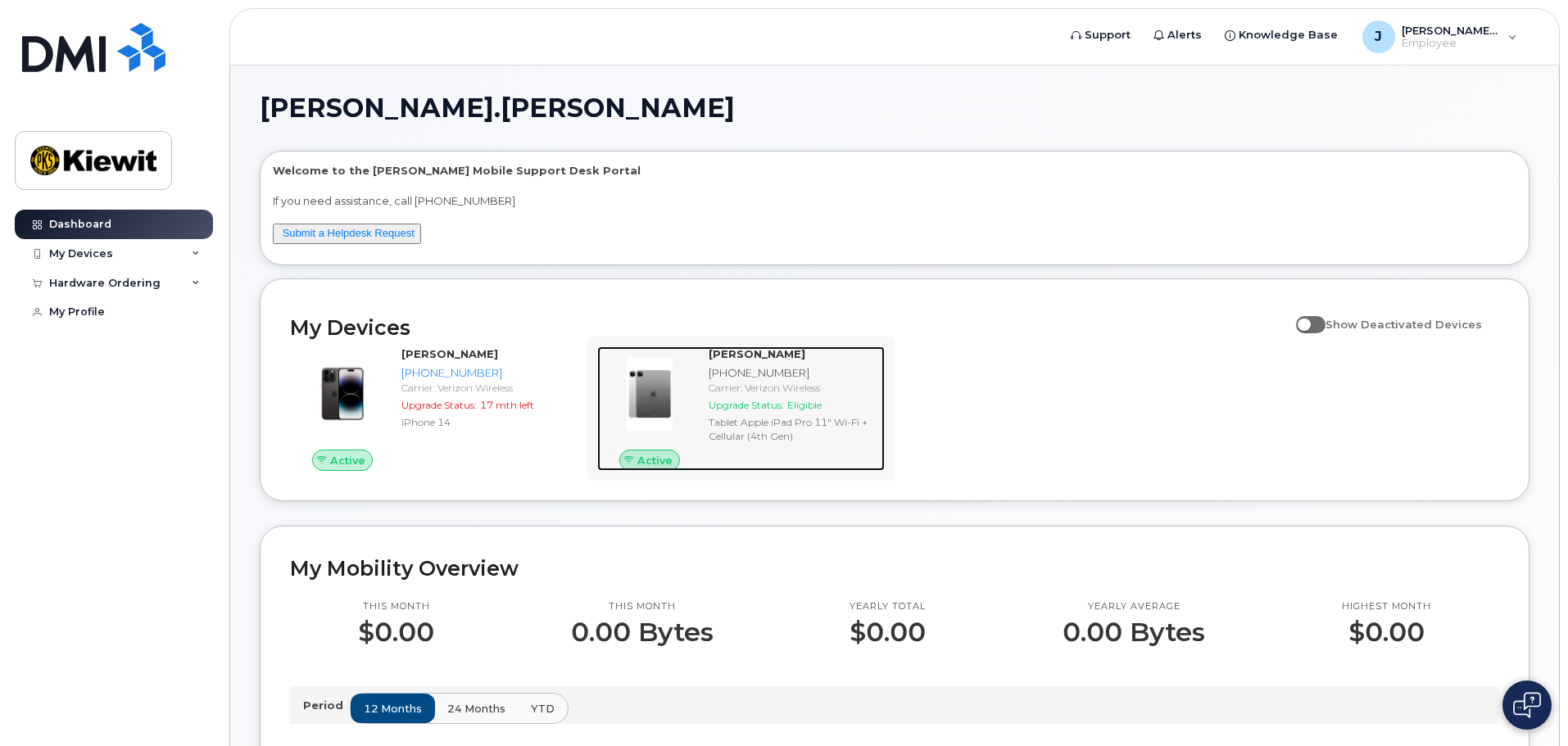
click at [833, 431] on div "Tablet Apple iPad Pro 11" Wi-Fi + Cellular (4th Gen)" at bounding box center [793, 428] width 169 height 28
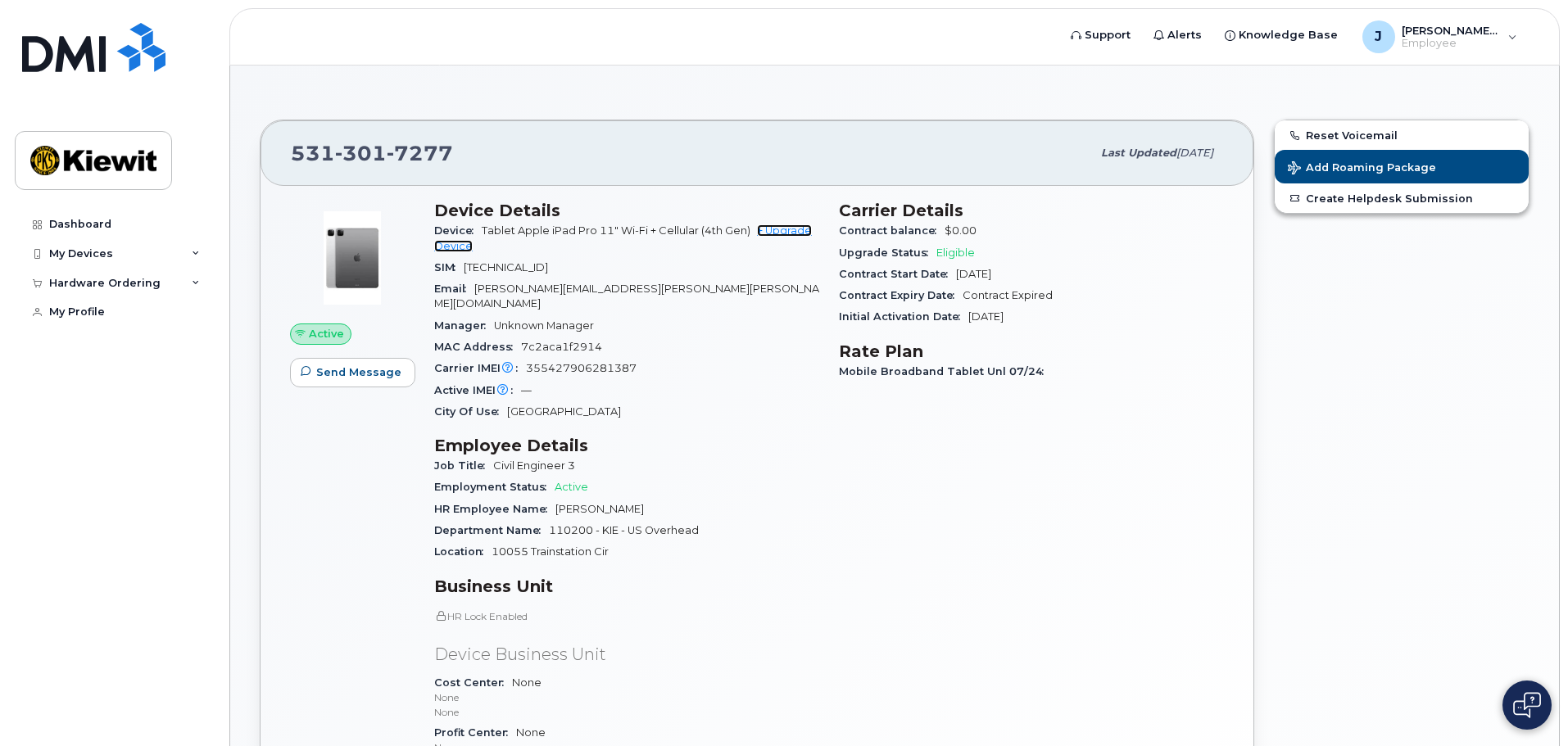
click at [772, 235] on link "+ Upgrade Device" at bounding box center [623, 238] width 378 height 27
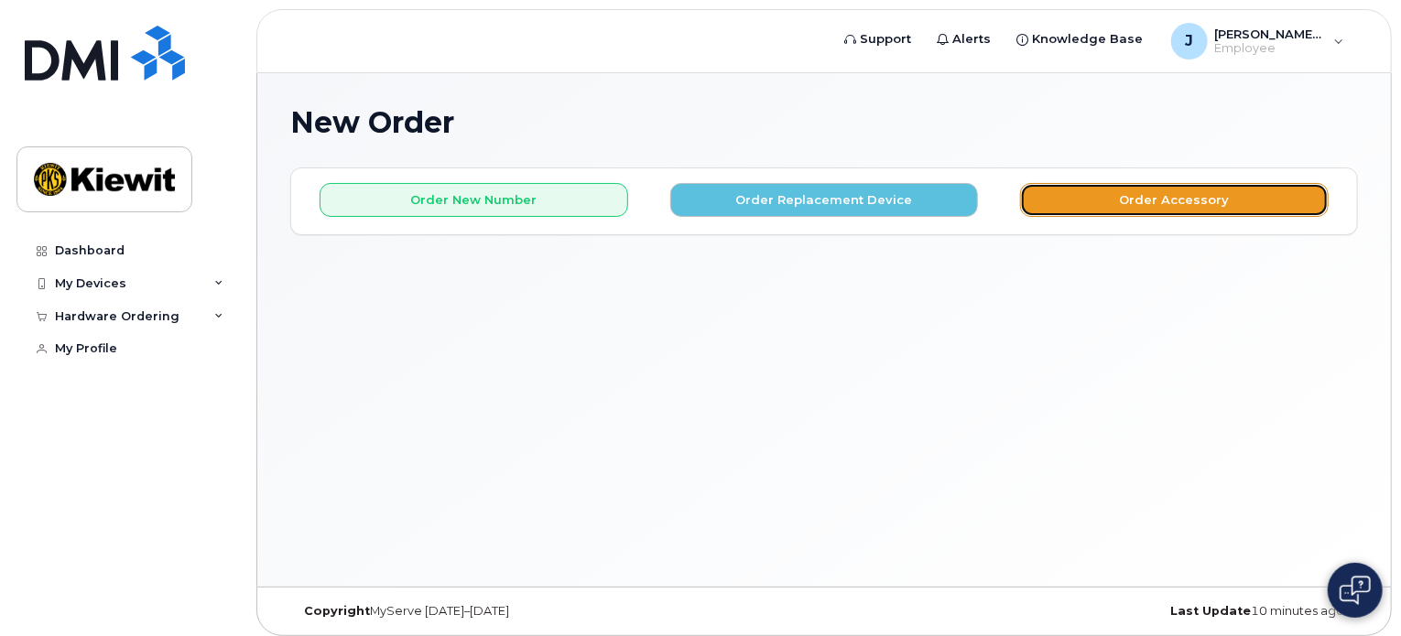
click at [1158, 208] on button "Order Accessory" at bounding box center [1174, 200] width 309 height 34
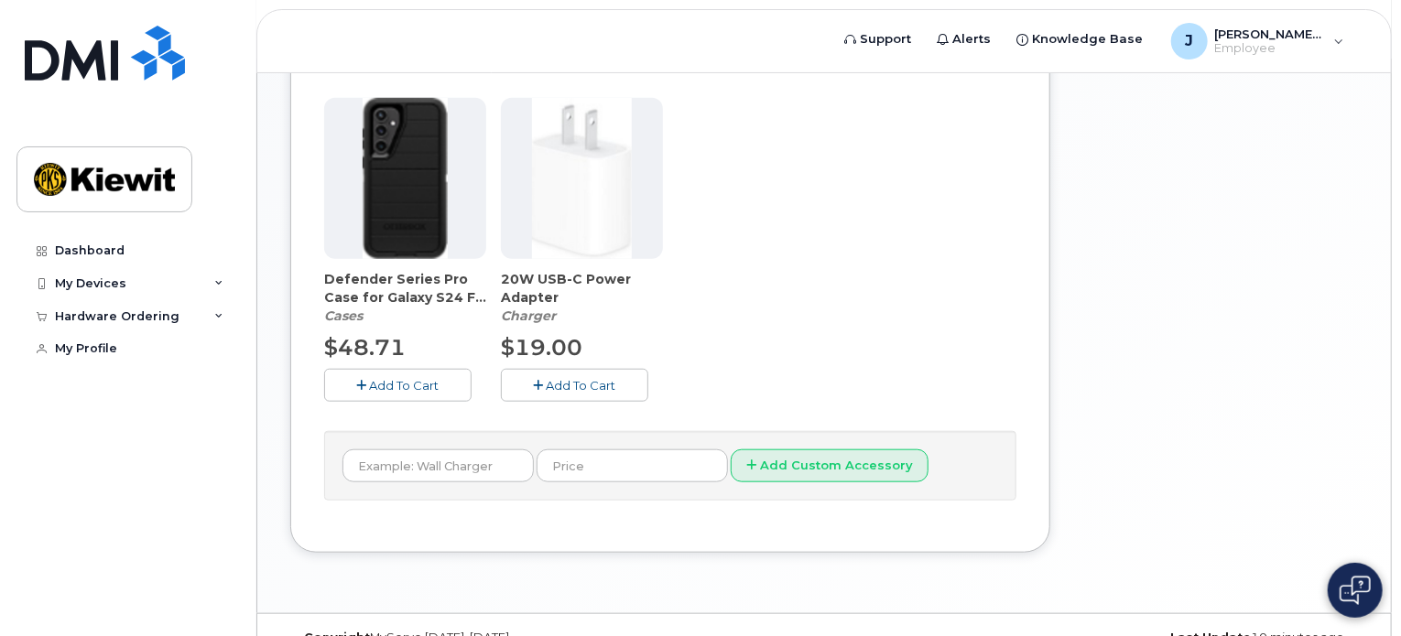
scroll to position [696, 0]
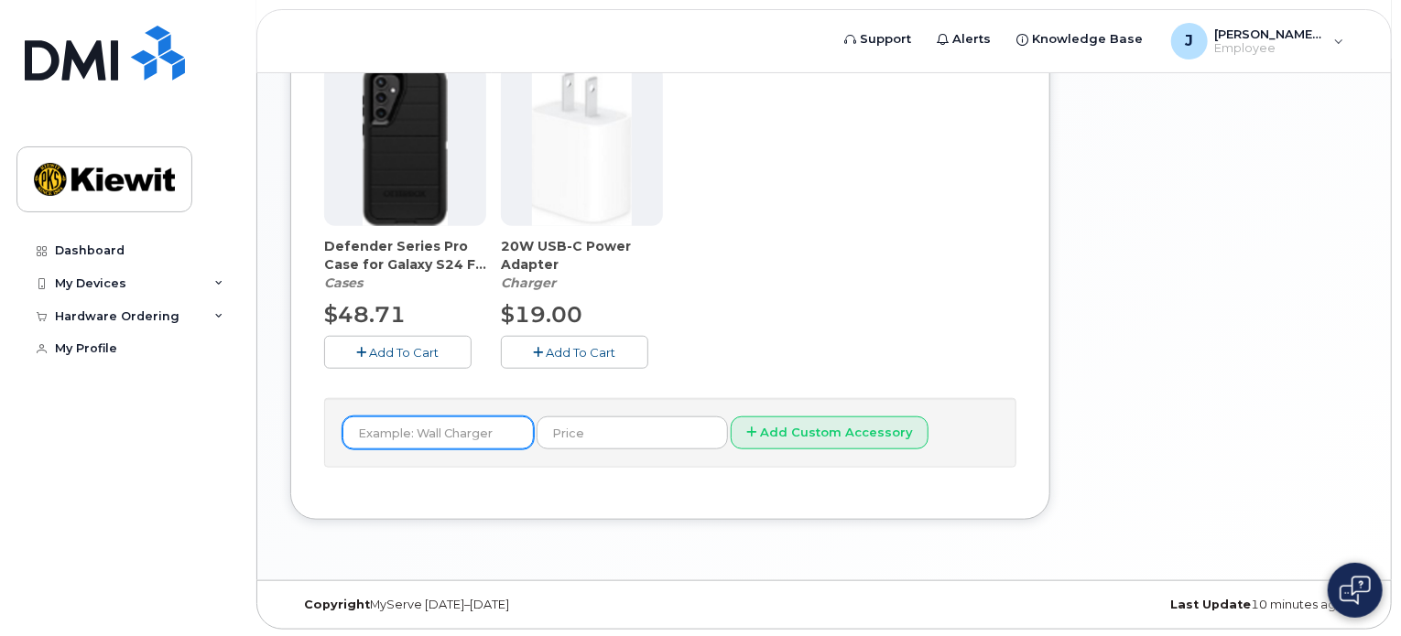
click at [491, 442] on input "text" at bounding box center [437, 433] width 191 height 33
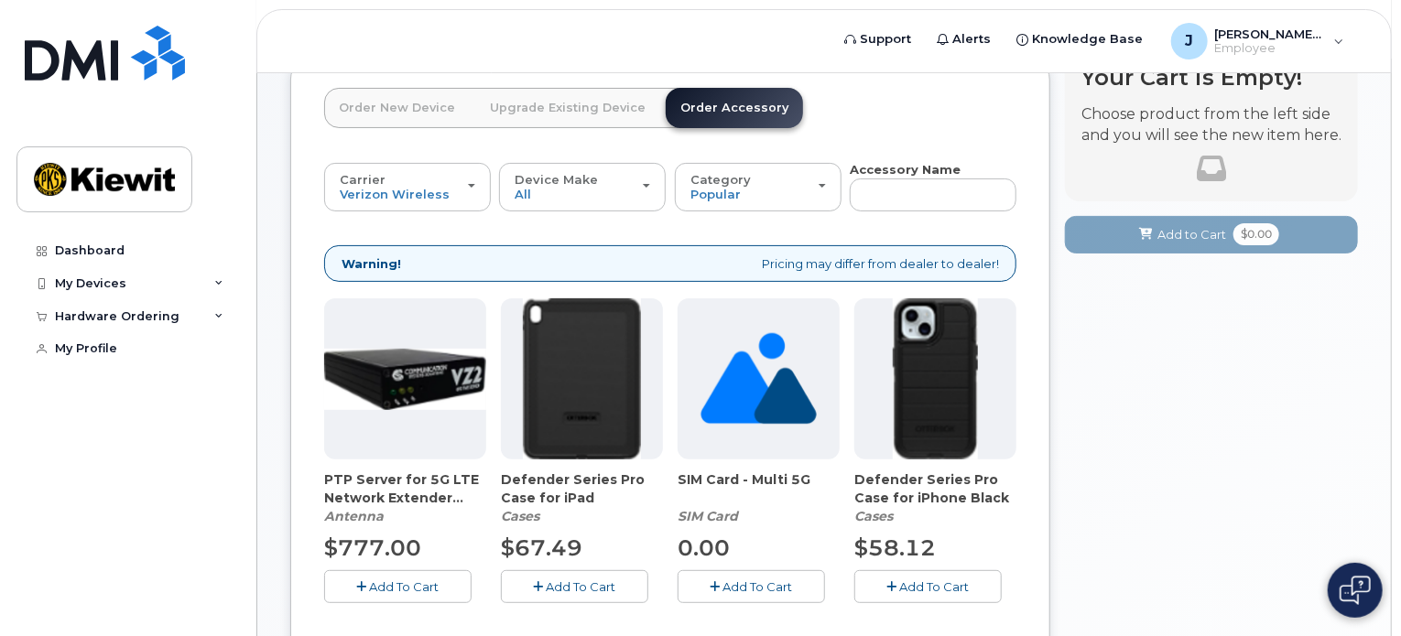
scroll to position [55, 0]
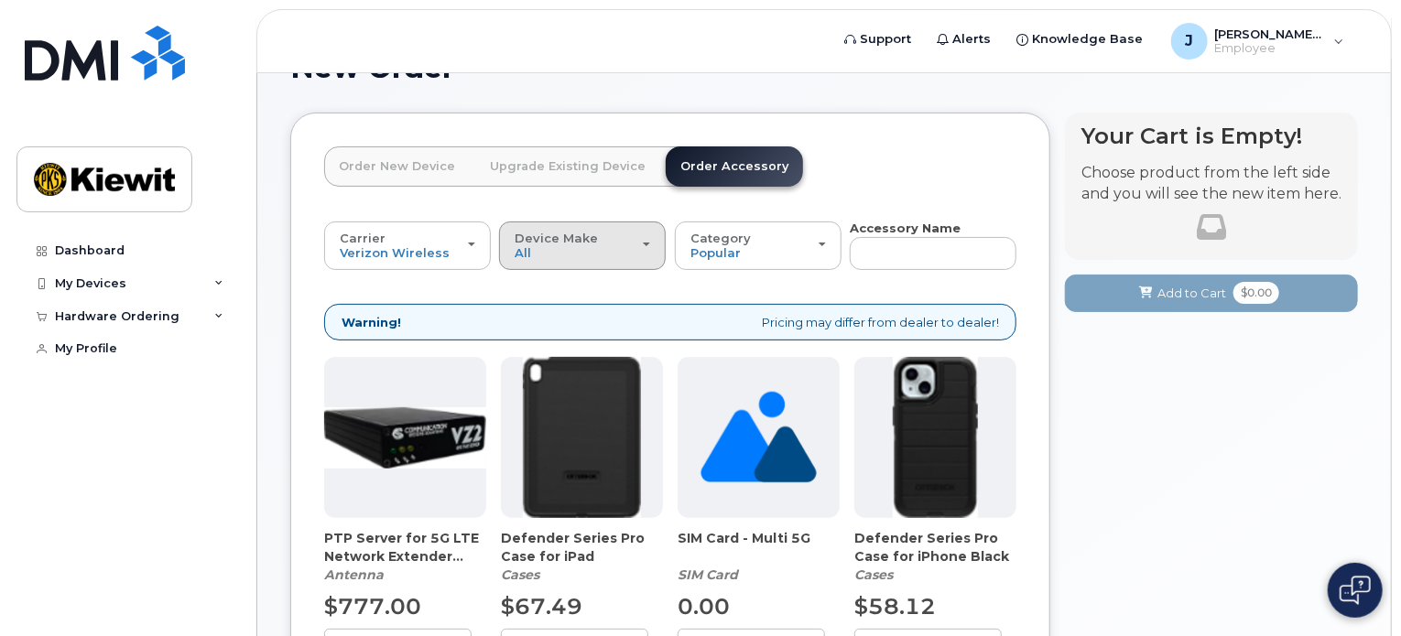
click at [573, 254] on div "Device Make All Android iPhone Tablet" at bounding box center [581, 246] width 135 height 28
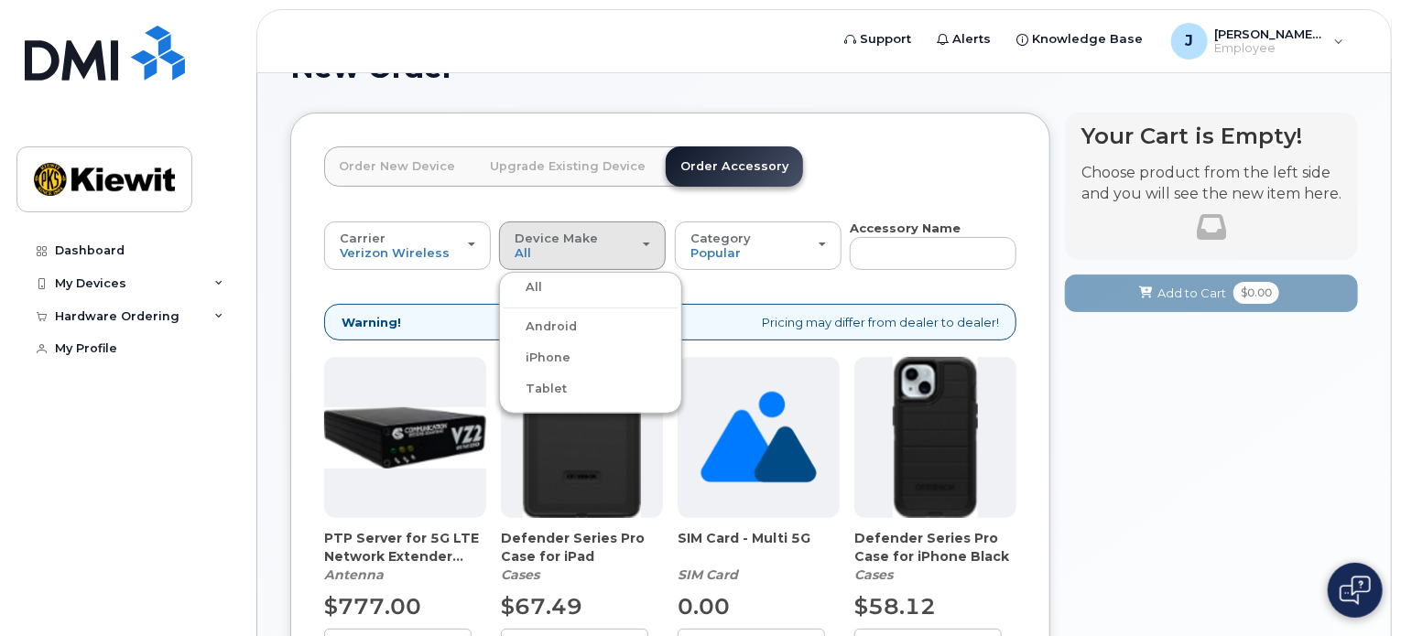
click at [557, 384] on label "Tablet" at bounding box center [534, 389] width 63 height 22
click at [0, 0] on input "Tablet" at bounding box center [0, 0] width 0 height 0
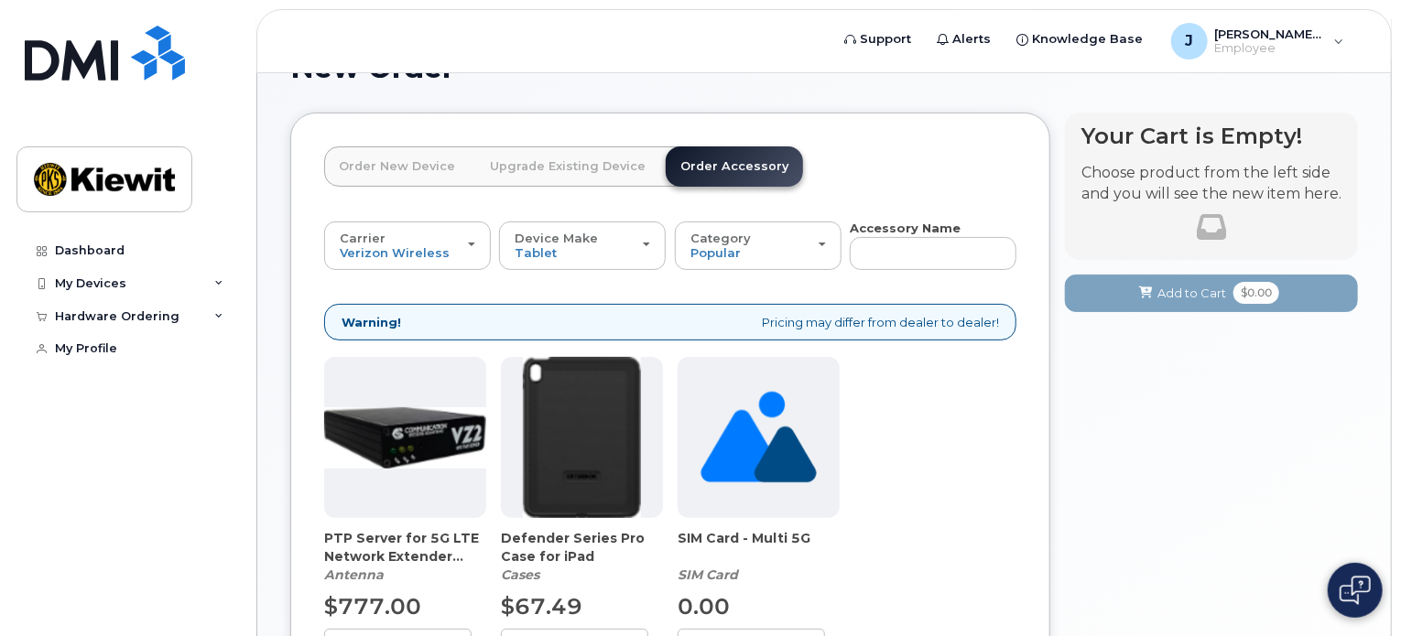
scroll to position [348, 0]
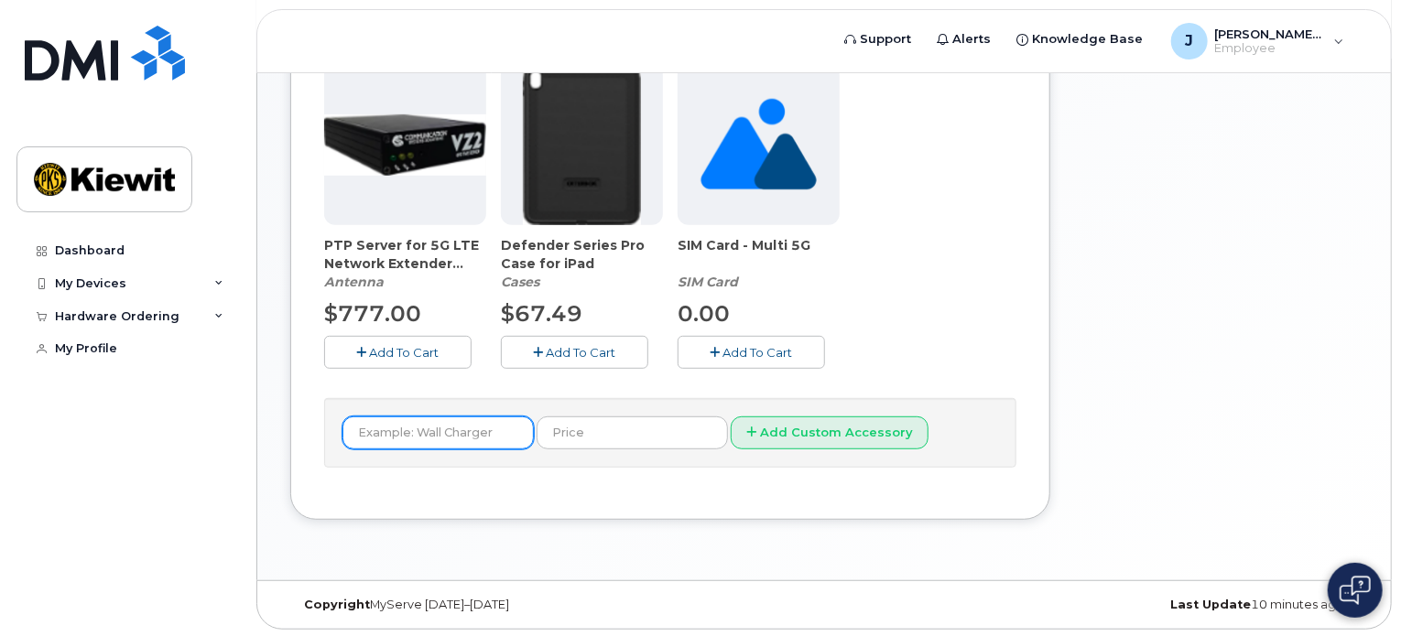
click at [481, 441] on input "text" at bounding box center [437, 433] width 191 height 33
type input "iPad pen"
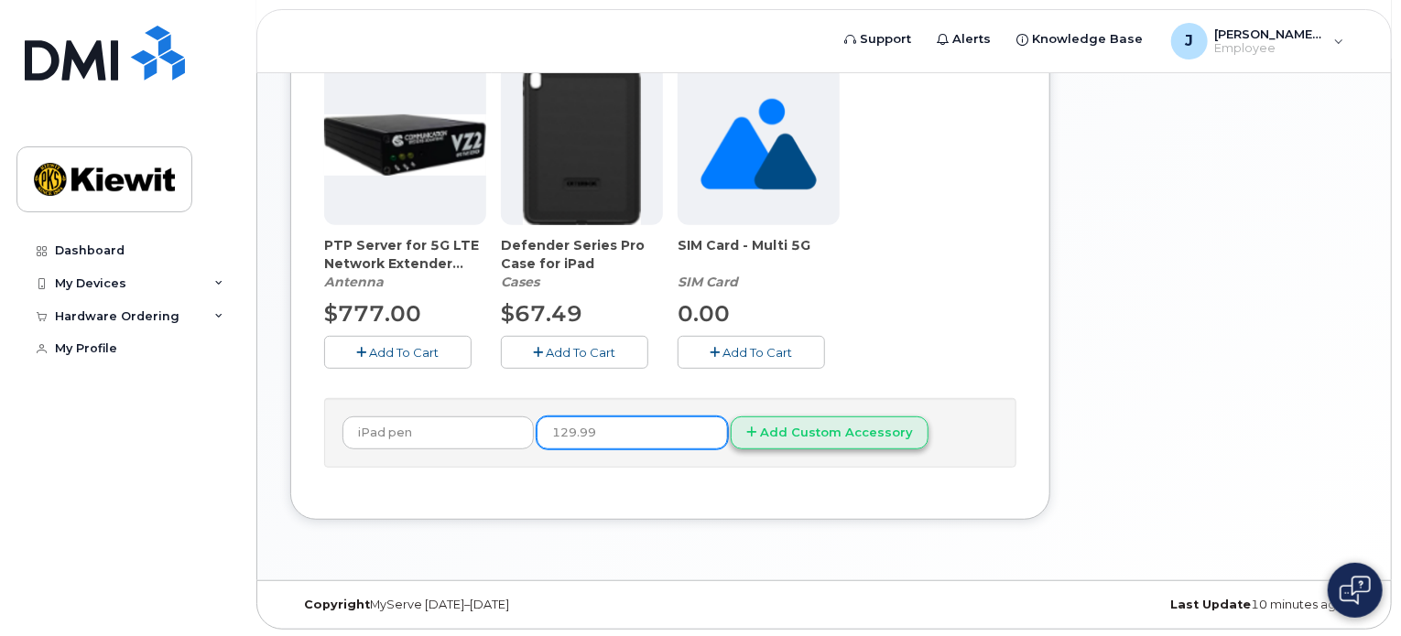
type input "129.99"
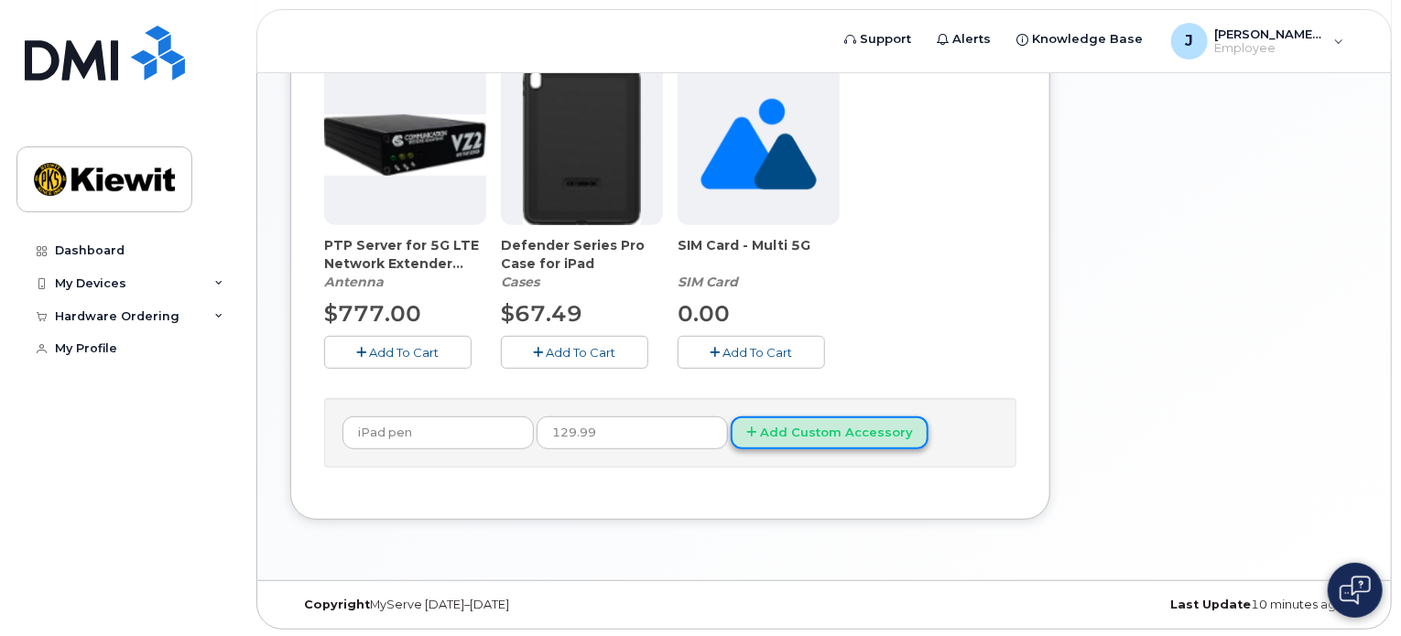
click at [788, 417] on button "Add Custom Accessory" at bounding box center [830, 434] width 198 height 34
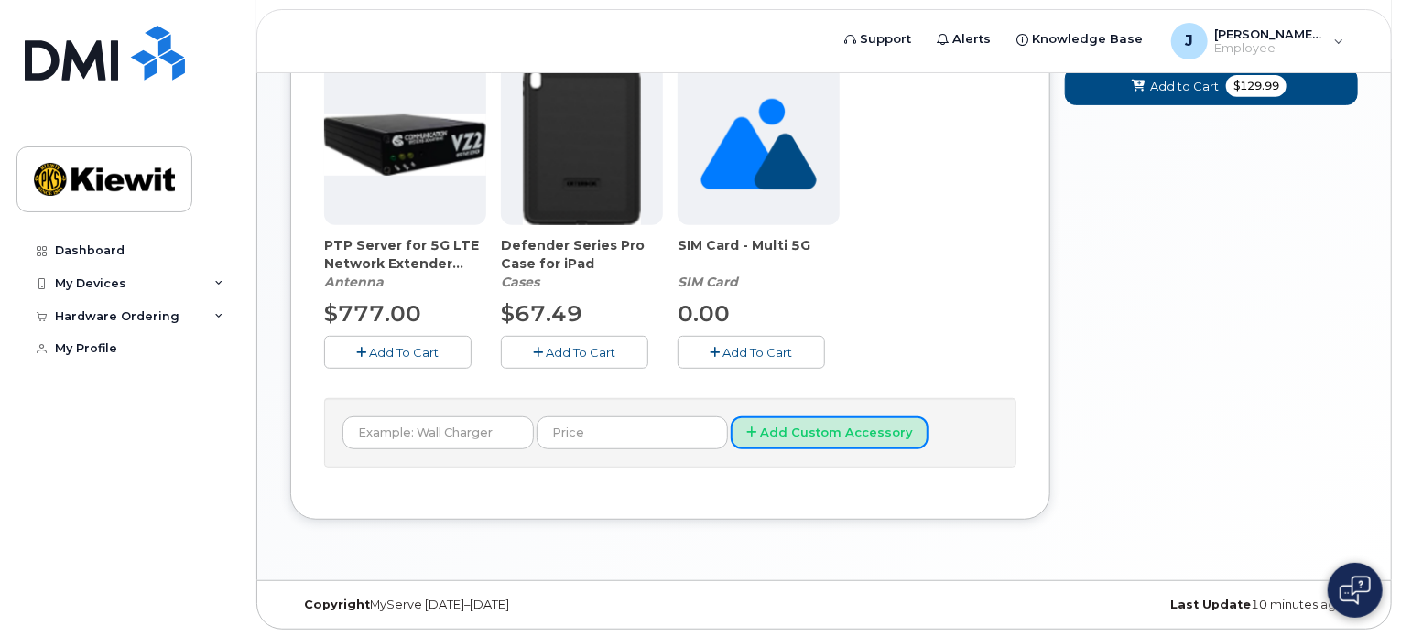
scroll to position [0, 0]
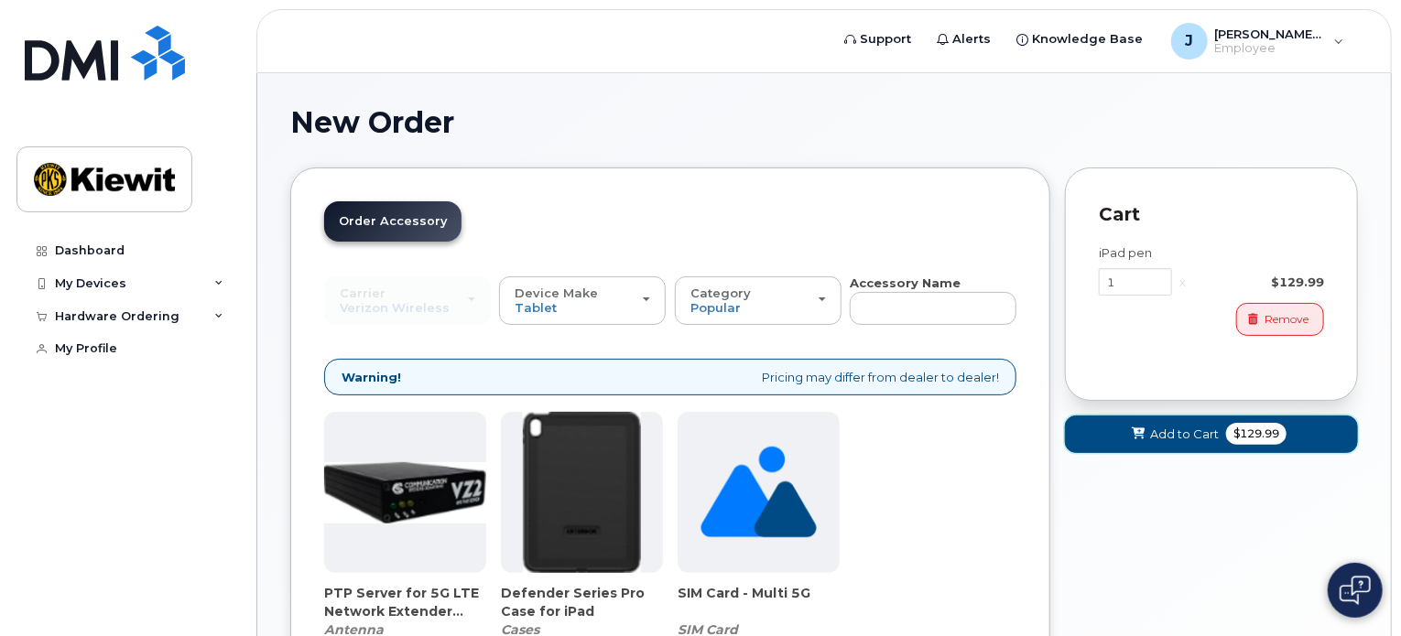
click at [1196, 436] on span "Add to Cart" at bounding box center [1184, 434] width 69 height 17
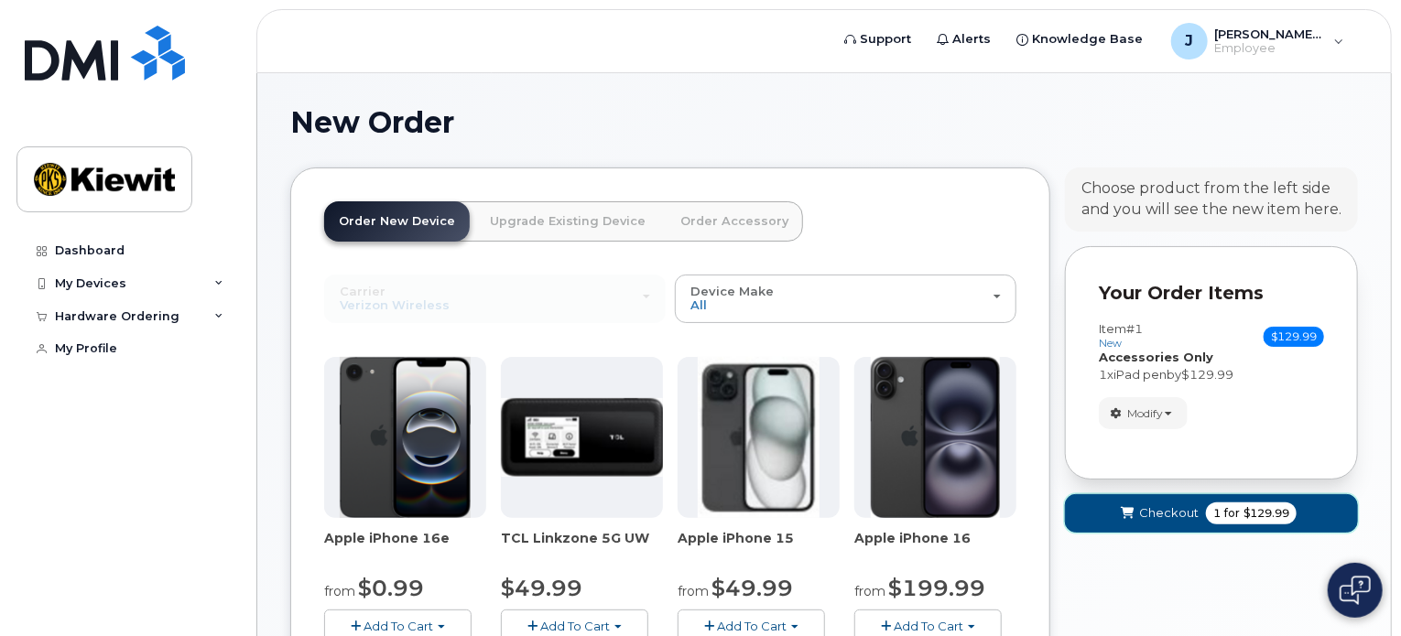
click at [1165, 525] on button "Checkout 1 for $129.99" at bounding box center [1211, 513] width 293 height 38
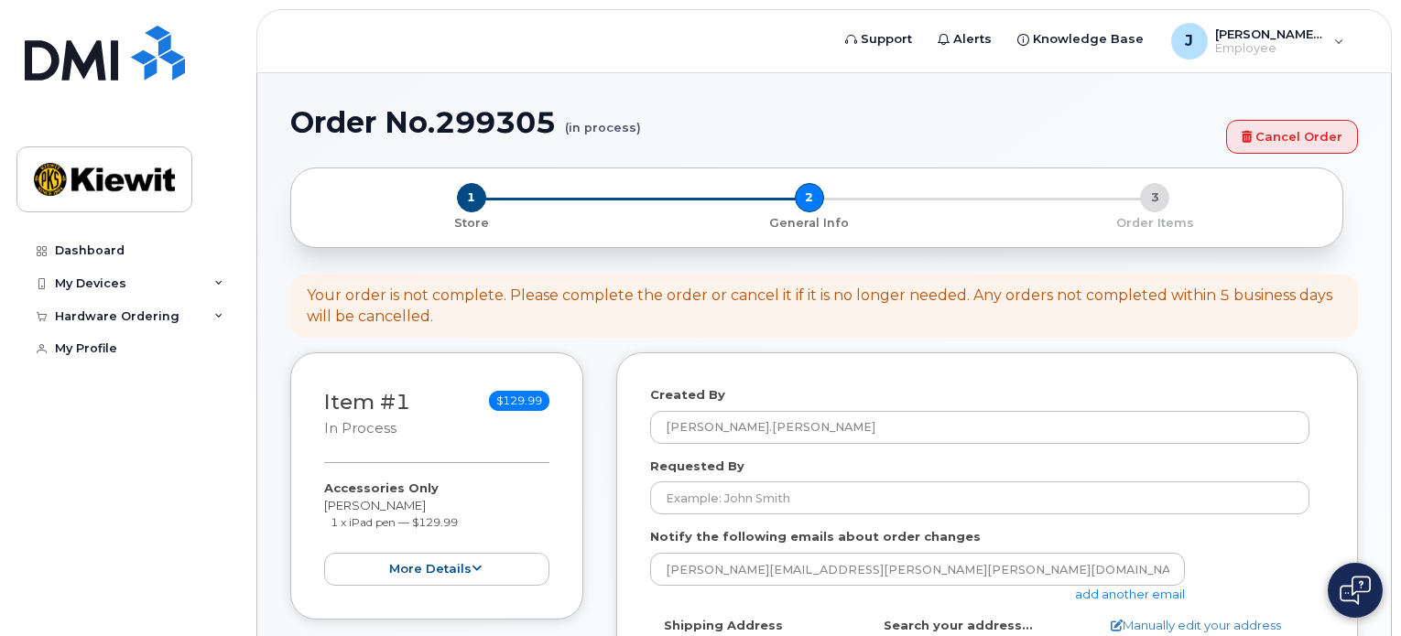
select select
click at [111, 339] on link "My Profile" at bounding box center [127, 348] width 222 height 33
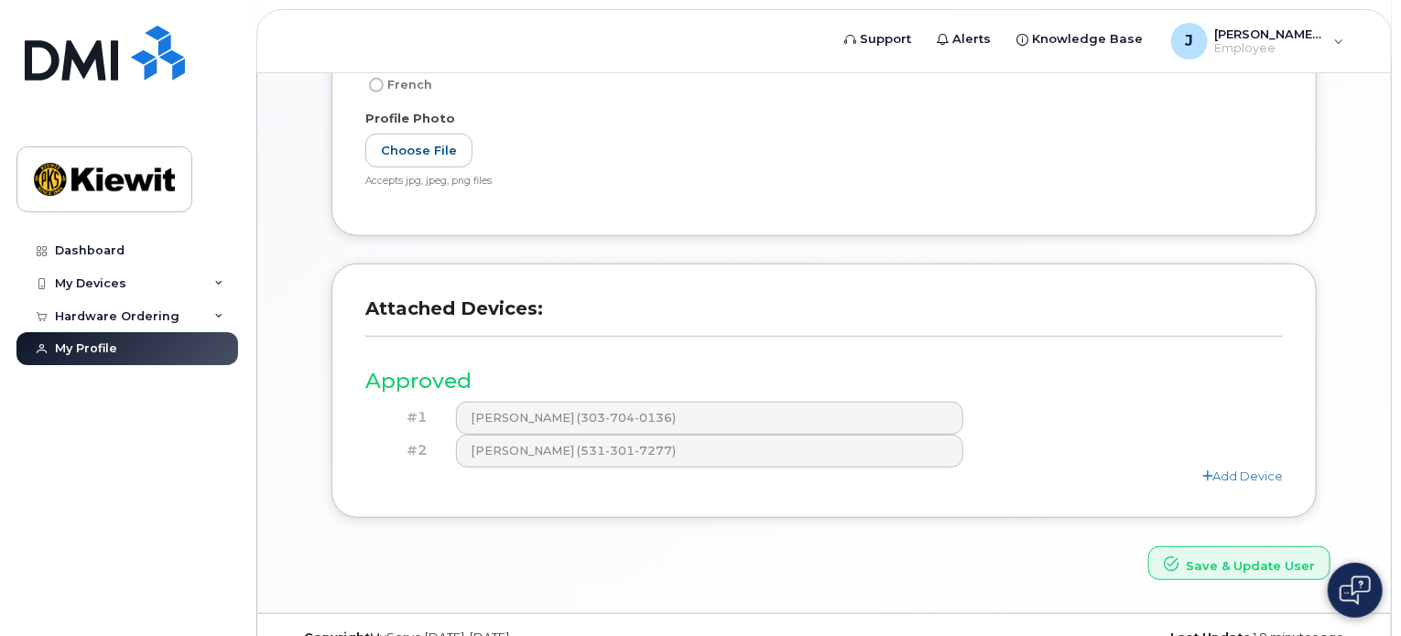
scroll to position [482, 0]
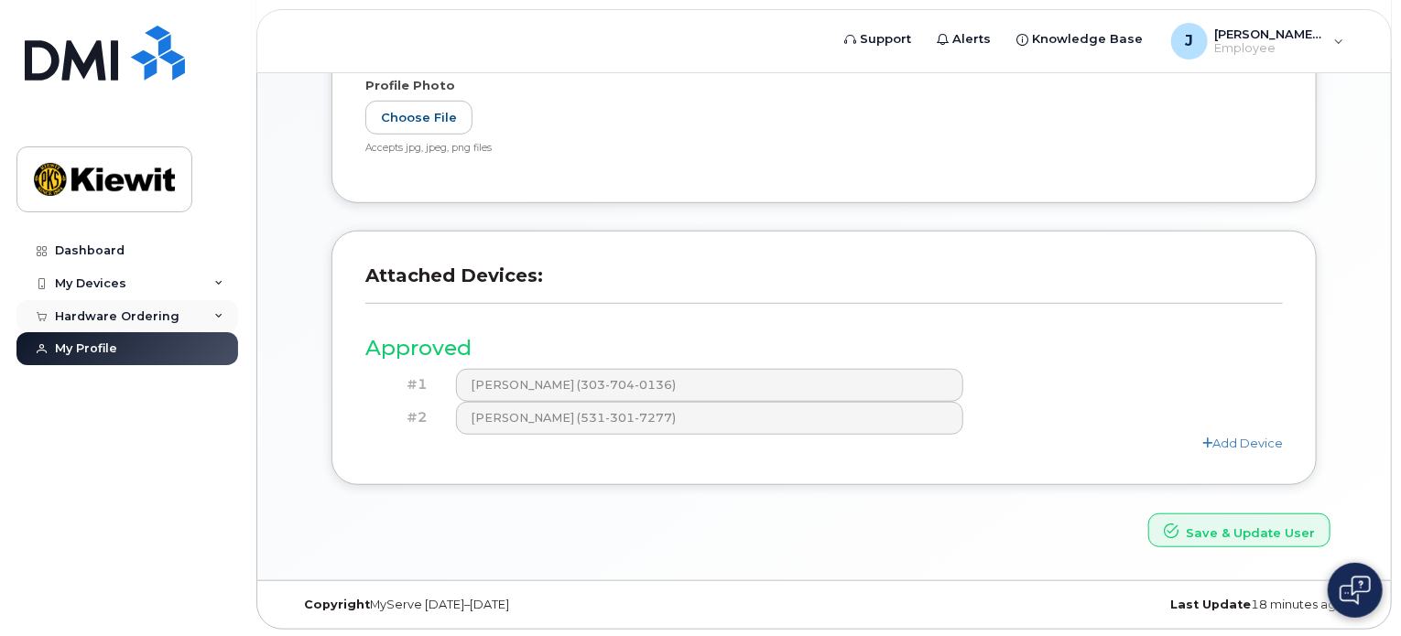
click at [87, 323] on div "Hardware Ordering" at bounding box center [127, 316] width 222 height 33
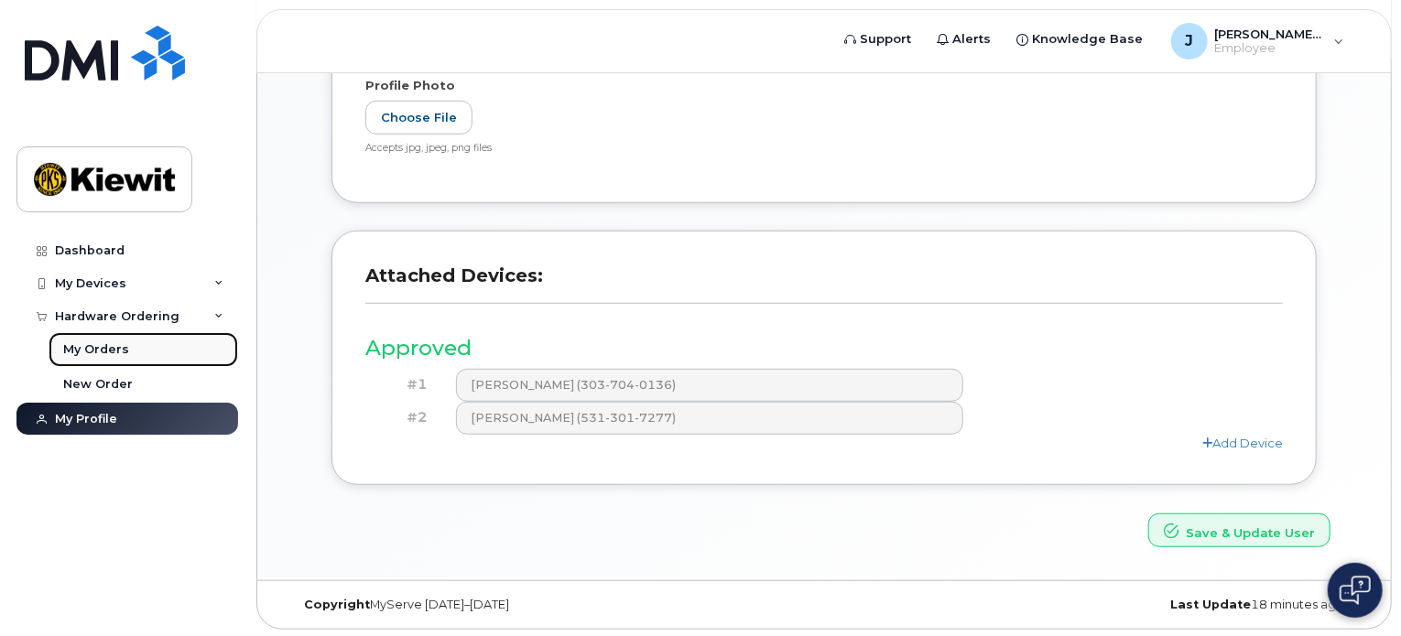
click at [102, 344] on div "My Orders" at bounding box center [96, 349] width 66 height 16
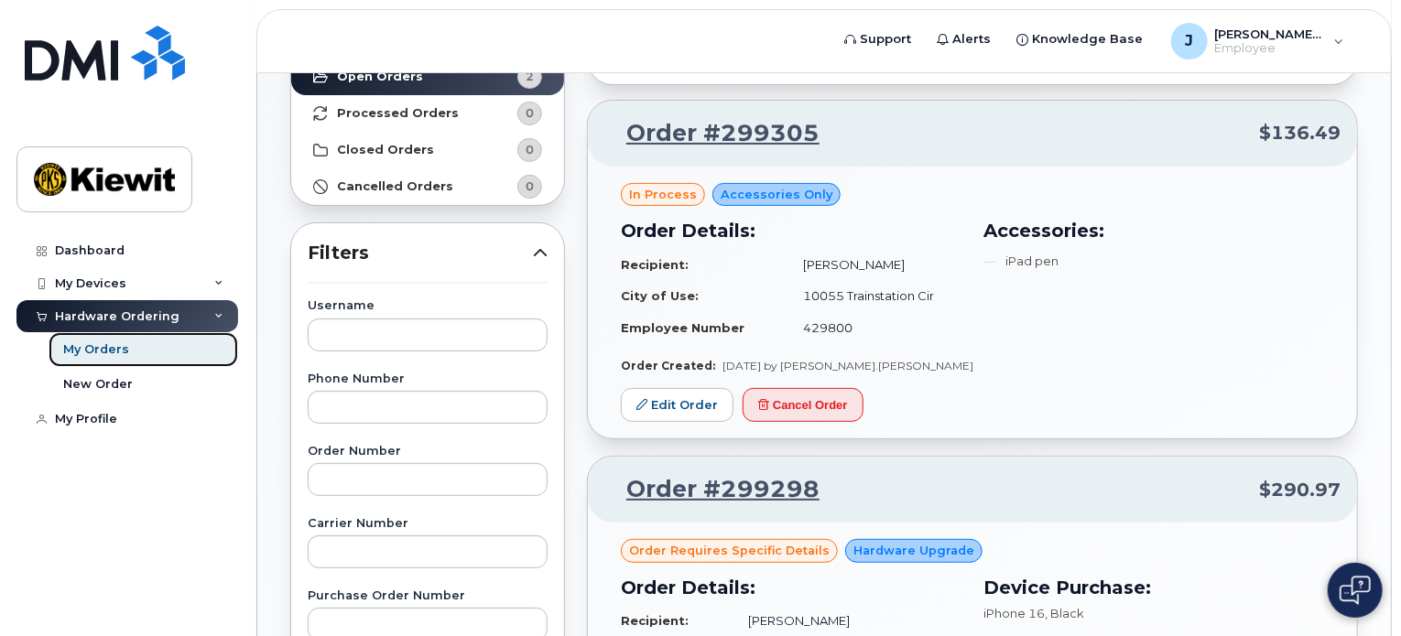
scroll to position [183, 0]
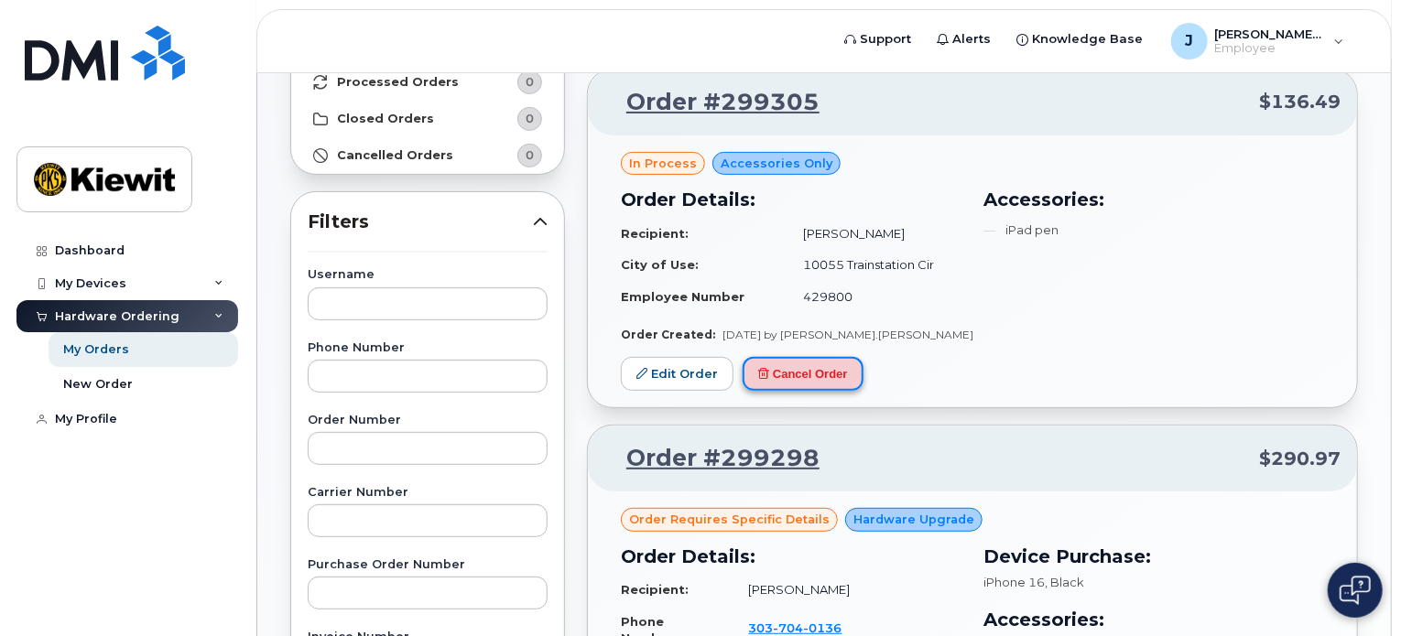
click at [758, 383] on button "Cancel Order" at bounding box center [802, 374] width 121 height 34
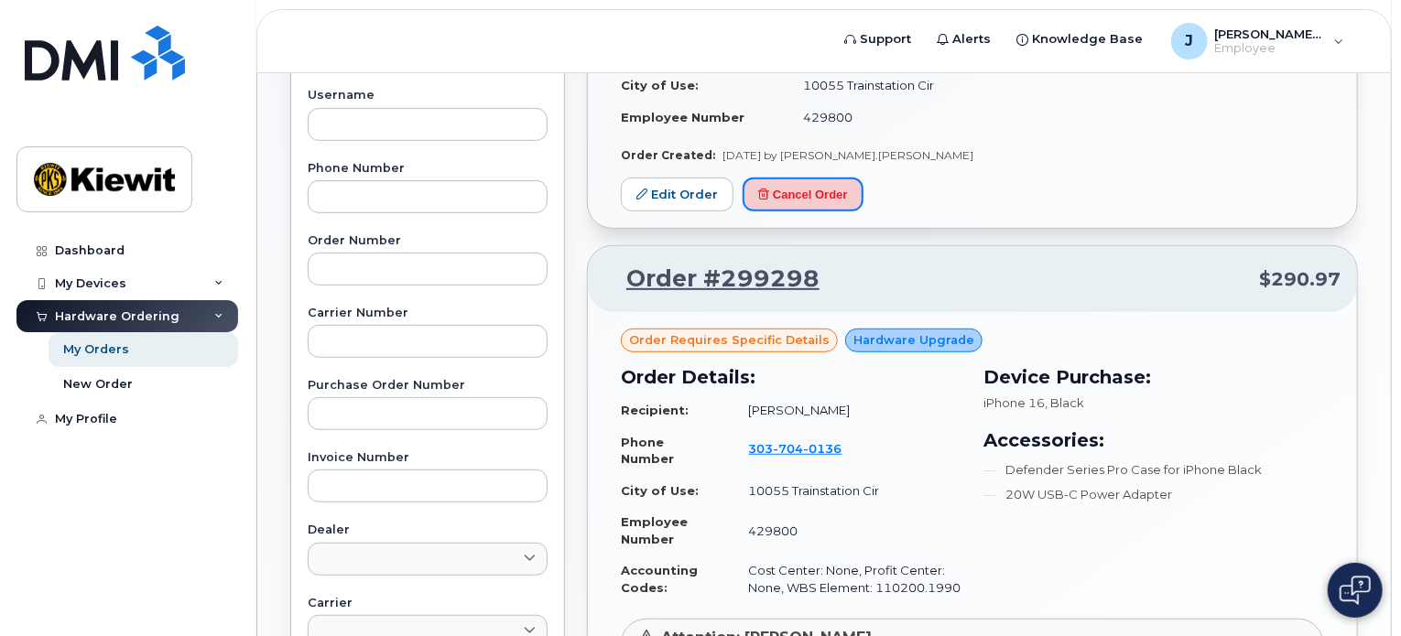
scroll to position [366, 0]
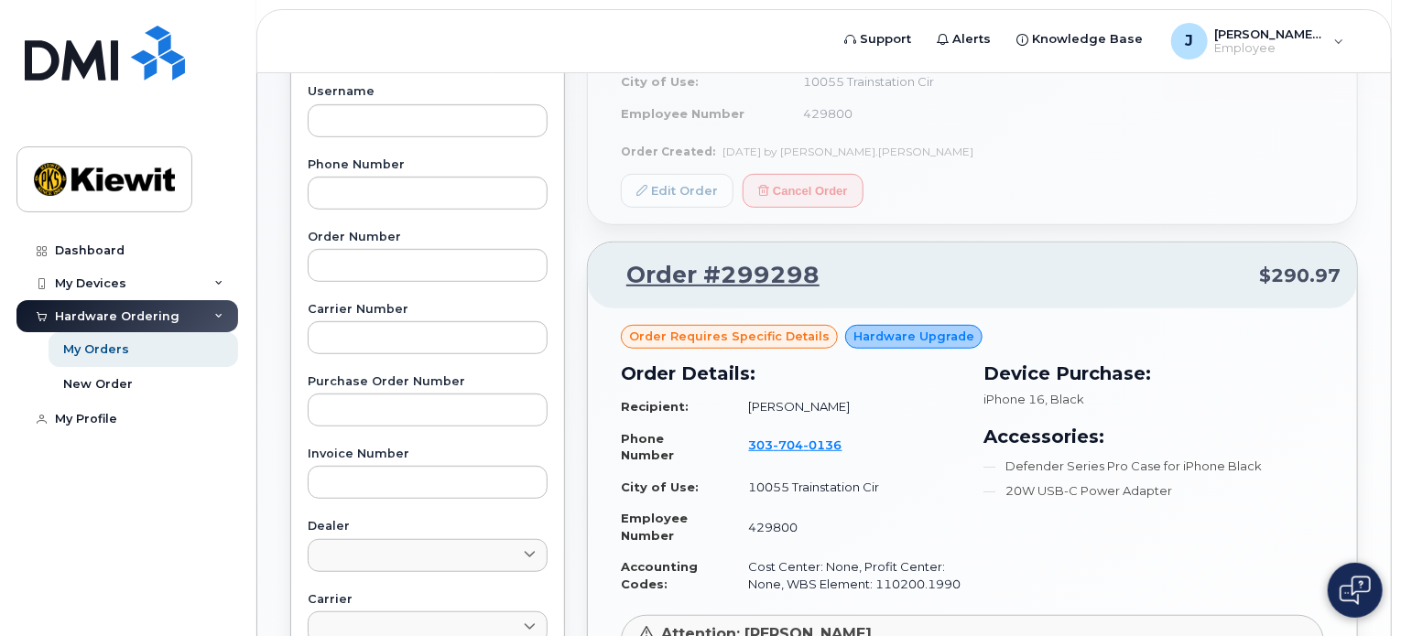
click at [755, 330] on span "Order requires Specific details" at bounding box center [729, 336] width 200 height 17
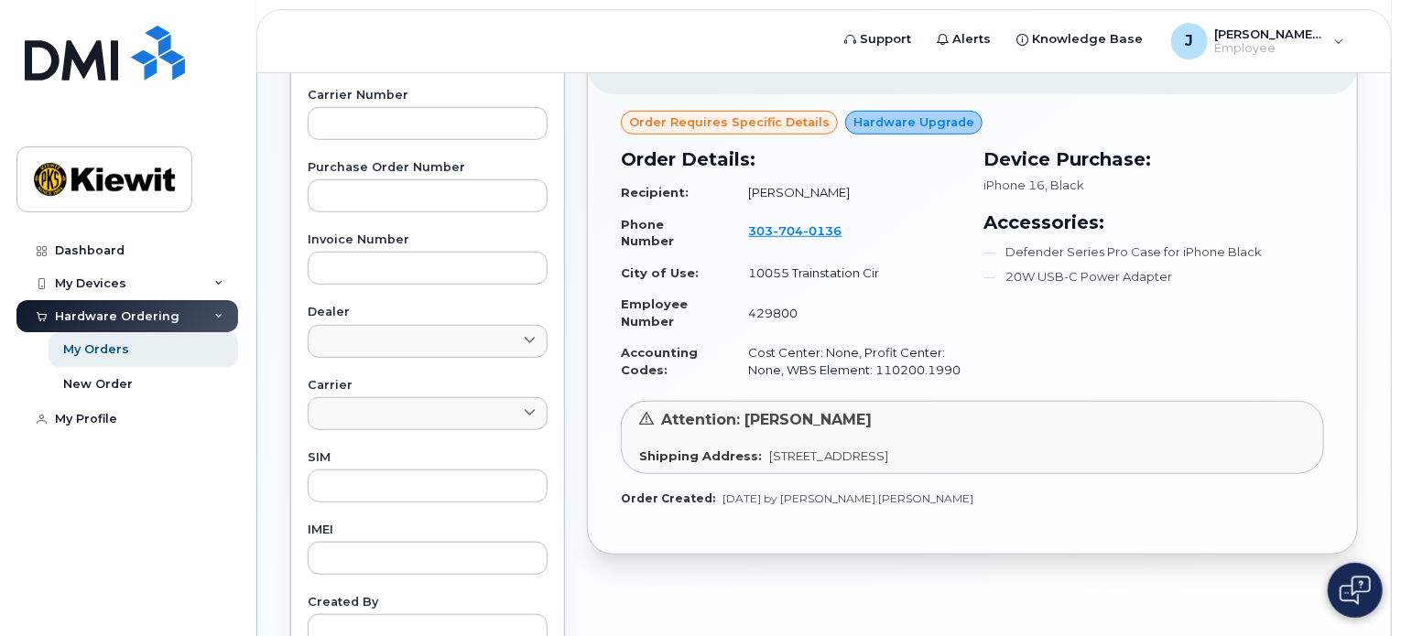
scroll to position [549, 0]
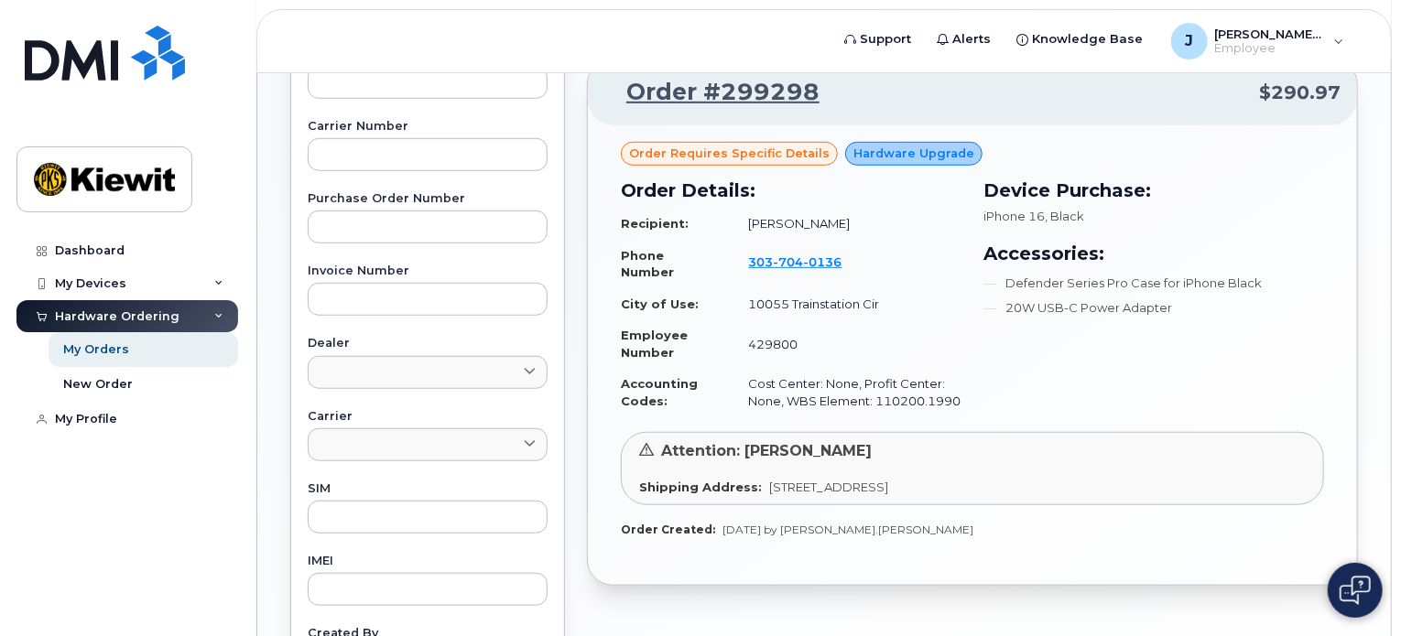
click at [873, 149] on span "Hardware Upgrade" at bounding box center [913, 153] width 121 height 17
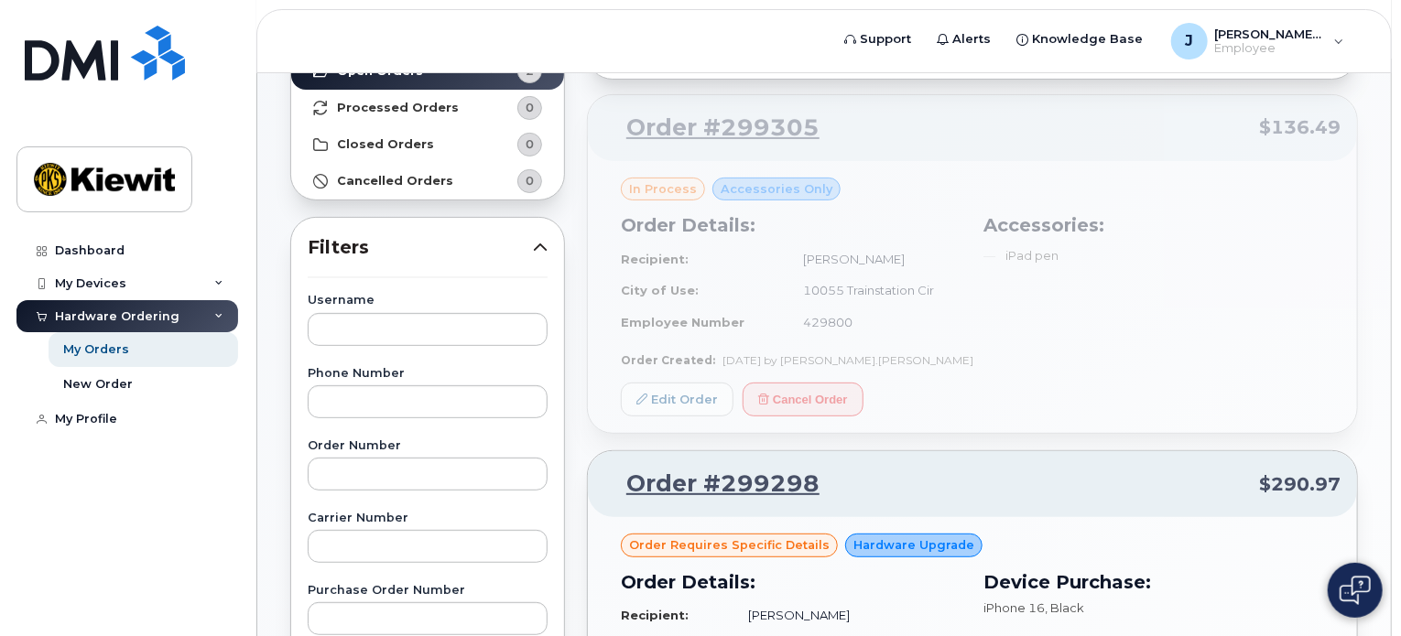
scroll to position [0, 0]
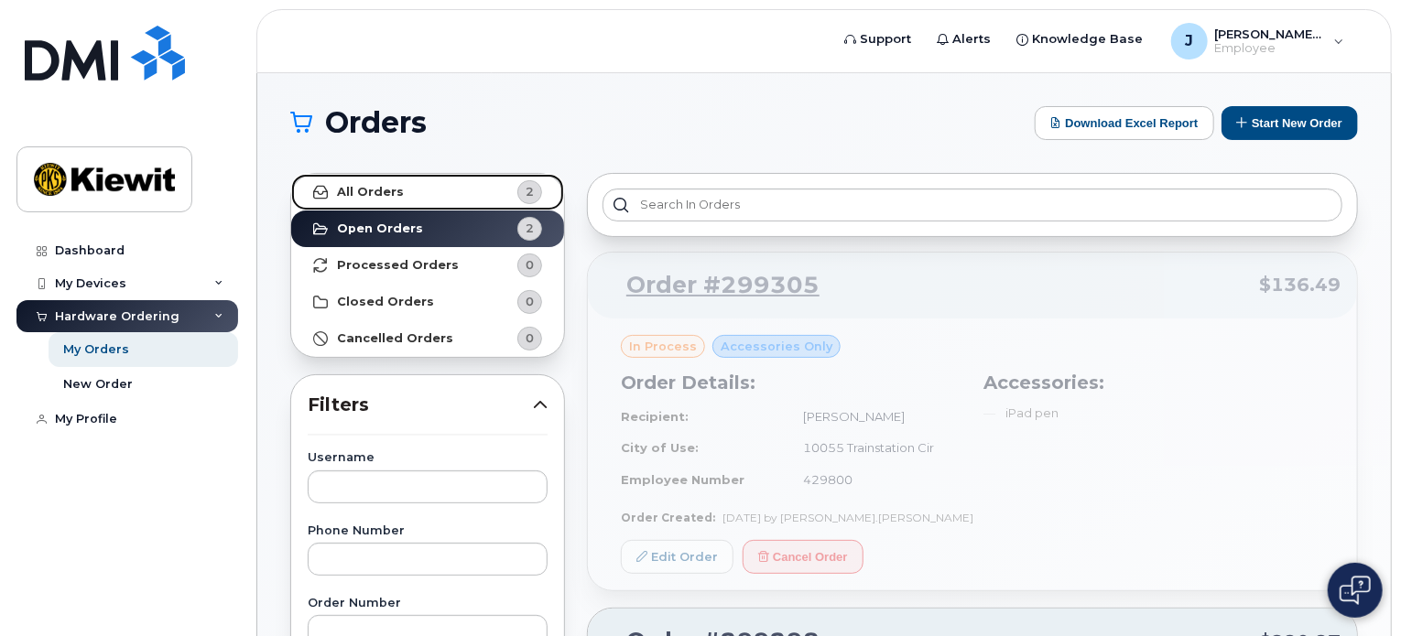
click at [408, 189] on link "All Orders 2" at bounding box center [427, 192] width 273 height 37
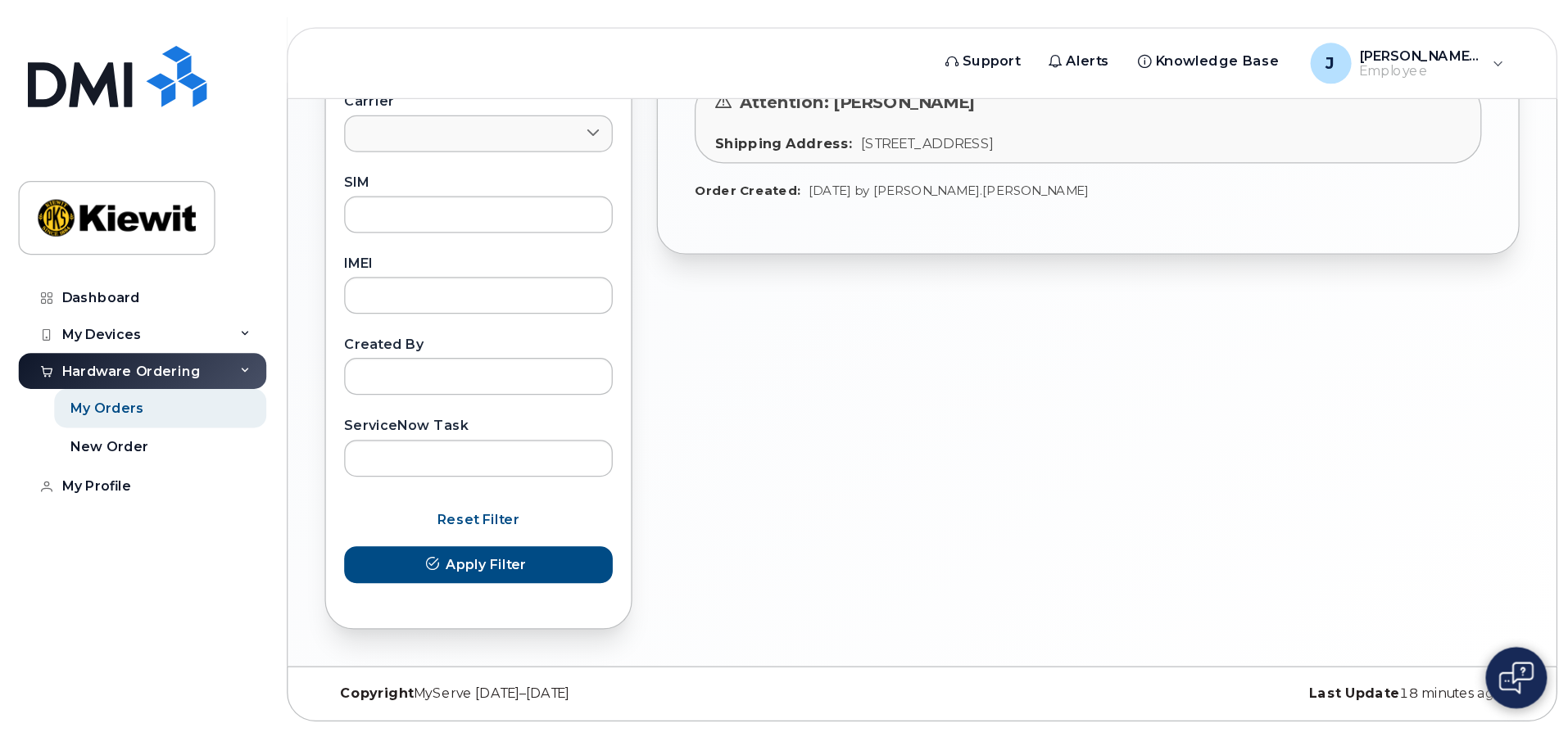
scroll to position [622, 0]
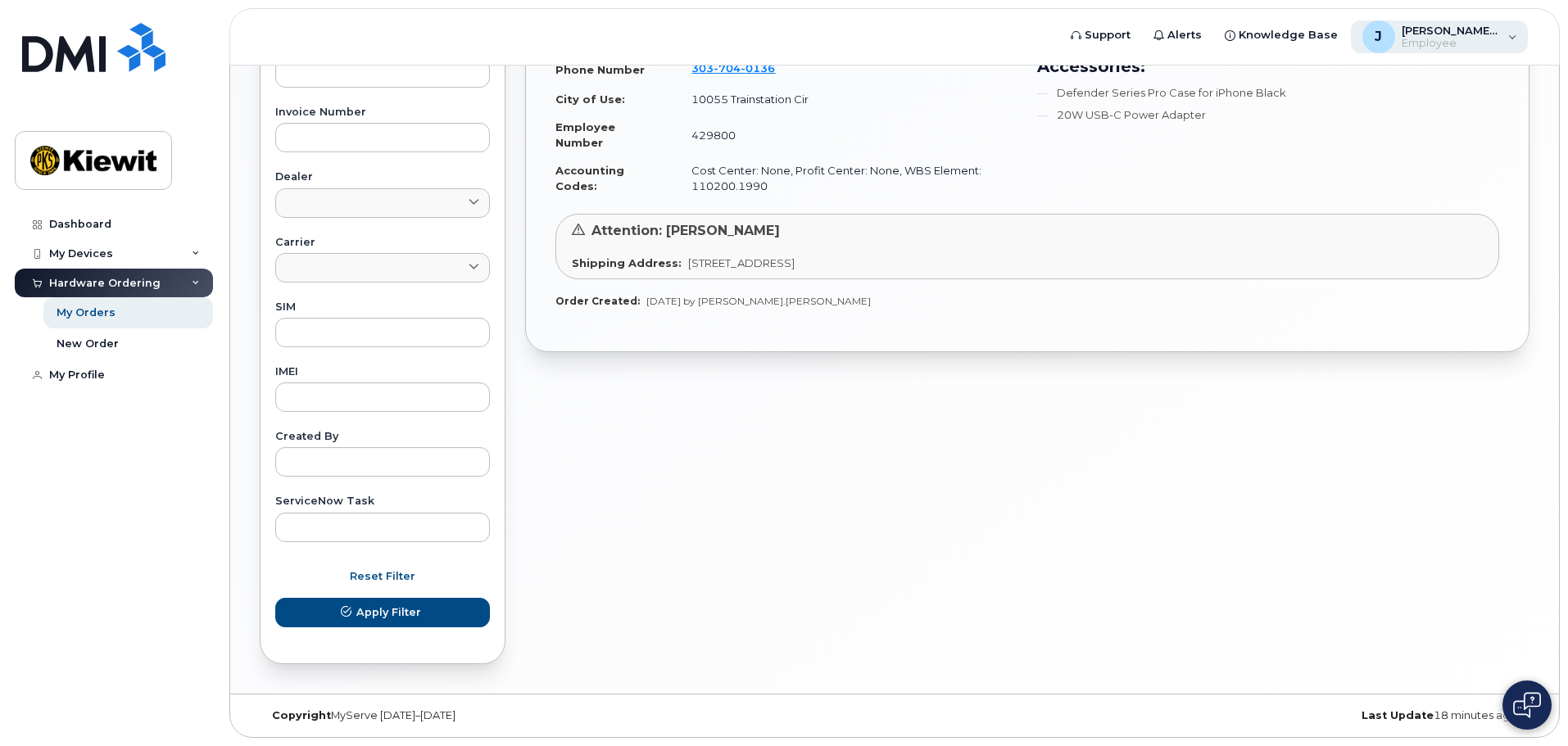
click at [1253, 49] on span "Employee" at bounding box center [1451, 43] width 98 height 13
